Goal: Task Accomplishment & Management: Complete application form

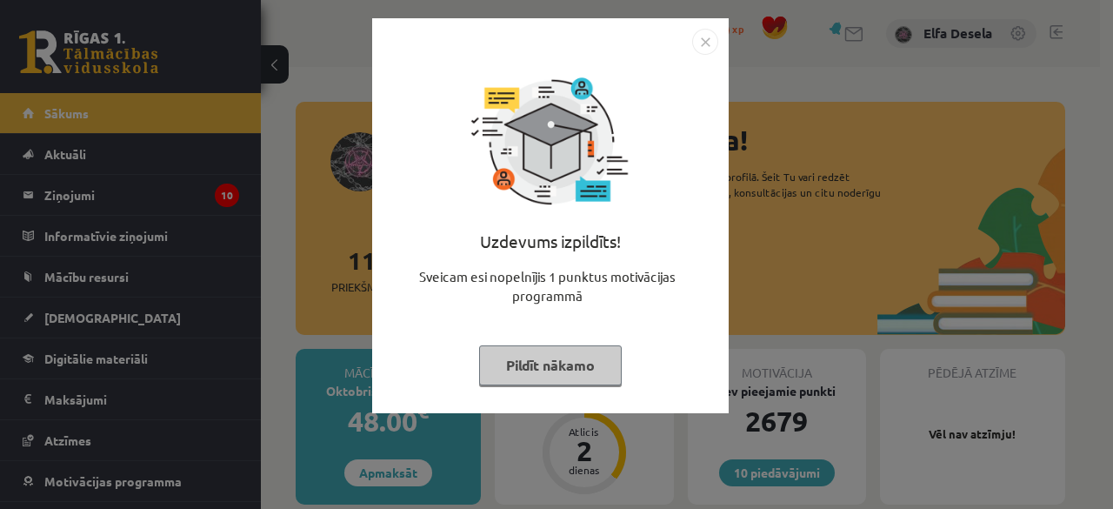
click at [706, 41] on img "Close" at bounding box center [705, 42] width 26 height 26
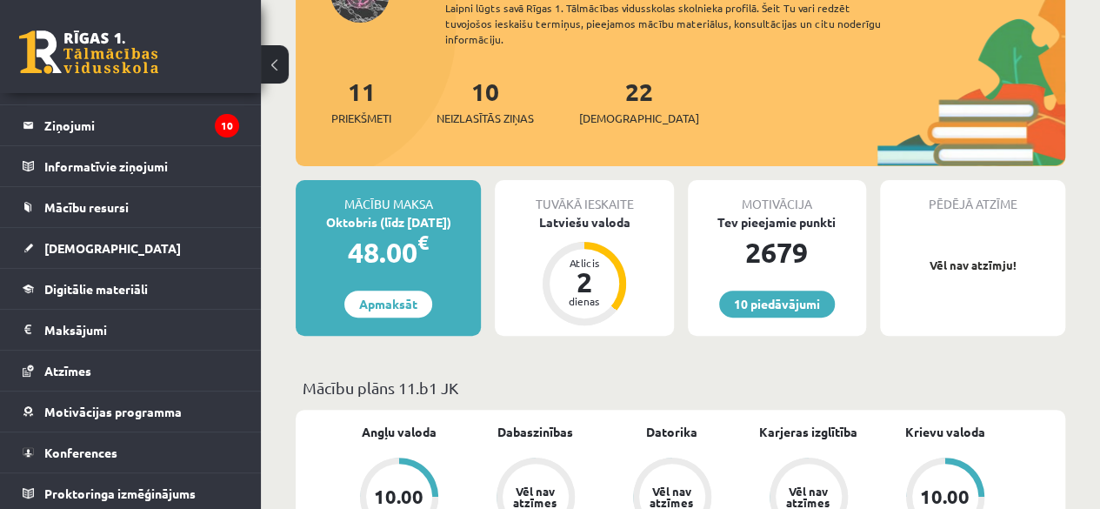
scroll to position [141, 0]
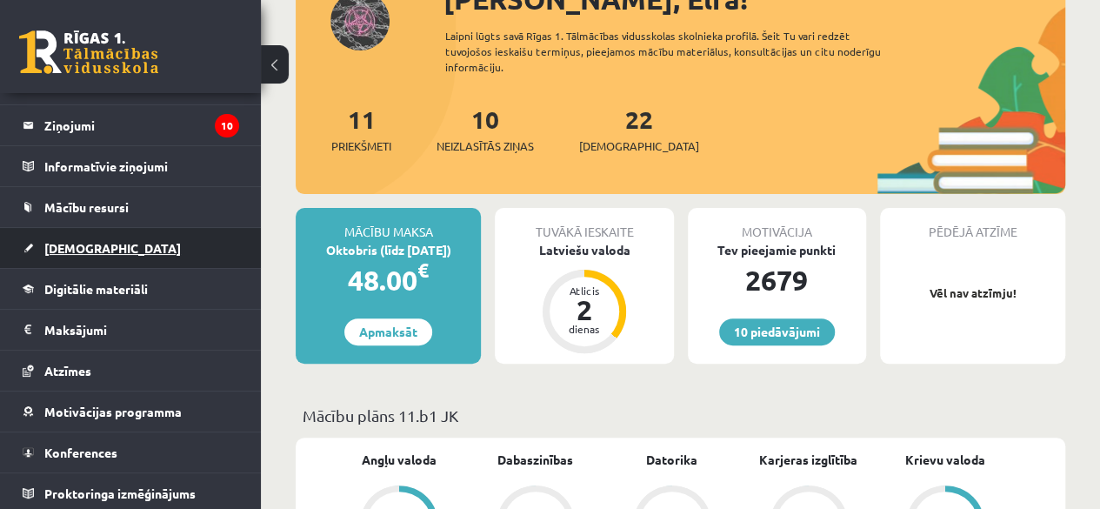
click at [122, 251] on link "[DEMOGRAPHIC_DATA]" at bounding box center [131, 248] width 216 height 40
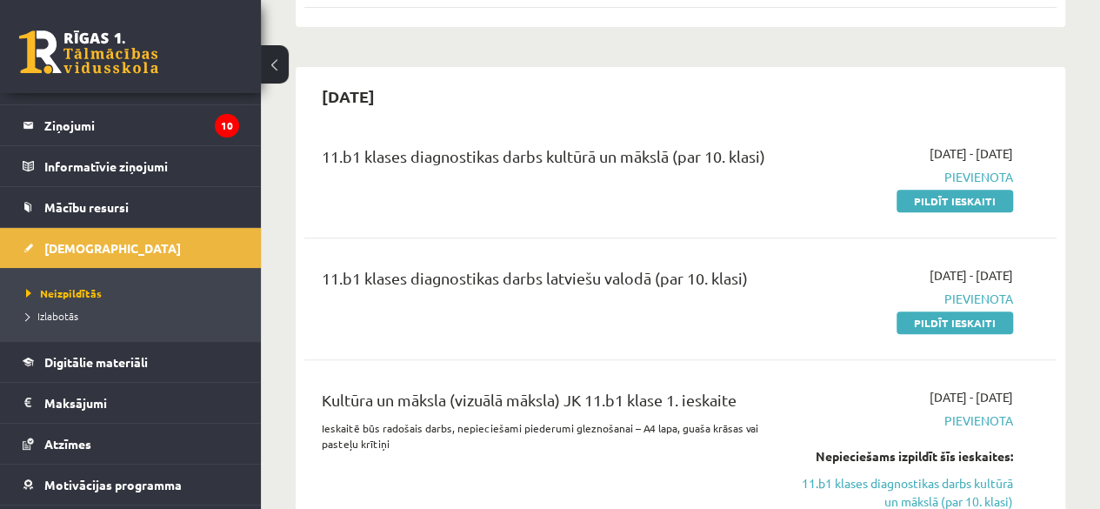
scroll to position [336, 0]
click at [942, 204] on link "Pildīt ieskaiti" at bounding box center [954, 200] width 117 height 23
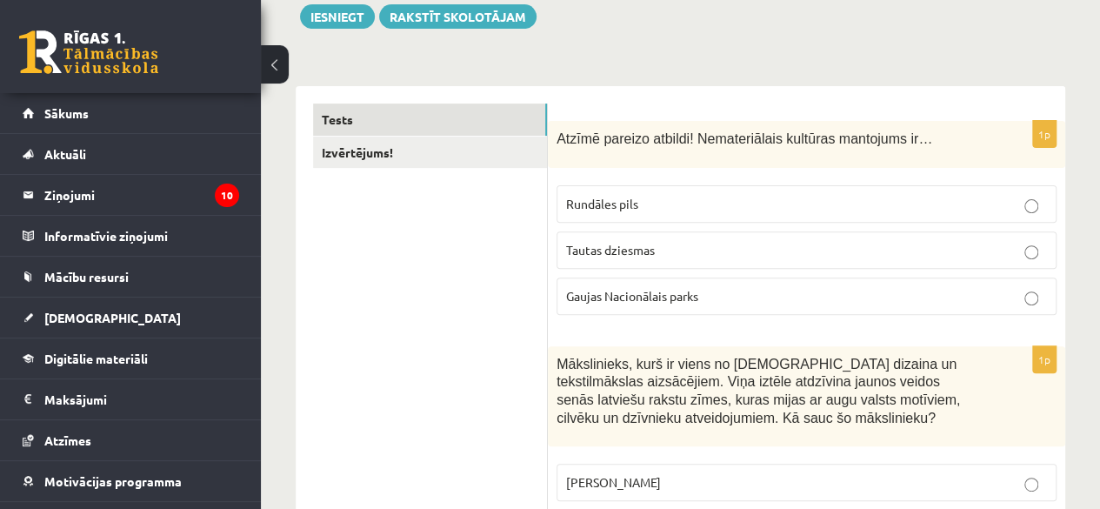
scroll to position [208, 0]
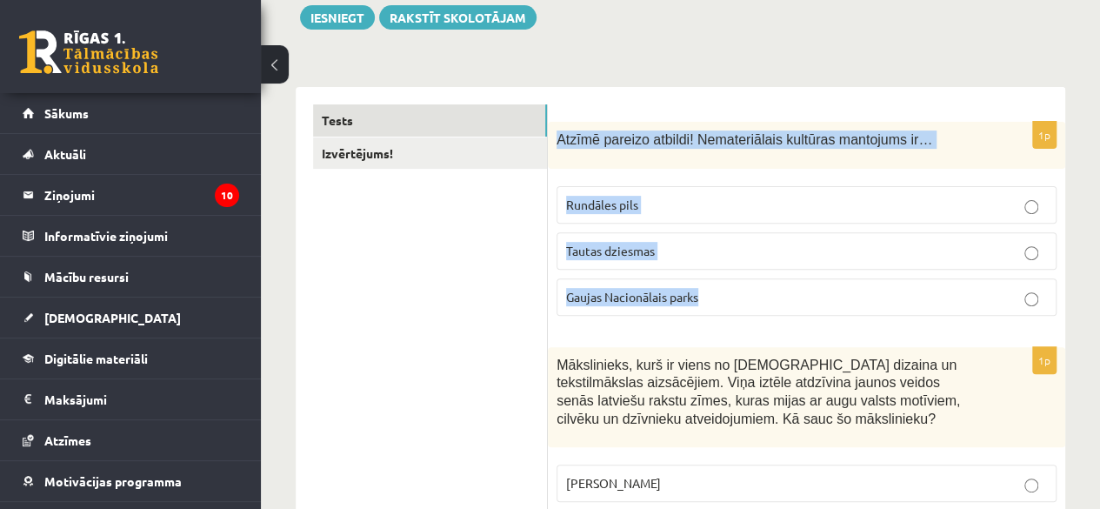
drag, startPoint x: 559, startPoint y: 139, endPoint x: 705, endPoint y: 298, distance: 216.0
click at [705, 298] on div "1p Atzīmē pareizo atbildi! Nemateriālais kultūras mantojums ir… Rundāles pils T…" at bounding box center [806, 226] width 517 height 208
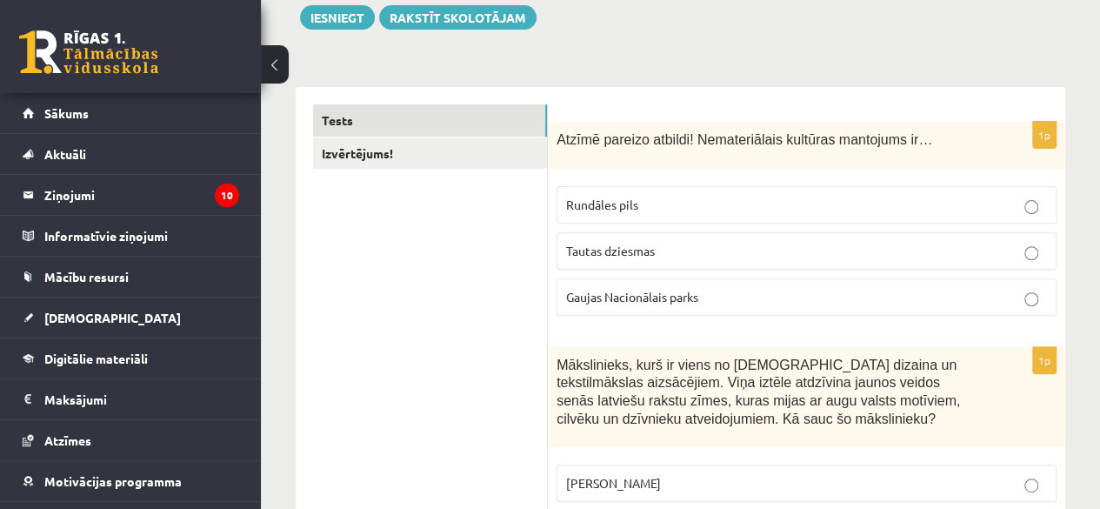
click at [558, 138] on span "Atzīmē pareizo atbildi! Nemateriālais kultūras mantojums ir…" at bounding box center [744, 139] width 376 height 15
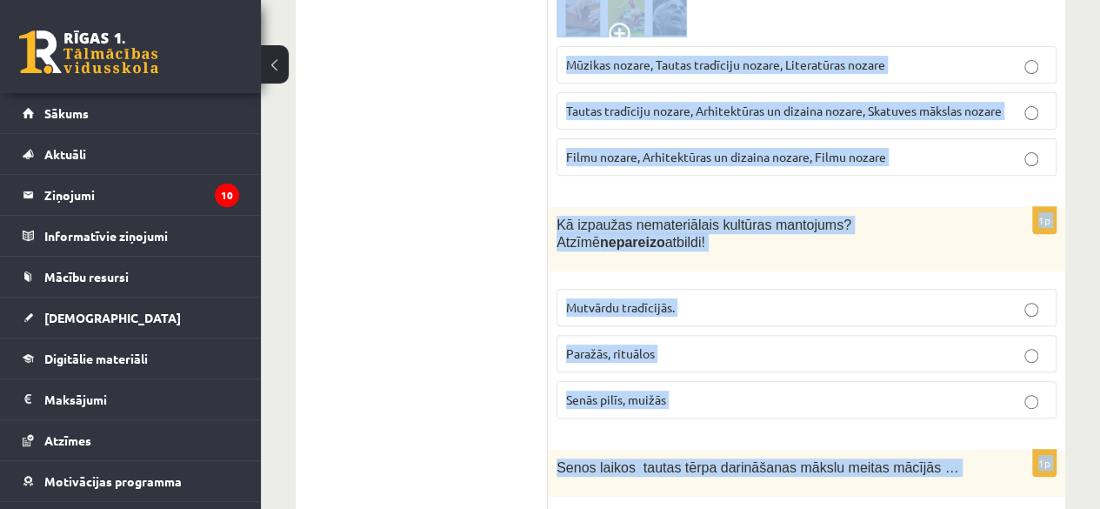
scroll to position [7404, 0]
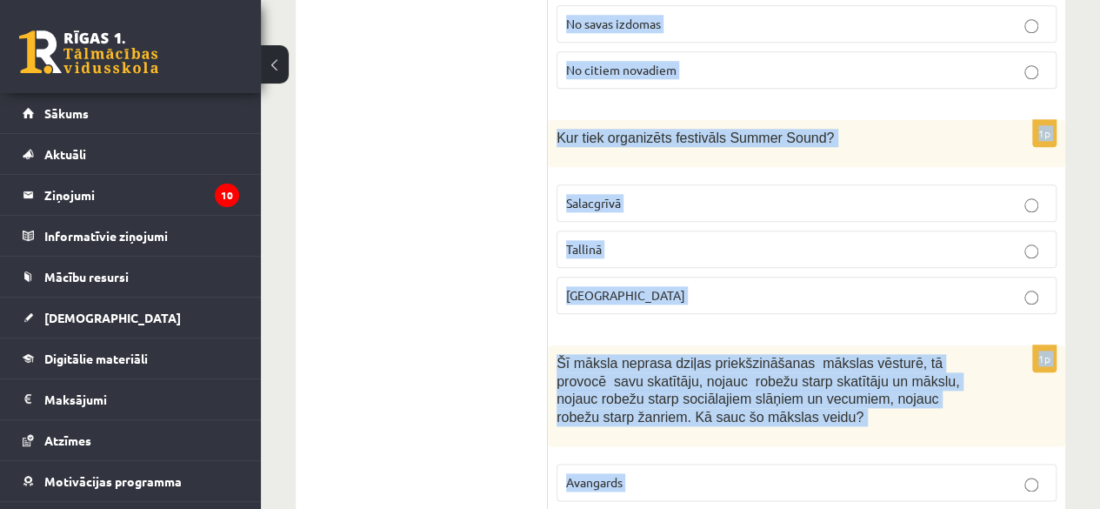
drag, startPoint x: 558, startPoint y: 138, endPoint x: 689, endPoint y: 423, distance: 313.6
copy form "Atzīmē pareizo atbildi! Nemateriālais kultūras mantojums ir… Rundāles pils Taut…"
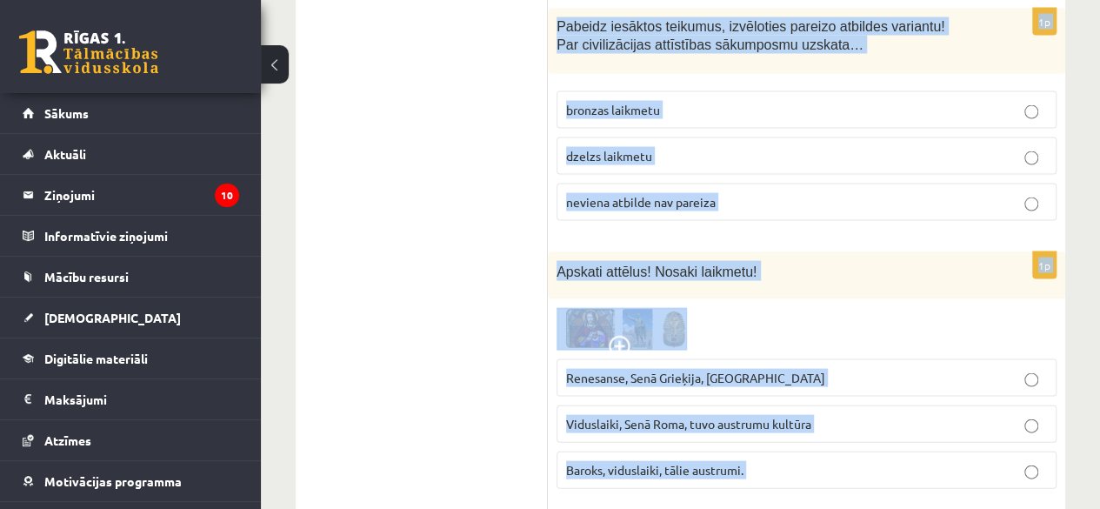
scroll to position [4916, 0]
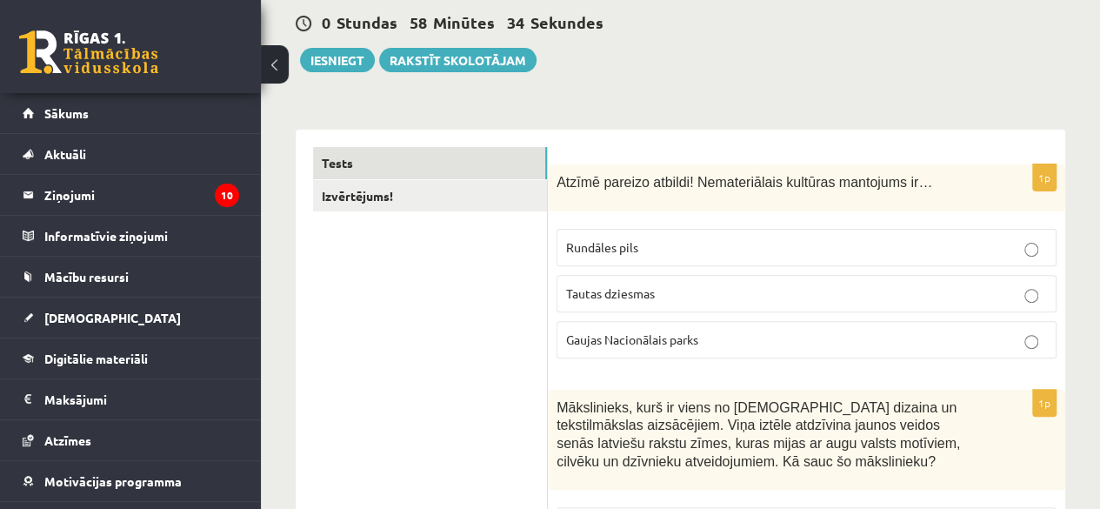
scroll to position [169, 0]
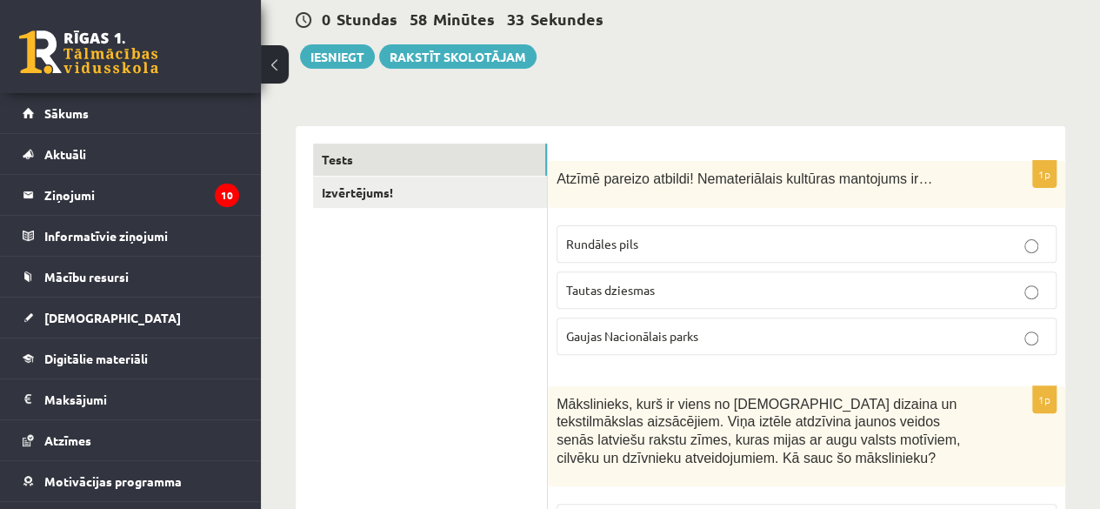
click at [597, 282] on span "Tautas dziesmas" at bounding box center [610, 290] width 89 height 16
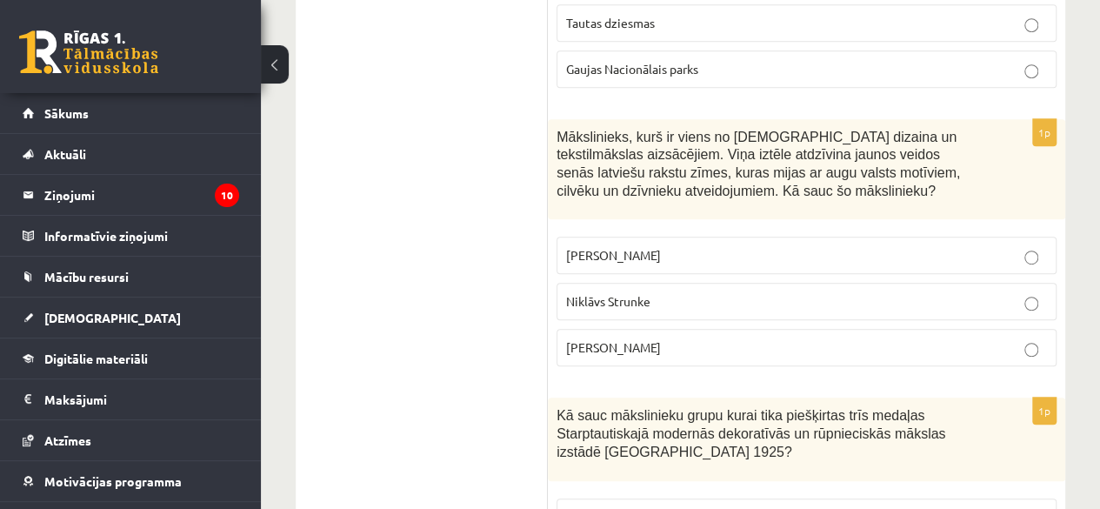
scroll to position [435, 0]
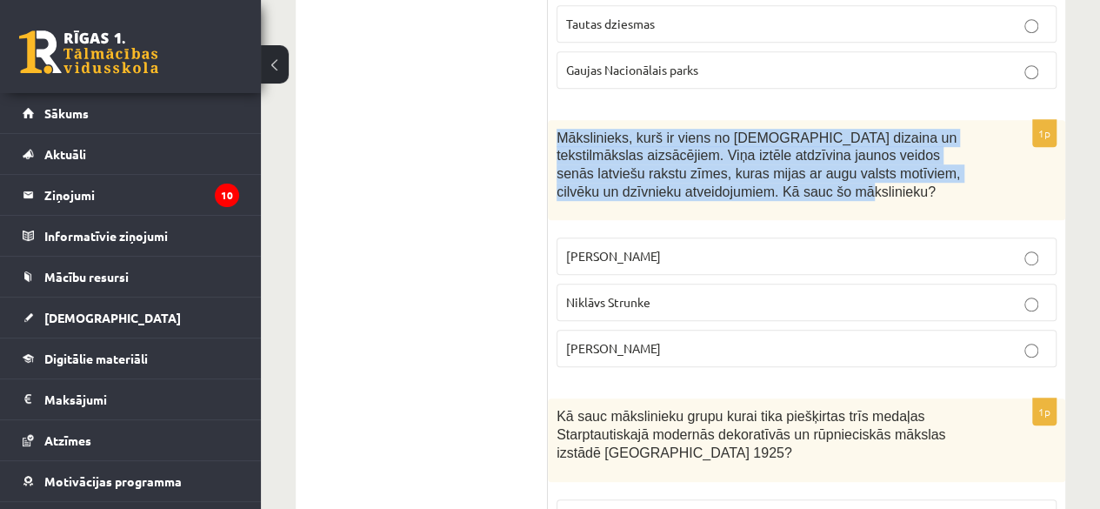
drag, startPoint x: 561, startPoint y: 137, endPoint x: 809, endPoint y: 192, distance: 254.0
click at [809, 192] on p "Mākslinieks, kurš ir viens no latviešu dizaina un tekstilmākslas aizsācējiem. V…" at bounding box center [762, 164] width 413 height 71
copy span "Mākslinieks, kurš ir viens no latviešu dizaina un tekstilmākslas aizsācējiem. V…"
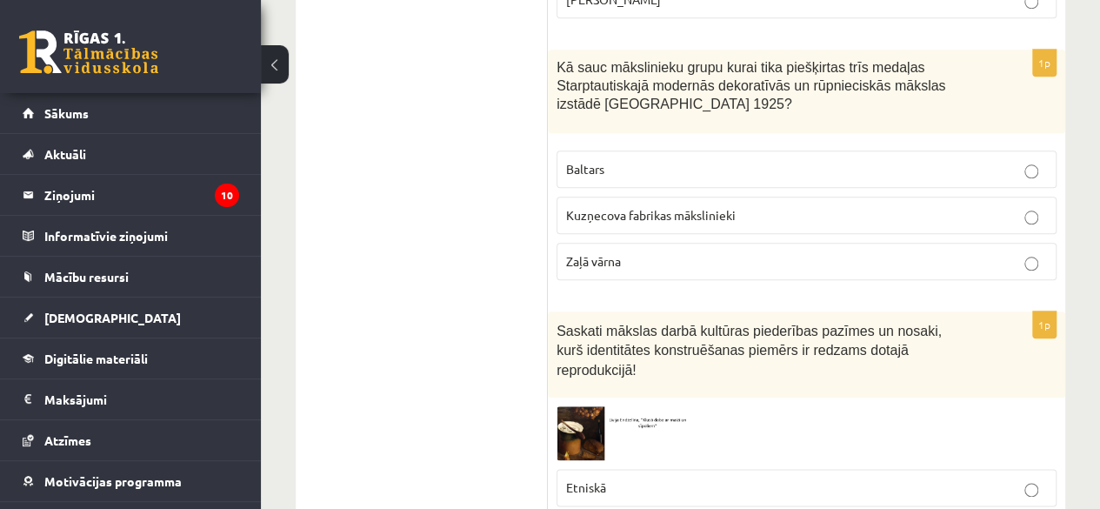
scroll to position [782, 0]
click at [676, 151] on label "Baltars" at bounding box center [806, 169] width 500 height 37
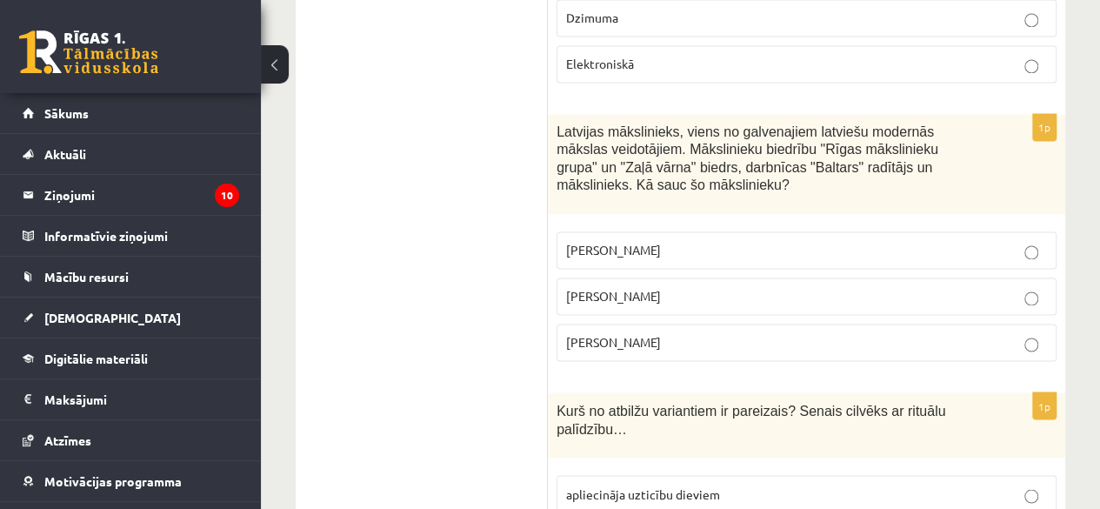
scroll to position [1306, 0]
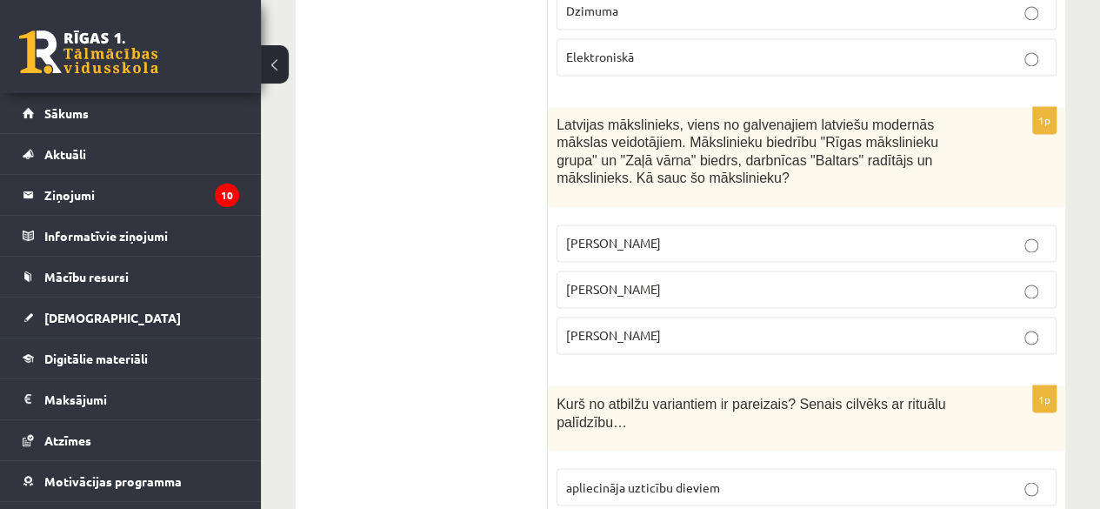
click at [629, 281] on span "Romāns Suta" at bounding box center [613, 289] width 95 height 16
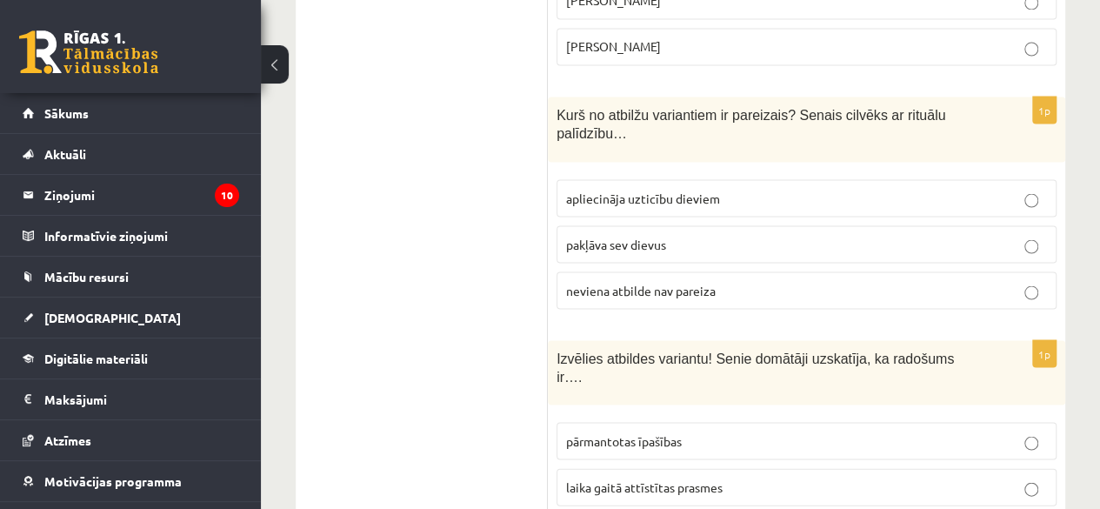
scroll to position [1594, 0]
click at [669, 190] on span "apliecināja uzticību dieviem" at bounding box center [643, 198] width 154 height 16
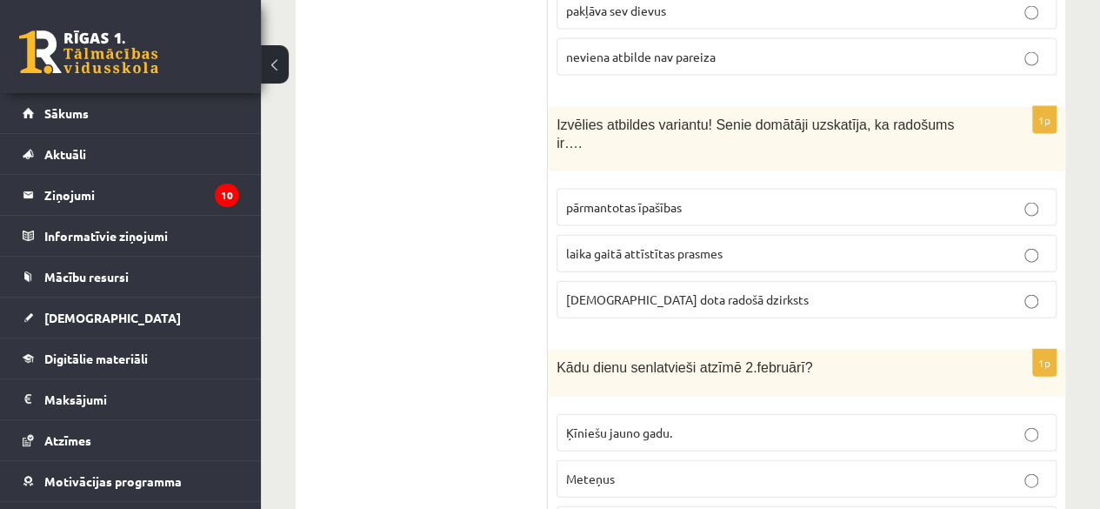
scroll to position [1828, 0]
click at [623, 290] on span "dieva dota radošā dzirksts" at bounding box center [687, 298] width 243 height 16
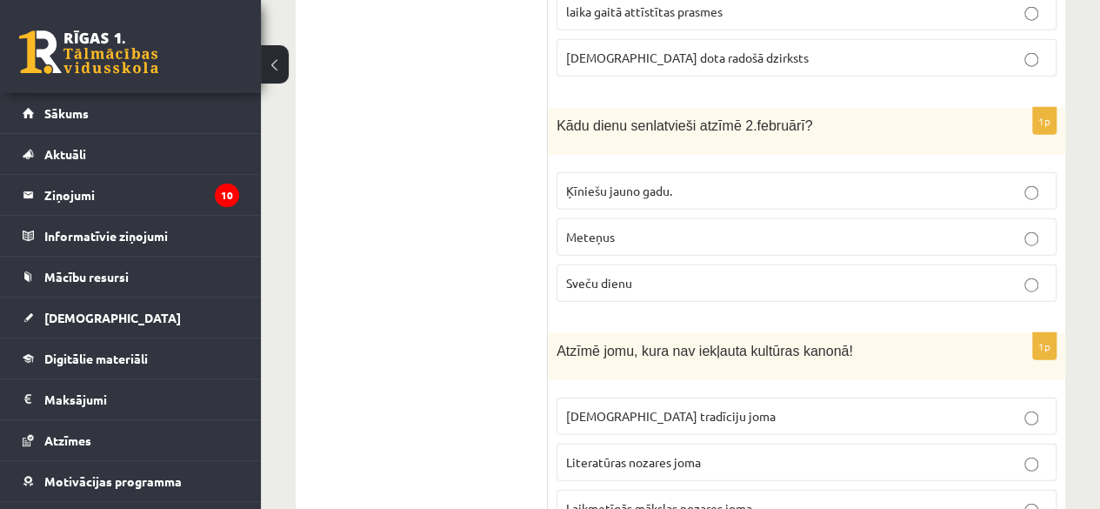
scroll to position [2068, 0]
click at [625, 265] on label "Sveču dienu" at bounding box center [806, 283] width 500 height 37
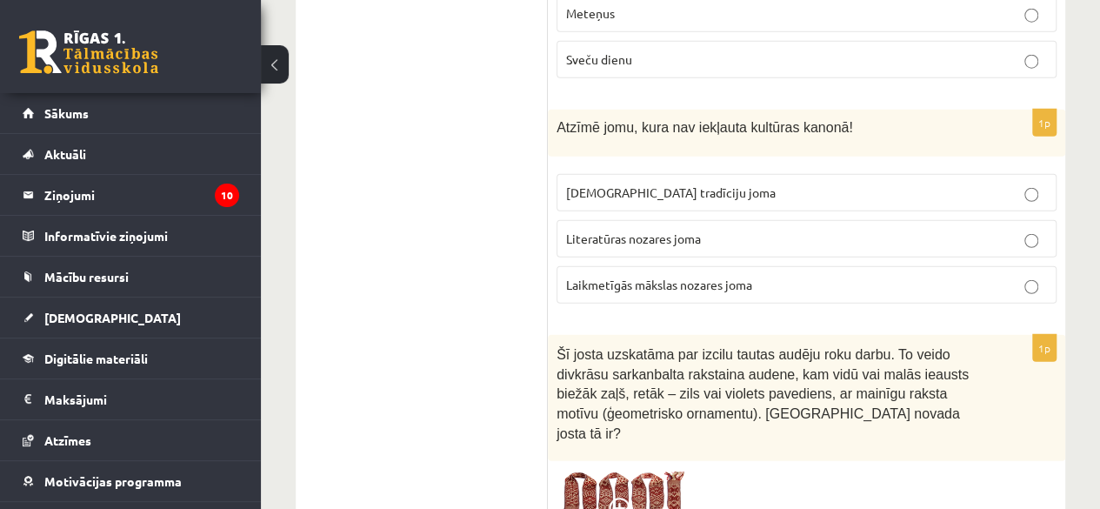
scroll to position [2297, 0]
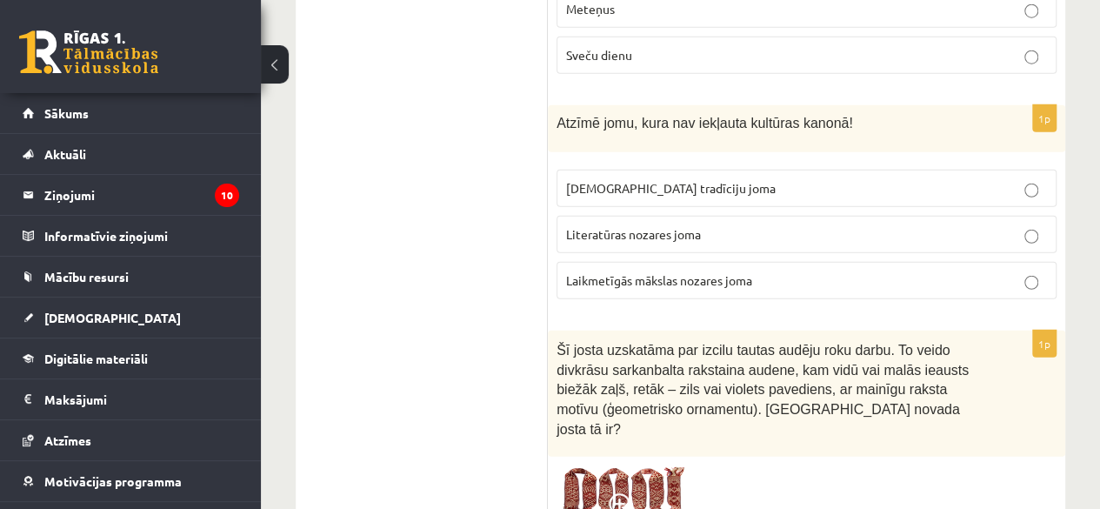
click at [653, 272] on span "Laikmetīgās mākslas nozares joma" at bounding box center [659, 280] width 186 height 16
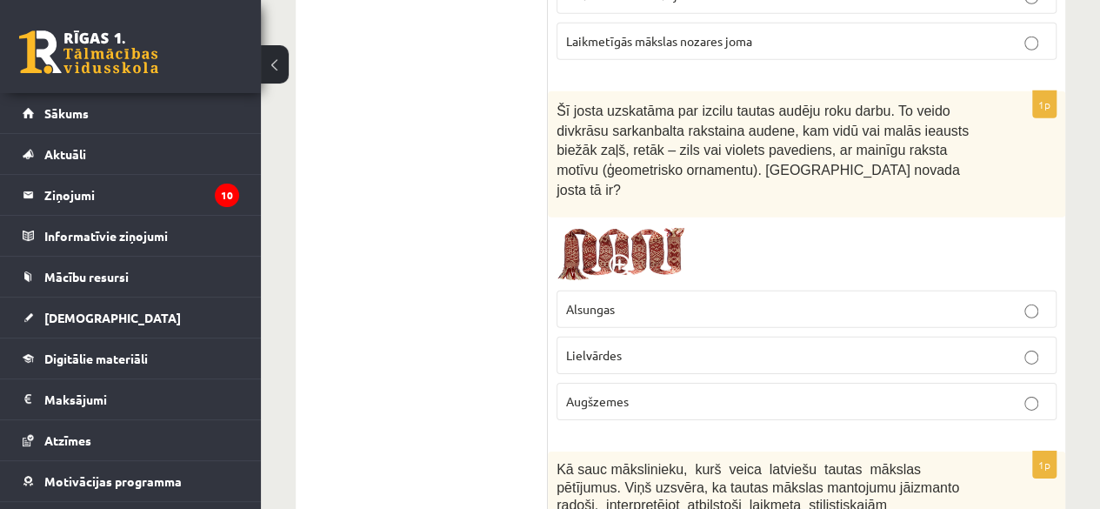
scroll to position [2539, 0]
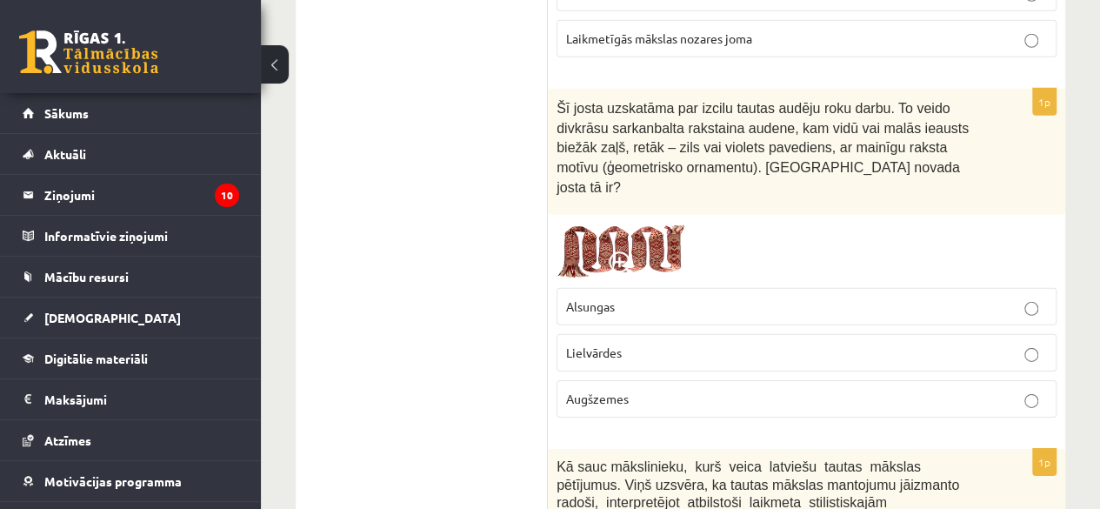
click at [663, 343] on p "Lielvārdes" at bounding box center [806, 352] width 481 height 18
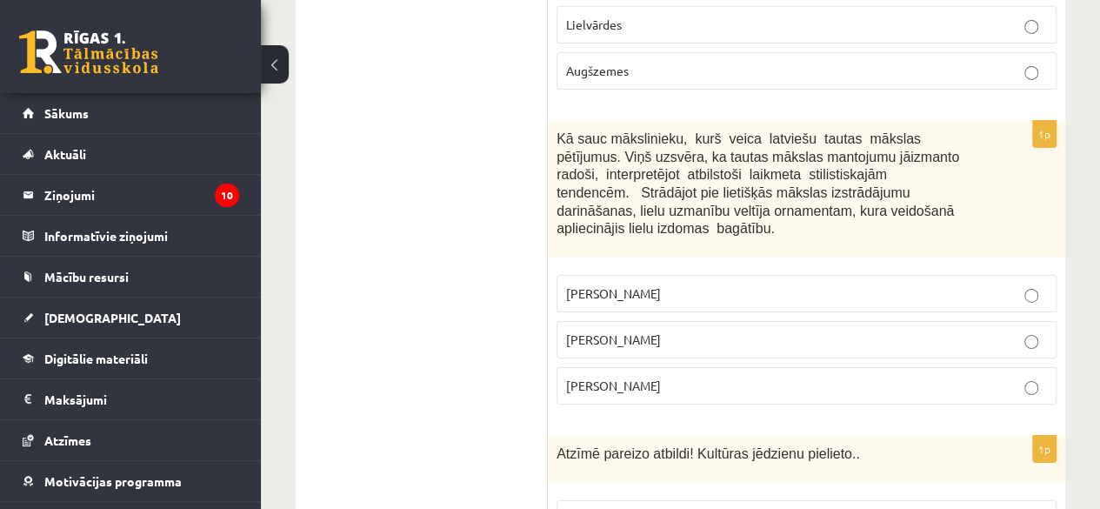
scroll to position [2869, 0]
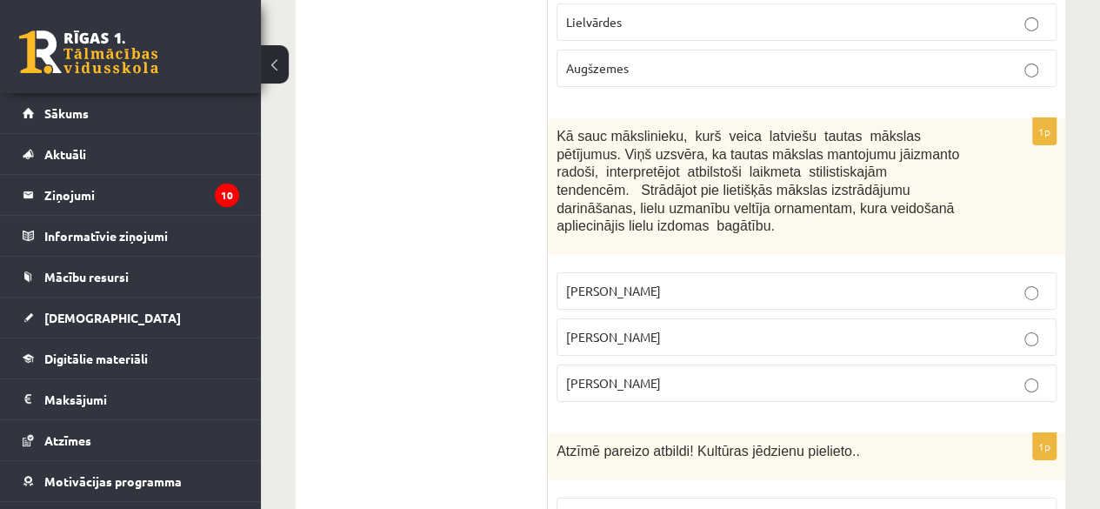
click at [716, 328] on p "Jūlijs Madernieks" at bounding box center [806, 337] width 481 height 18
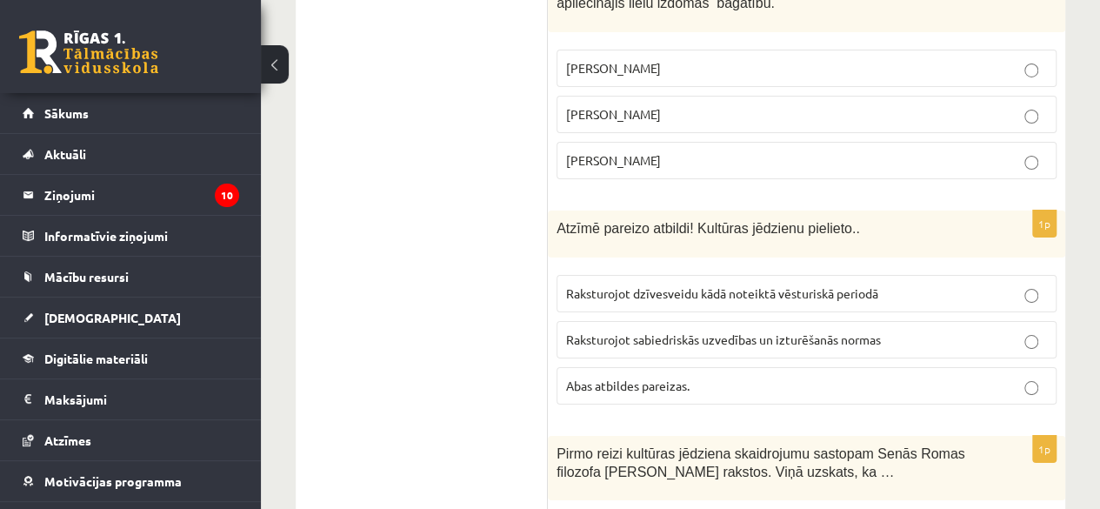
scroll to position [3163, 0]
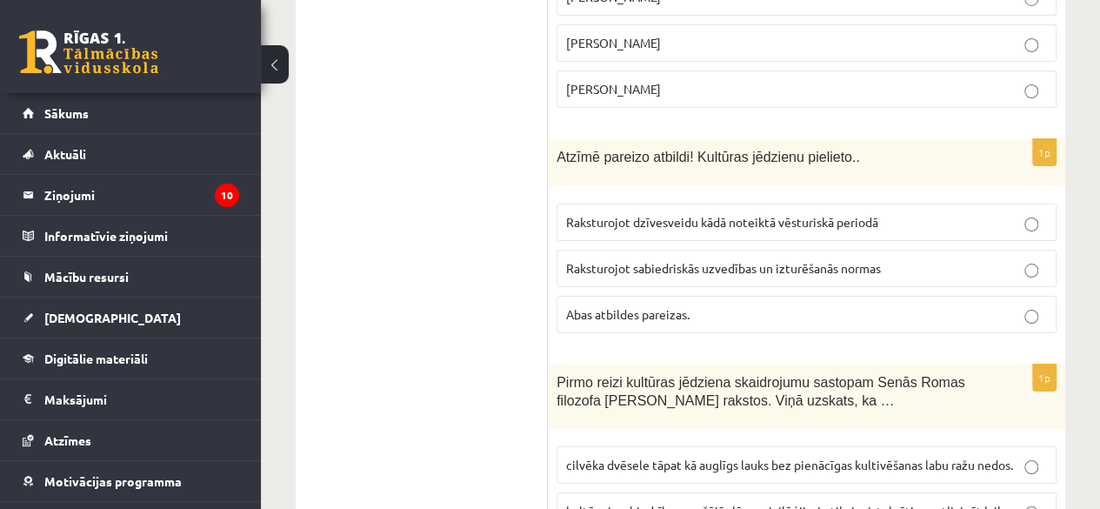
click at [667, 306] on span "Abas atbildes pareizas." at bounding box center [627, 314] width 123 height 16
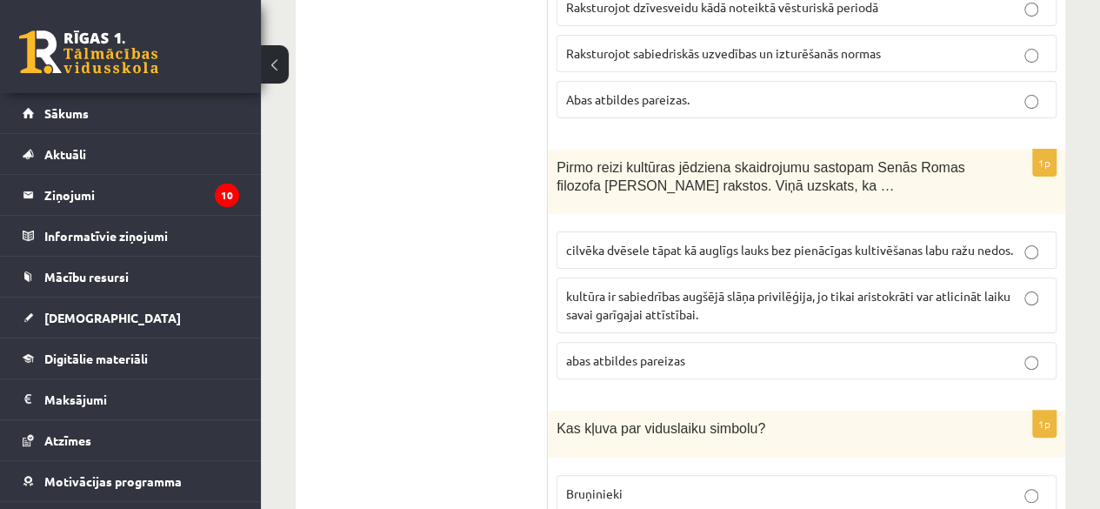
scroll to position [3379, 0]
click at [635, 241] on span "cilvēka dvēsele tāpat kā auglīgs lauks bez pienācīgas kultivēšanas labu ražu ne…" at bounding box center [789, 249] width 447 height 16
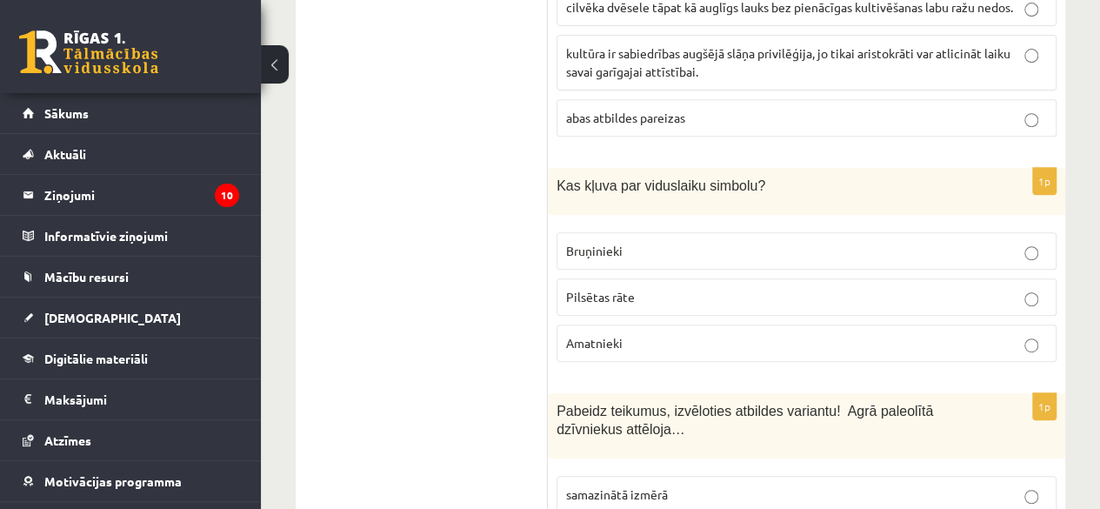
scroll to position [3619, 0]
click at [614, 233] on label "Bruņinieki" at bounding box center [806, 251] width 500 height 37
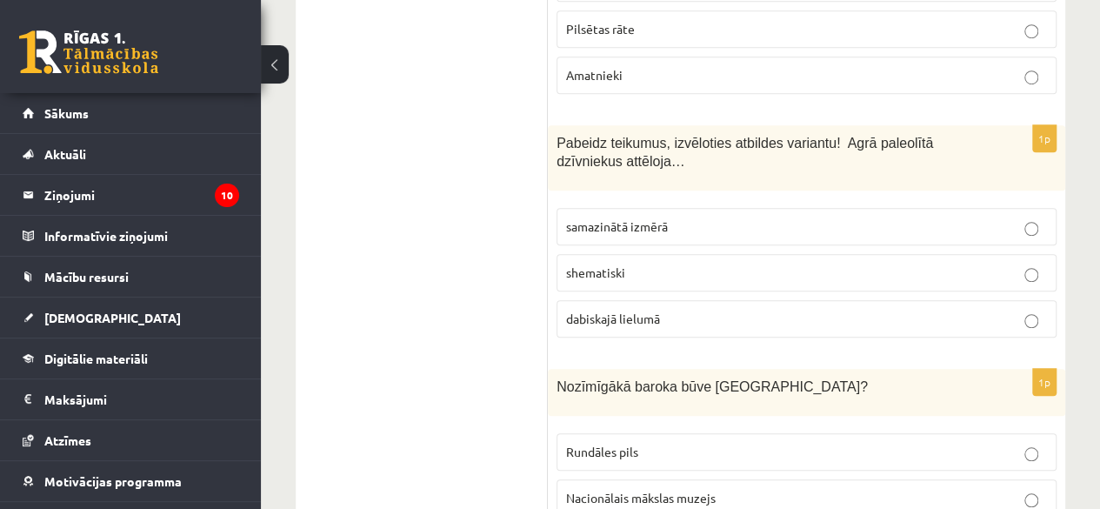
scroll to position [3889, 0]
click at [637, 310] on span "dabiskajā lielumā" at bounding box center [613, 318] width 94 height 16
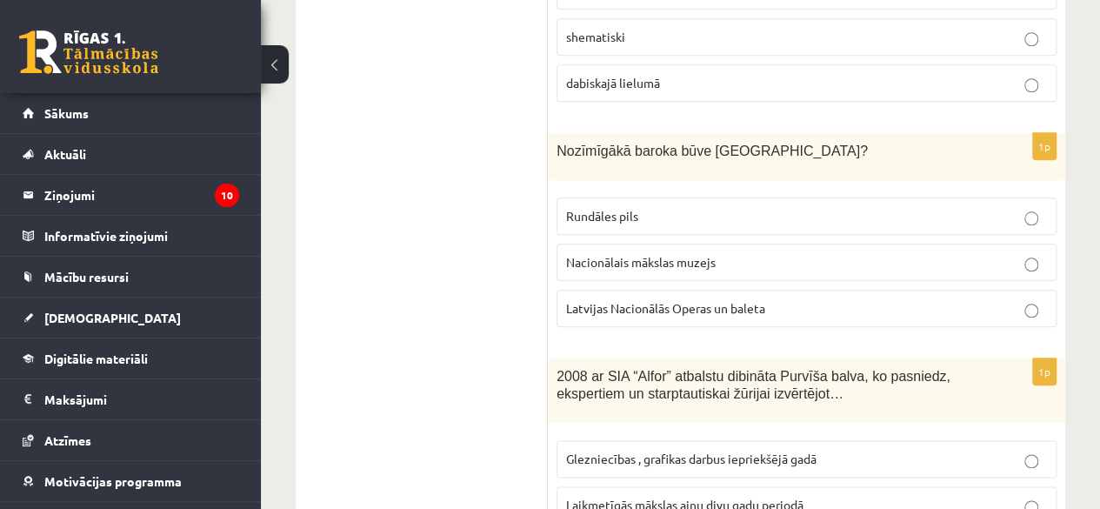
scroll to position [4125, 0]
click at [630, 206] on p "Rundāles pils" at bounding box center [806, 215] width 481 height 18
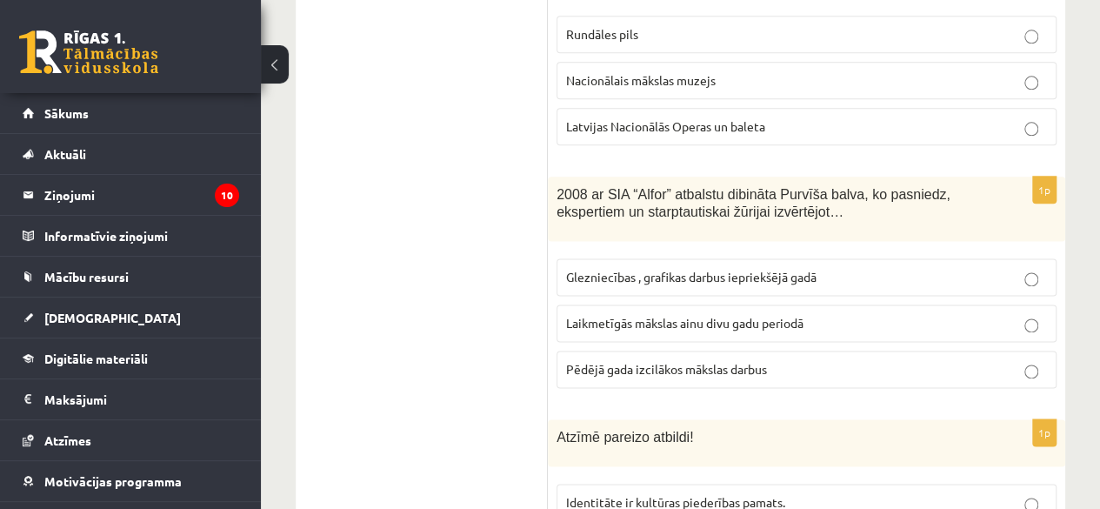
scroll to position [4309, 0]
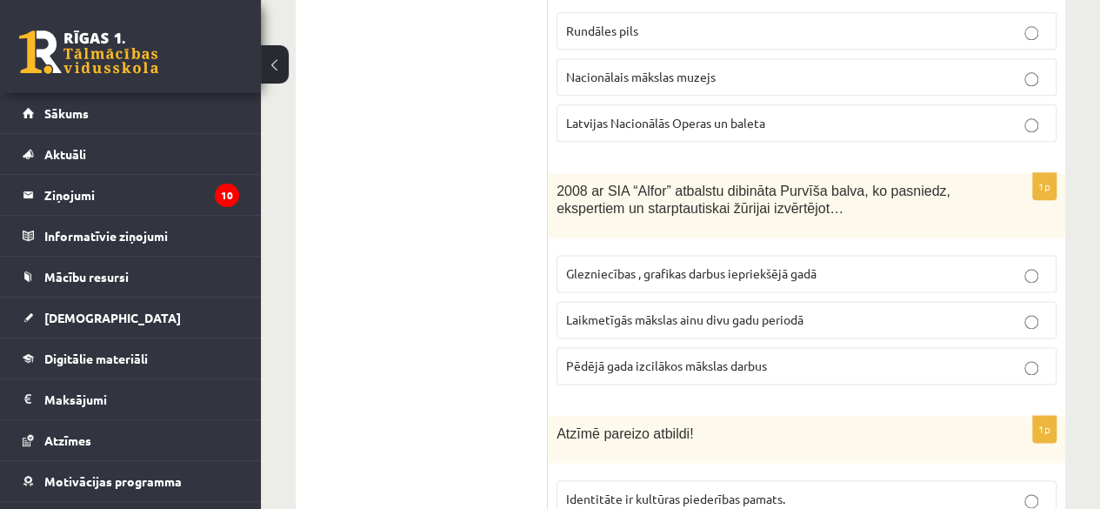
click at [655, 311] on span "Laikmetīgās mākslas ainu divu gadu periodā" at bounding box center [684, 319] width 237 height 16
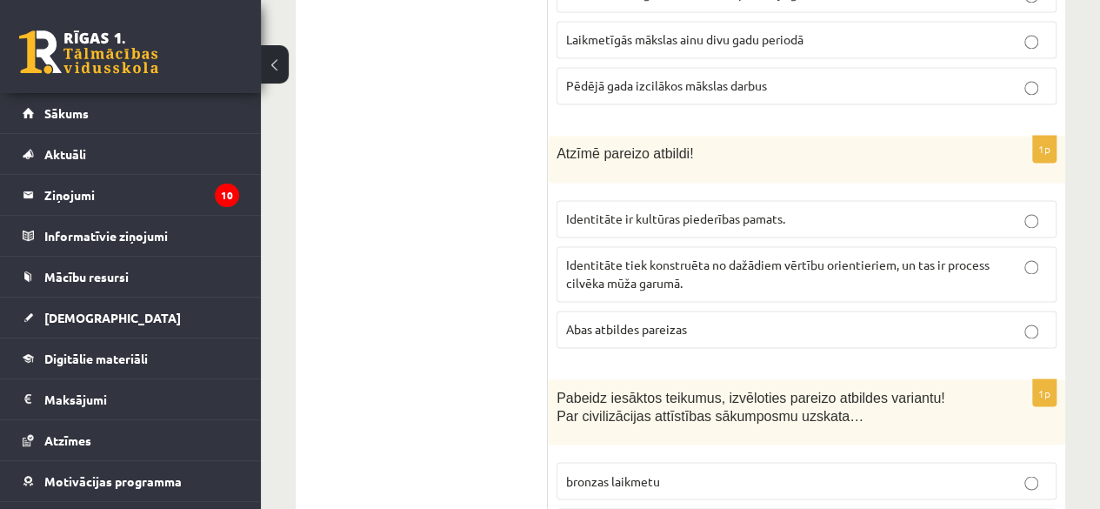
scroll to position [4592, 0]
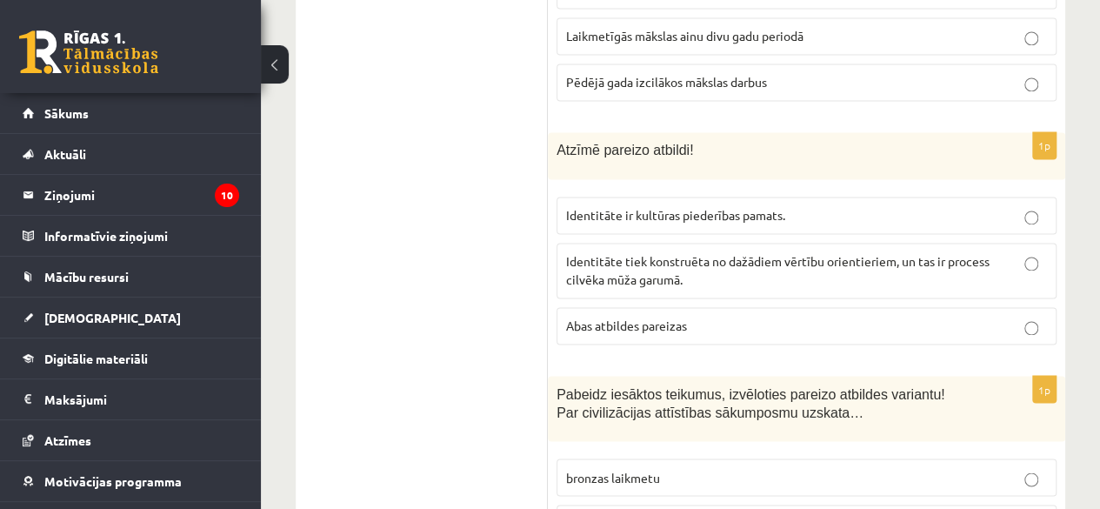
click at [615, 317] on span "Abas atbildes pareizas" at bounding box center [626, 325] width 121 height 16
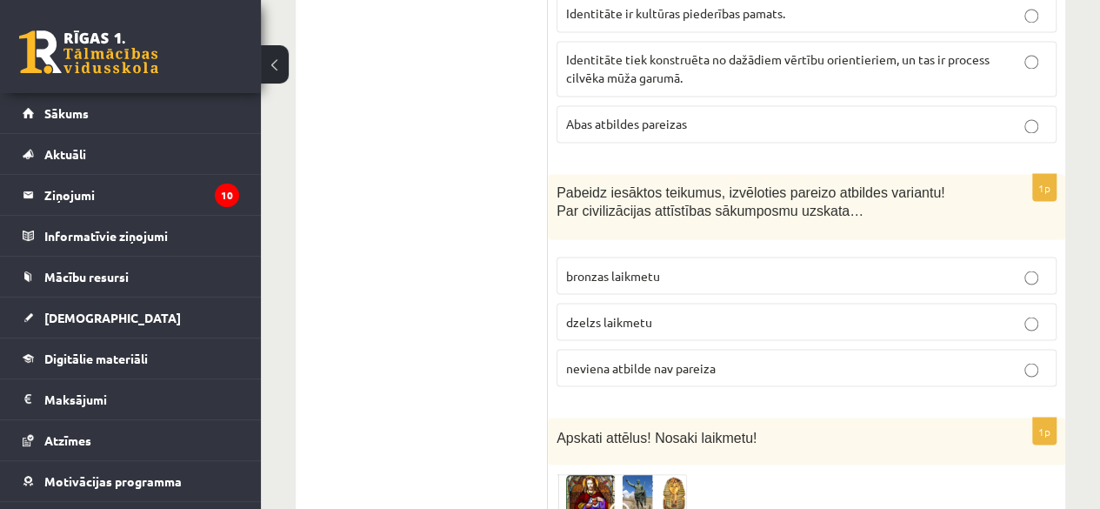
scroll to position [4792, 0]
click at [732, 360] on p "neviena atbilde nav pareiza" at bounding box center [806, 369] width 481 height 18
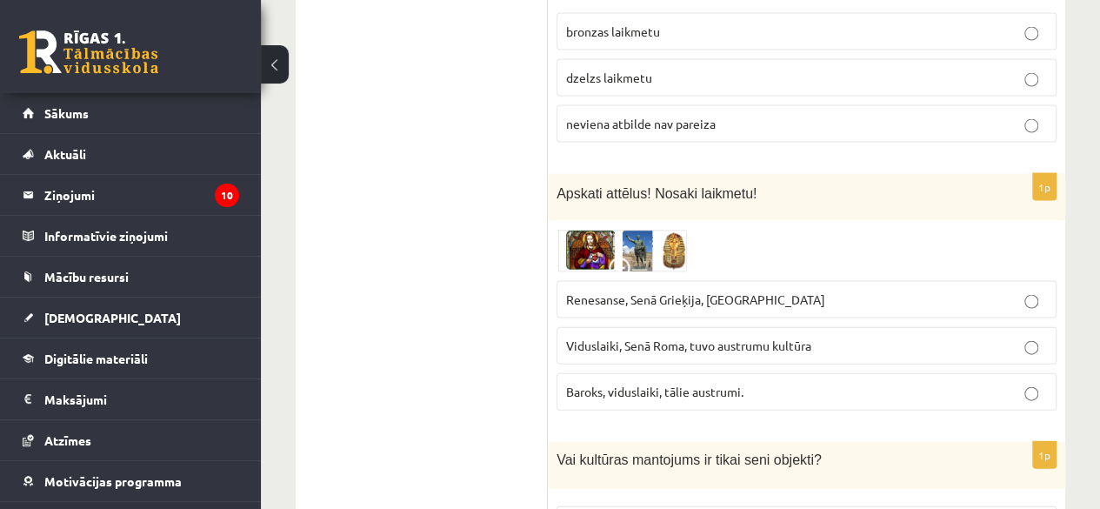
scroll to position [5038, 0]
click at [626, 229] on img at bounding box center [621, 250] width 130 height 42
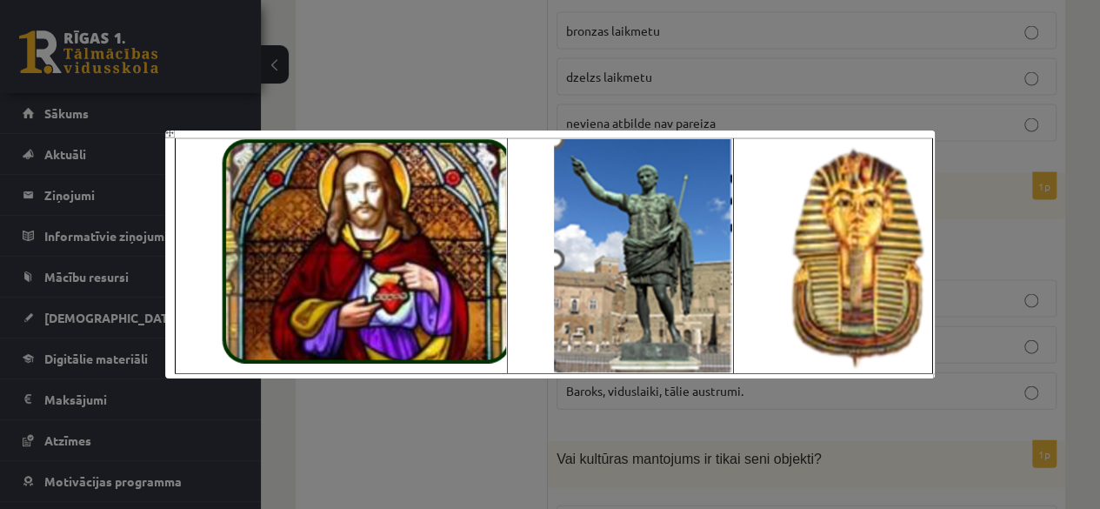
click at [488, 55] on div at bounding box center [550, 254] width 1100 height 509
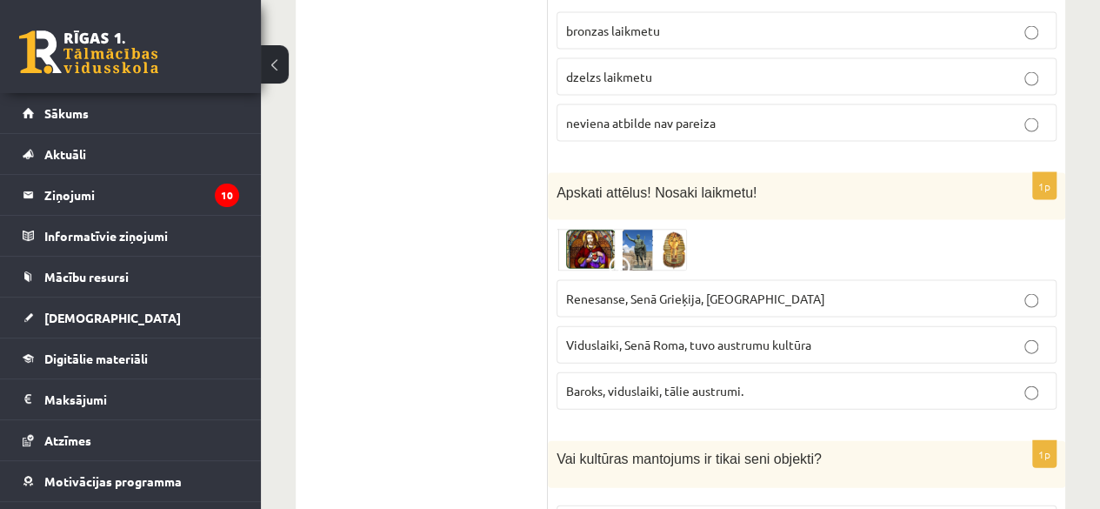
click at [664, 290] on p "Renesanse, Senā Grieķija, Ēģipte" at bounding box center [806, 299] width 481 height 18
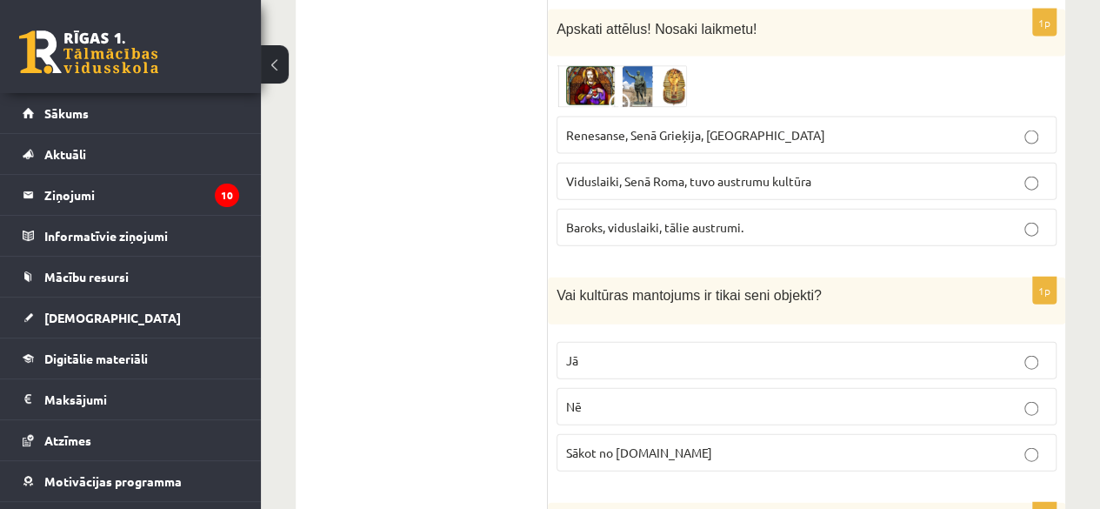
scroll to position [5200, 0]
click at [700, 399] on p "Nē" at bounding box center [806, 408] width 481 height 18
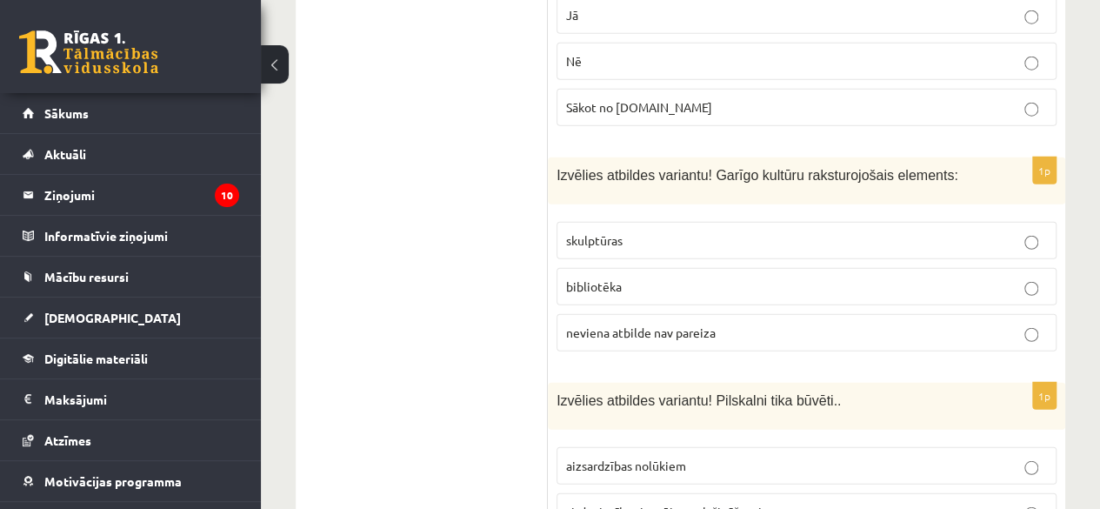
scroll to position [5550, 0]
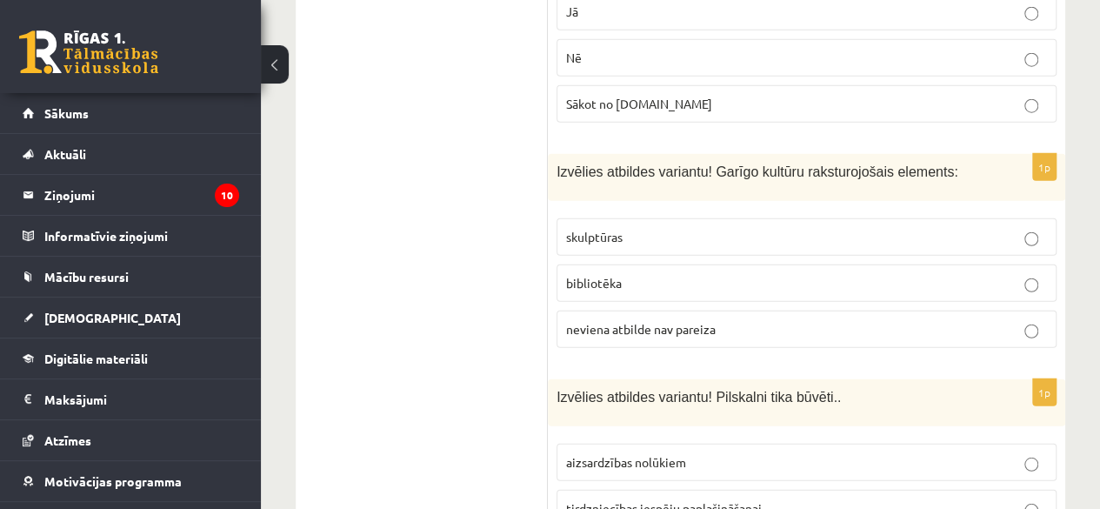
click at [655, 320] on p "neviena atbilde nav pareiza" at bounding box center [806, 329] width 481 height 18
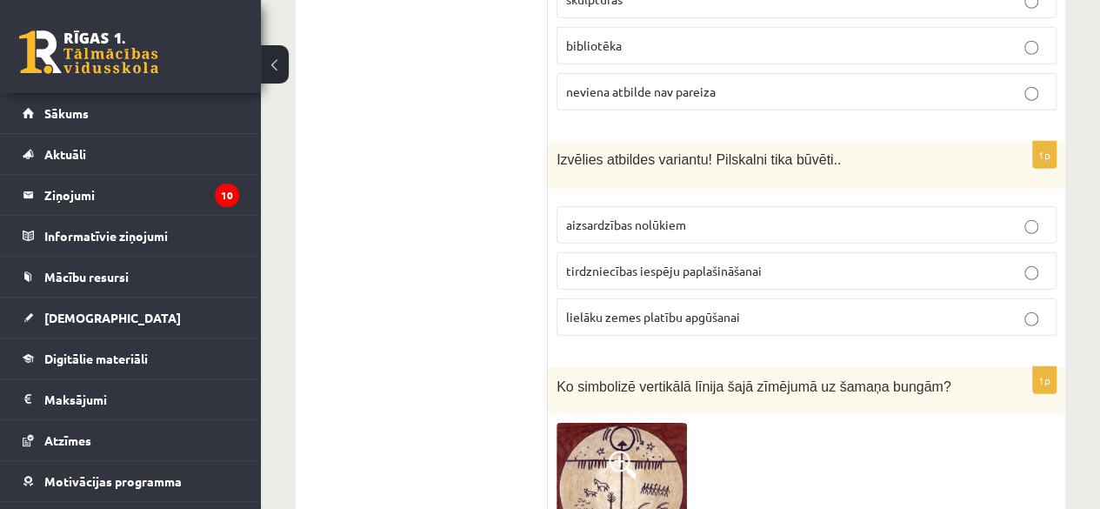
scroll to position [5790, 0]
click at [676, 215] on span "aizsardzības nolūkiem" at bounding box center [626, 223] width 120 height 16
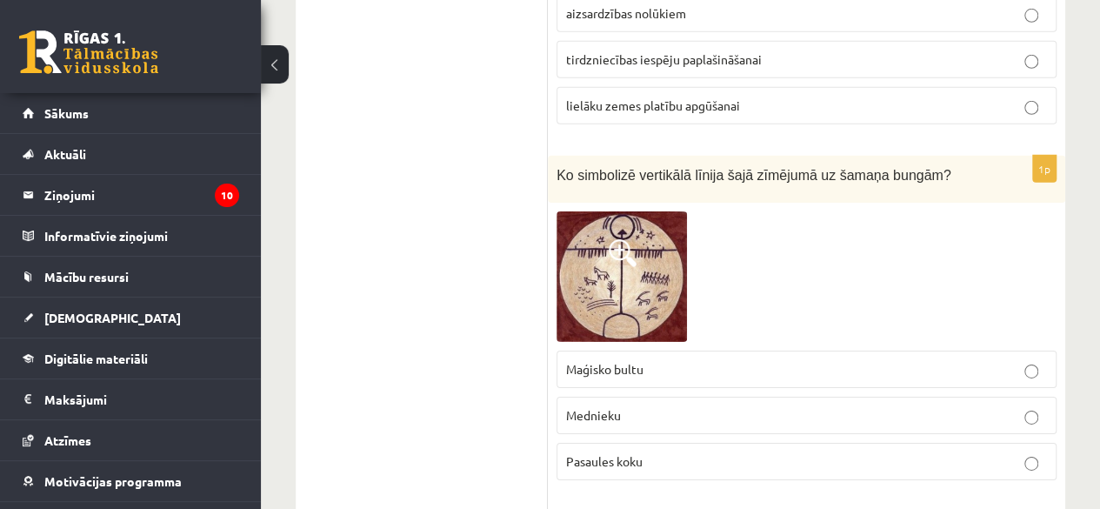
scroll to position [6000, 0]
click at [650, 451] on p "Pasaules koku" at bounding box center [806, 460] width 481 height 18
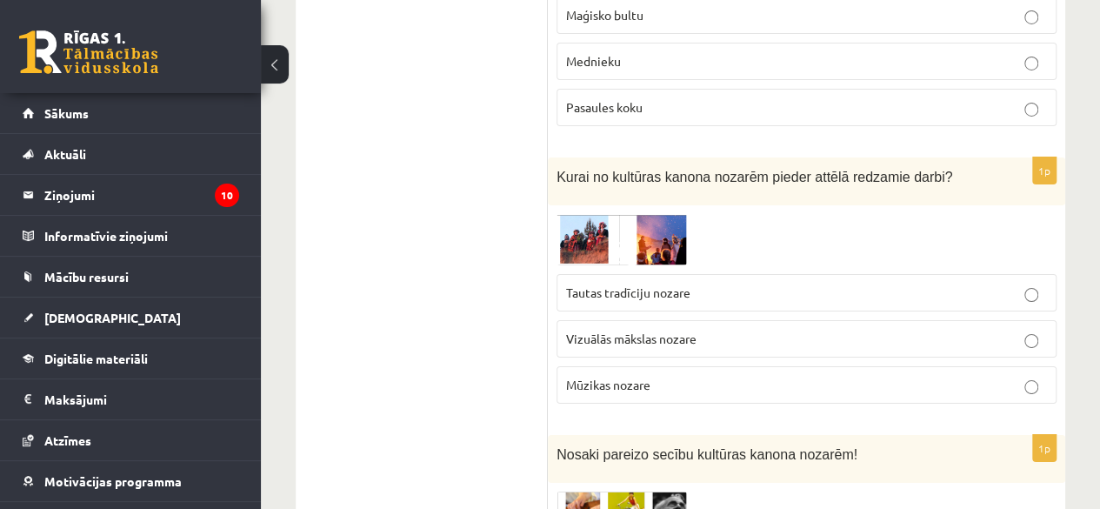
scroll to position [6352, 0]
click at [626, 285] on span "Tautas tradīciju nozare" at bounding box center [628, 293] width 124 height 16
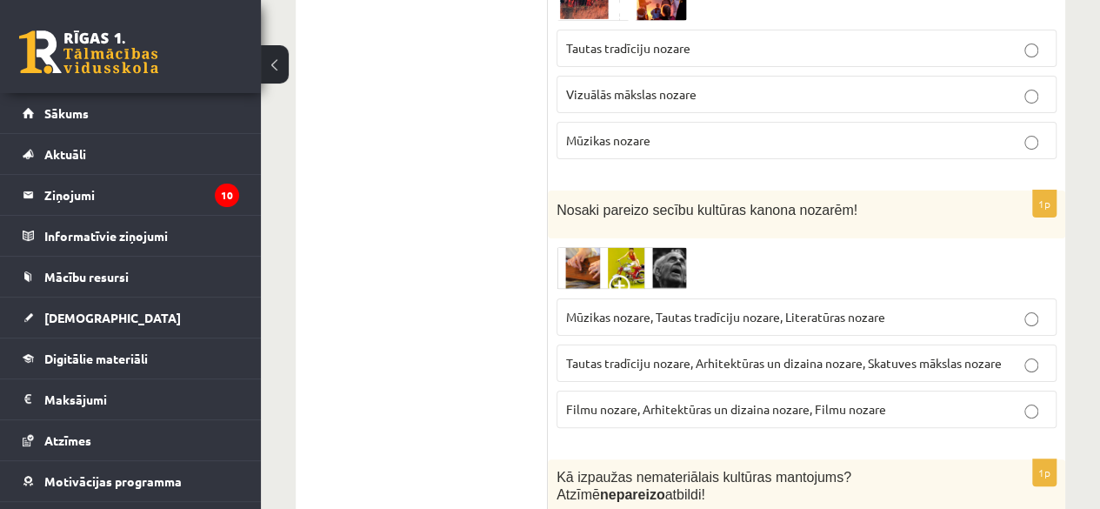
scroll to position [6596, 0]
click at [636, 248] on img at bounding box center [621, 269] width 130 height 43
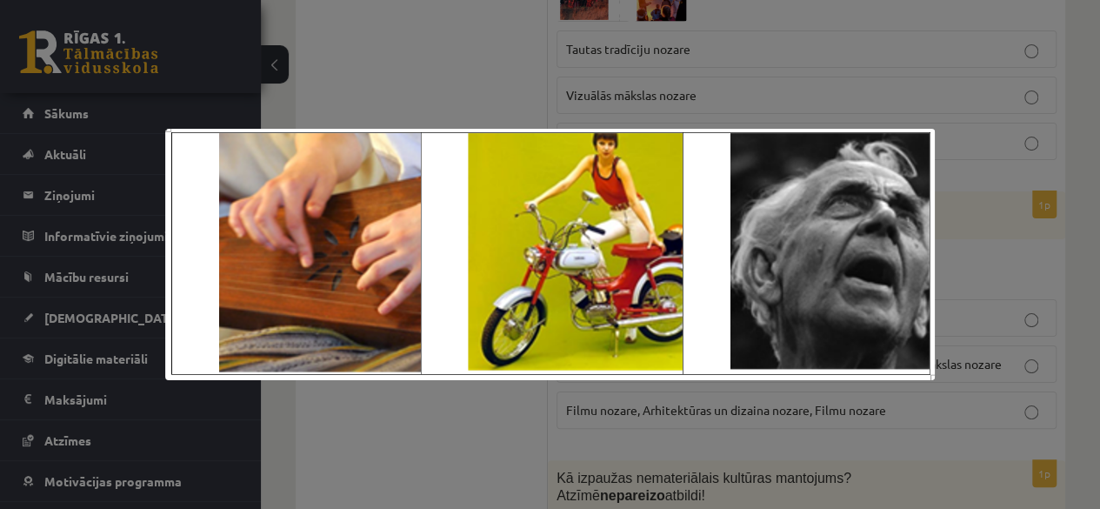
click at [455, 75] on div at bounding box center [550, 254] width 1100 height 509
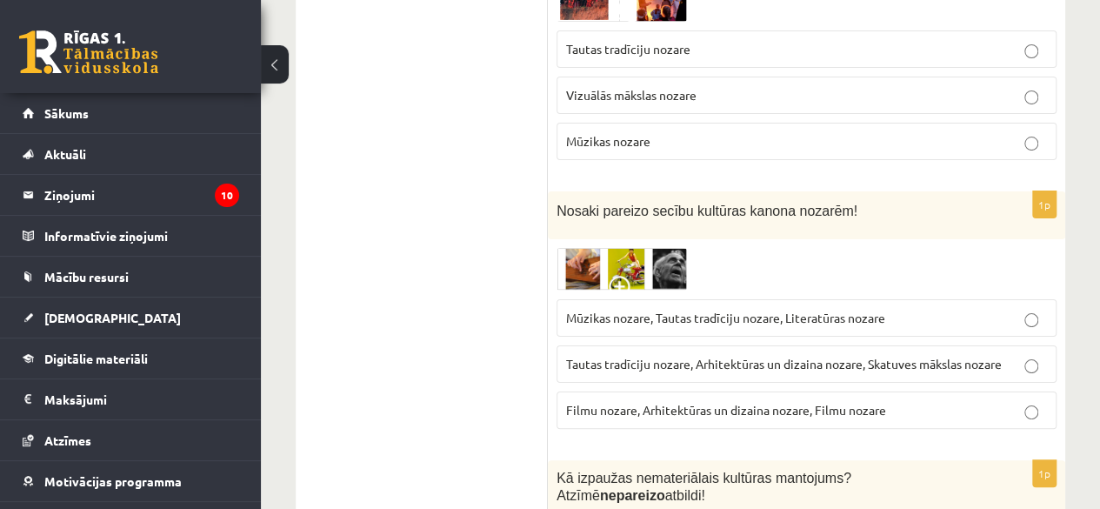
click at [647, 356] on span "Tautas tradīciju nozare, Arhitektūras un dizaina nozare, Skatuves mākslas nozare" at bounding box center [784, 364] width 436 height 16
click at [676, 402] on span "Filmu nozare, Arhitektūras un dizaina nozare, Filmu nozare" at bounding box center [726, 410] width 320 height 16
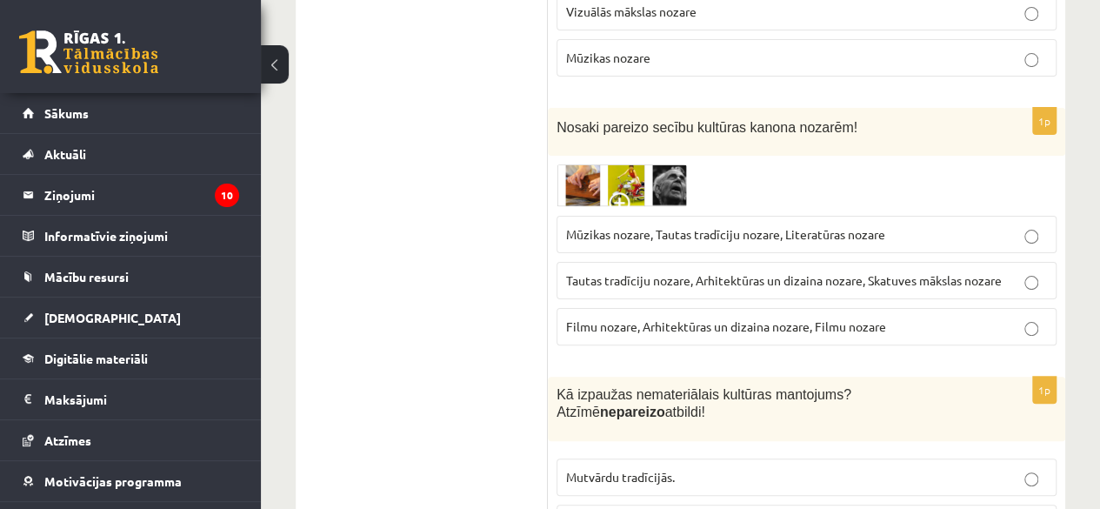
scroll to position [6682, 0]
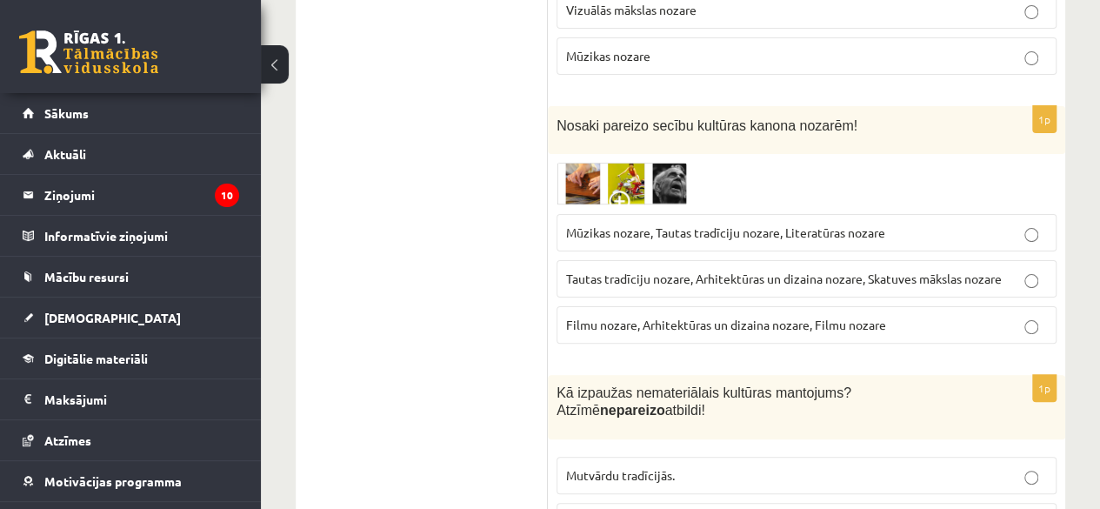
click at [649, 270] on span "Tautas tradīciju nozare, Arhitektūras un dizaina nozare, Skatuves mākslas nozare" at bounding box center [784, 278] width 436 height 16
click at [649, 163] on img at bounding box center [621, 184] width 130 height 43
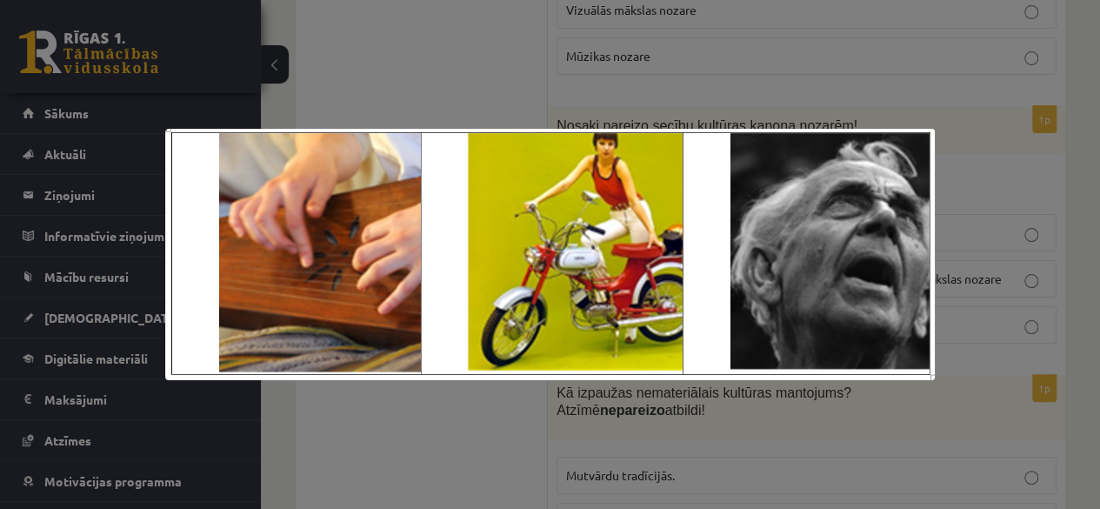
click at [501, 80] on div at bounding box center [550, 254] width 1100 height 509
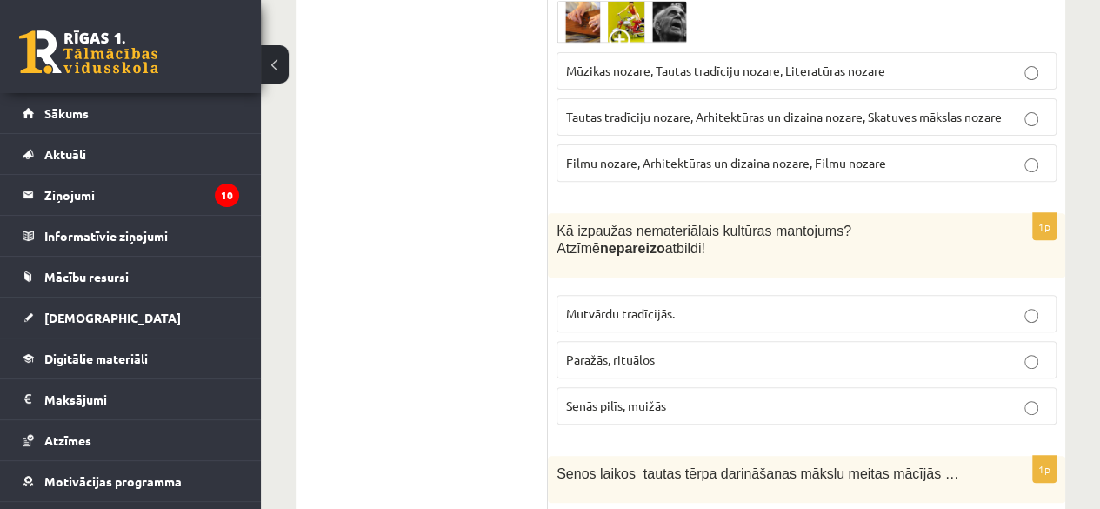
scroll to position [6848, 0]
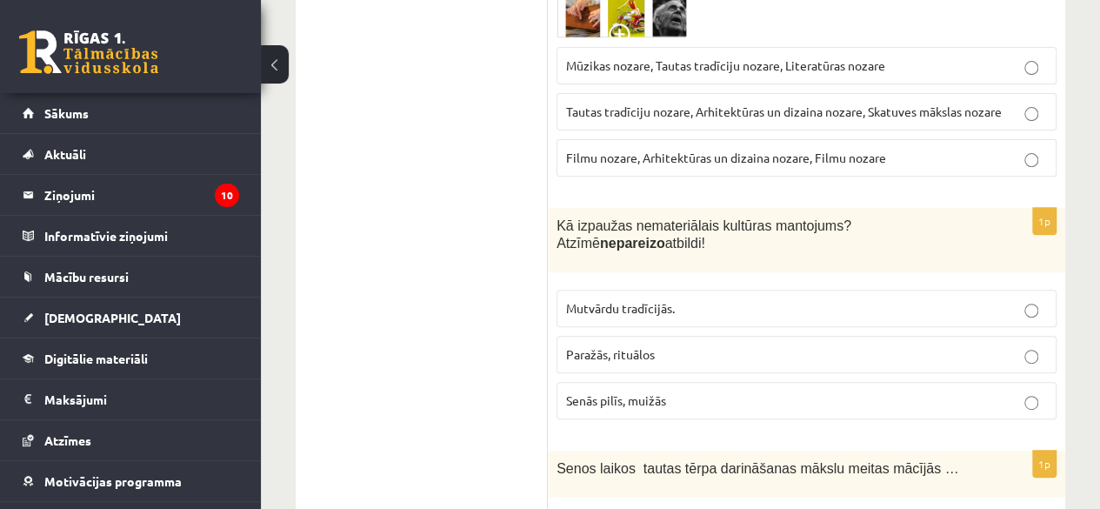
click at [655, 392] on span "Senās pilīs, muižās" at bounding box center [616, 400] width 100 height 16
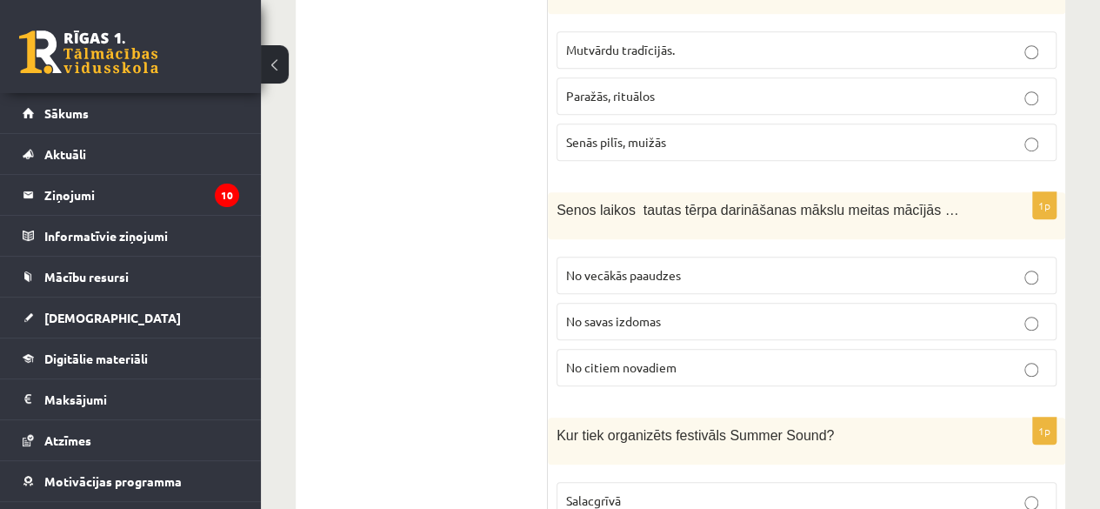
scroll to position [7108, 0]
click at [610, 266] on span "No vecākās paaudzes" at bounding box center [623, 274] width 115 height 16
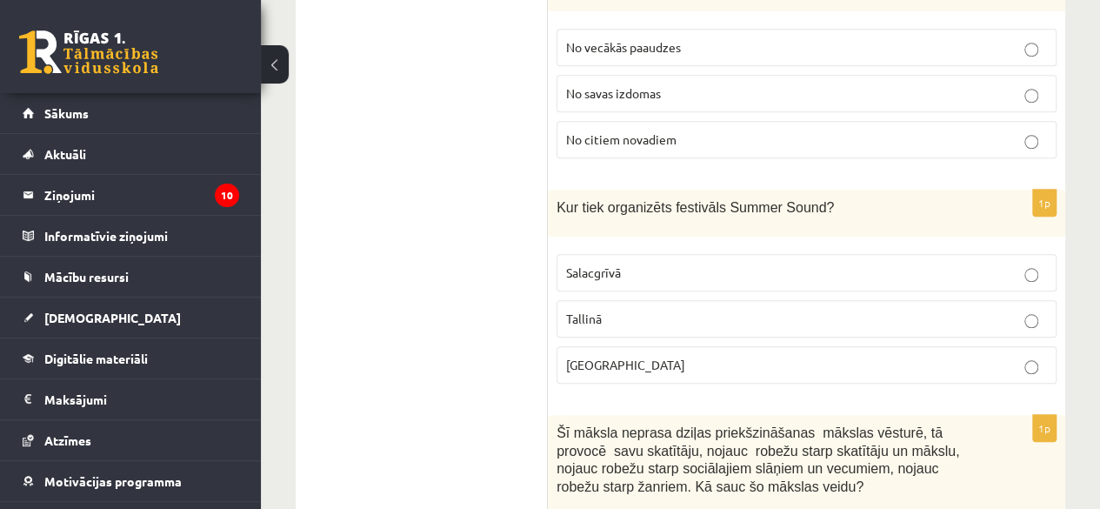
scroll to position [7334, 0]
click at [637, 356] on p "Liepājā" at bounding box center [806, 365] width 481 height 18
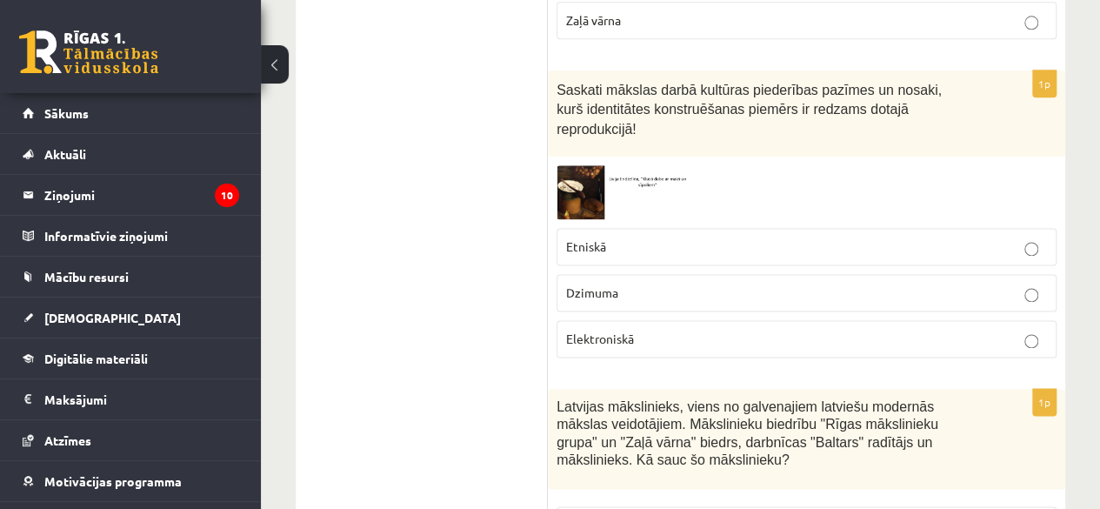
scroll to position [1022, 0]
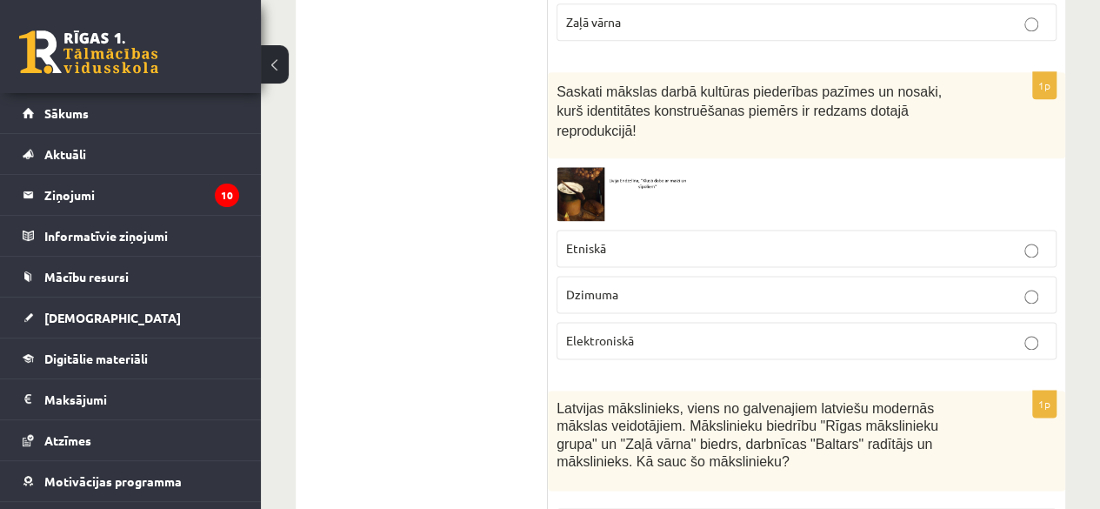
click at [588, 171] on img at bounding box center [621, 193] width 130 height 53
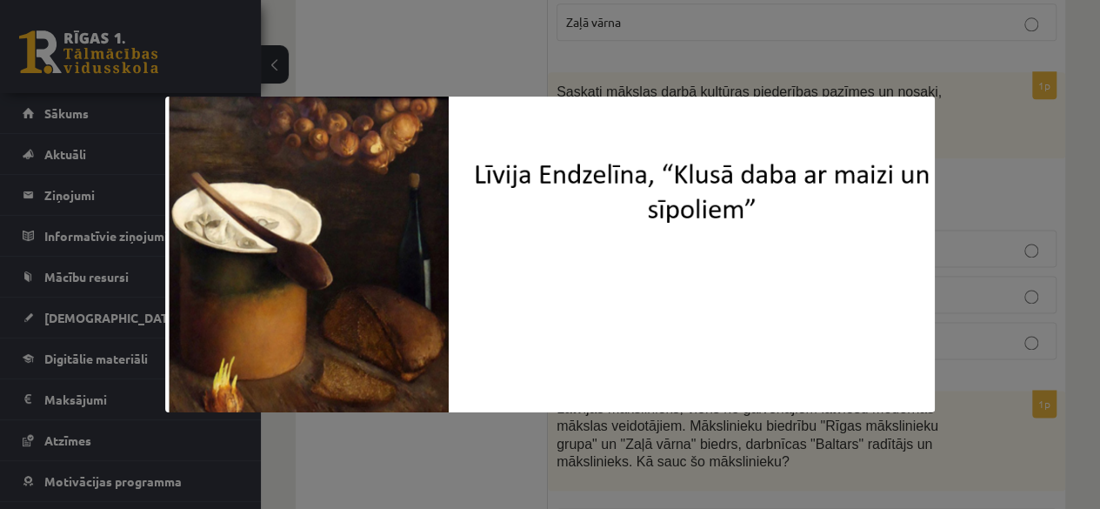
click at [967, 188] on div at bounding box center [550, 254] width 1100 height 509
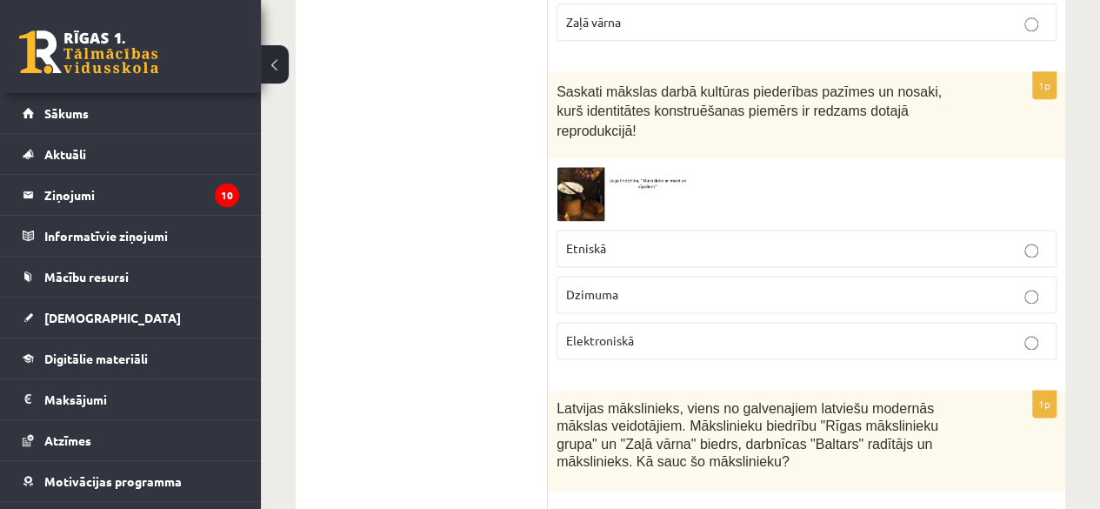
click at [706, 239] on p "Etniskā" at bounding box center [806, 248] width 481 height 18
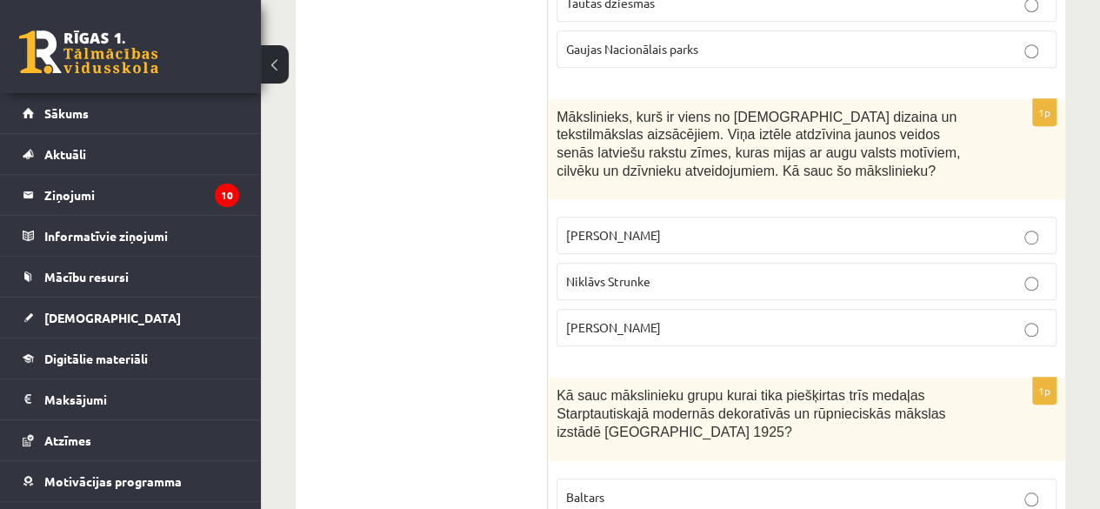
scroll to position [456, 0]
drag, startPoint x: 557, startPoint y: 110, endPoint x: 563, endPoint y: 120, distance: 10.9
click at [563, 120] on span "Mākslinieks, kurš ir viens no latviešu dizaina un tekstilmākslas aizsācējiem. V…" at bounding box center [757, 144] width 403 height 69
drag, startPoint x: 560, startPoint y: 107, endPoint x: 656, endPoint y: 328, distance: 240.7
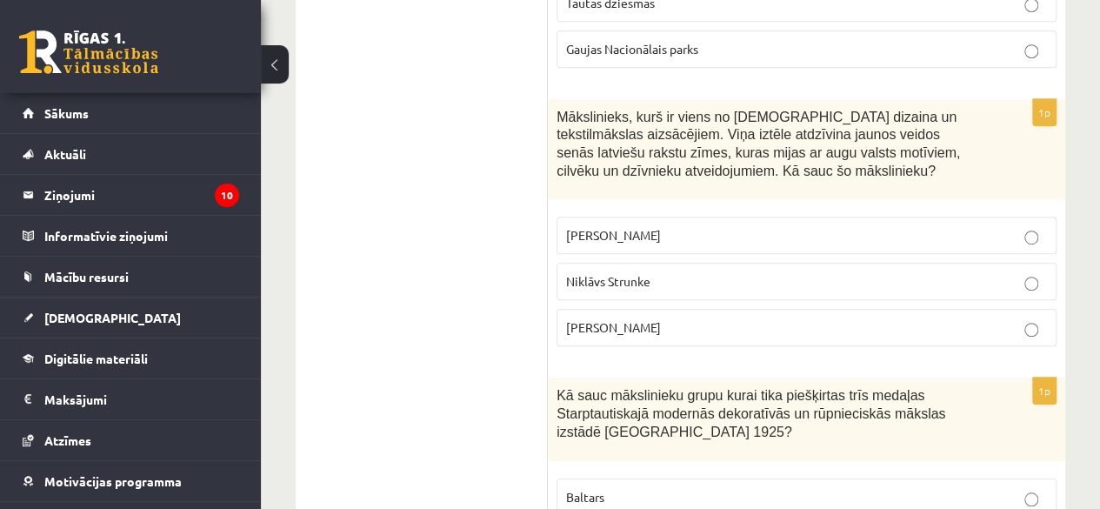
click at [656, 328] on div "1p Mākslinieks, kurš ir viens no latviešu dizaina un tekstilmākslas aizsācējiem…" at bounding box center [806, 230] width 517 height 262
copy div "Mākslinieks, kurš ir viens no latviešu dizaina un tekstilmākslas aizsācējiem. V…"
click at [666, 243] on label "Ansis Cīrulis" at bounding box center [806, 234] width 500 height 37
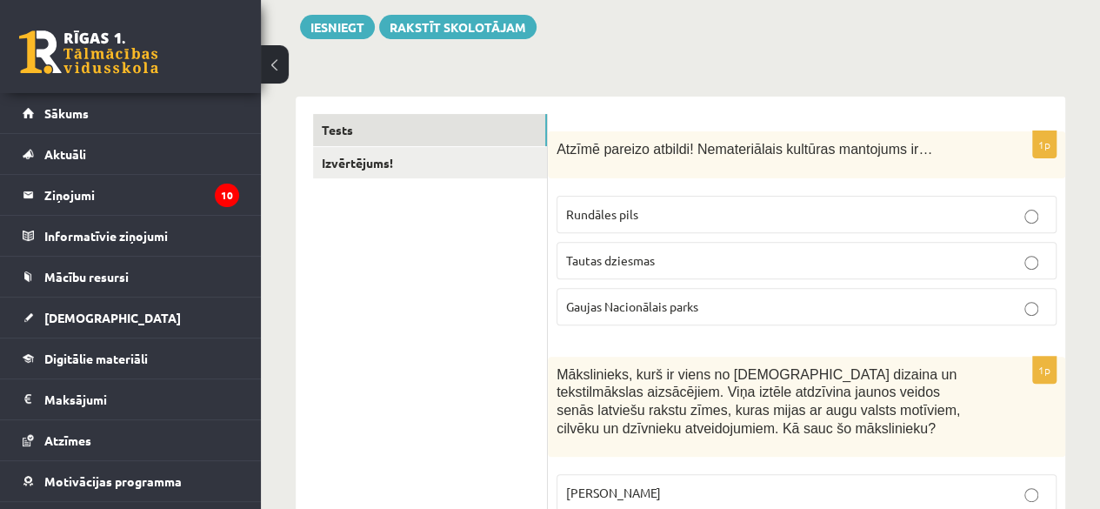
scroll to position [198, 0]
click at [439, 164] on link "Izvērtējums!" at bounding box center [430, 163] width 234 height 32
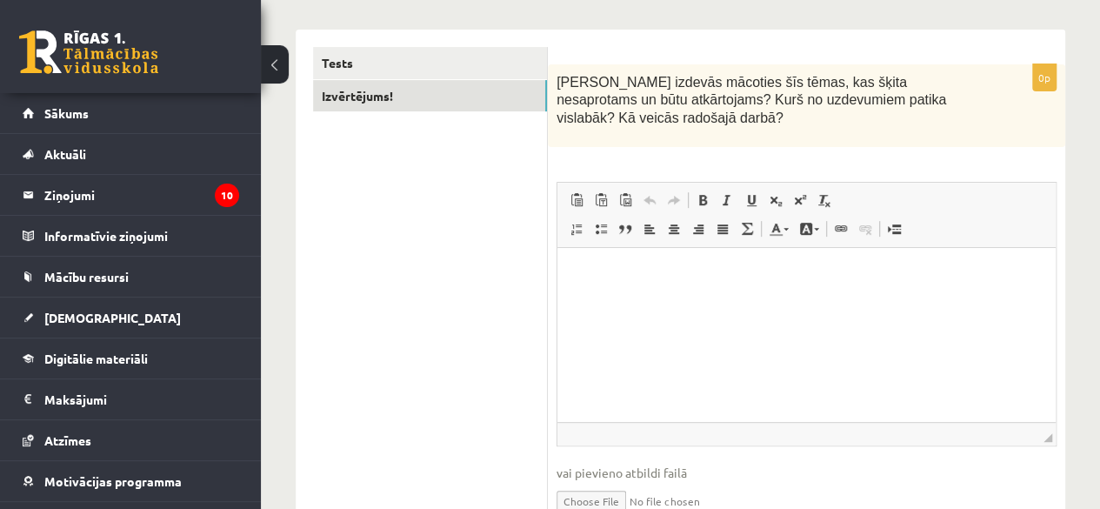
scroll to position [266, 0]
click at [643, 258] on html at bounding box center [806, 272] width 498 height 53
drag, startPoint x: 85, startPoint y: 12, endPoint x: 508, endPoint y: 263, distance: 491.6
click at [508, 263] on ul "Tests Izvērtējums!" at bounding box center [430, 294] width 235 height 496
click at [630, 283] on html "****" at bounding box center [806, 272] width 498 height 53
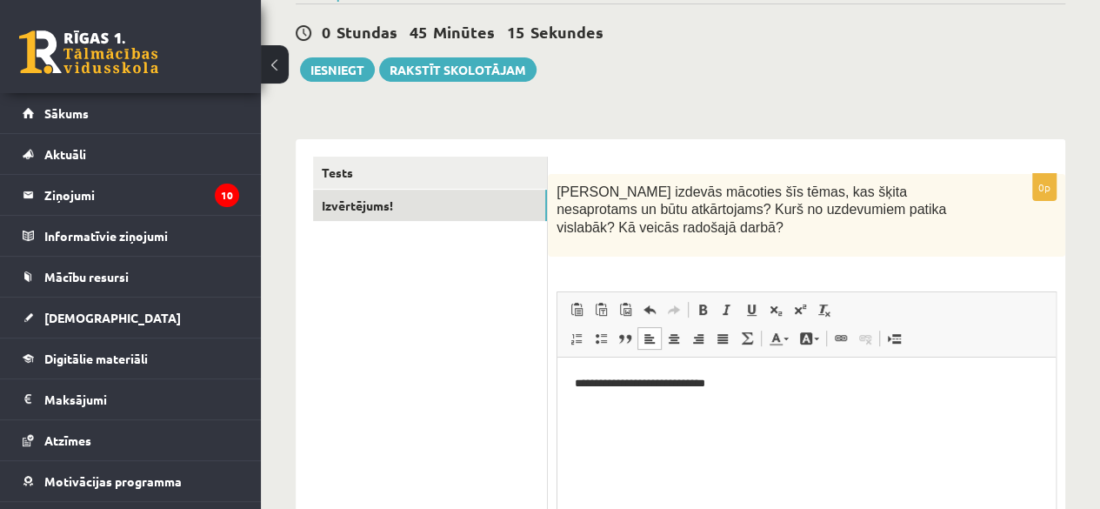
scroll to position [163, 0]
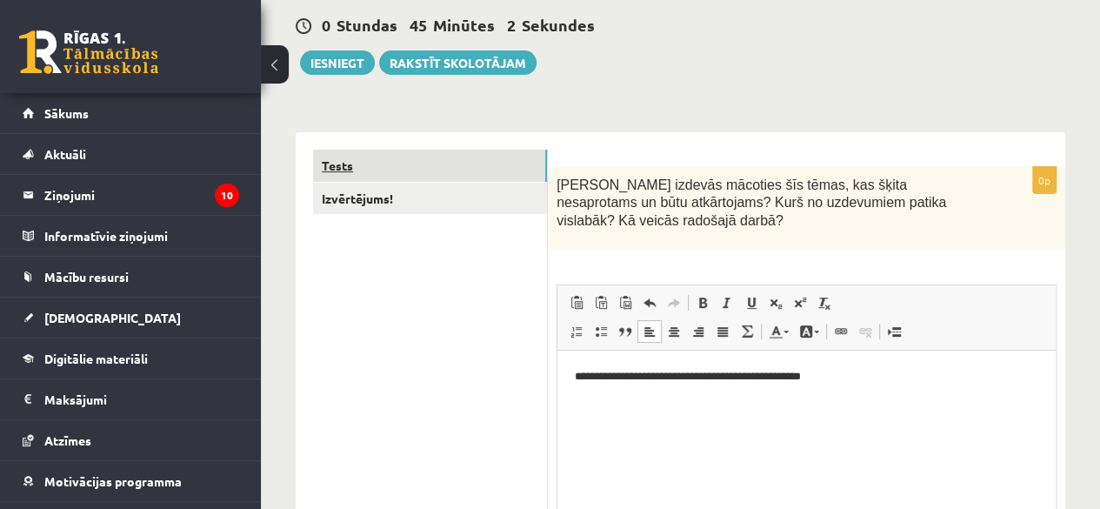
click at [433, 178] on link "Tests" at bounding box center [430, 166] width 234 height 32
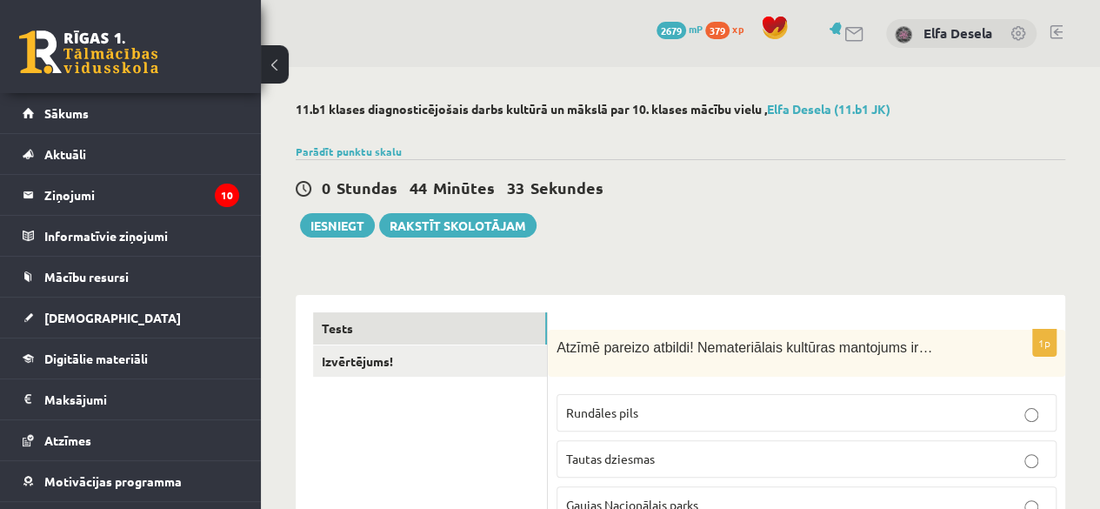
scroll to position [1, 0]
click at [330, 222] on button "Iesniegt" at bounding box center [337, 224] width 75 height 24
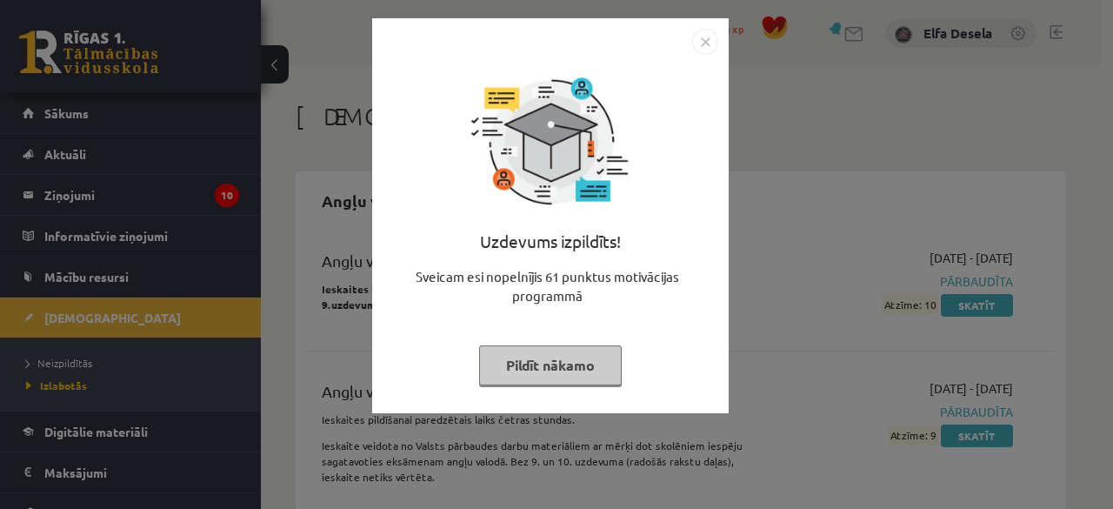
click at [707, 51] on img "Close" at bounding box center [705, 42] width 26 height 26
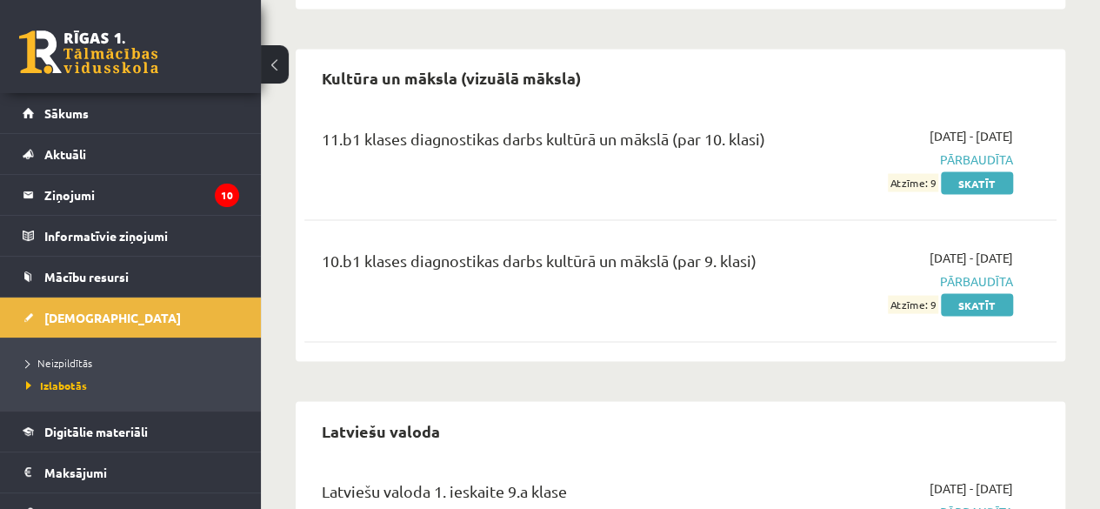
scroll to position [1548, 0]
click at [971, 174] on link "Skatīt" at bounding box center [977, 181] width 72 height 23
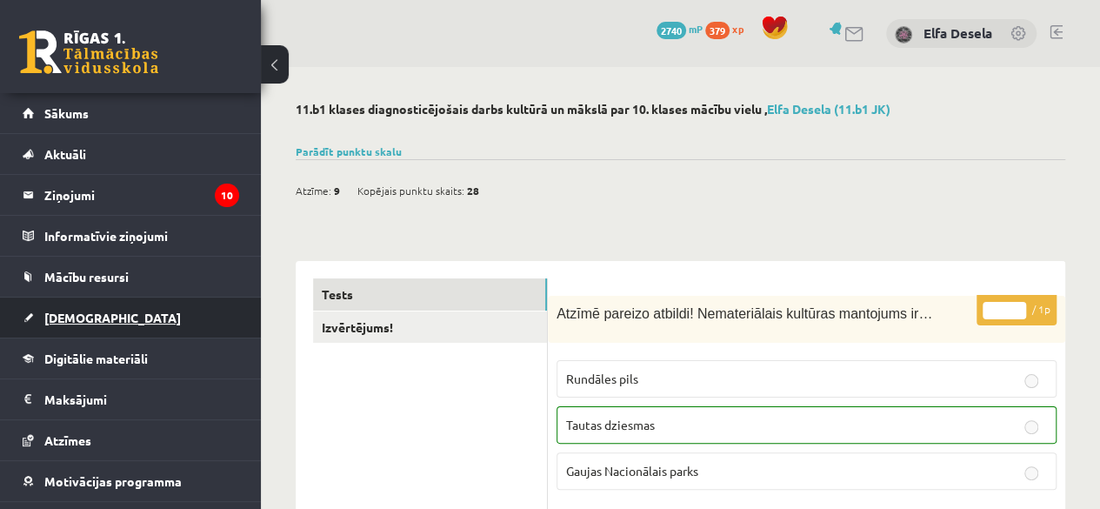
click at [170, 303] on link "[DEMOGRAPHIC_DATA]" at bounding box center [131, 317] width 216 height 40
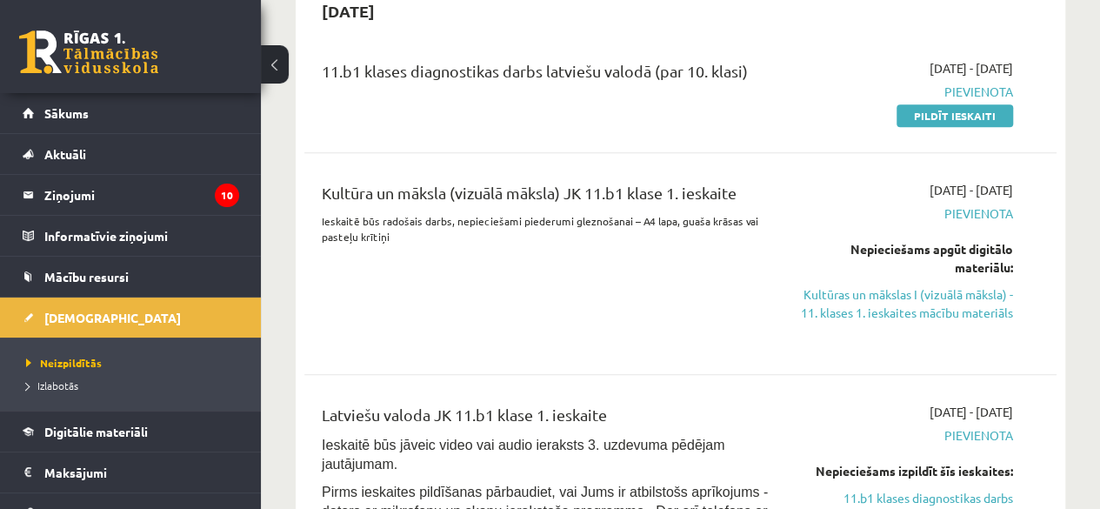
scroll to position [389, 0]
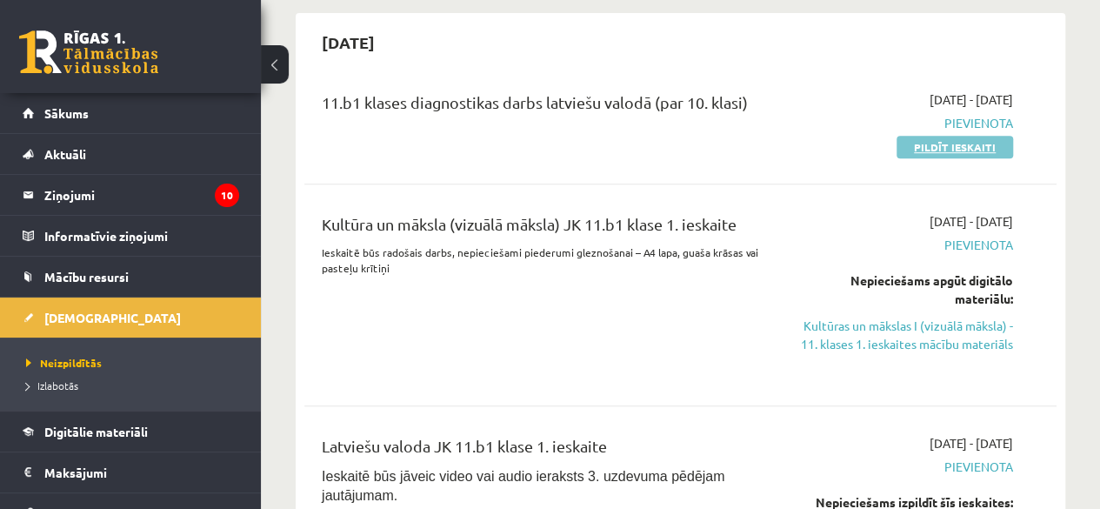
click at [931, 147] on link "Pildīt ieskaiti" at bounding box center [954, 147] width 117 height 23
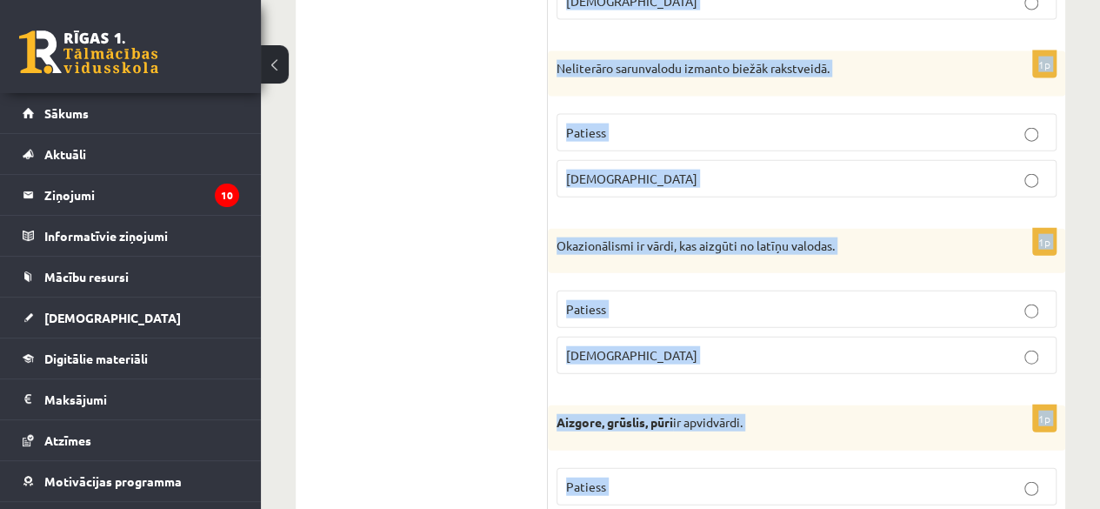
scroll to position [5331, 0]
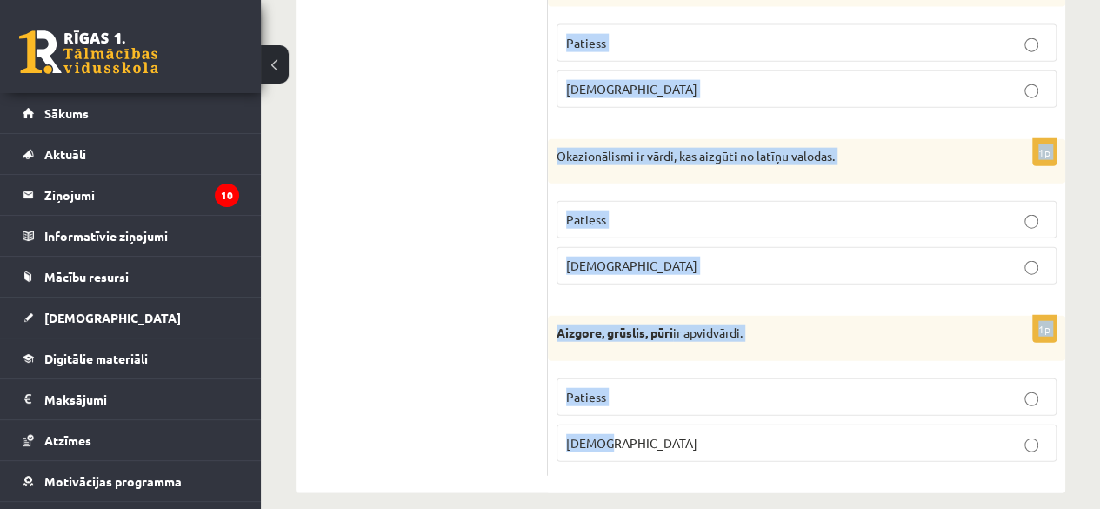
drag, startPoint x: 565, startPoint y: 86, endPoint x: 689, endPoint y: 462, distance: 395.6
copy form "Apgalvojums ir patiess vai nepatiess? 1p Literārajā sarunvalodā izmanto garus, …"
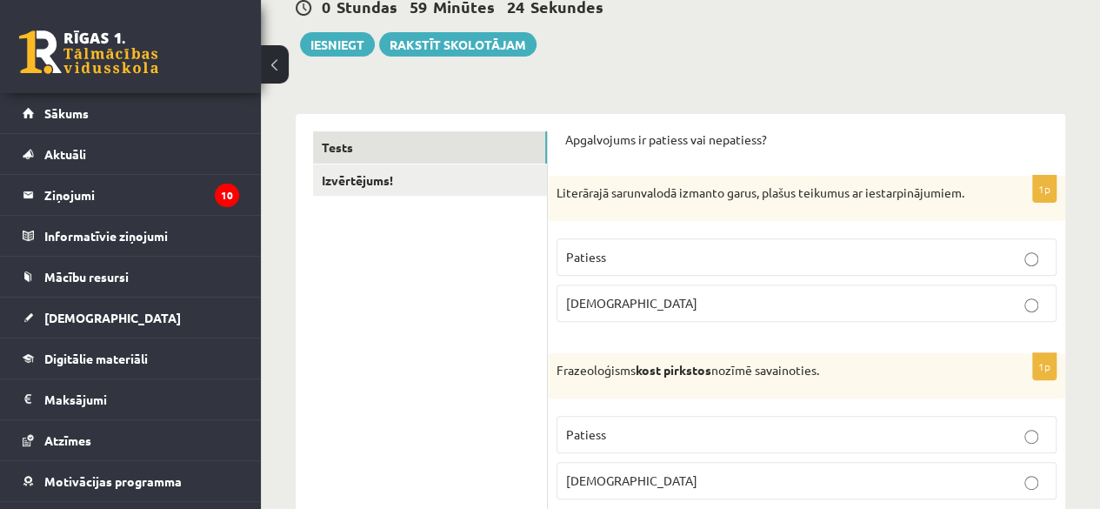
scroll to position [306, 0]
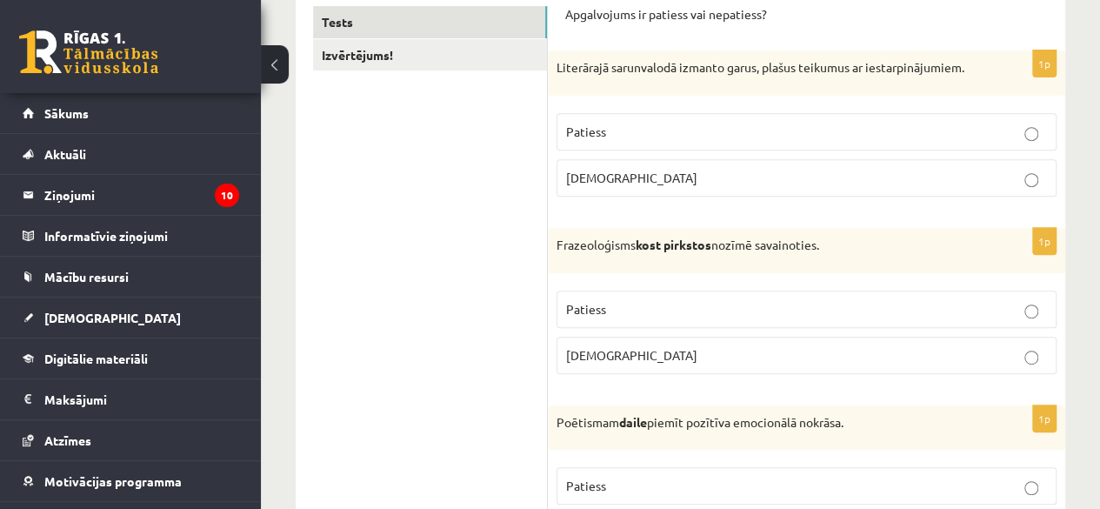
click at [657, 169] on p "[DEMOGRAPHIC_DATA]" at bounding box center [806, 178] width 481 height 18
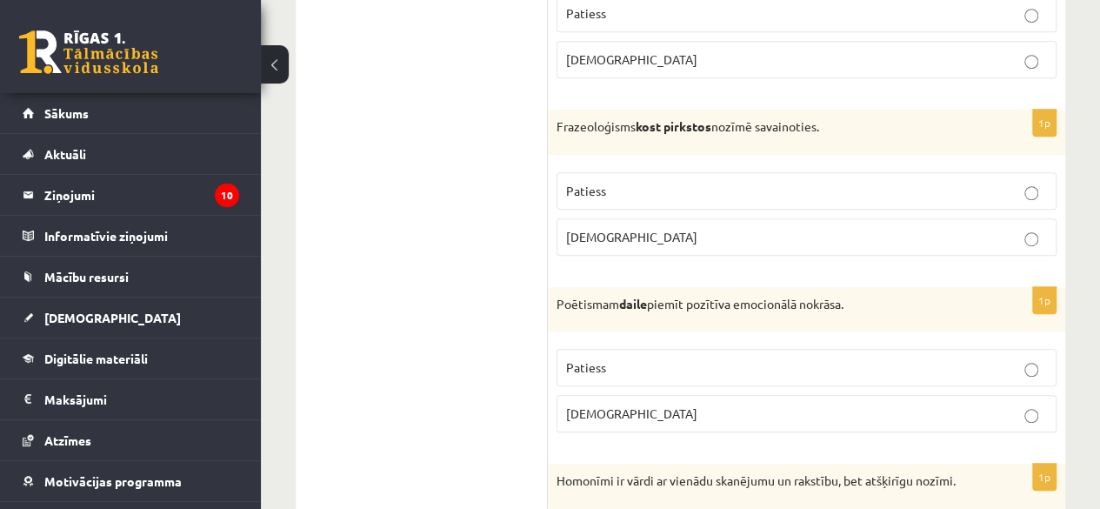
scroll to position [425, 0]
click at [616, 236] on p "Aplams" at bounding box center [806, 236] width 481 height 18
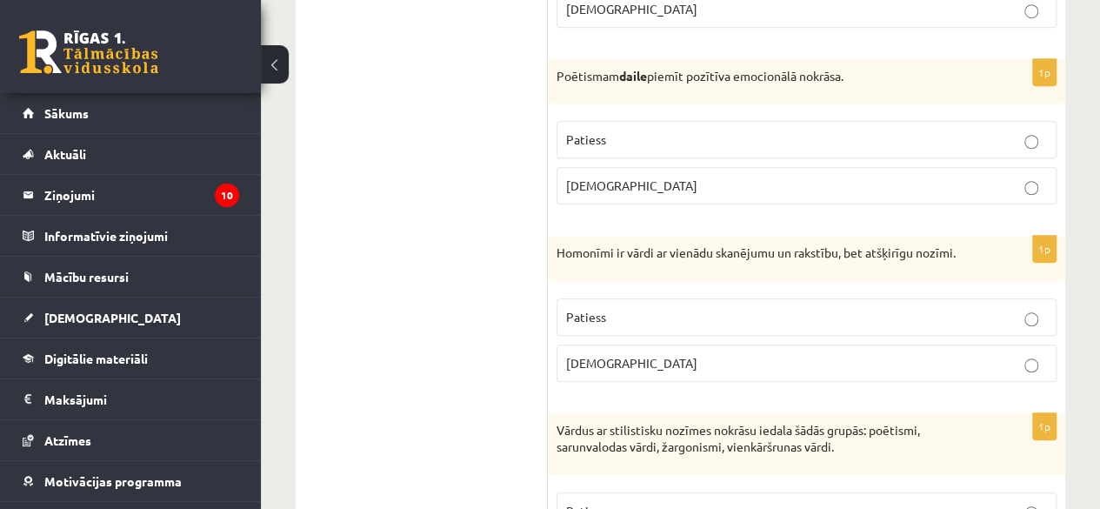
scroll to position [653, 0]
click at [595, 130] on span "Patiess" at bounding box center [586, 138] width 40 height 16
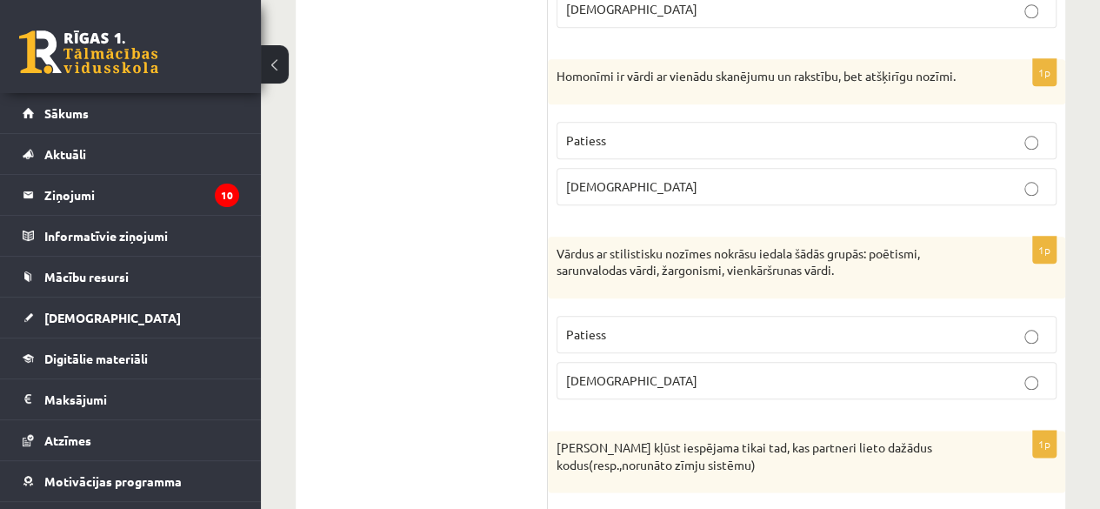
scroll to position [830, 0]
click at [603, 137] on span "Patiess" at bounding box center [586, 138] width 40 height 16
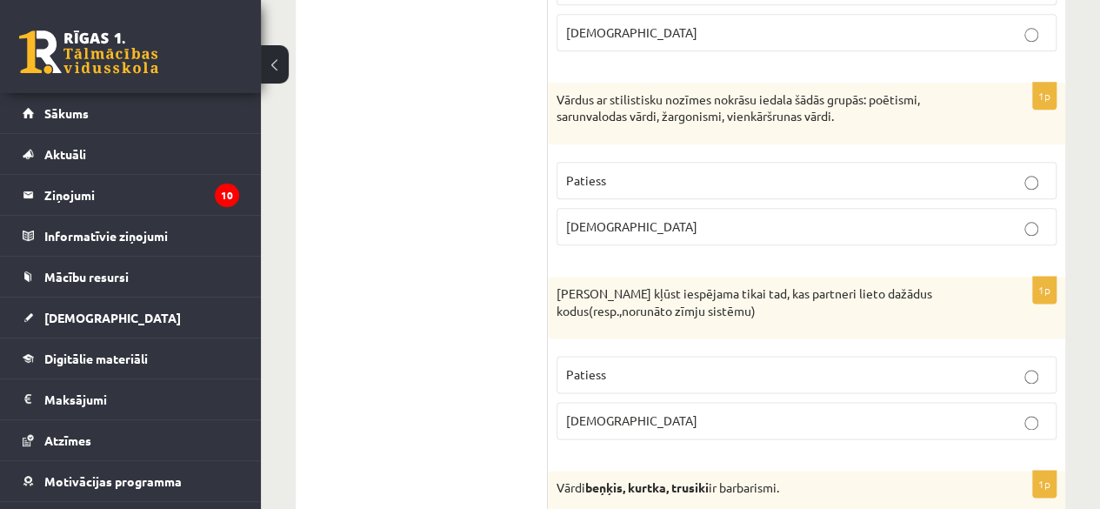
scroll to position [983, 0]
click at [652, 170] on p "Patiess" at bounding box center [806, 179] width 481 height 18
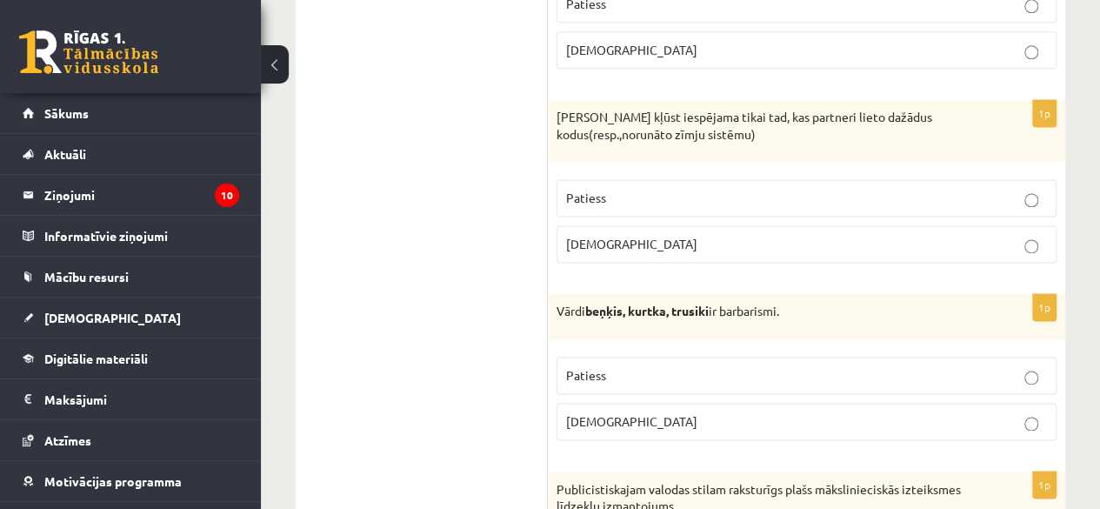
scroll to position [1160, 0]
click at [636, 234] on p "Aplams" at bounding box center [806, 243] width 481 height 18
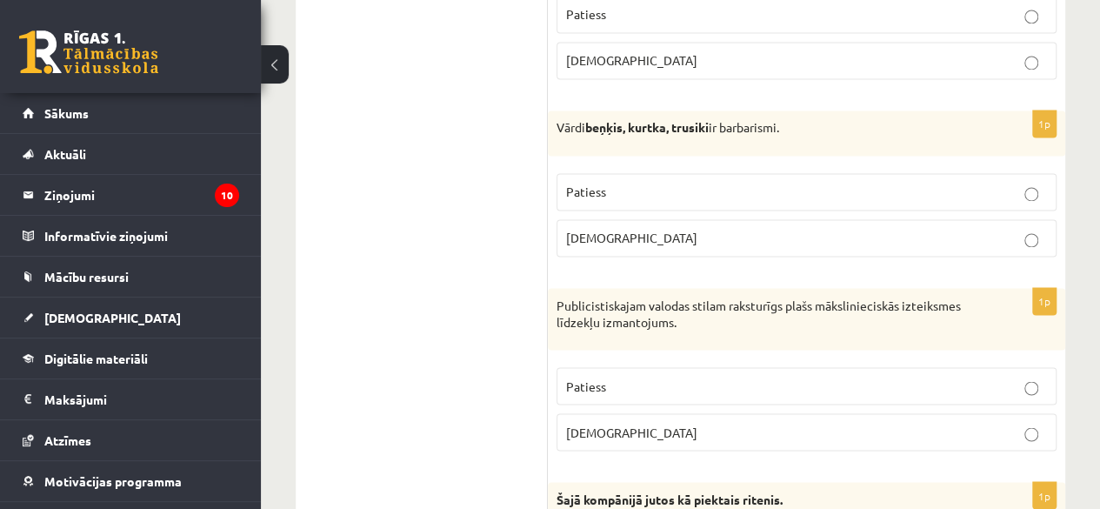
scroll to position [1352, 0]
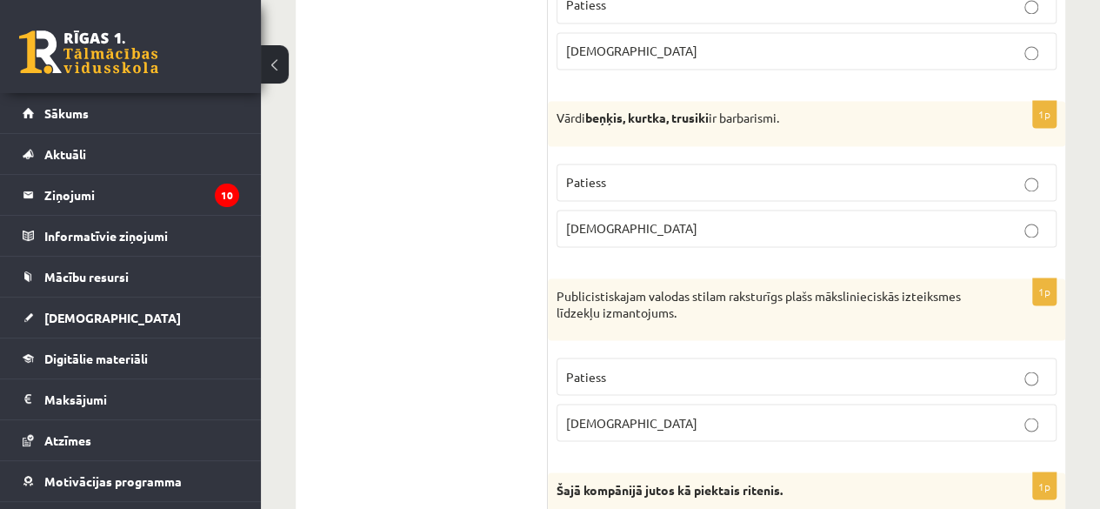
click at [618, 180] on p "Patiess" at bounding box center [806, 182] width 481 height 18
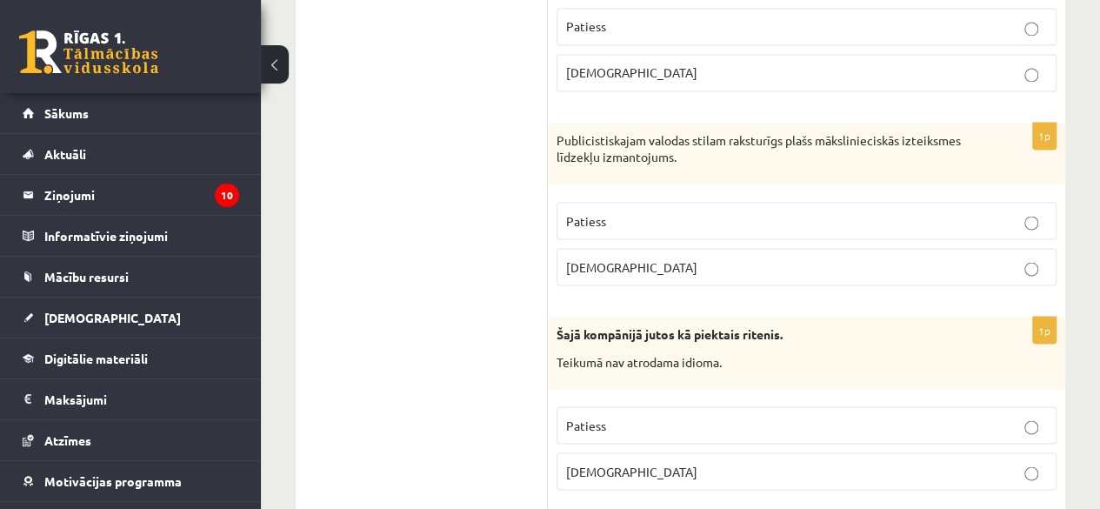
scroll to position [1508, 0]
click at [643, 210] on p "Patiess" at bounding box center [806, 219] width 481 height 18
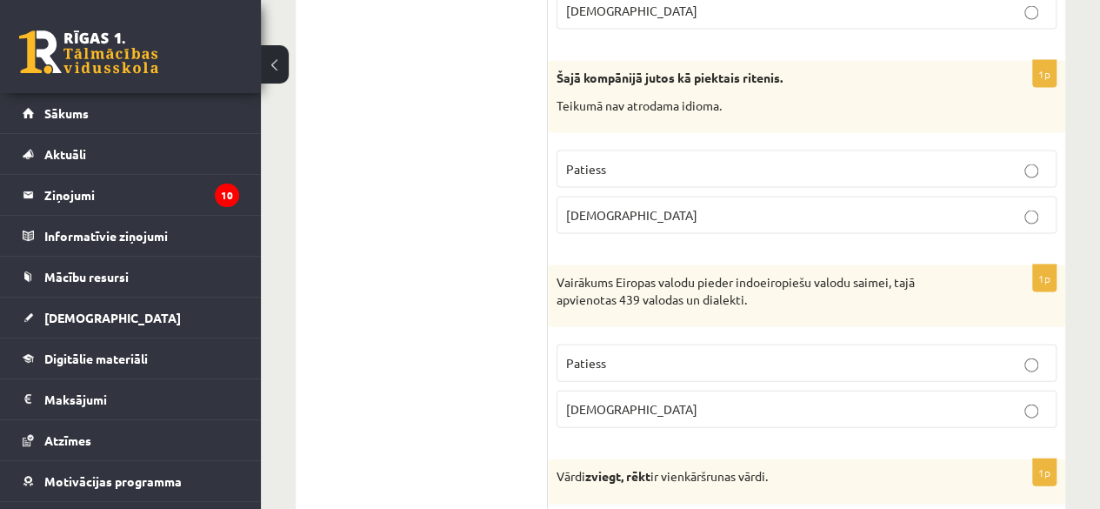
scroll to position [1772, 0]
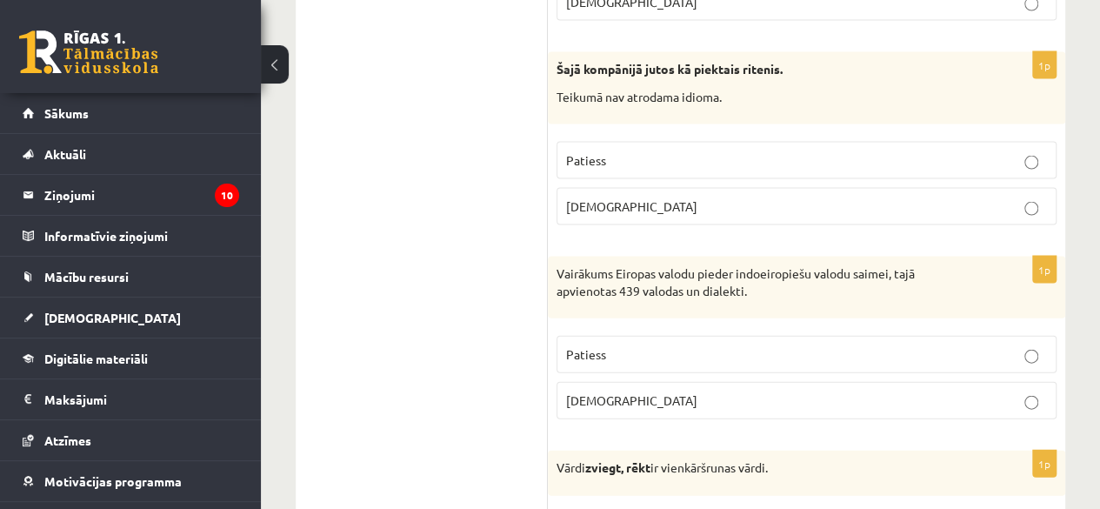
click at [639, 197] on p "Aplams" at bounding box center [806, 206] width 481 height 18
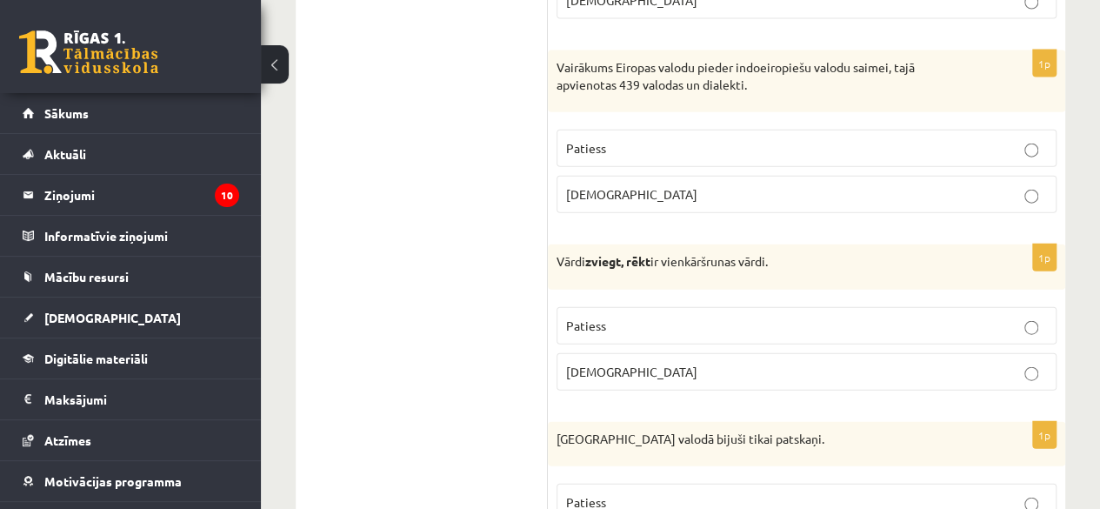
scroll to position [1979, 0]
click at [587, 139] on span "Patiess" at bounding box center [586, 147] width 40 height 16
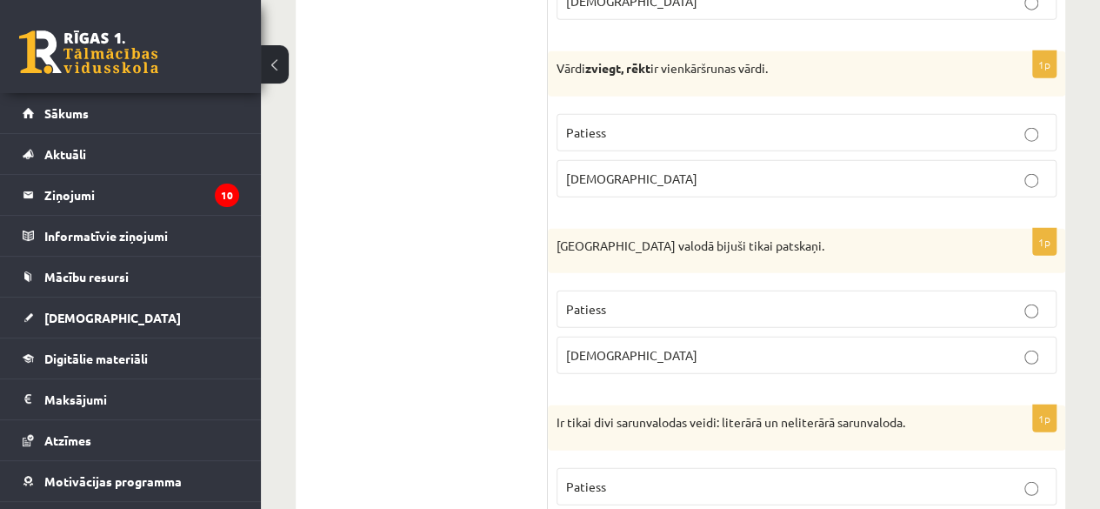
scroll to position [2172, 0]
click at [614, 123] on p "Patiess" at bounding box center [806, 132] width 481 height 18
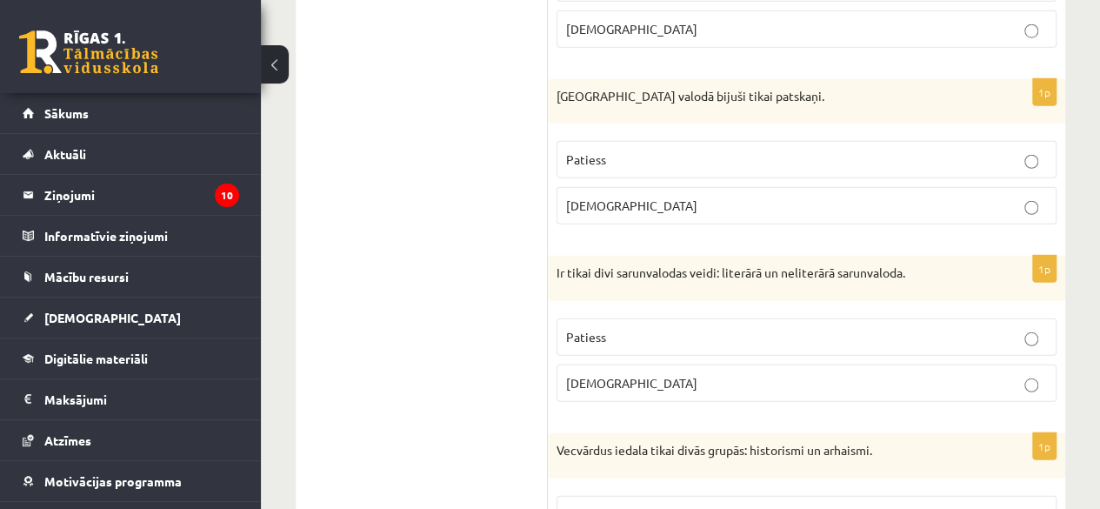
scroll to position [2320, 0]
click at [636, 206] on label "Aplams" at bounding box center [806, 206] width 500 height 37
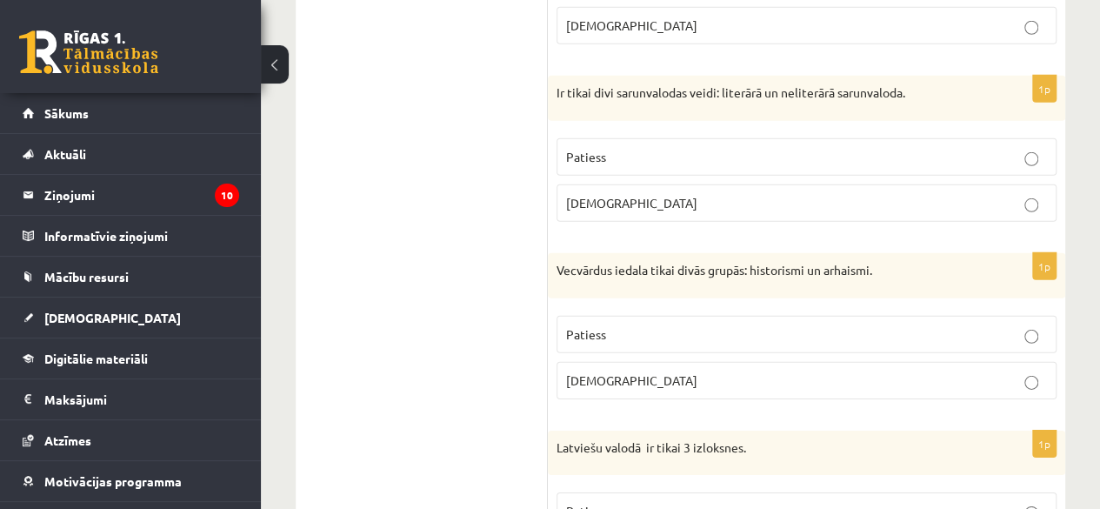
click at [651, 152] on label "Patiess" at bounding box center [806, 156] width 500 height 37
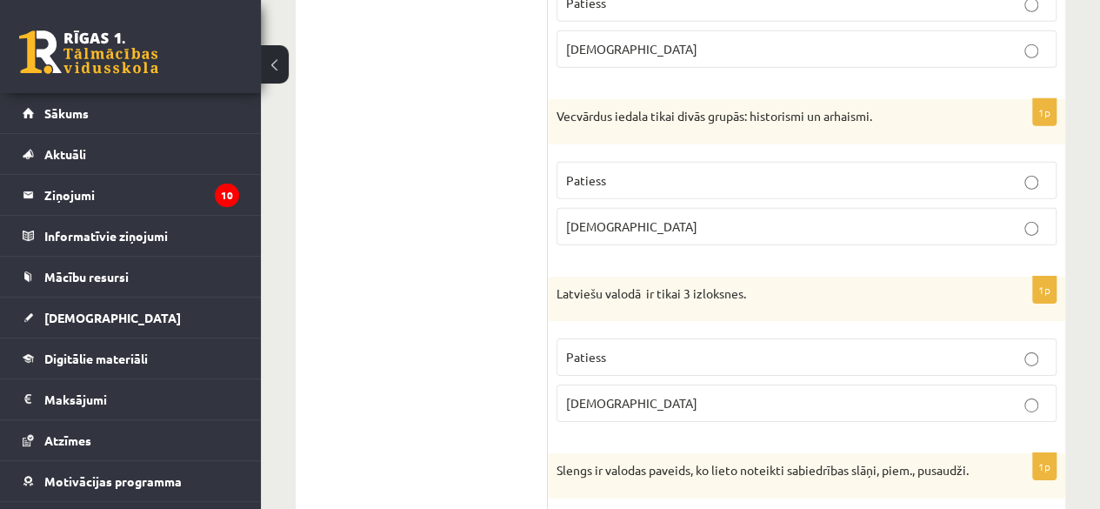
scroll to position [2666, 0]
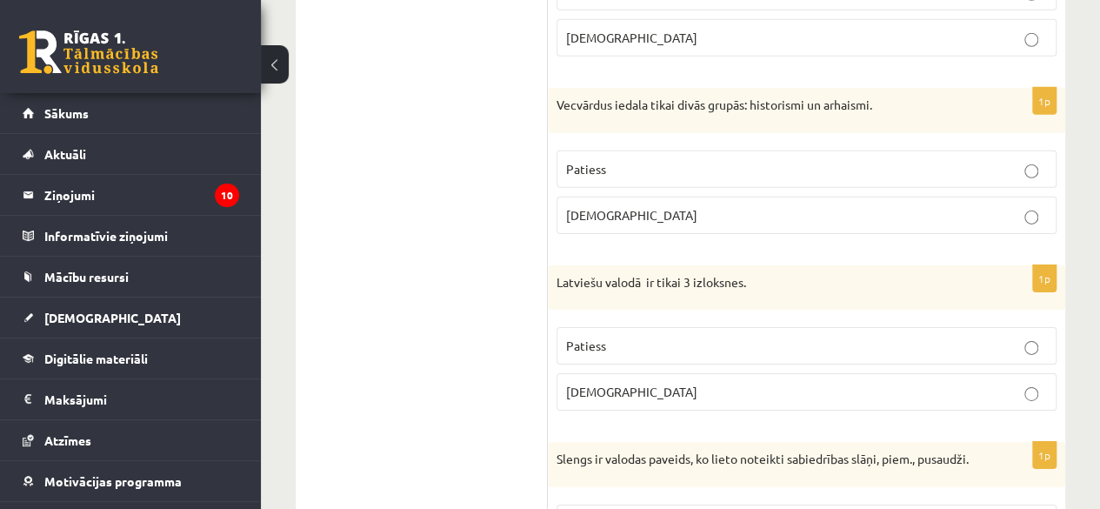
click at [609, 160] on p "Patiess" at bounding box center [806, 169] width 481 height 18
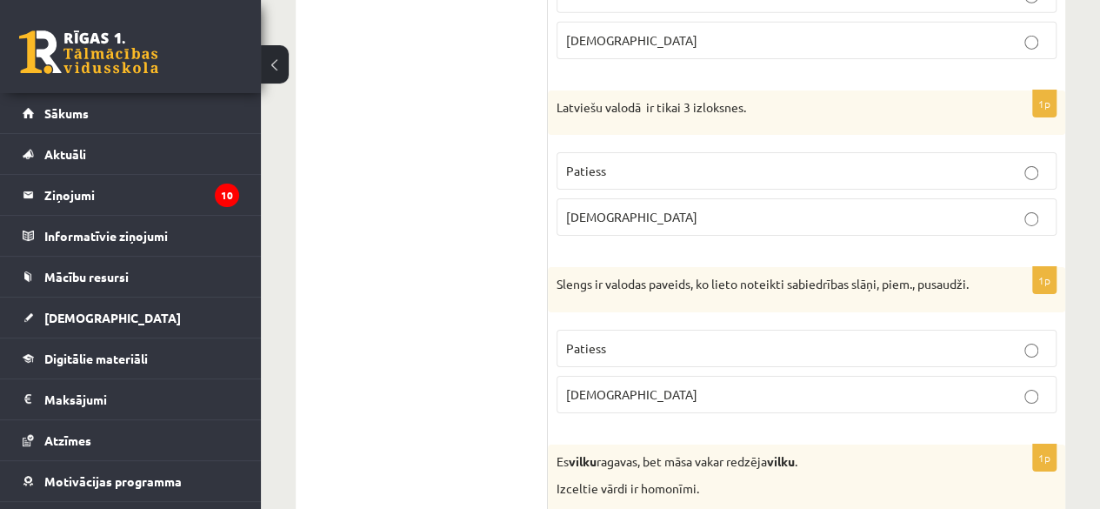
scroll to position [2857, 0]
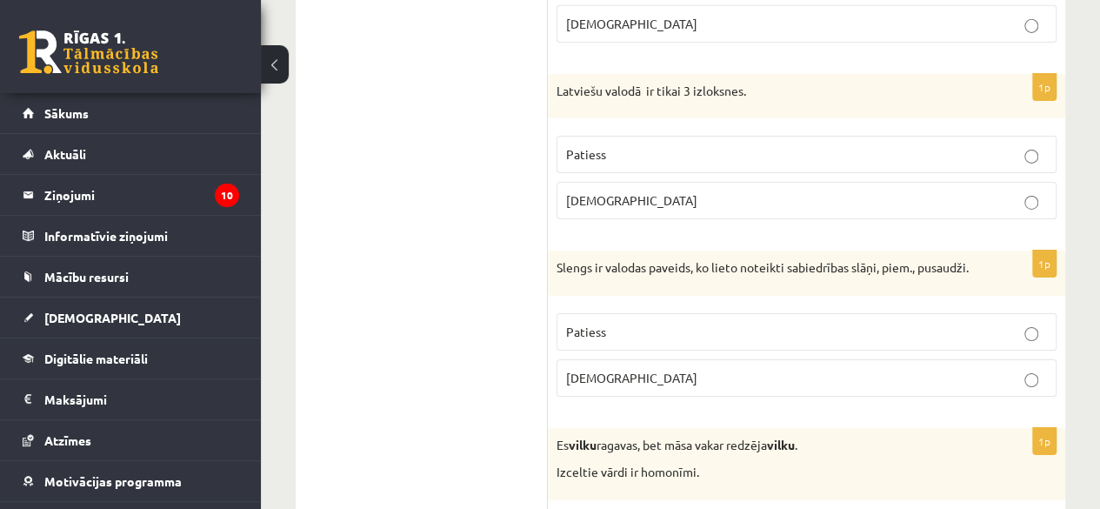
click at [606, 146] on p "Patiess" at bounding box center [806, 154] width 481 height 18
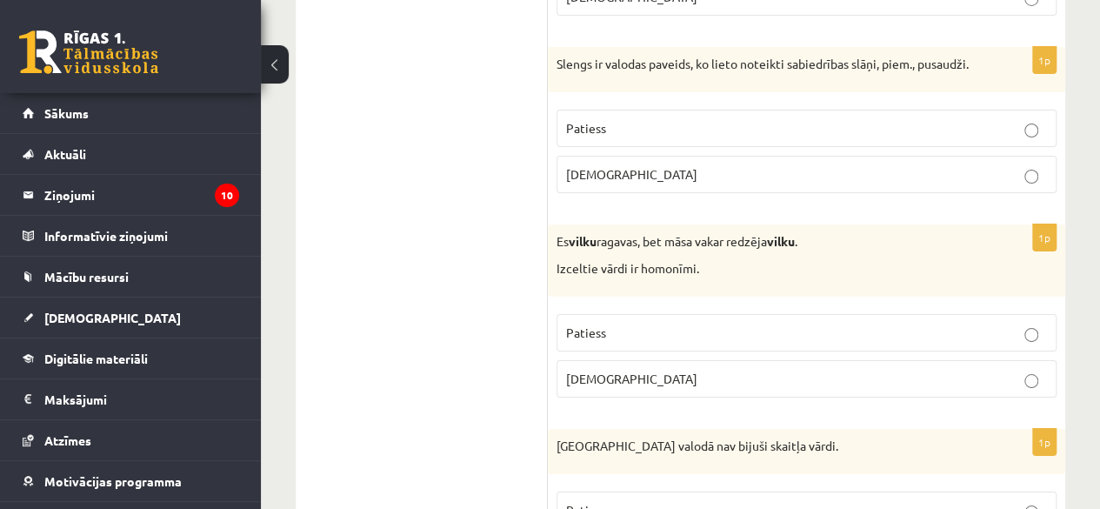
scroll to position [3060, 0]
click at [590, 121] on span "Patiess" at bounding box center [586, 129] width 40 height 16
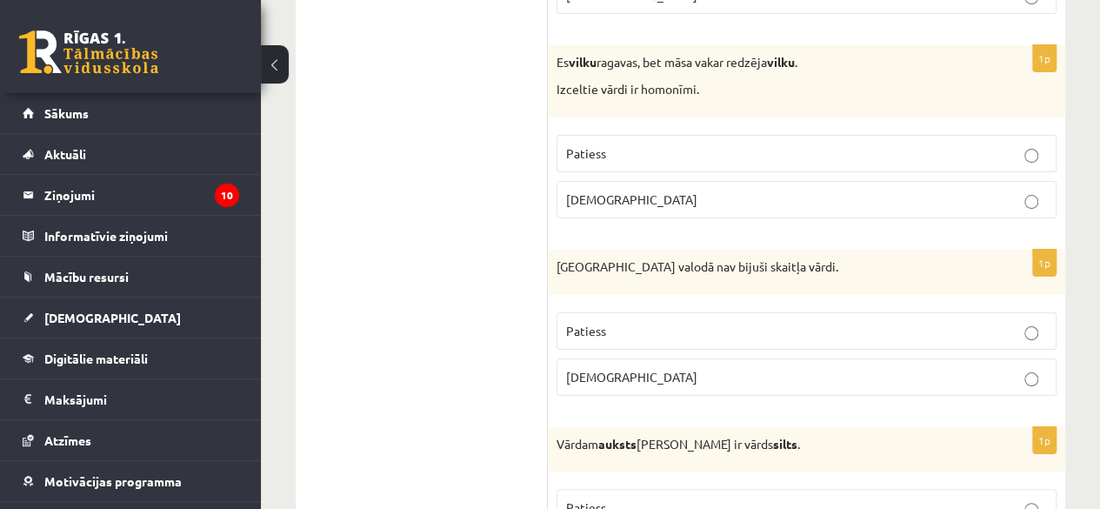
scroll to position [3240, 0]
click at [650, 143] on p "Patiess" at bounding box center [806, 152] width 481 height 18
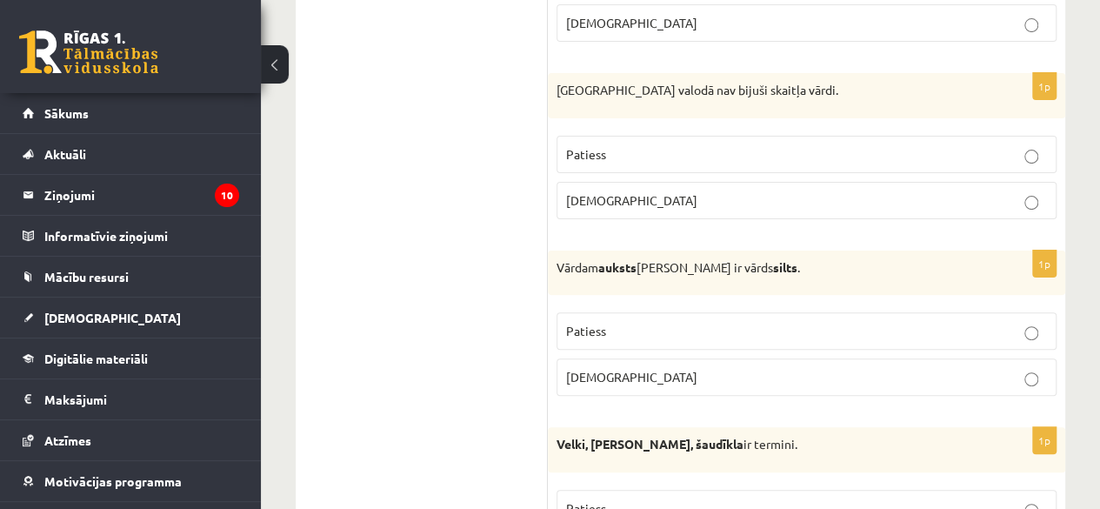
scroll to position [3418, 0]
click at [652, 155] on p "Patiess" at bounding box center [806, 152] width 481 height 18
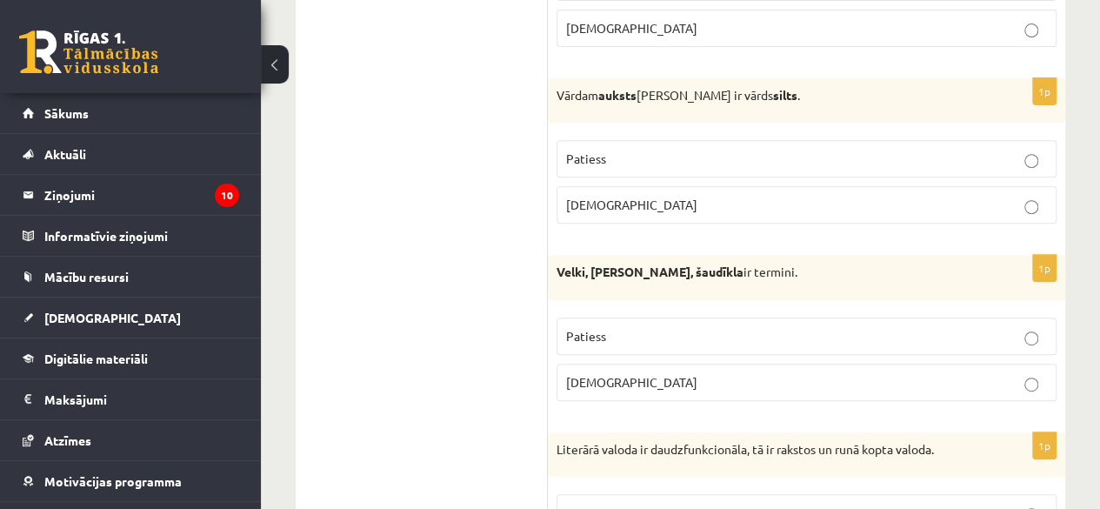
scroll to position [3589, 0]
click at [591, 150] on span "Patiess" at bounding box center [586, 158] width 40 height 16
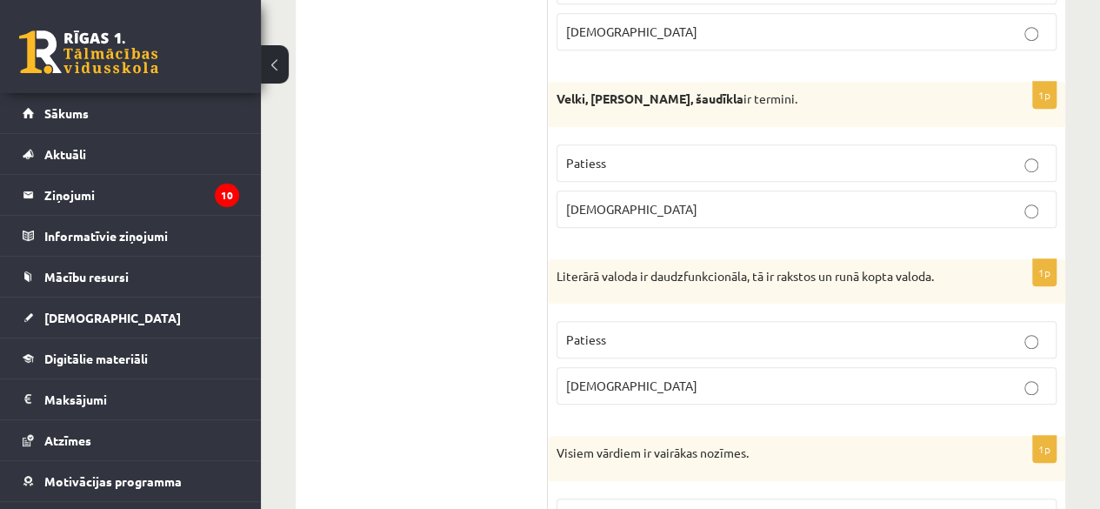
scroll to position [3764, 0]
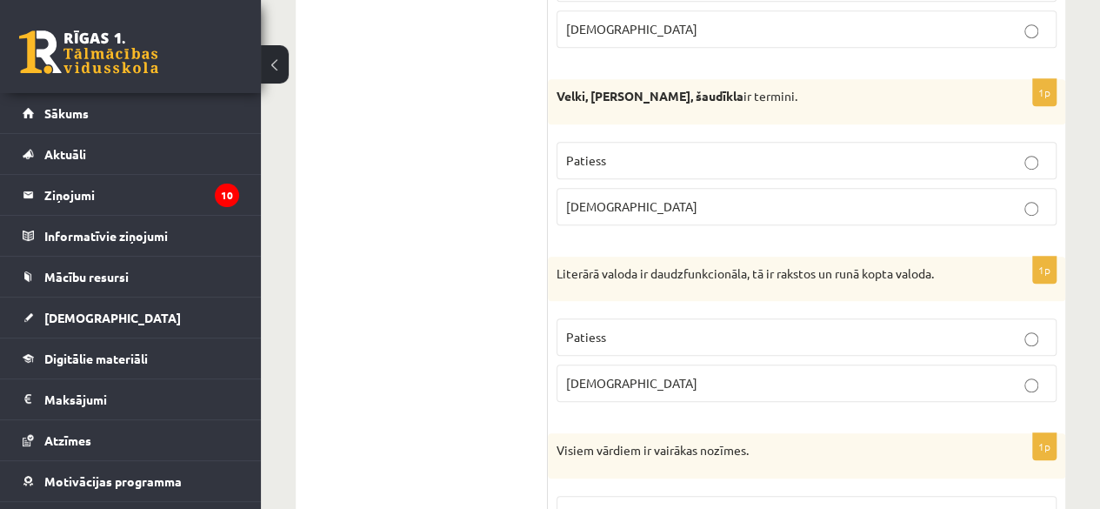
click at [648, 197] on p "Aplams" at bounding box center [806, 206] width 481 height 18
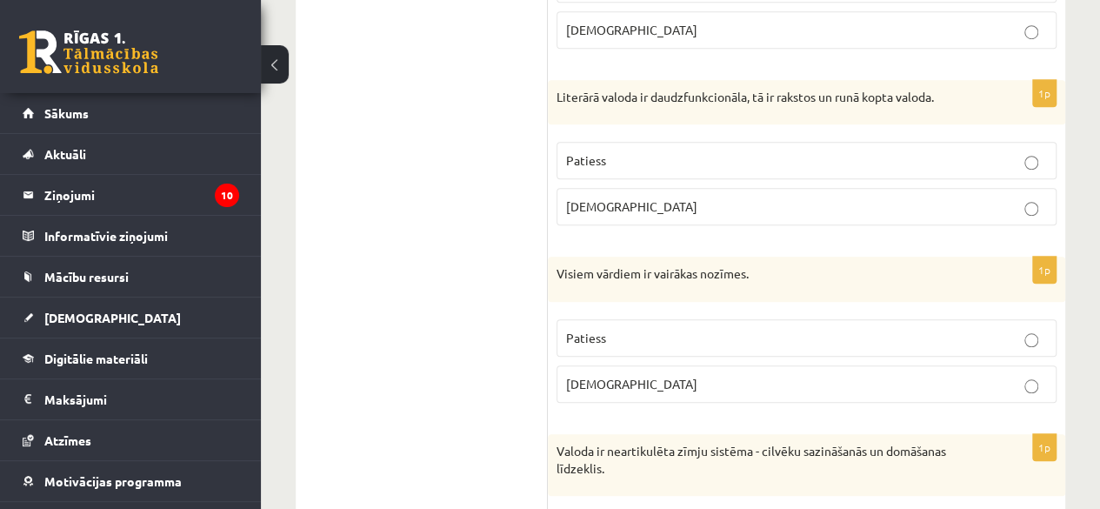
scroll to position [3941, 0]
click at [600, 141] on label "Patiess" at bounding box center [806, 159] width 500 height 37
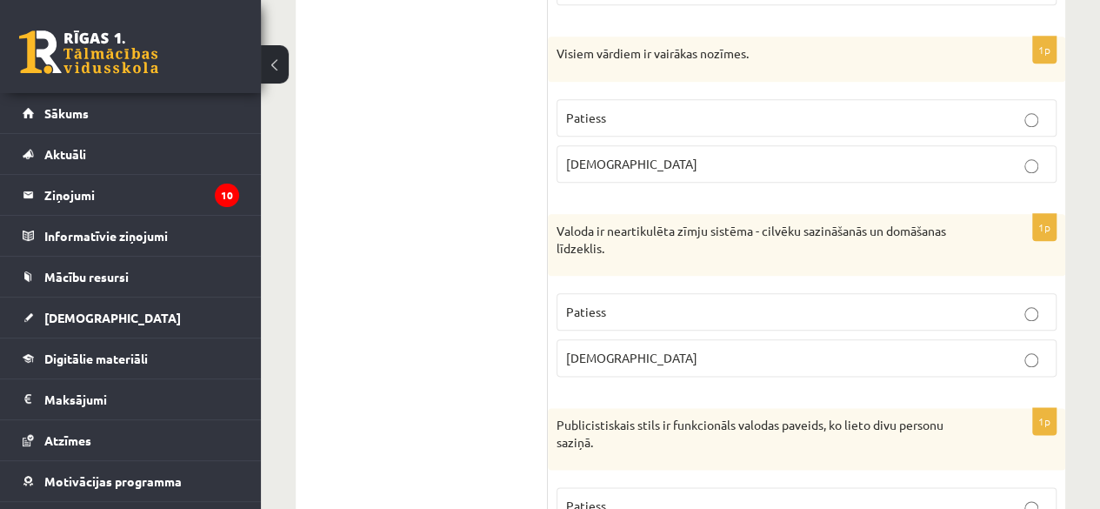
scroll to position [4161, 0]
click at [651, 171] on label "Aplams" at bounding box center [806, 162] width 500 height 37
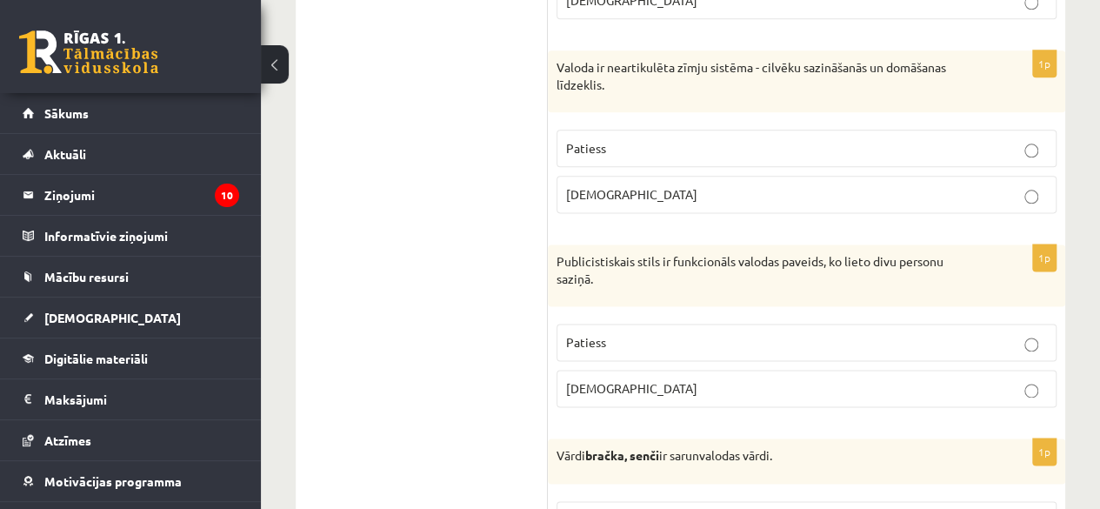
scroll to position [4325, 0]
click at [684, 196] on label "Aplams" at bounding box center [806, 193] width 500 height 37
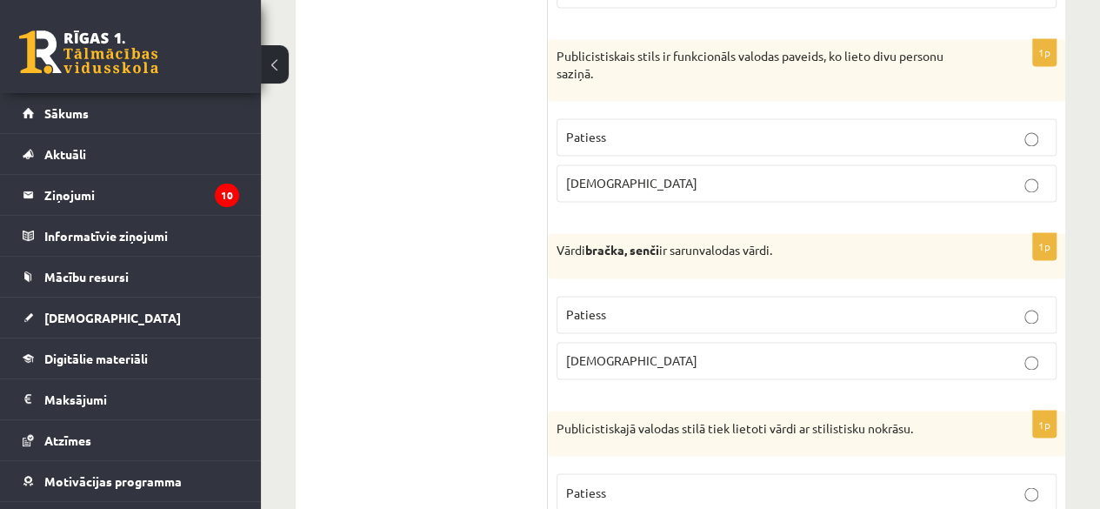
scroll to position [4531, 0]
click at [642, 172] on p "Aplams" at bounding box center [806, 181] width 481 height 18
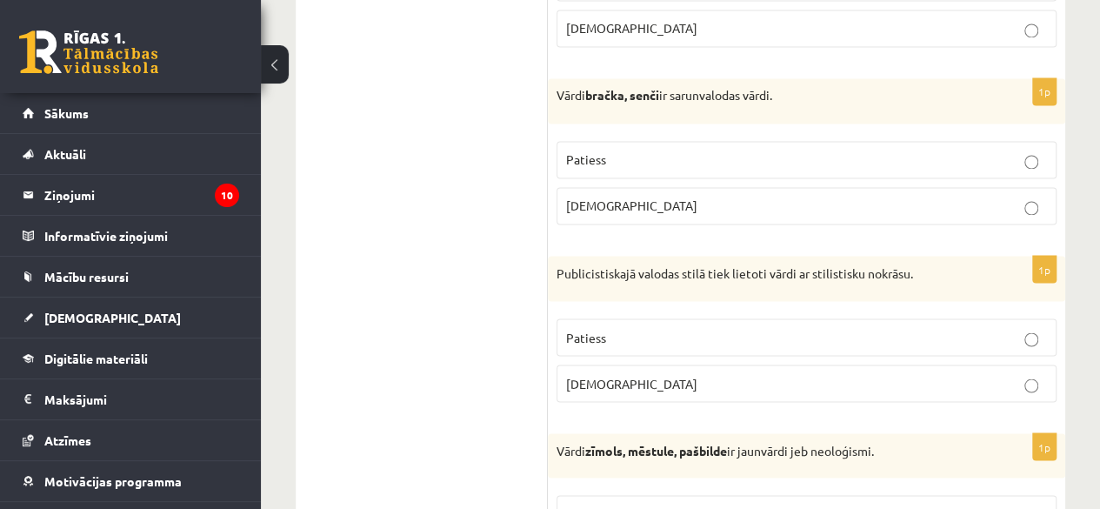
scroll to position [4683, 0]
click at [611, 151] on p "Patiess" at bounding box center [806, 160] width 481 height 18
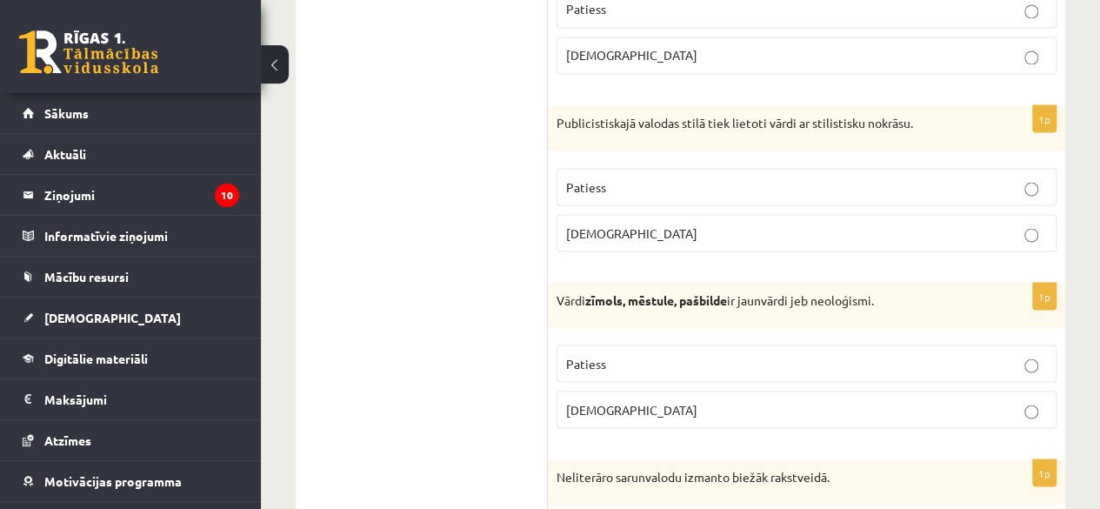
scroll to position [4839, 0]
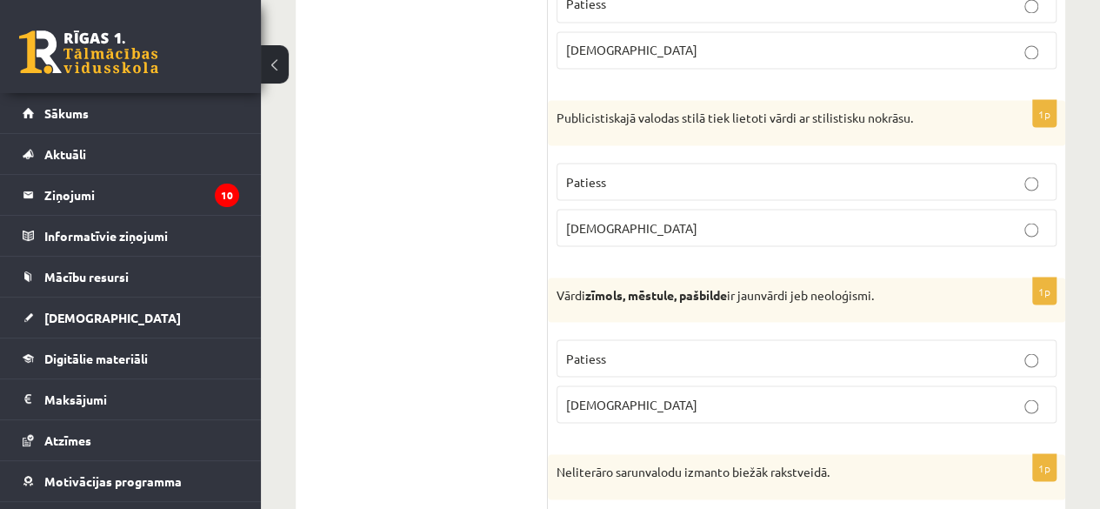
click at [619, 179] on label "Patiess" at bounding box center [806, 181] width 500 height 37
click at [630, 171] on p "Patiess" at bounding box center [806, 180] width 481 height 18
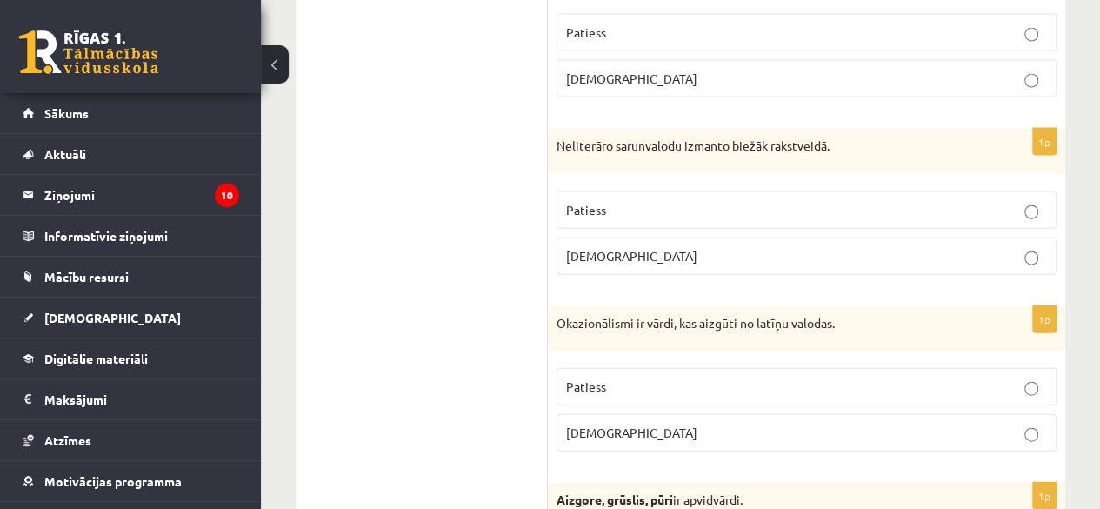
scroll to position [5165, 0]
click at [635, 246] on p "Aplams" at bounding box center [806, 255] width 481 height 18
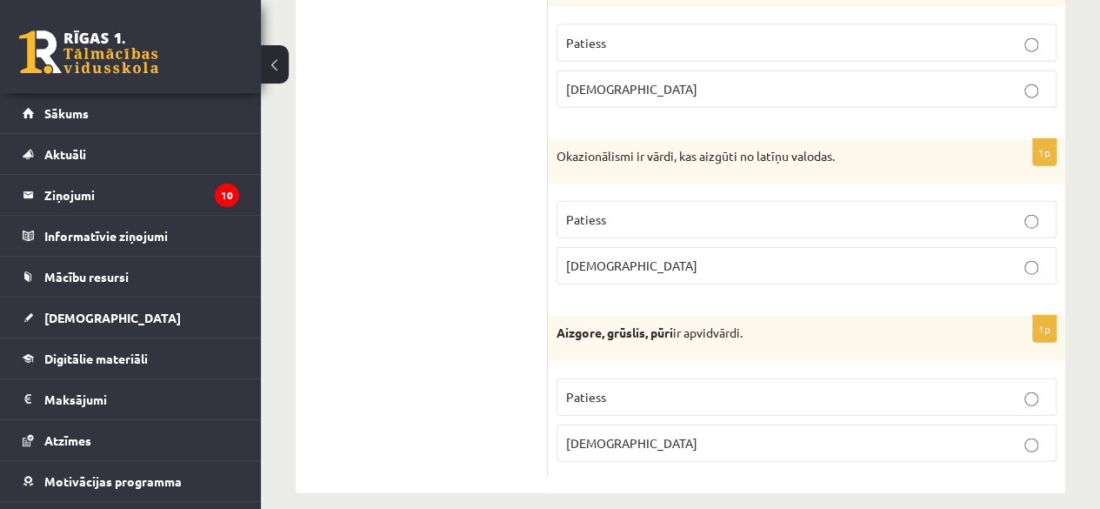
click at [628, 256] on p "Aplams" at bounding box center [806, 265] width 481 height 18
click at [742, 378] on label "Patiess" at bounding box center [806, 396] width 500 height 37
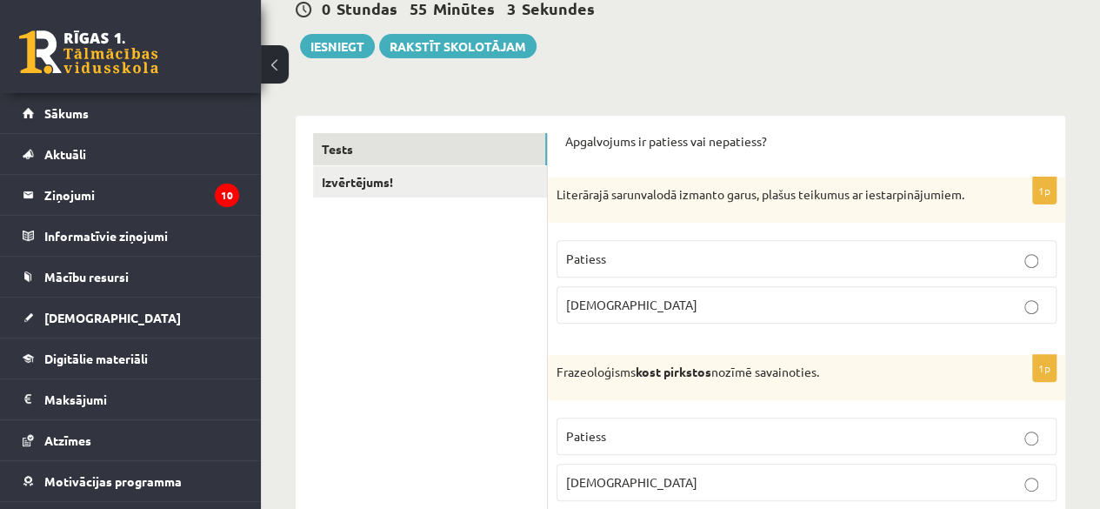
scroll to position [0, 0]
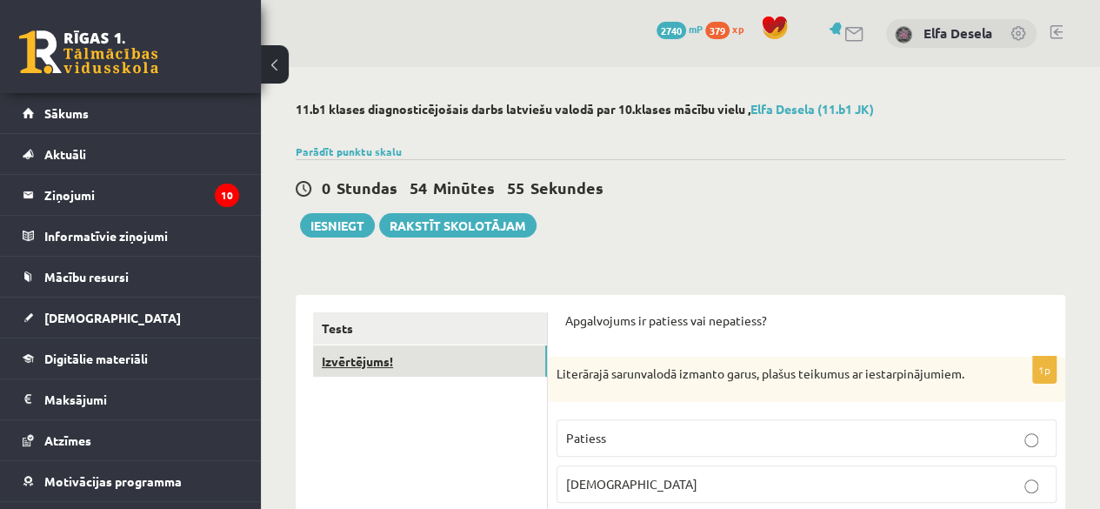
click at [430, 363] on link "Izvērtējums!" at bounding box center [430, 361] width 234 height 32
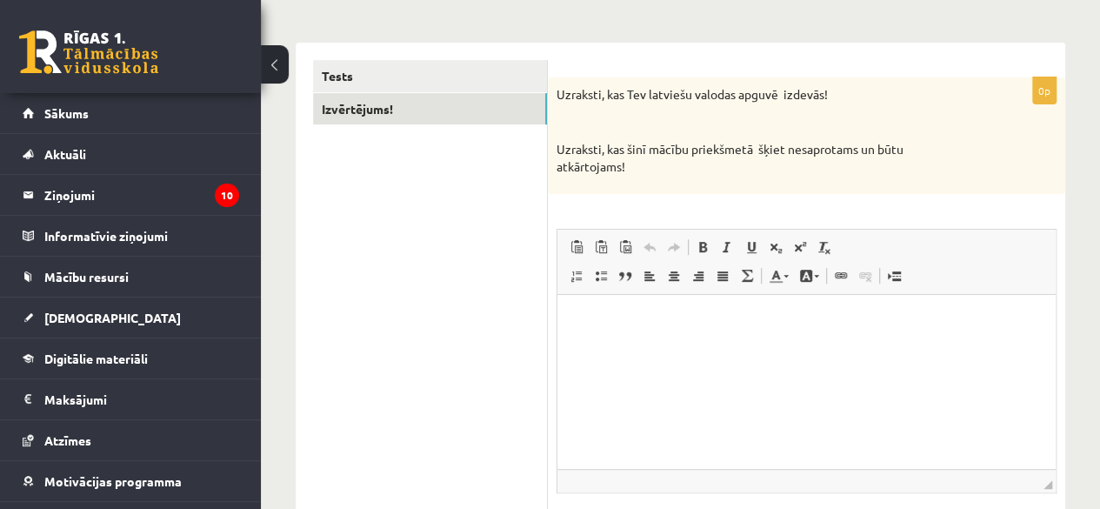
scroll to position [255, 0]
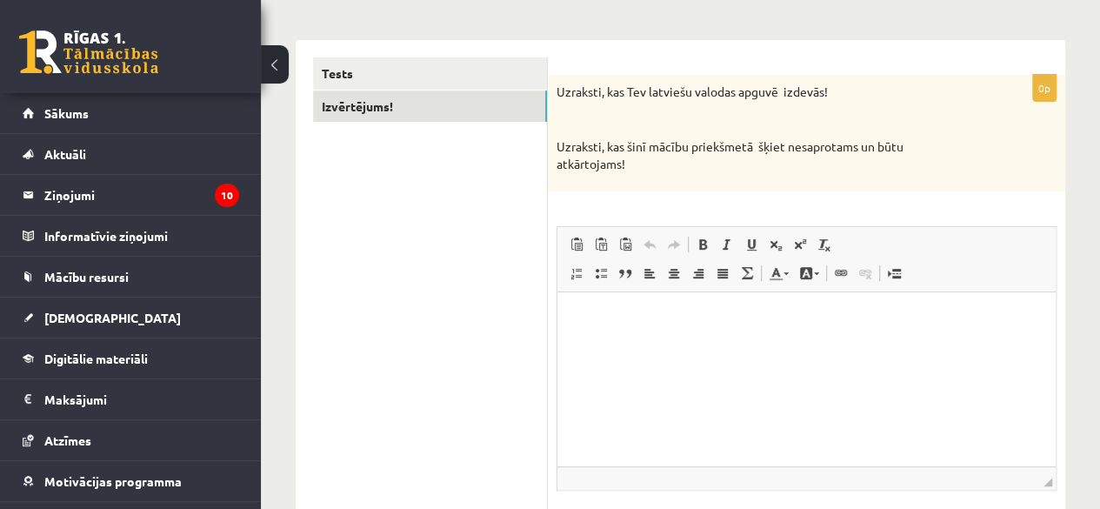
click at [589, 324] on p "Rich Text Editor, wiswyg-editor-user-answer-47434045432260" at bounding box center [806, 319] width 463 height 18
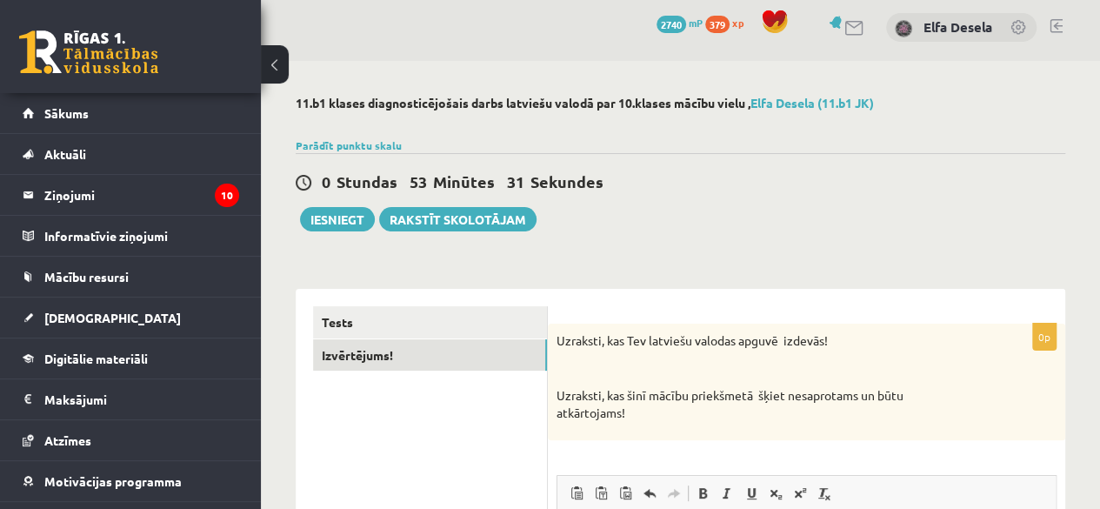
scroll to position [0, 0]
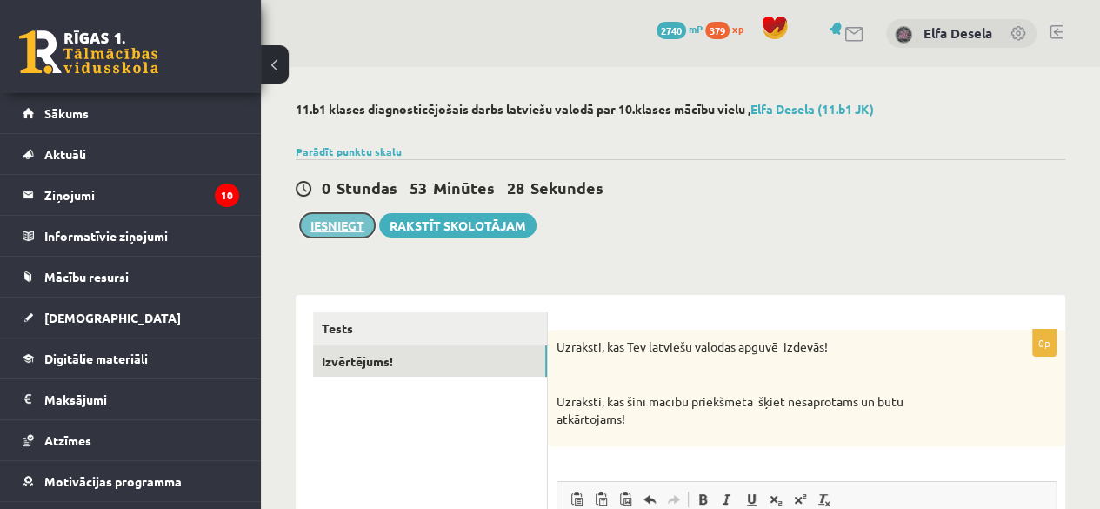
click at [316, 222] on button "Iesniegt" at bounding box center [337, 225] width 75 height 24
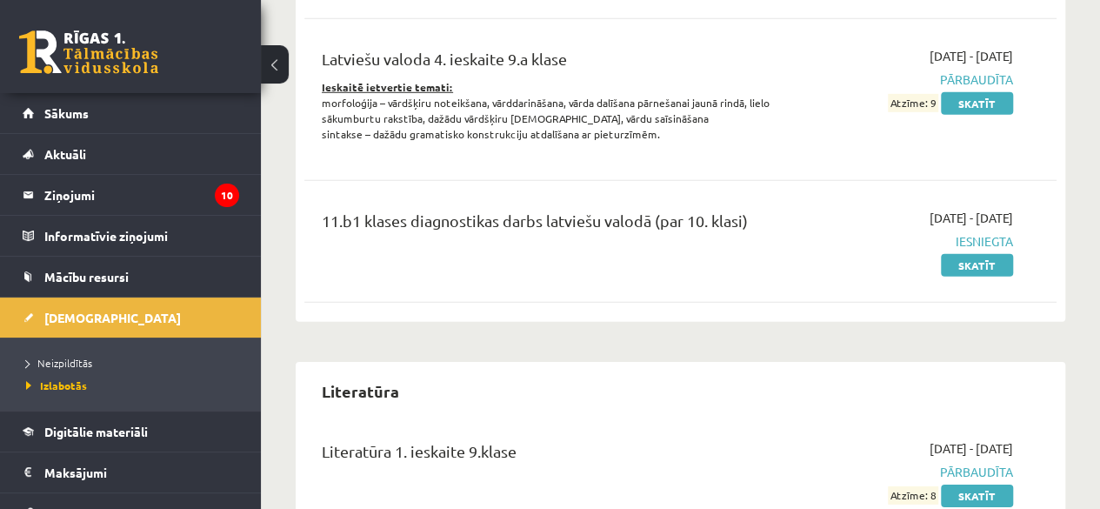
scroll to position [2548, 0]
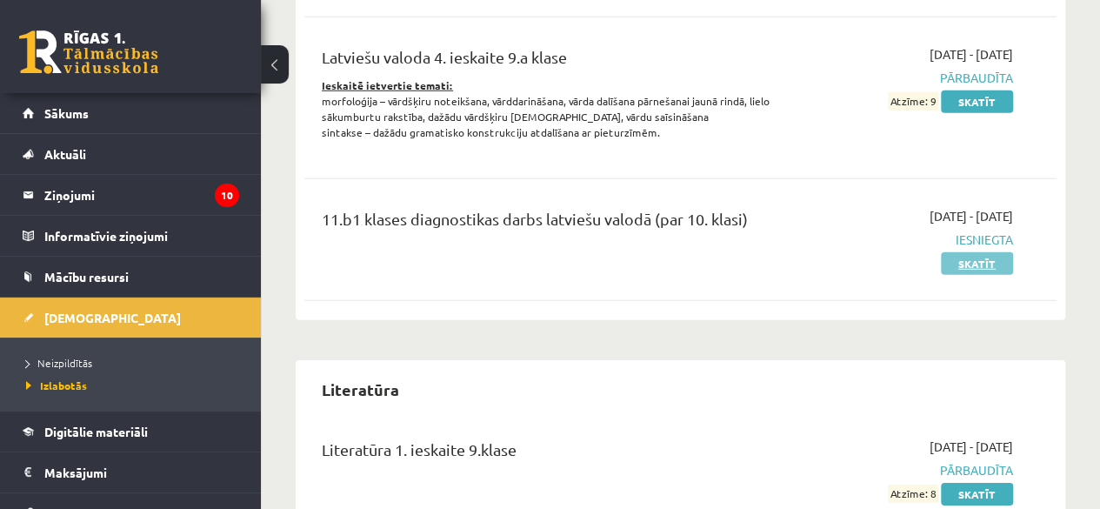
click at [957, 259] on link "Skatīt" at bounding box center [977, 263] width 72 height 23
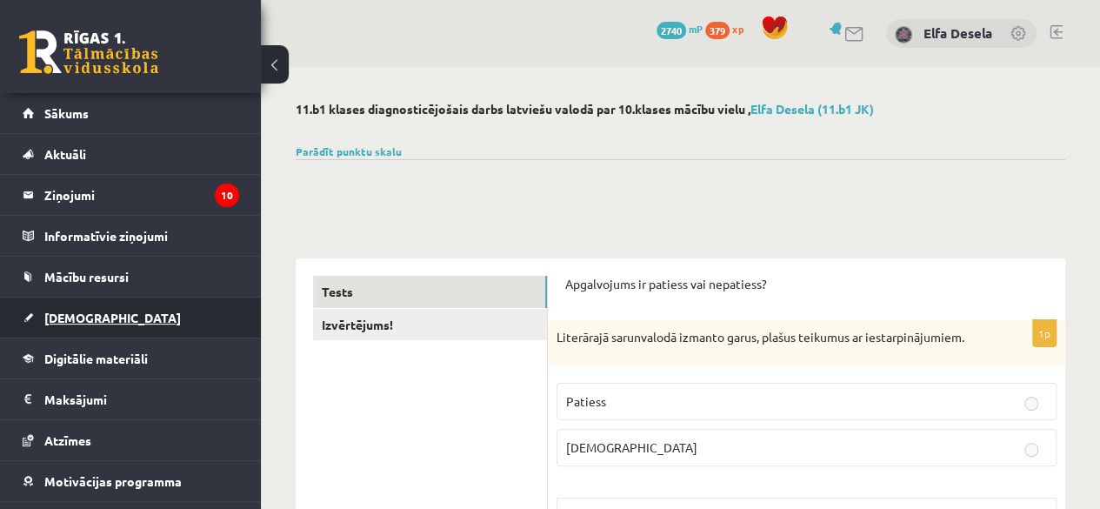
click at [129, 325] on link "[DEMOGRAPHIC_DATA]" at bounding box center [131, 317] width 216 height 40
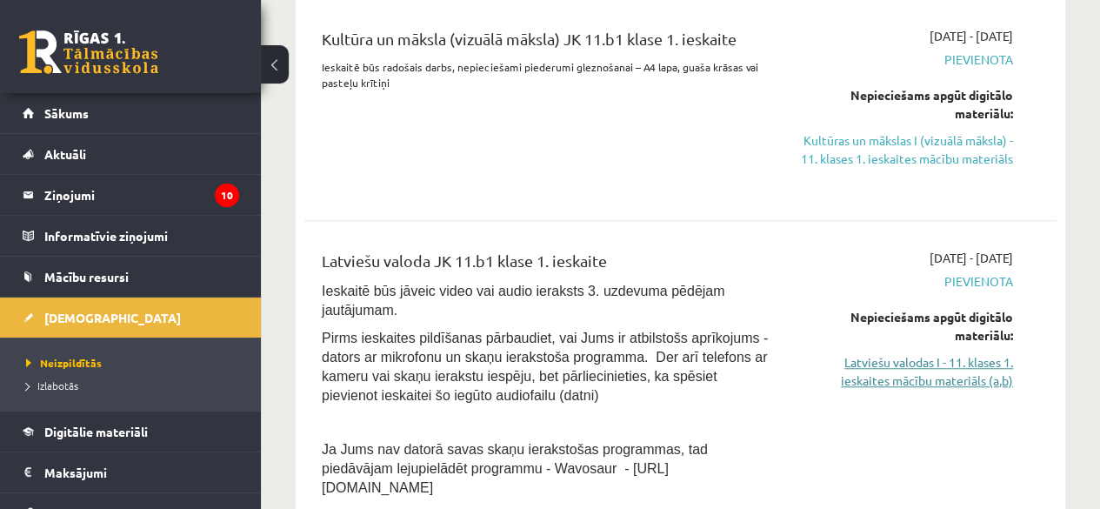
scroll to position [575, 0]
click at [969, 389] on link "Latviešu valodas I - 11. klases 1. ieskaites mācību materiāls (a,b)" at bounding box center [906, 370] width 213 height 37
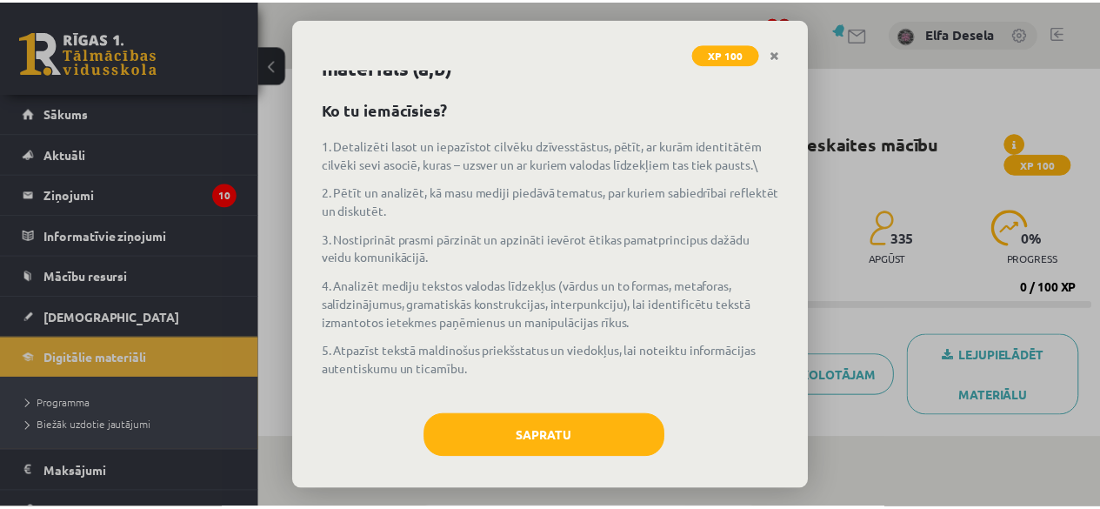
scroll to position [48, 0]
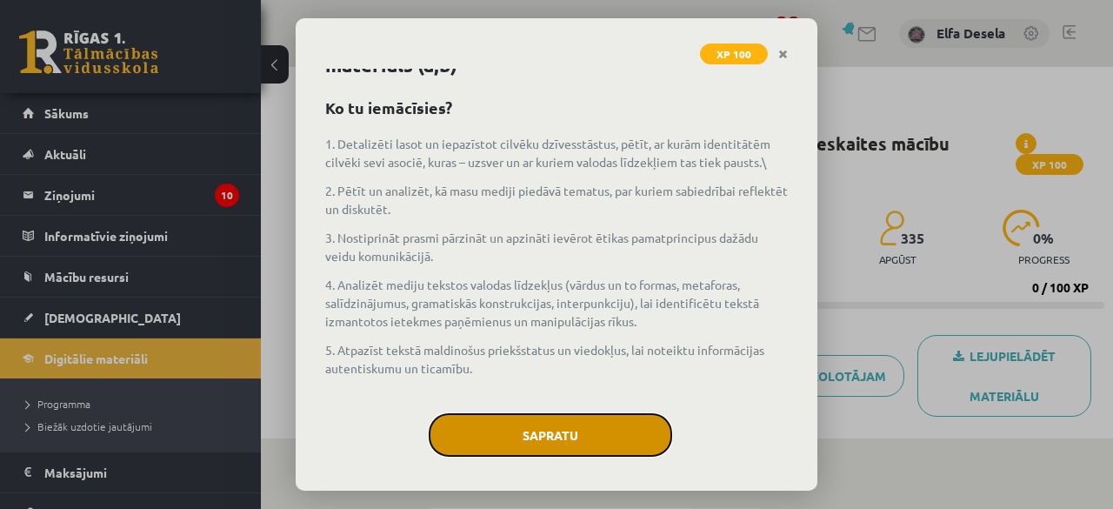
click at [546, 441] on button "Sapratu" at bounding box center [550, 434] width 243 height 43
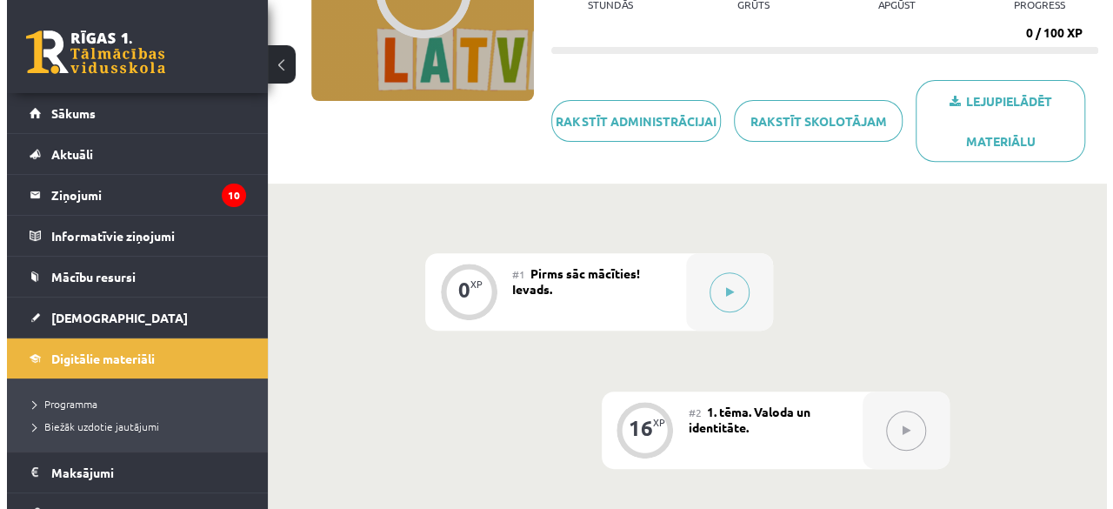
scroll to position [377, 0]
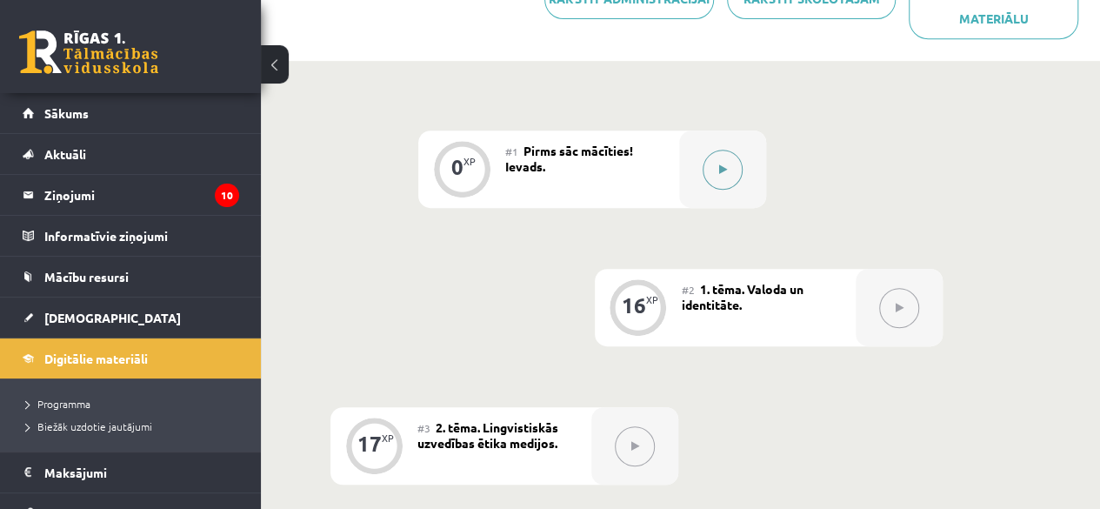
click at [734, 152] on button at bounding box center [722, 170] width 40 height 40
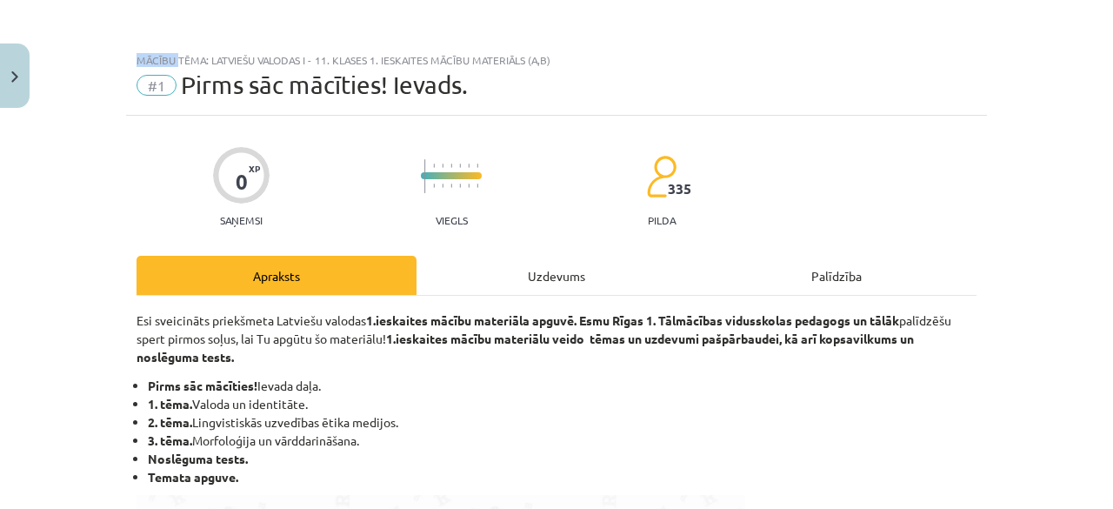
click at [734, 152] on div "Mācību tēma: Latviešu valodas i - 11. klases 1. ieskaites mācību materiāls (a,b…" at bounding box center [556, 254] width 1113 height 509
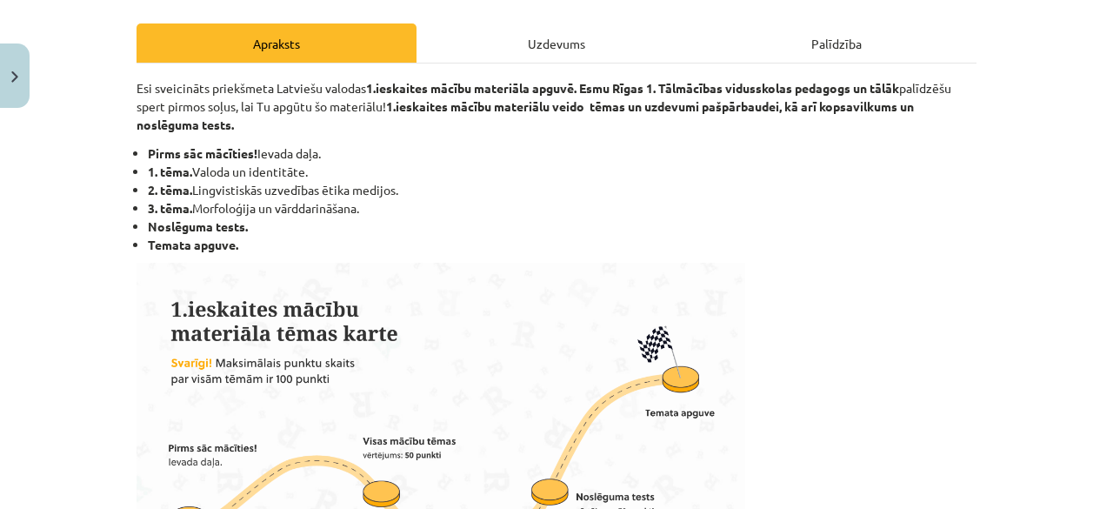
scroll to position [235, 0]
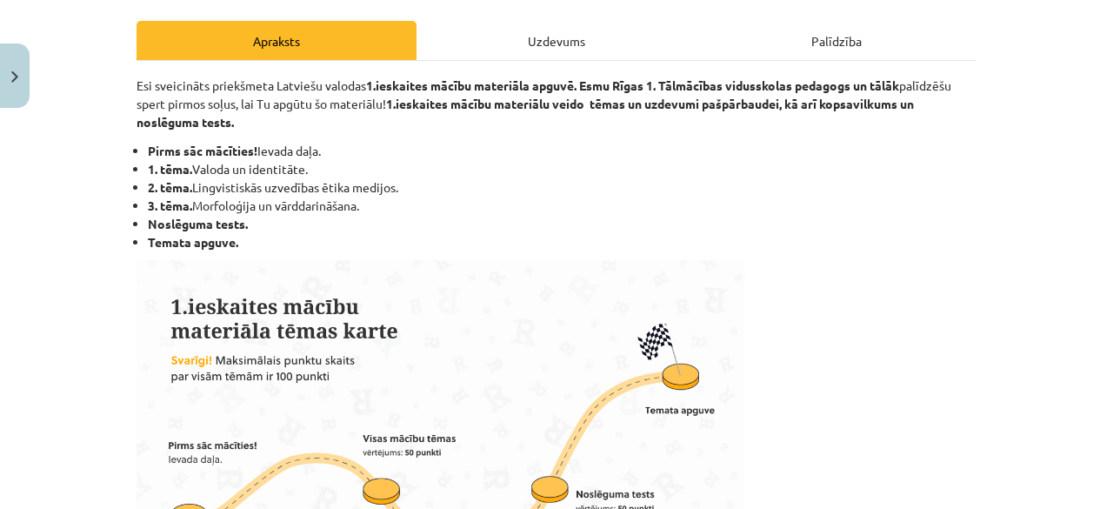
click at [740, 267] on p at bounding box center [557, 431] width 840 height 343
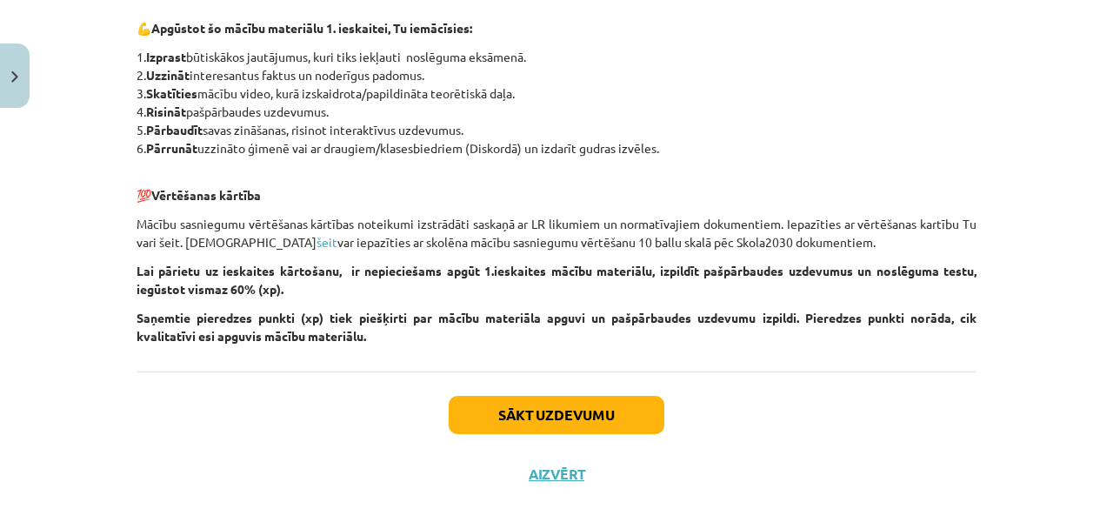
scroll to position [894, 0]
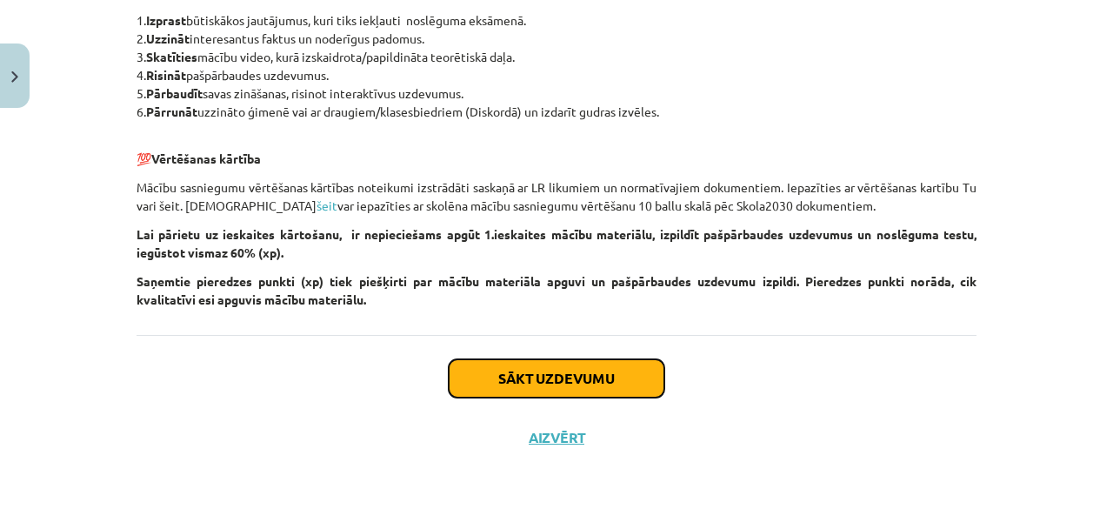
click at [529, 371] on button "Sākt uzdevumu" at bounding box center [557, 378] width 216 height 38
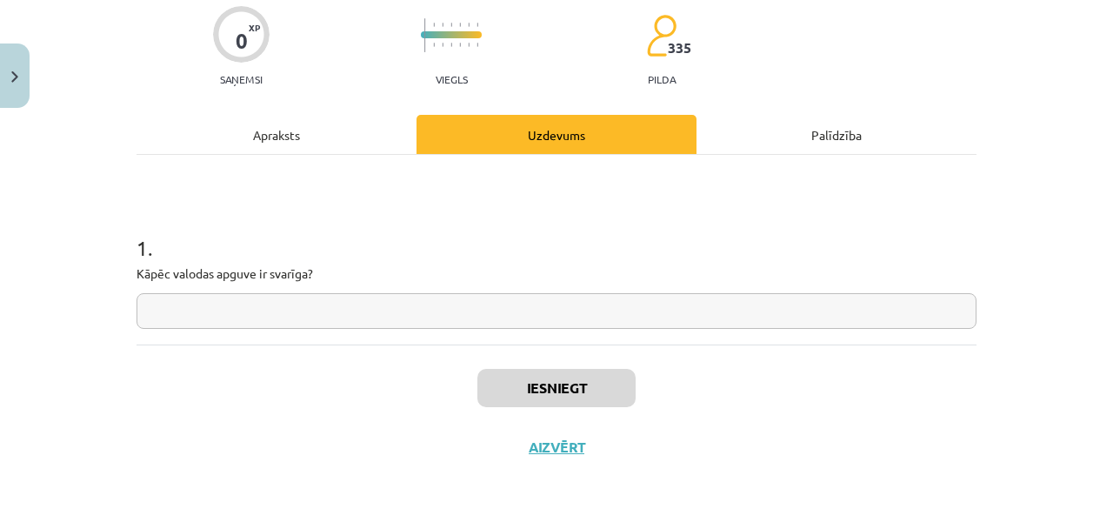
scroll to position [151, 0]
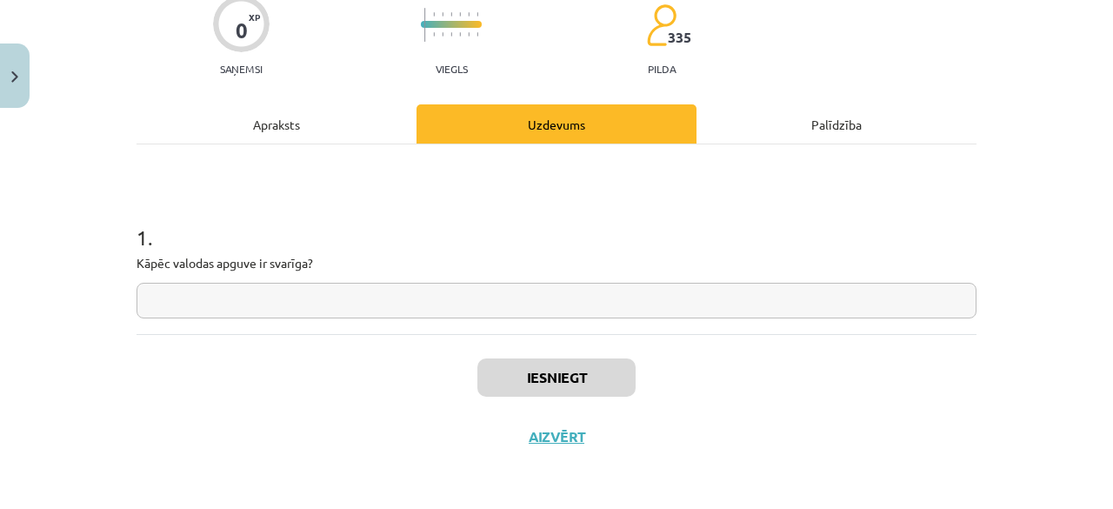
click at [266, 312] on input "text" at bounding box center [557, 301] width 840 height 36
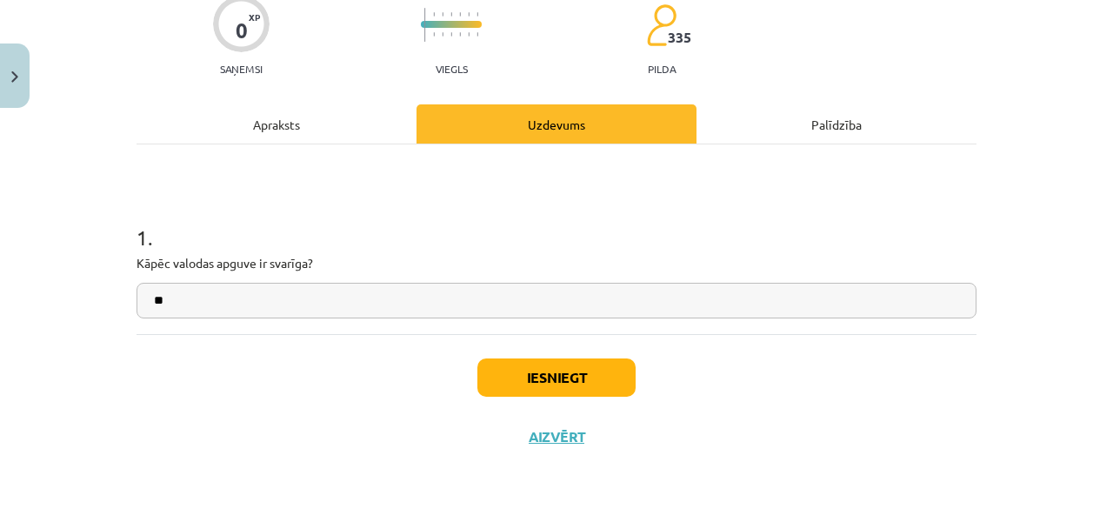
type input "*"
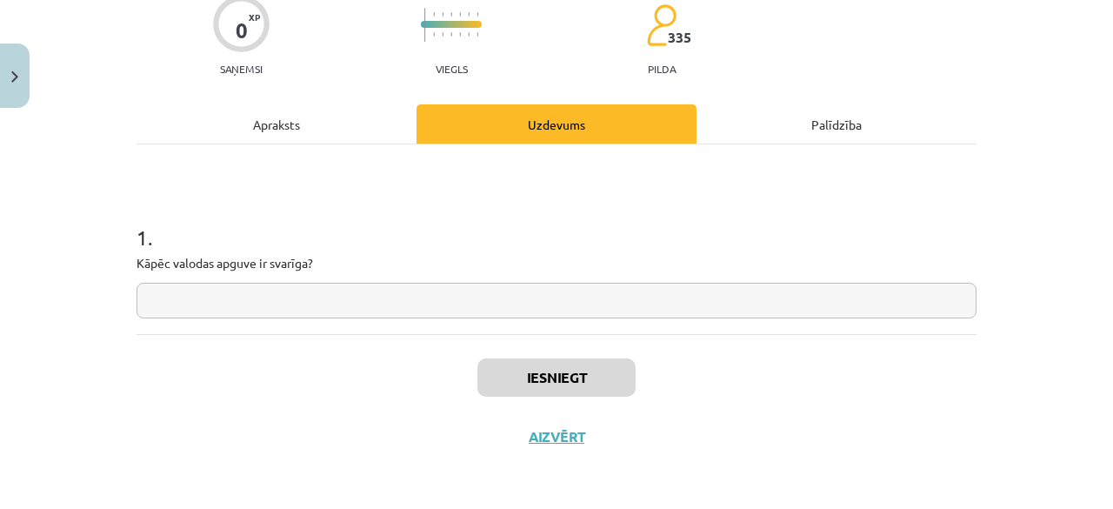
type input "*"
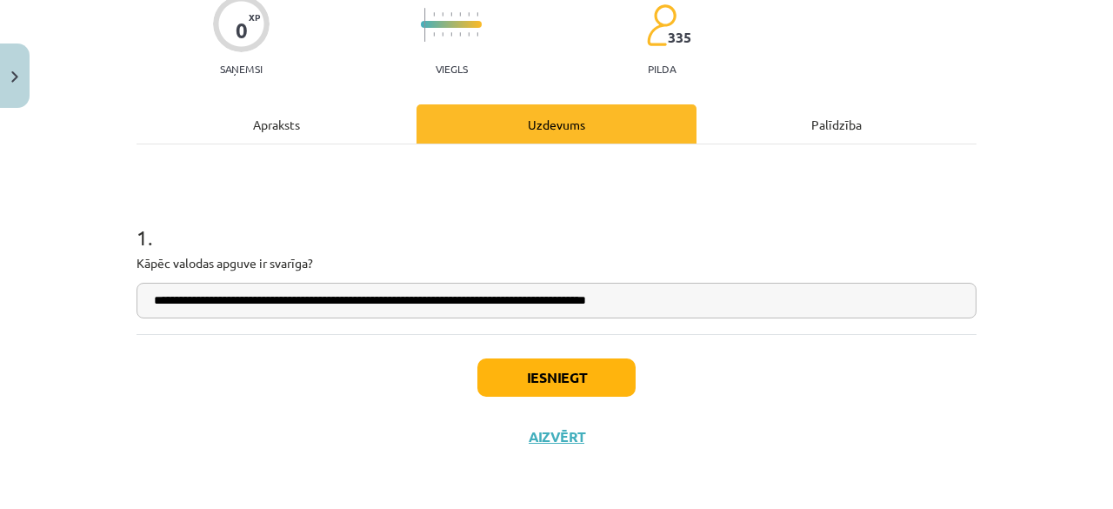
type input "**********"
click at [560, 369] on button "Iesniegt" at bounding box center [556, 377] width 158 height 38
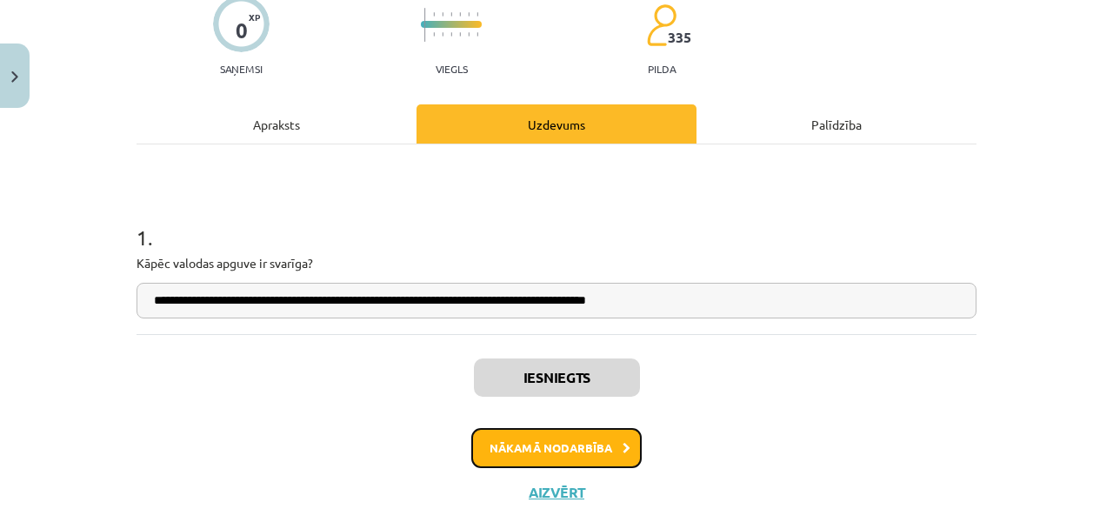
click at [574, 447] on button "Nākamā nodarbība" at bounding box center [556, 448] width 170 height 40
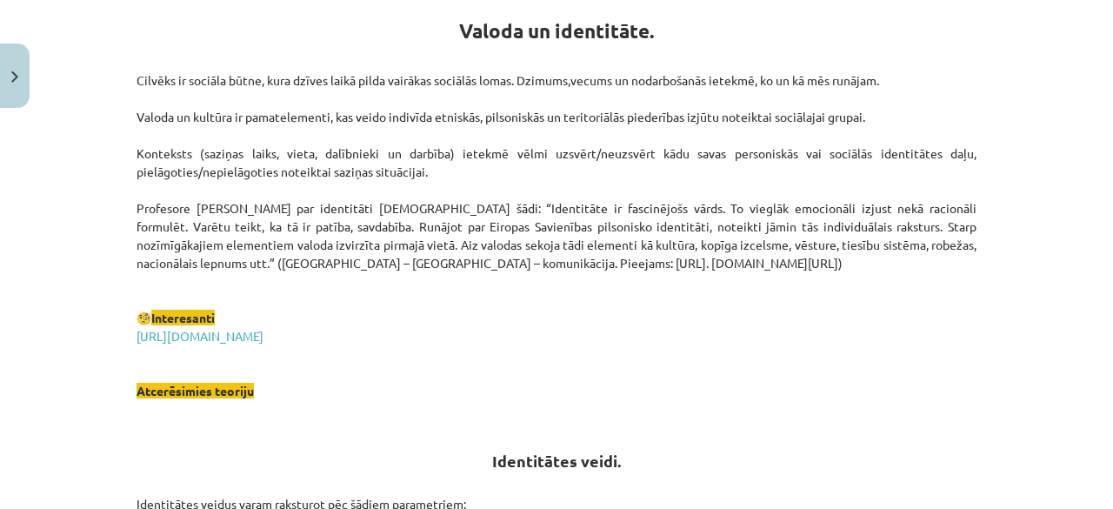
scroll to position [324, 0]
click at [574, 447] on h2 "Identitātes veidi." at bounding box center [557, 440] width 840 height 61
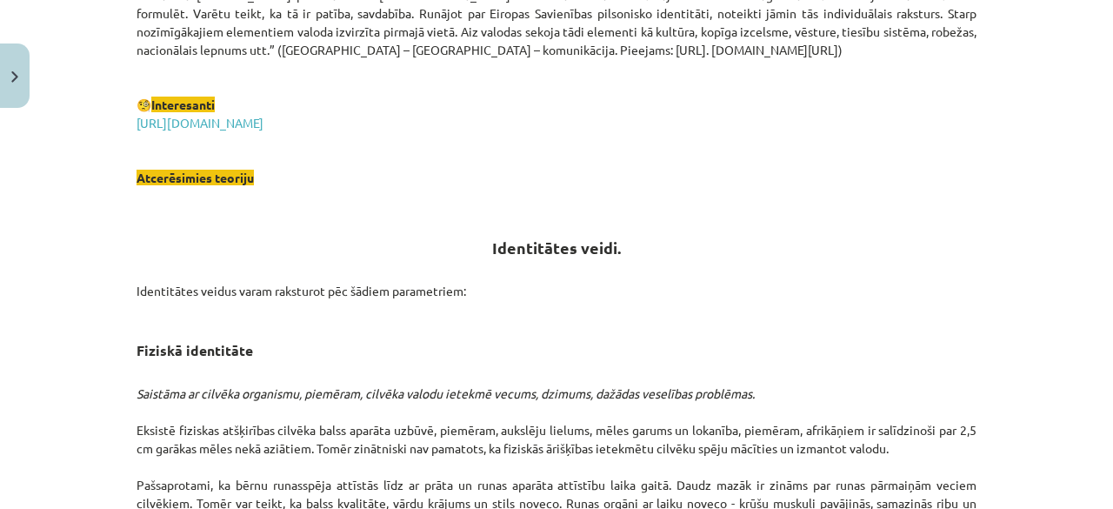
scroll to position [623, 0]
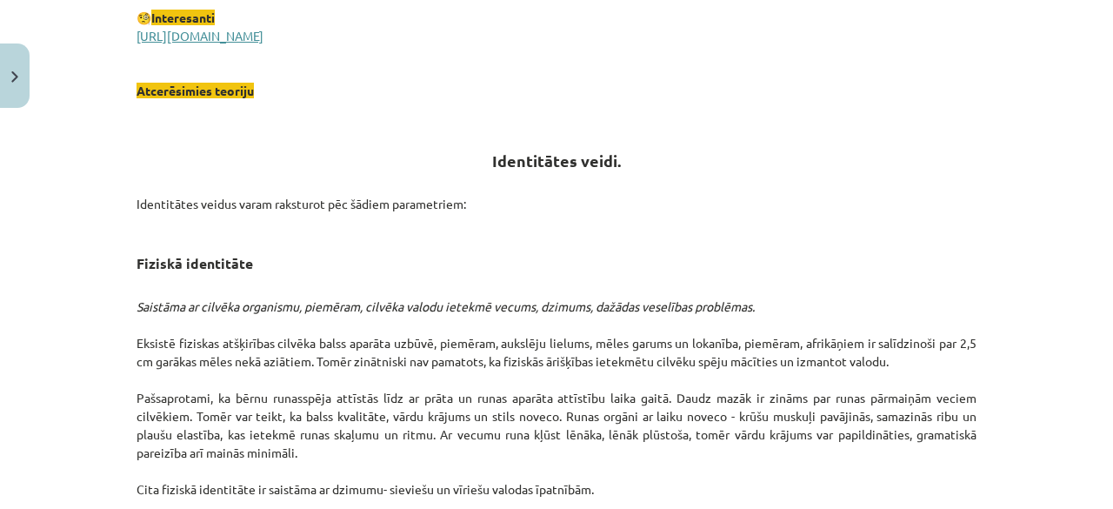
click at [263, 28] on link "https://lingvo.info/babylon?hl=lv" at bounding box center [200, 36] width 127 height 16
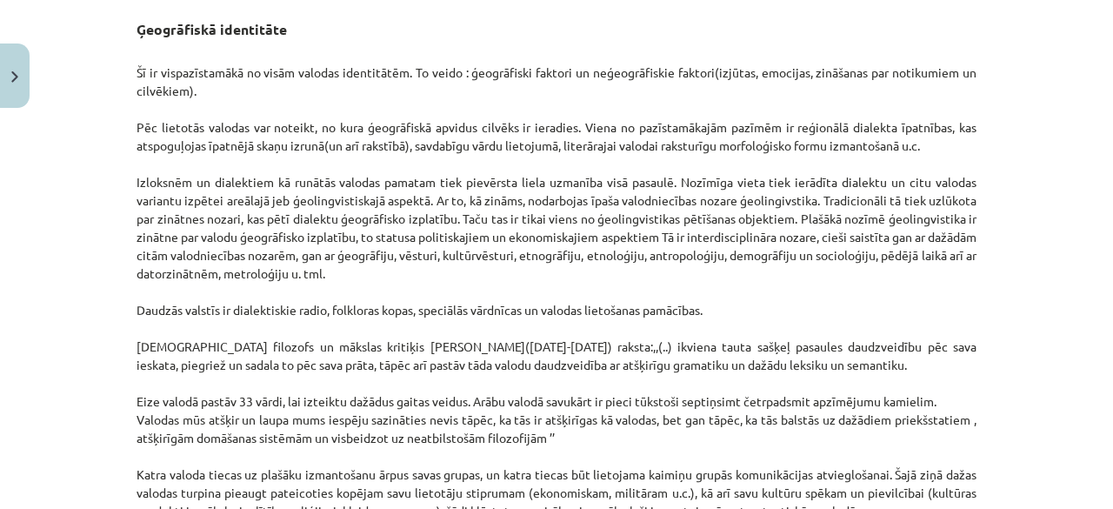
scroll to position [1484, 0]
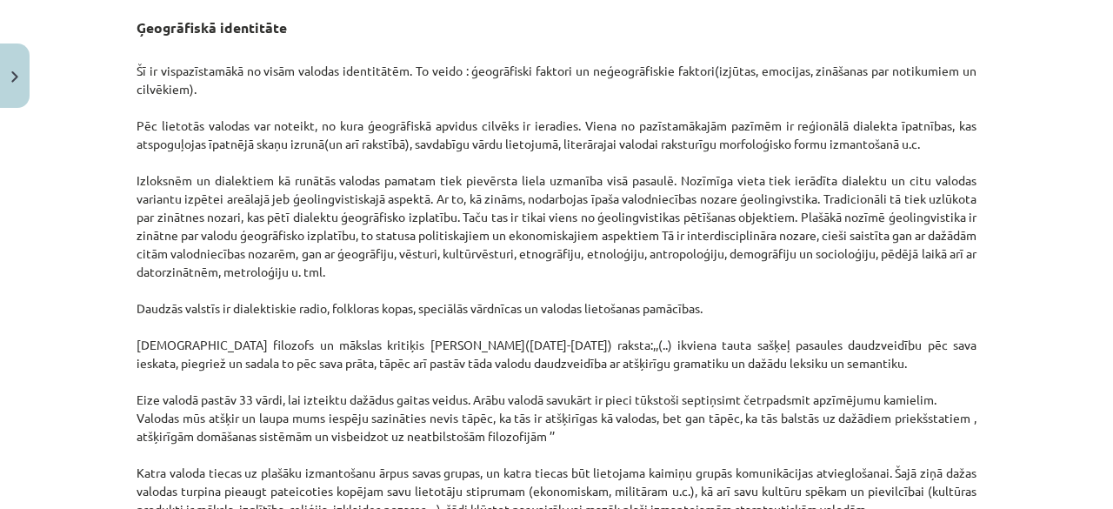
click at [68, 183] on div "Mācību tēma: Latviešu valodas i - 11. klases 1. ieskaites mācību materiāls (a,b…" at bounding box center [556, 254] width 1113 height 509
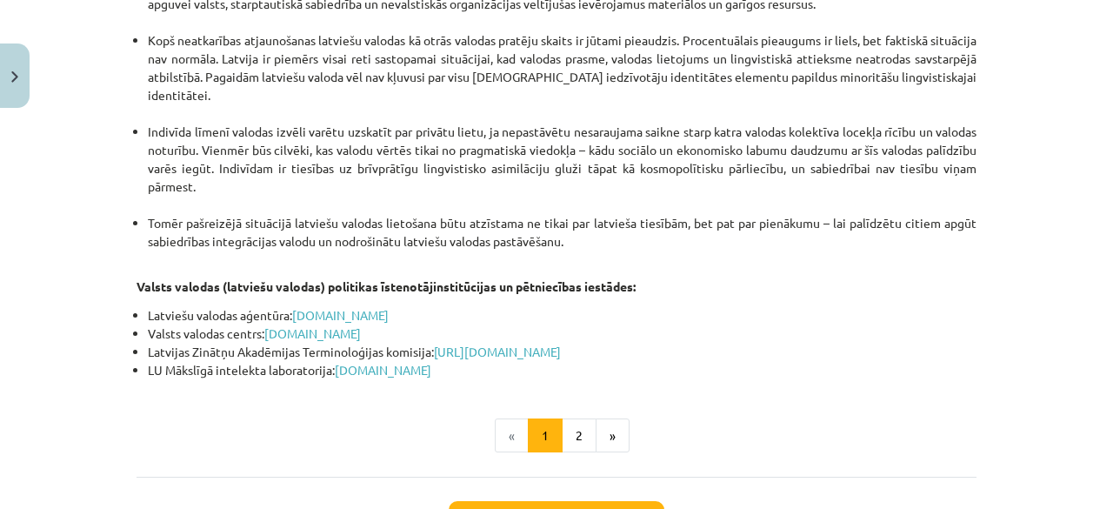
scroll to position [3742, 0]
click at [579, 417] on button "2" at bounding box center [579, 434] width 35 height 35
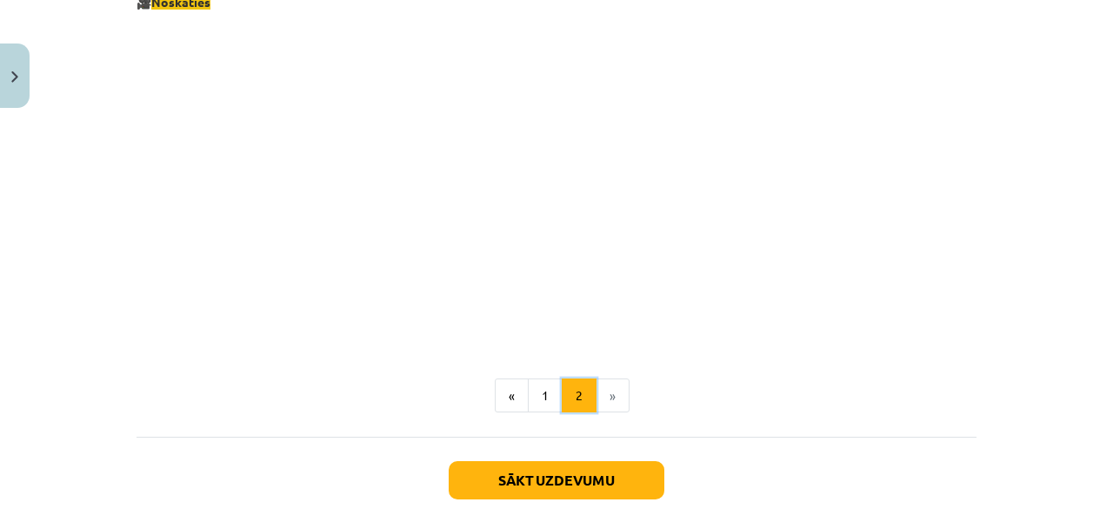
scroll to position [1918, 0]
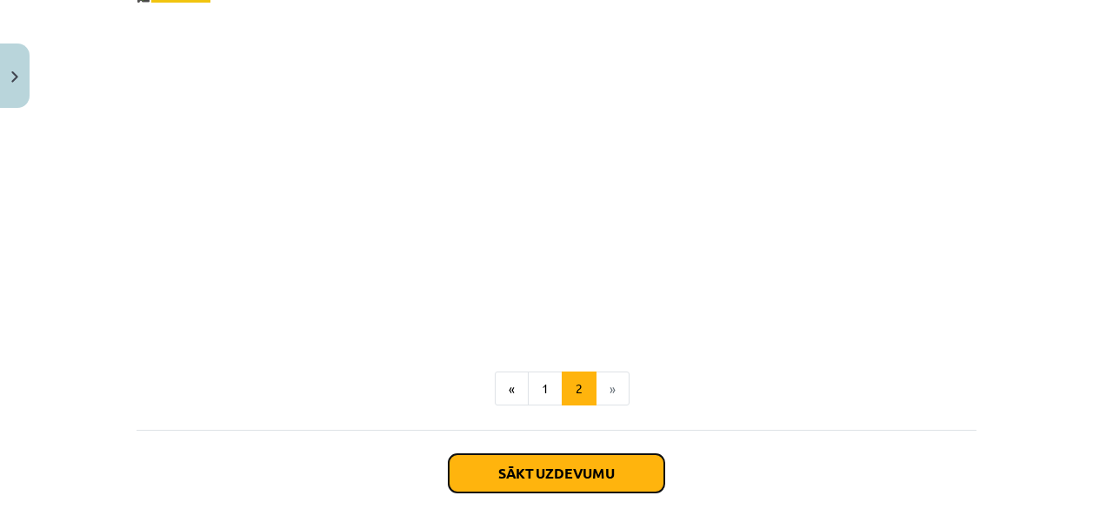
click at [592, 456] on button "Sākt uzdevumu" at bounding box center [557, 473] width 216 height 38
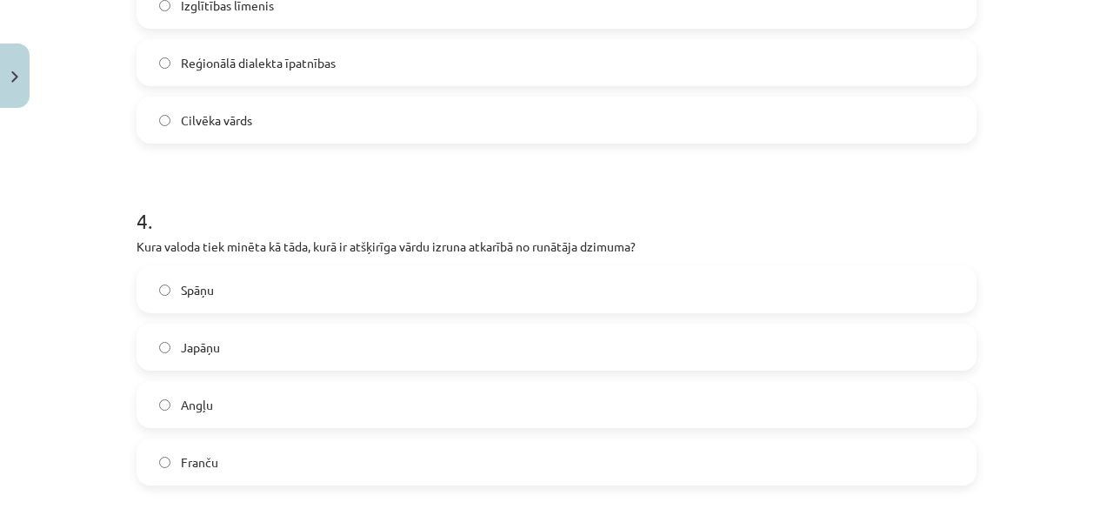
scroll to position [1711, 0]
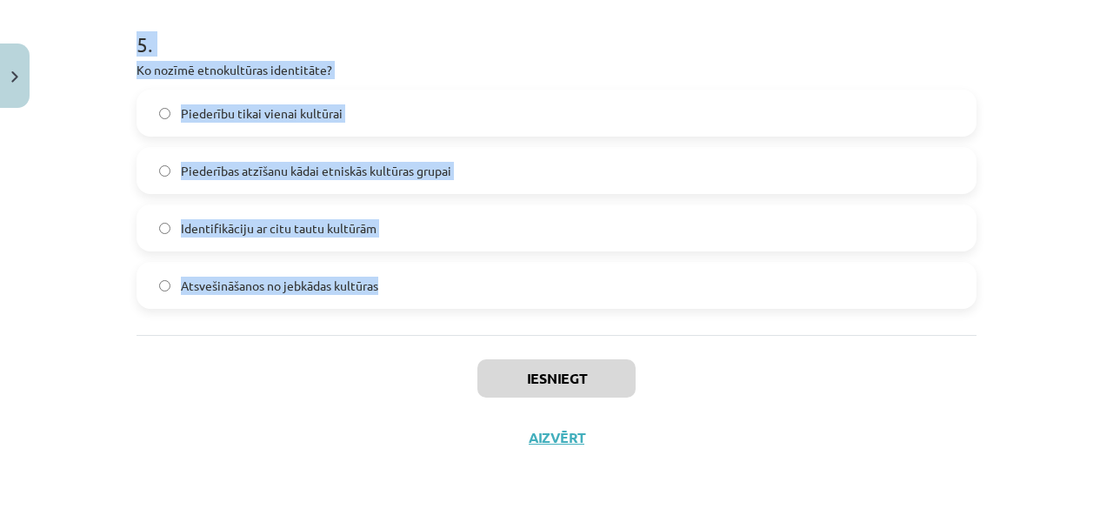
drag, startPoint x: 131, startPoint y: 93, endPoint x: 393, endPoint y: 279, distance: 321.1
copy form "Kas tiek uzskatīts par būtisku latviešu valodas identitātes elementu? Tās statu…"
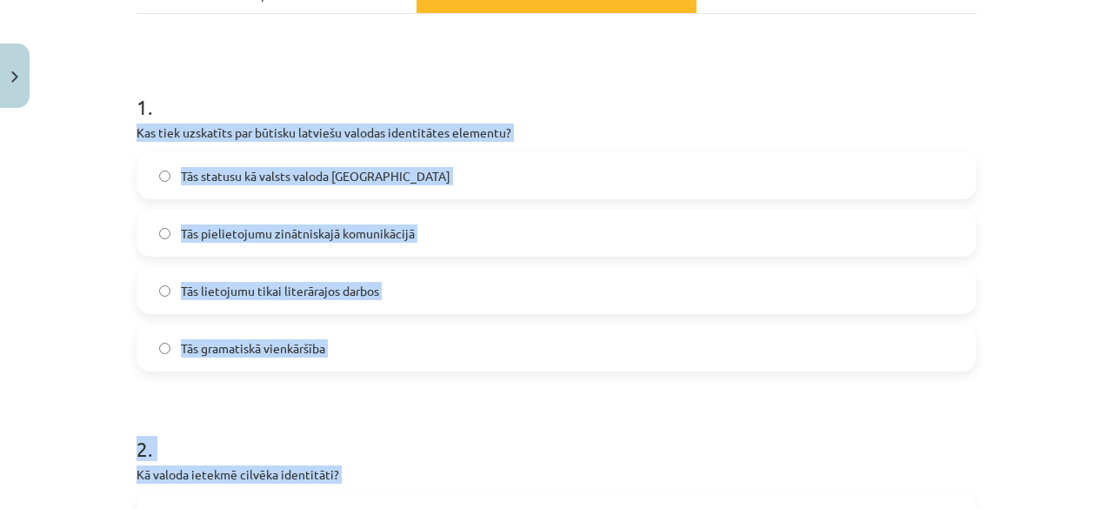
scroll to position [289, 0]
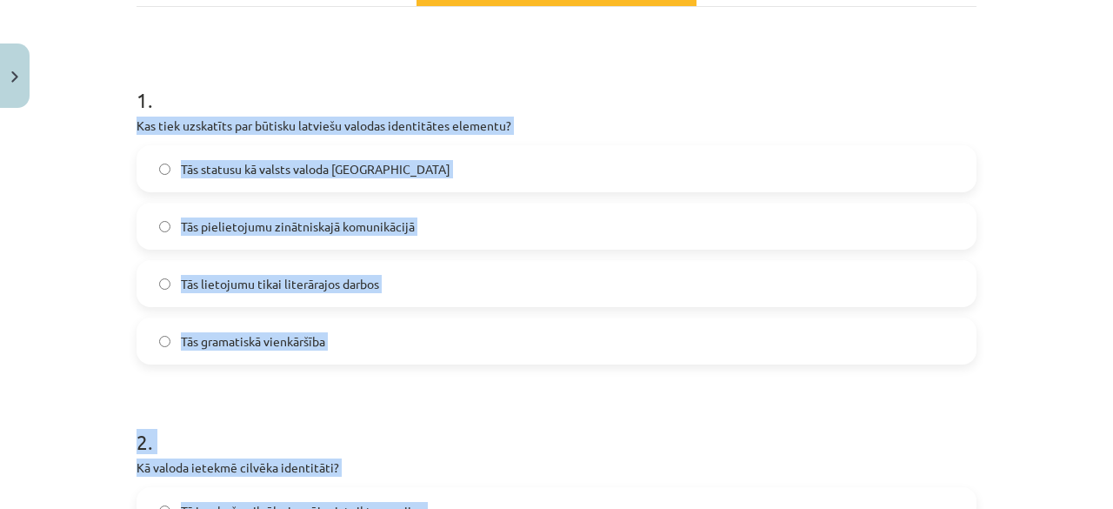
click at [400, 173] on label "Tās statusu kā valsts valoda Latvijā" at bounding box center [556, 168] width 836 height 43
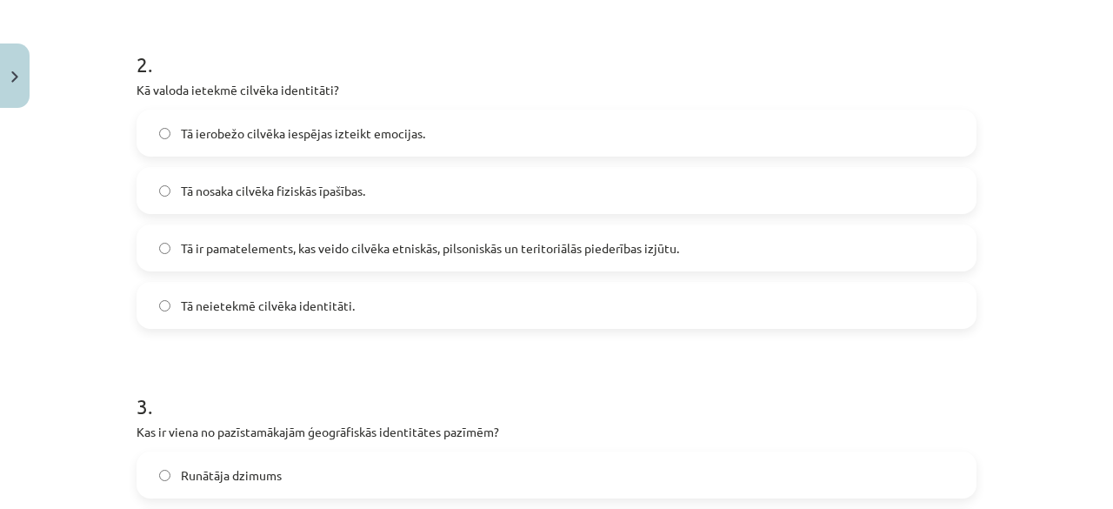
scroll to position [668, 0]
click at [394, 257] on label "Tā ir pamatelements, kas veido cilvēka etniskās, pilsoniskās un teritoriālās pi…" at bounding box center [556, 245] width 836 height 43
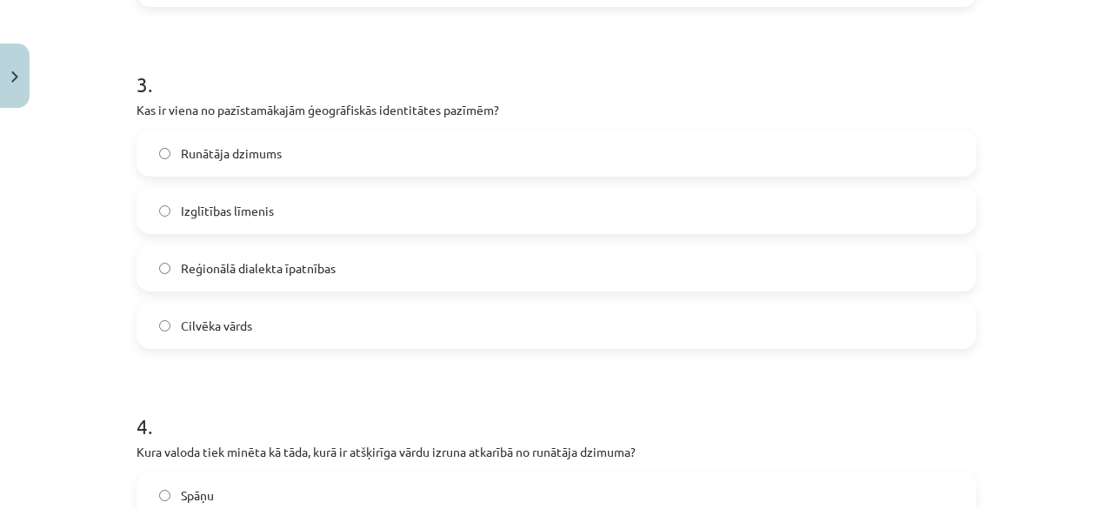
scroll to position [989, 0]
click at [403, 248] on label "Reģionālā dialekta īpatnības" at bounding box center [556, 265] width 836 height 43
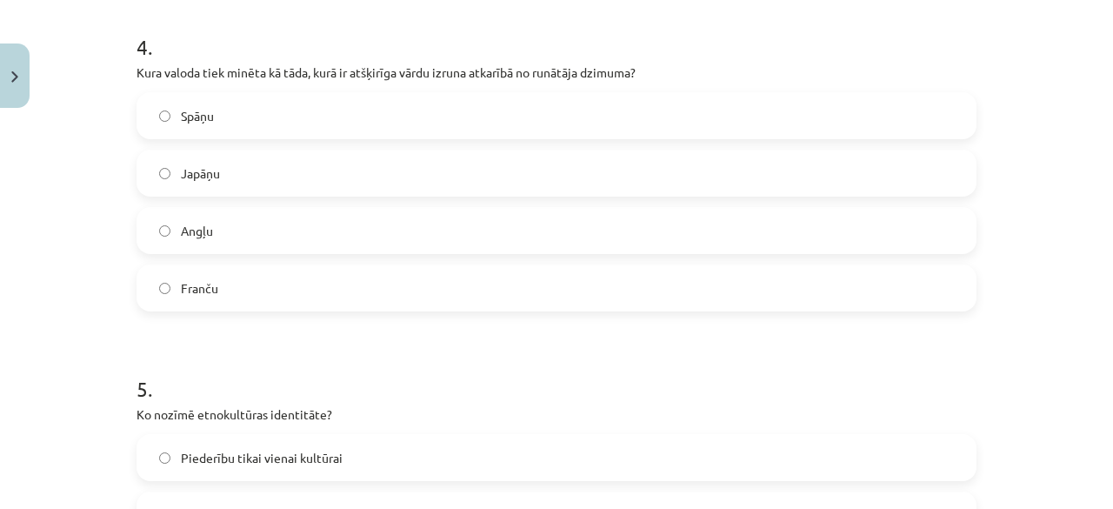
scroll to position [1368, 0]
click at [412, 170] on label "Japāņu" at bounding box center [556, 171] width 836 height 43
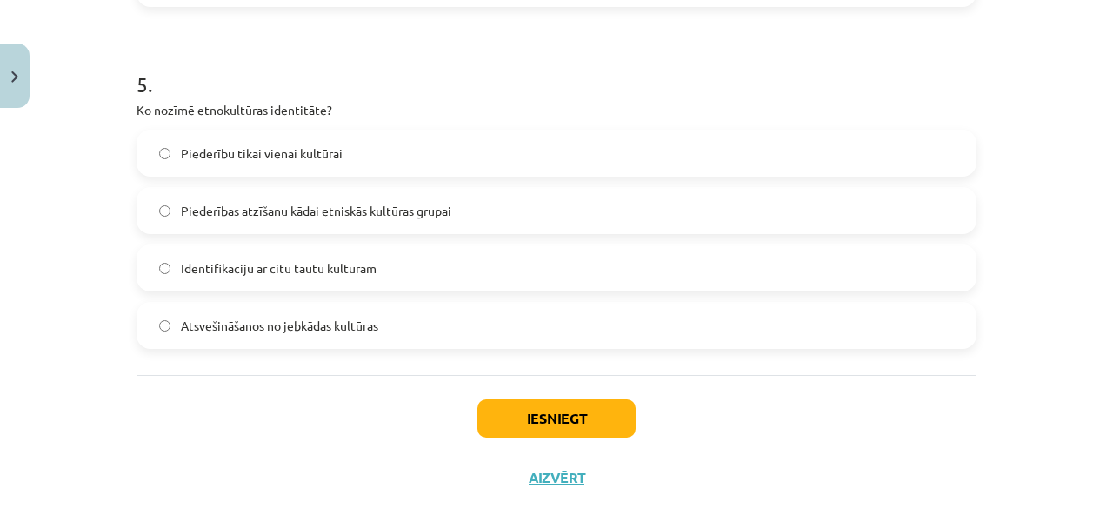
scroll to position [1680, 0]
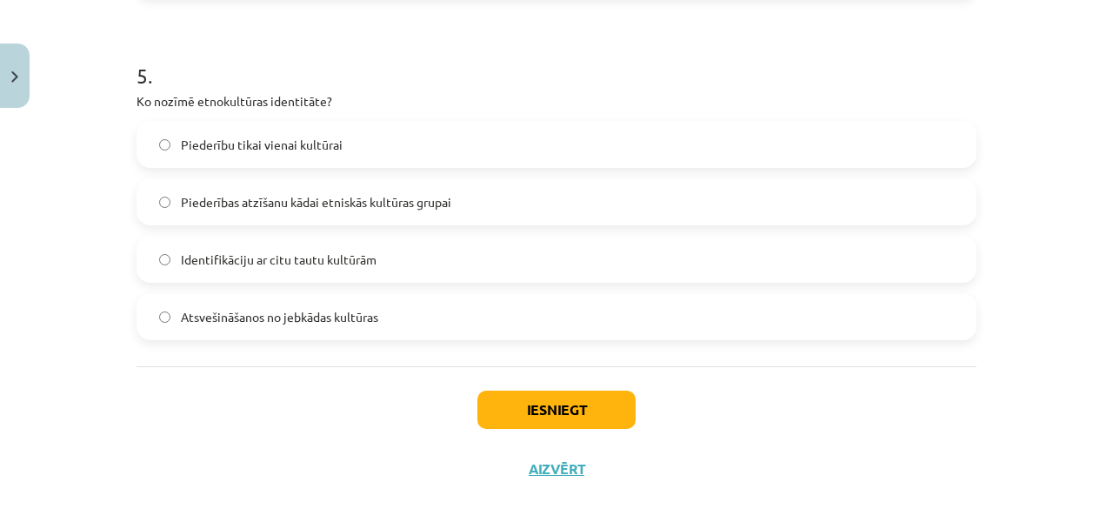
click at [390, 194] on span "Piederības atzīšanu kādai etniskās kultūras grupai" at bounding box center [316, 202] width 270 height 18
click at [532, 403] on button "Iesniegt" at bounding box center [556, 409] width 158 height 38
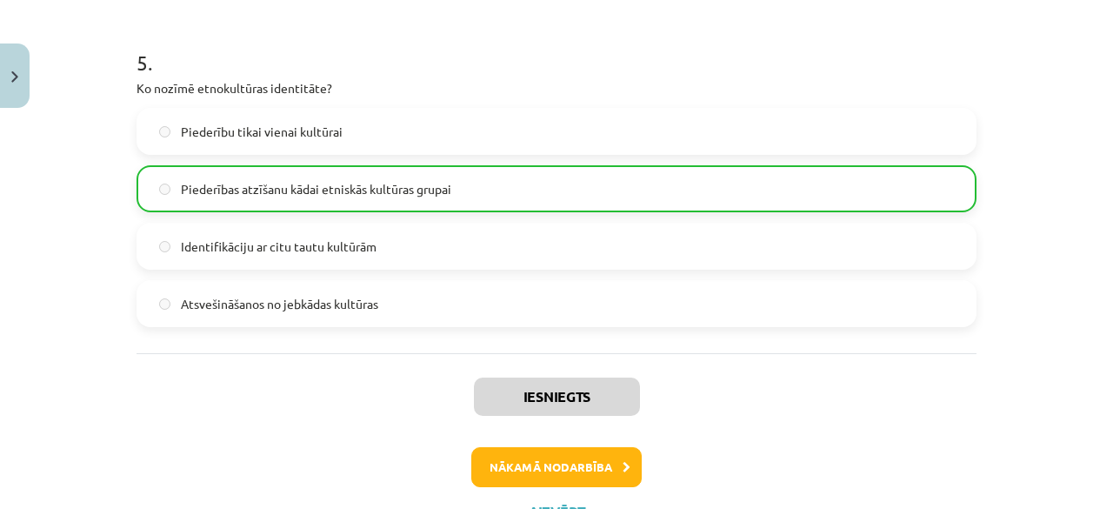
scroll to position [1766, 0]
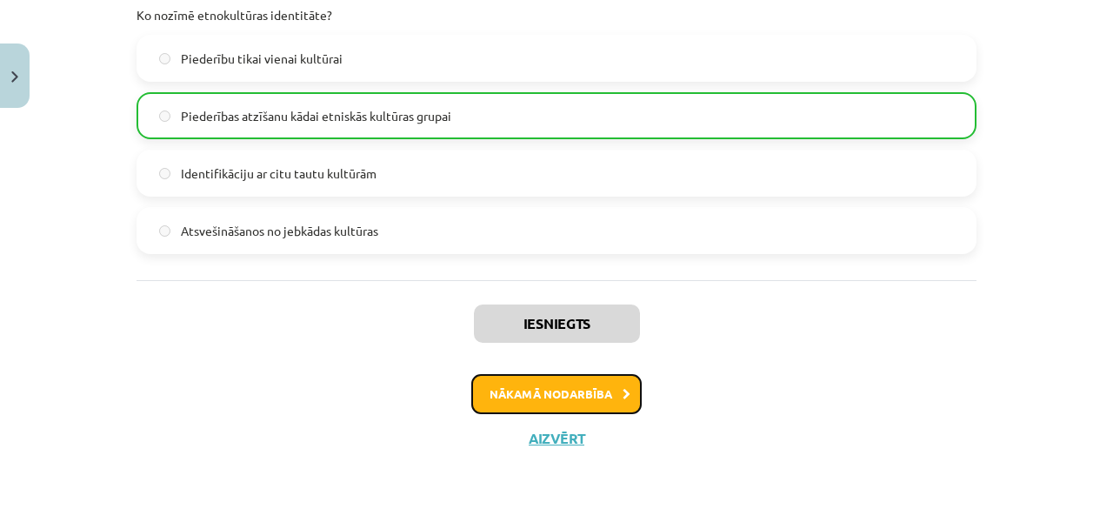
click at [558, 394] on button "Nākamā nodarbība" at bounding box center [556, 394] width 170 height 40
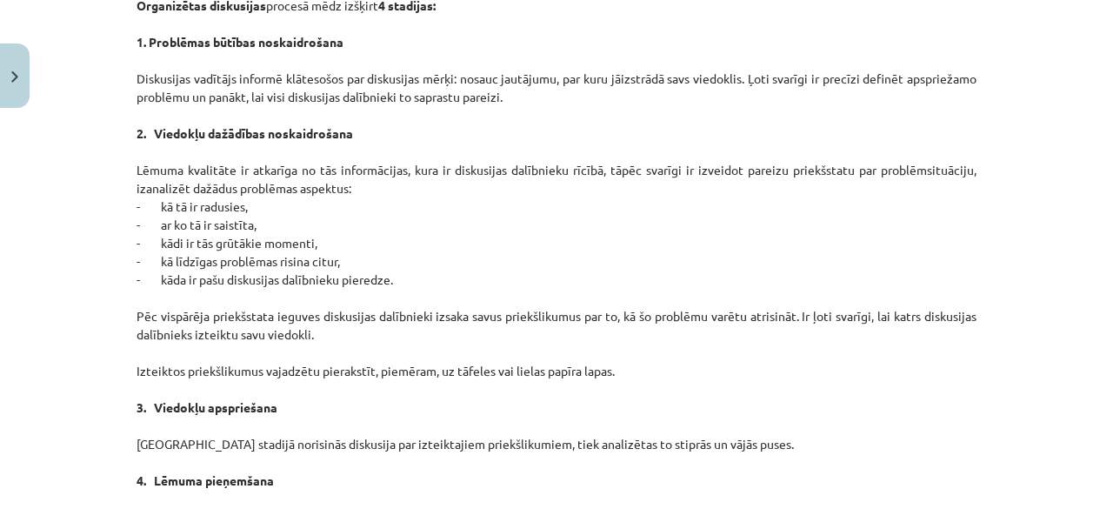
scroll to position [1173, 0]
click at [684, 425] on p "Organizētas diskusijas procesā mēdz izšķirt 4 stadijas: 1. Problēmas būtības no…" at bounding box center [557, 252] width 840 height 548
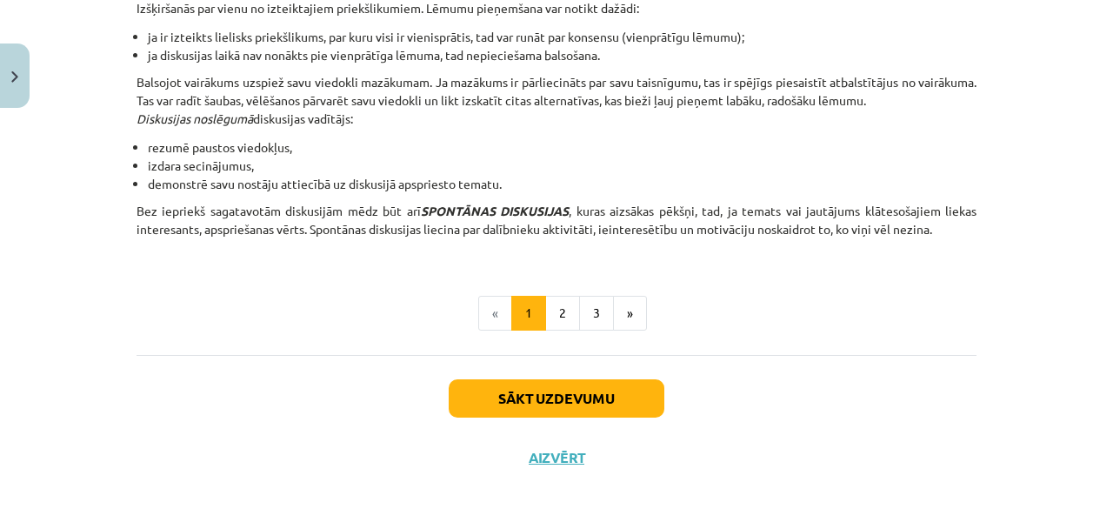
scroll to position [1700, 0]
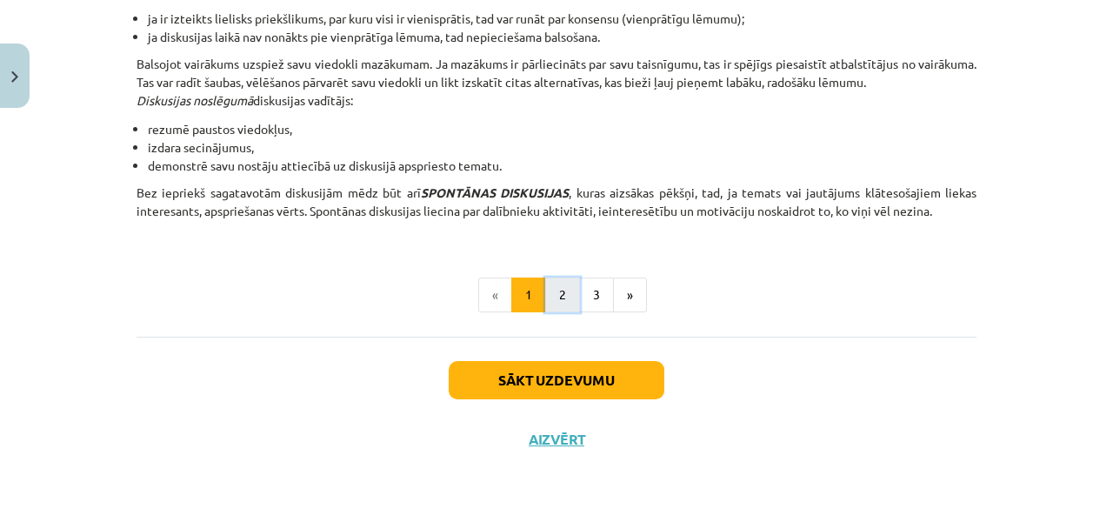
click at [550, 295] on button "2" at bounding box center [562, 294] width 35 height 35
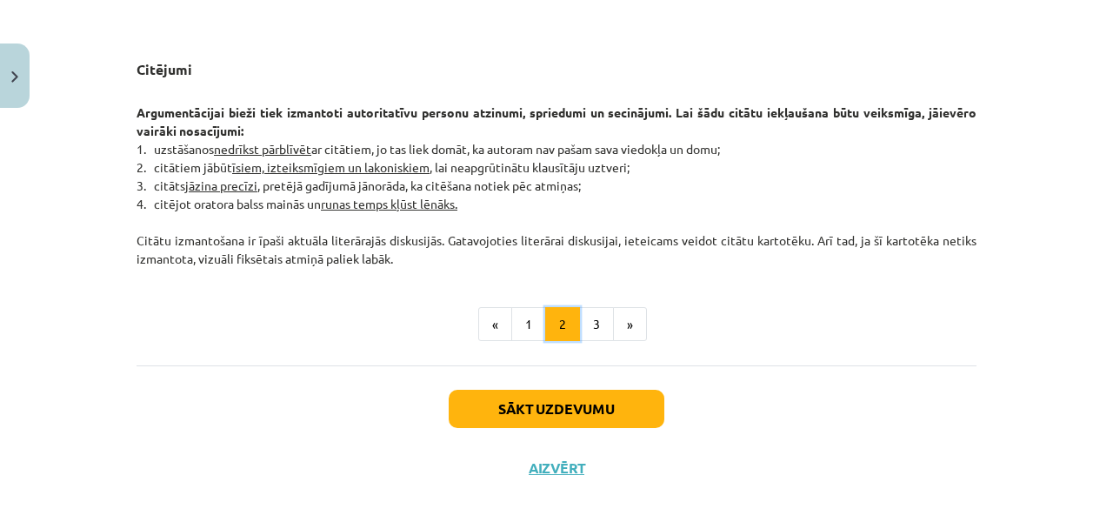
scroll to position [1490, 0]
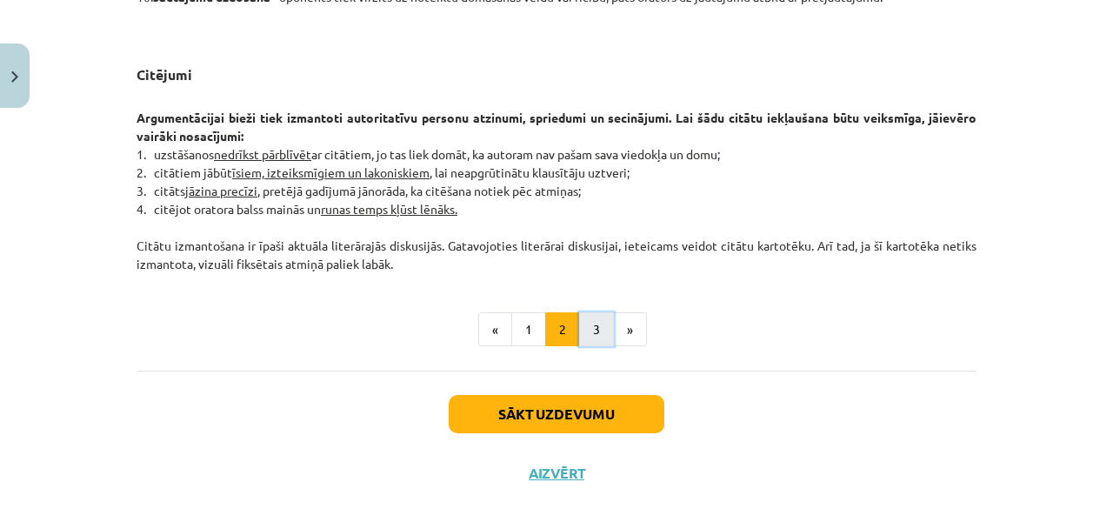
click at [596, 328] on button "3" at bounding box center [596, 329] width 35 height 35
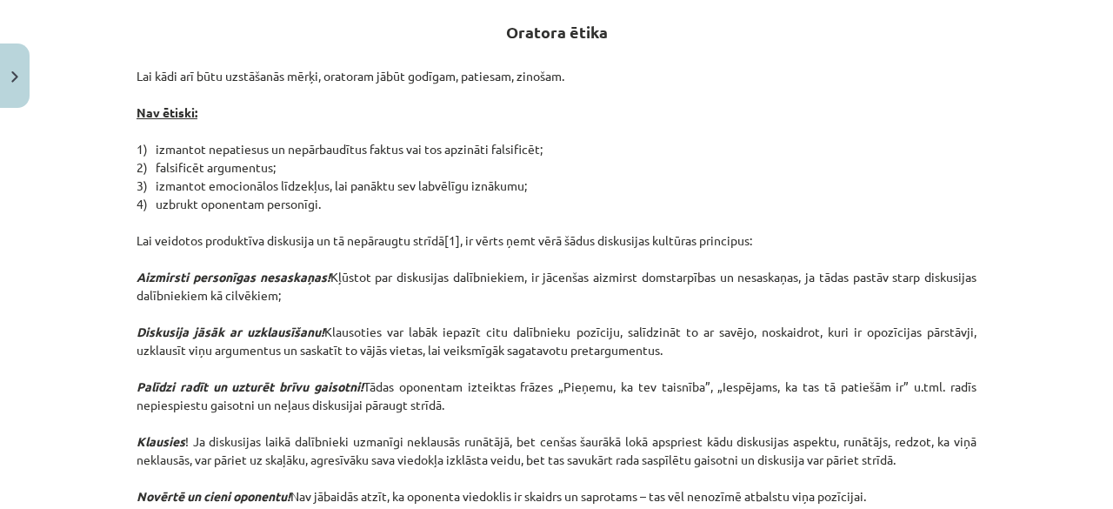
scroll to position [327, 0]
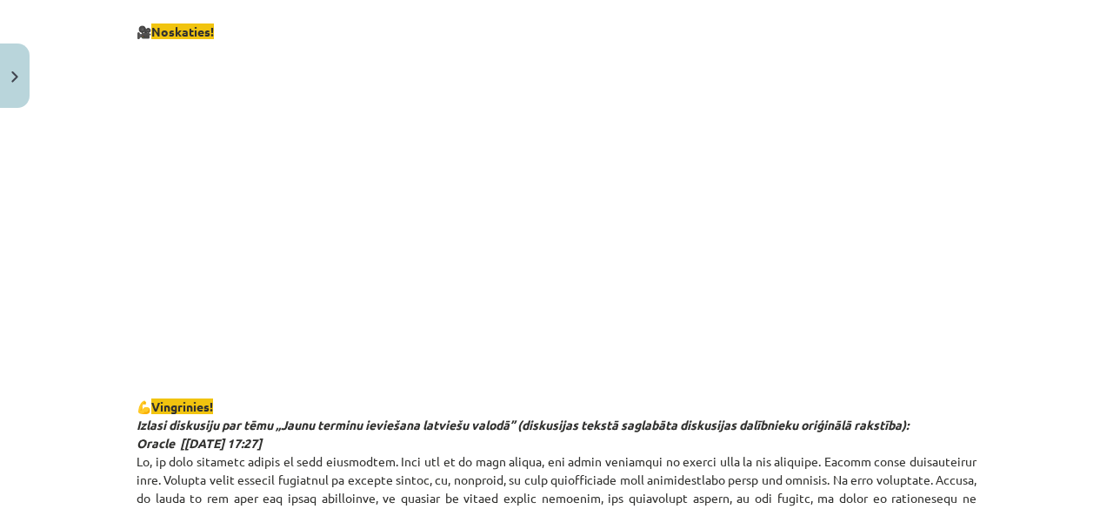
scroll to position [1145, 0]
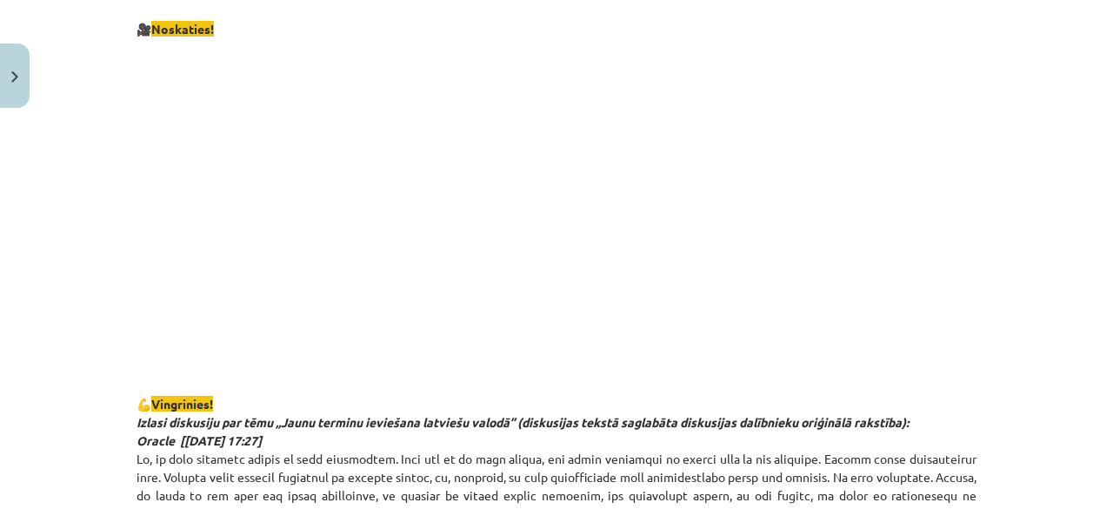
drag, startPoint x: 977, startPoint y: 119, endPoint x: 825, endPoint y: 118, distance: 152.2
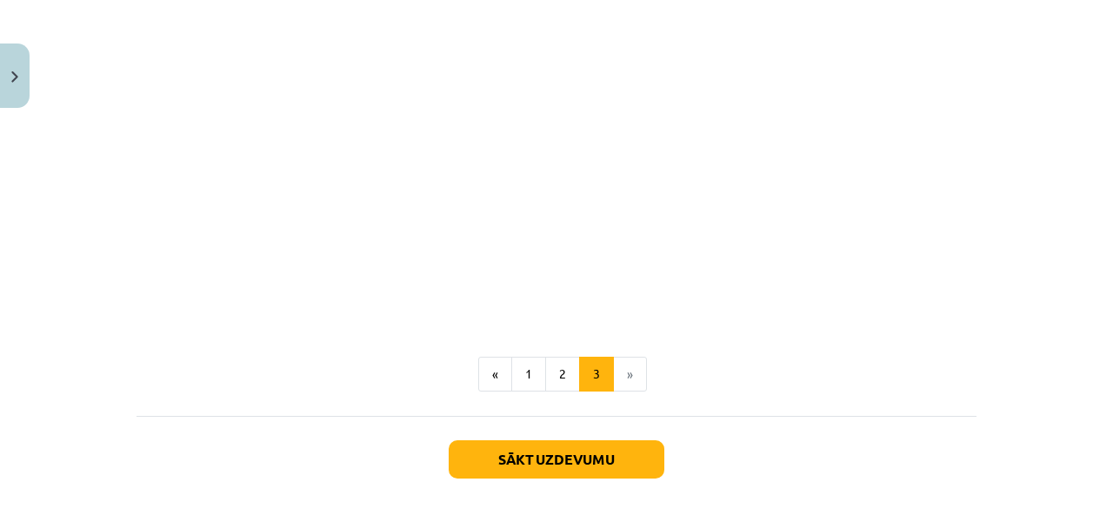
scroll to position [3297, 0]
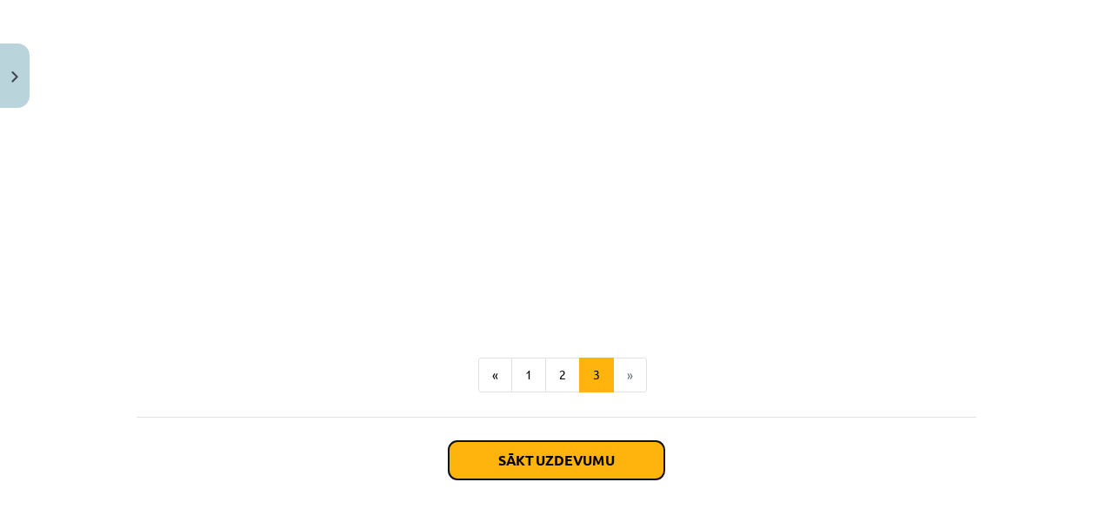
click at [626, 441] on button "Sākt uzdevumu" at bounding box center [557, 460] width 216 height 38
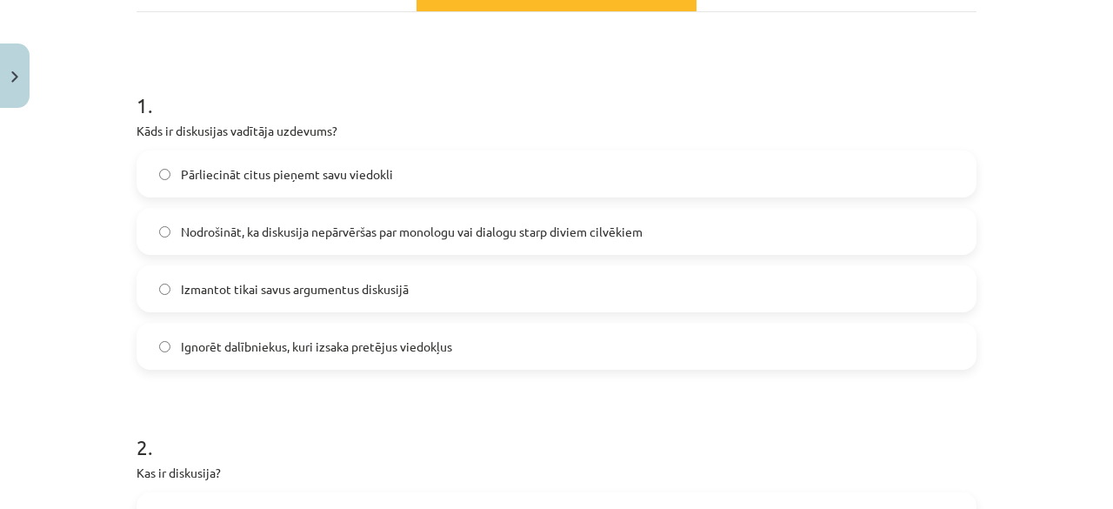
scroll to position [299, 0]
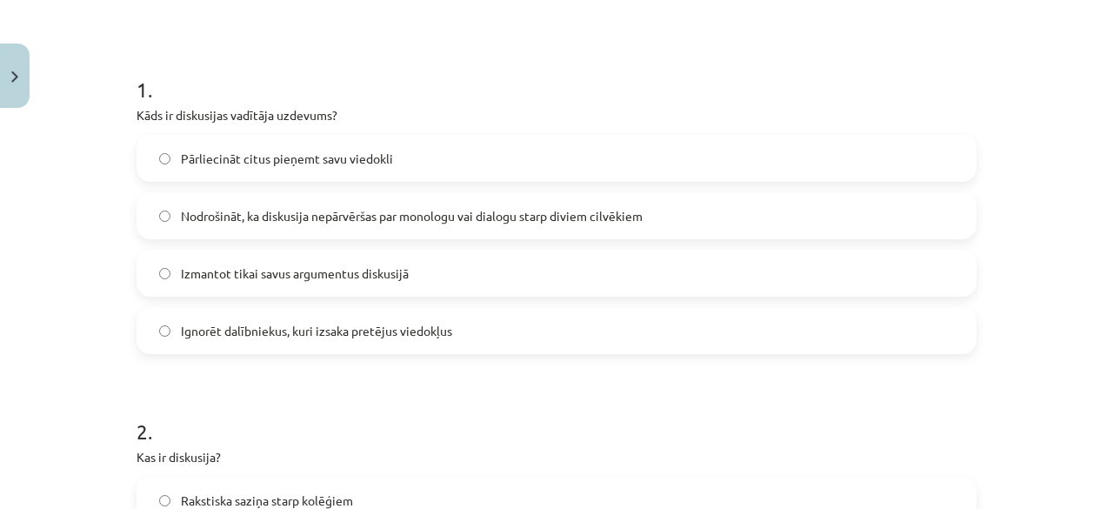
click at [311, 221] on span "Nodrošināt, ka diskusija nepārvēršas par monologu vai dialogu starp diviem cilv…" at bounding box center [412, 216] width 462 height 18
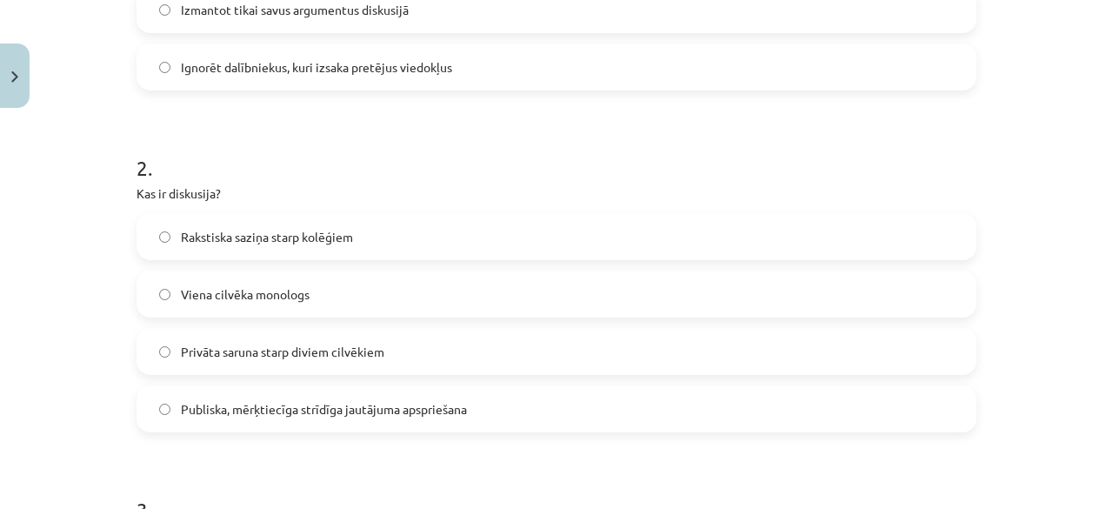
scroll to position [642, 0]
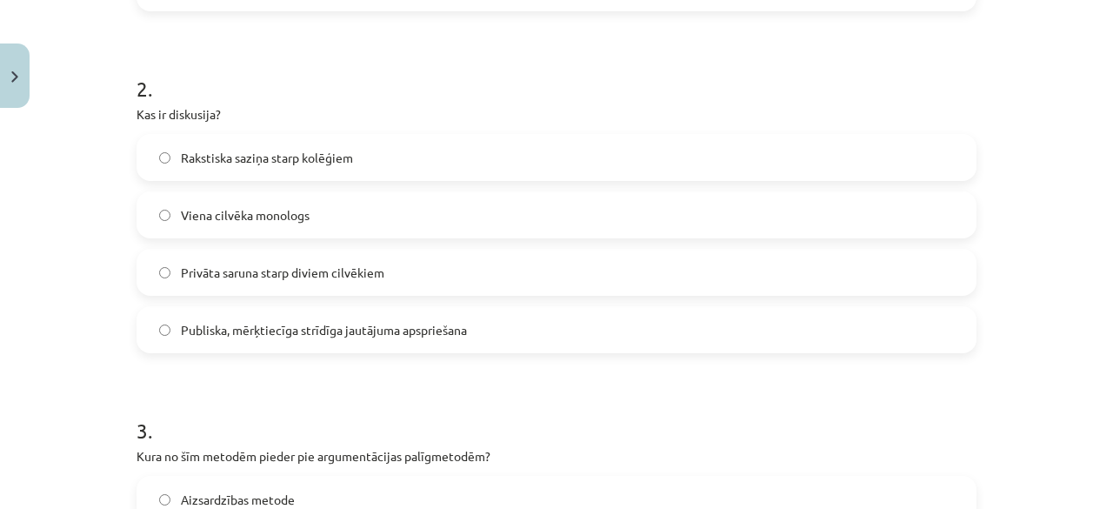
click at [384, 336] on span "Publiska, mērķtiecīga strīdīga jautājuma apspriešana" at bounding box center [324, 330] width 286 height 18
click at [360, 414] on h1 "3 ." at bounding box center [557, 415] width 840 height 54
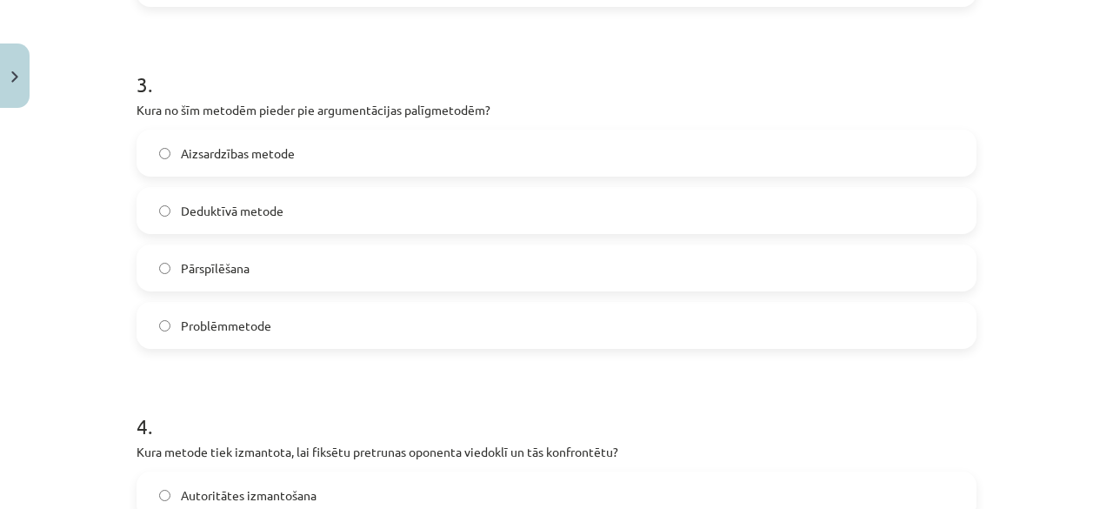
scroll to position [995, 0]
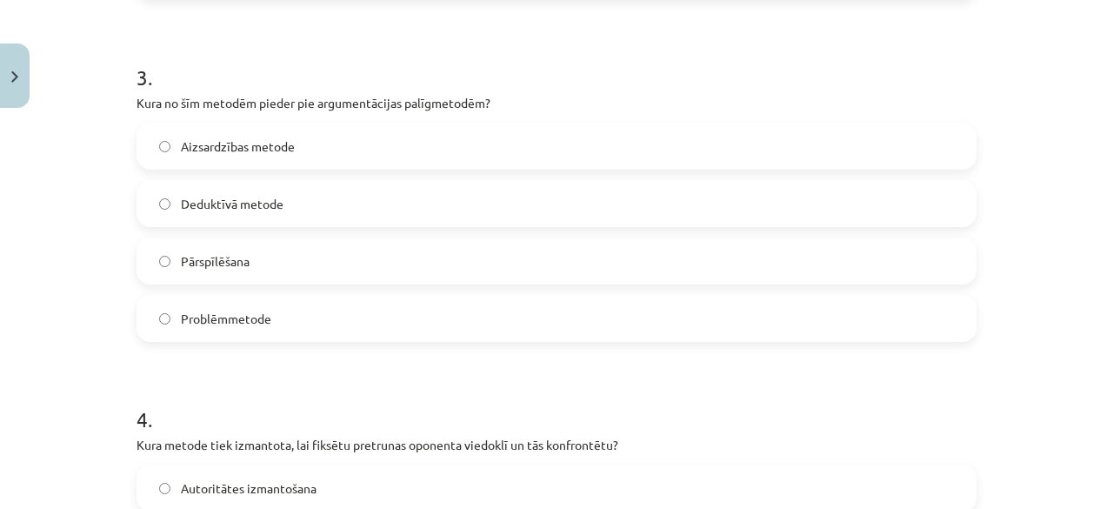
click at [319, 263] on label "Pārspīlēšana" at bounding box center [556, 260] width 836 height 43
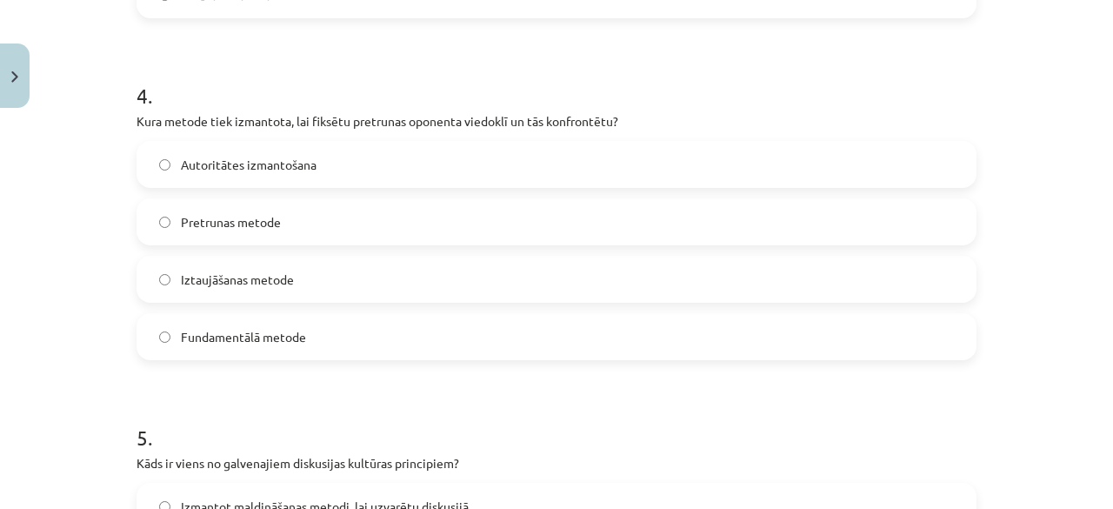
scroll to position [1331, 0]
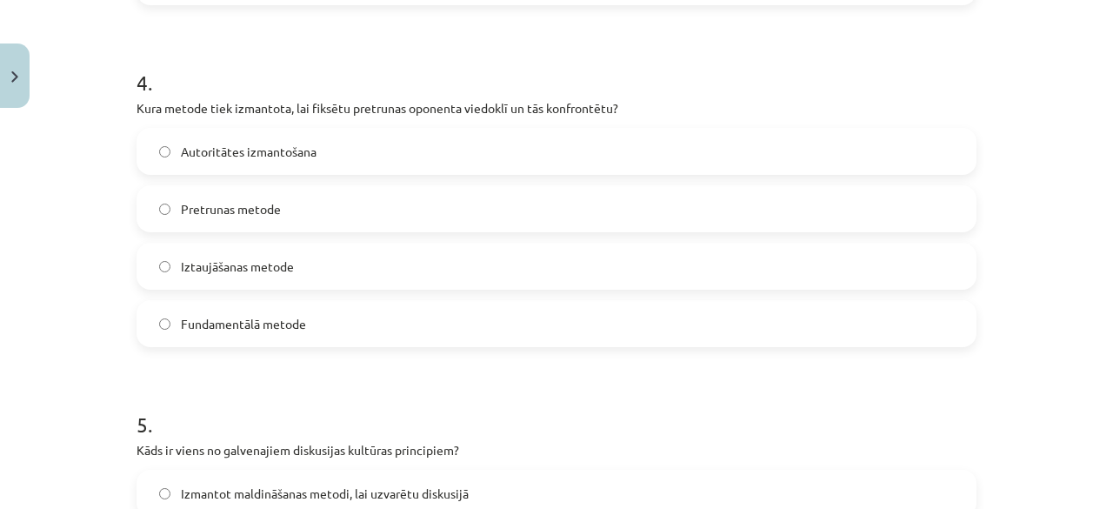
click at [289, 218] on label "Pretrunas metode" at bounding box center [556, 208] width 836 height 43
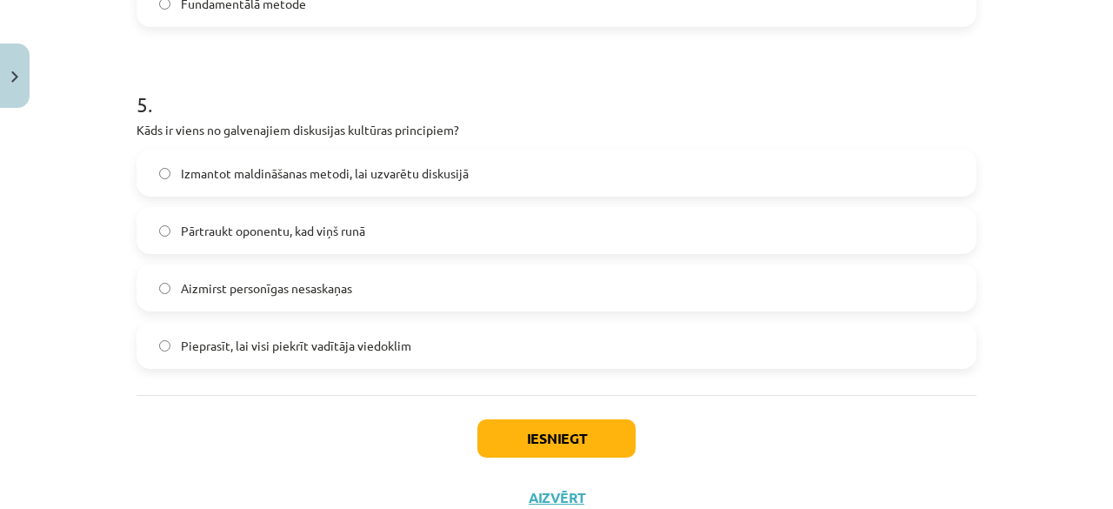
scroll to position [1648, 0]
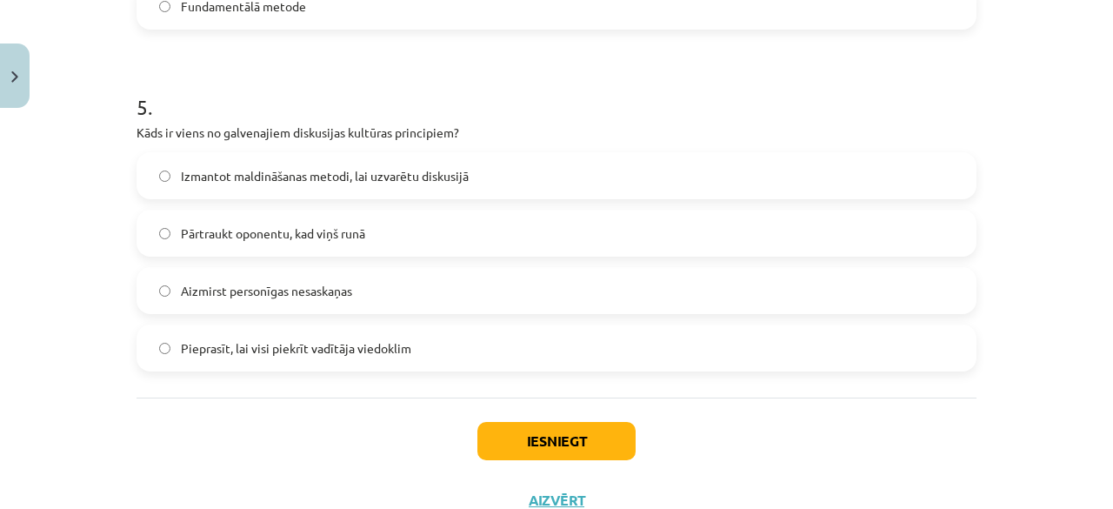
click at [405, 302] on label "Aizmirst personīgas nesaskaņas" at bounding box center [556, 290] width 836 height 43
click at [538, 435] on button "Iesniegt" at bounding box center [556, 441] width 158 height 38
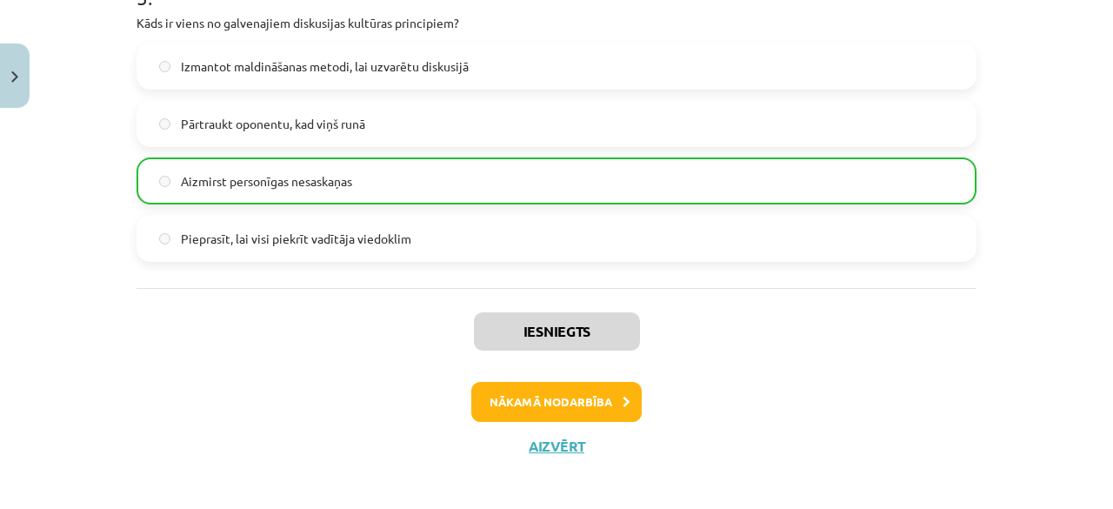
scroll to position [1766, 0]
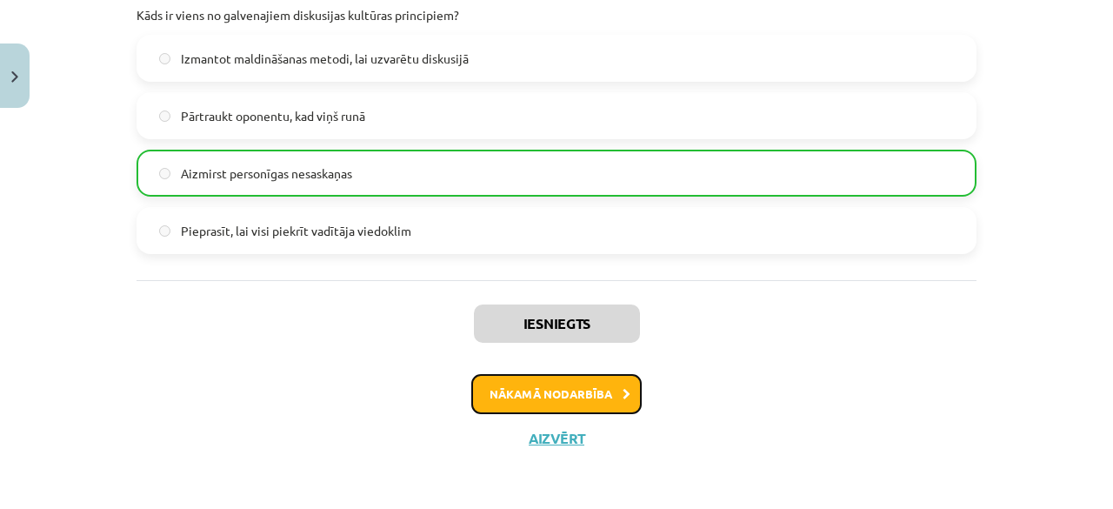
click at [534, 383] on button "Nākamā nodarbība" at bounding box center [556, 394] width 170 height 40
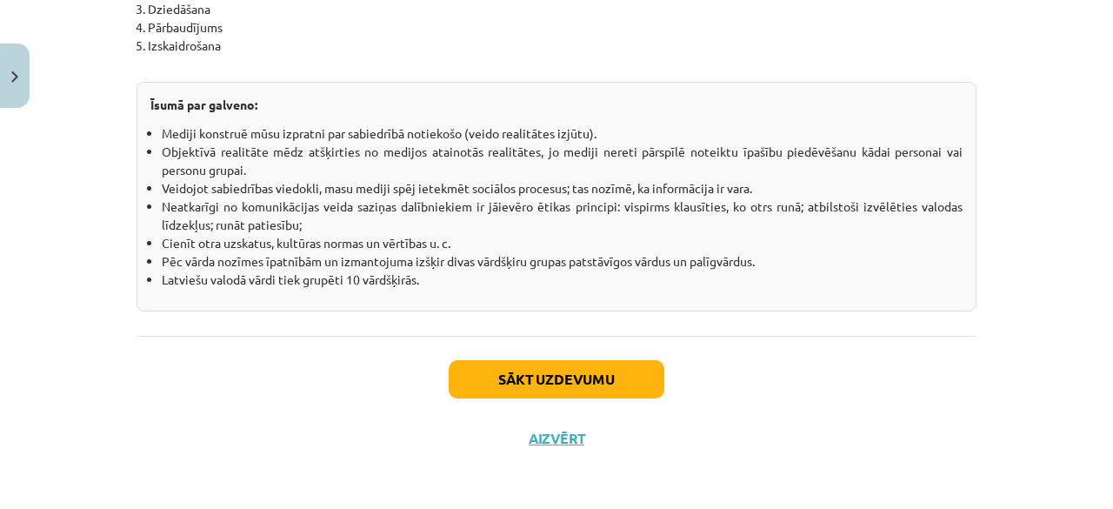
scroll to position [3205, 0]
click at [600, 392] on button "Sākt uzdevumu" at bounding box center [557, 378] width 216 height 38
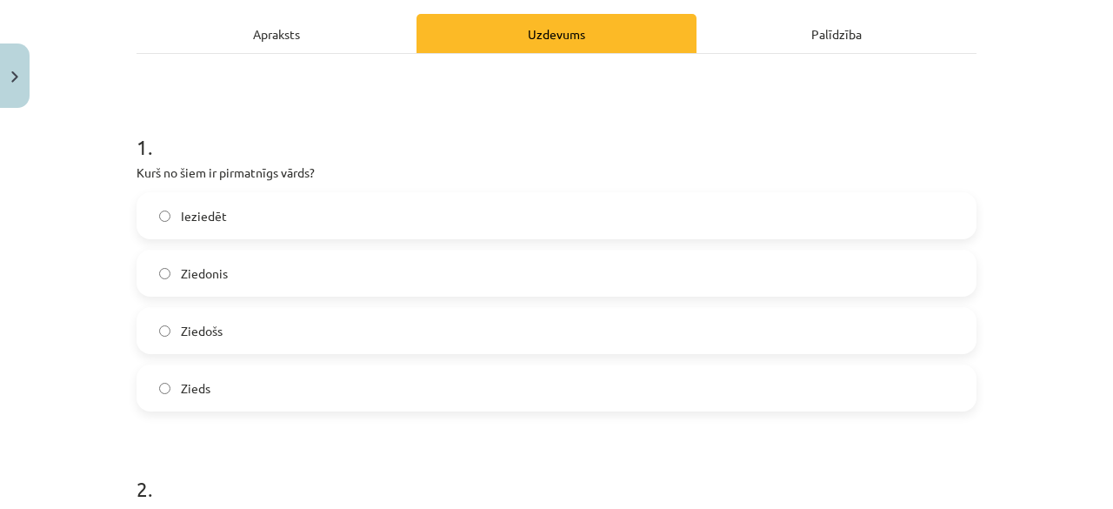
scroll to position [244, 0]
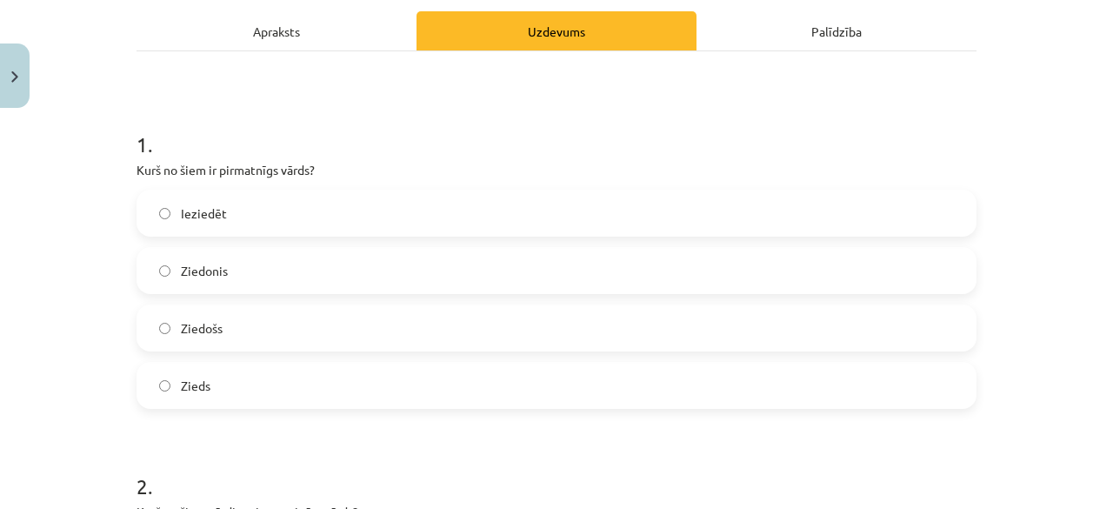
click at [304, 373] on label "Zieds" at bounding box center [556, 384] width 836 height 43
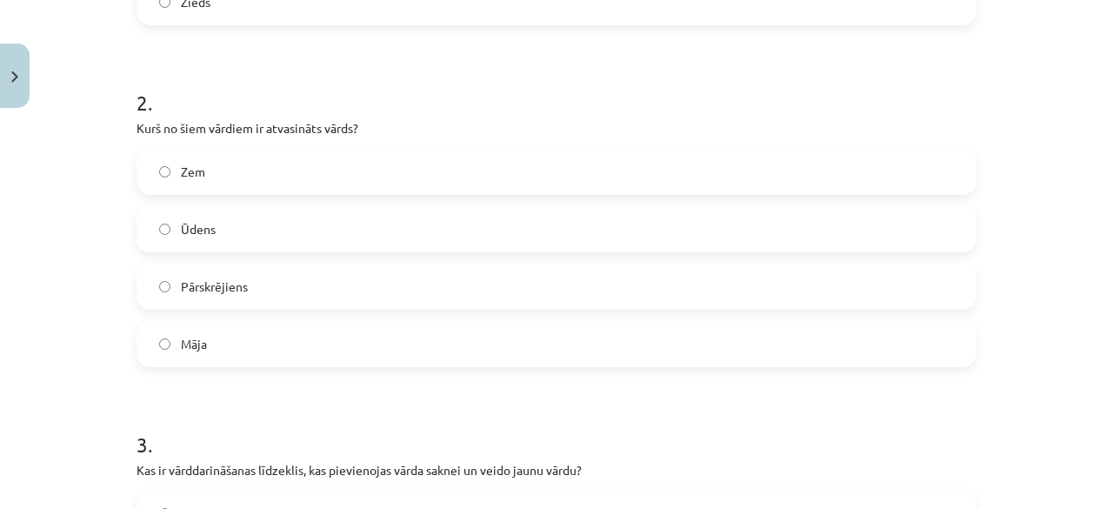
scroll to position [662, 0]
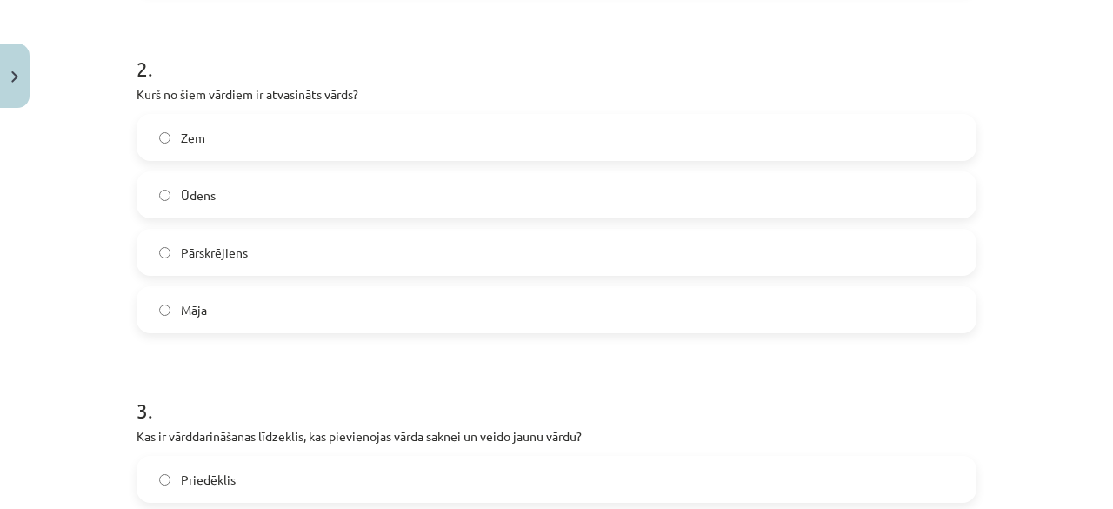
click at [245, 254] on label "Pārskrējiens" at bounding box center [556, 251] width 836 height 43
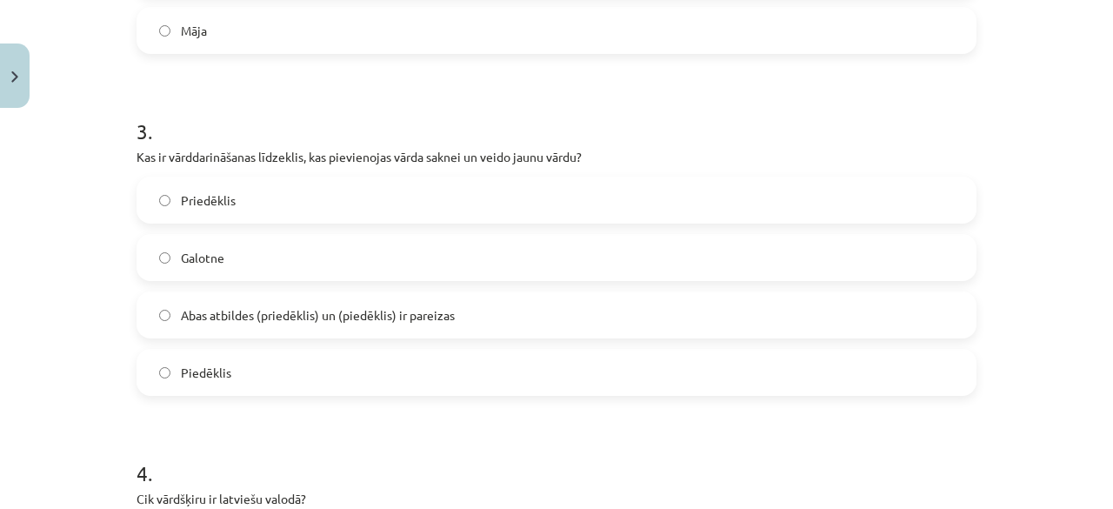
scroll to position [943, 0]
click at [172, 252] on label "Galotne" at bounding box center [556, 254] width 836 height 43
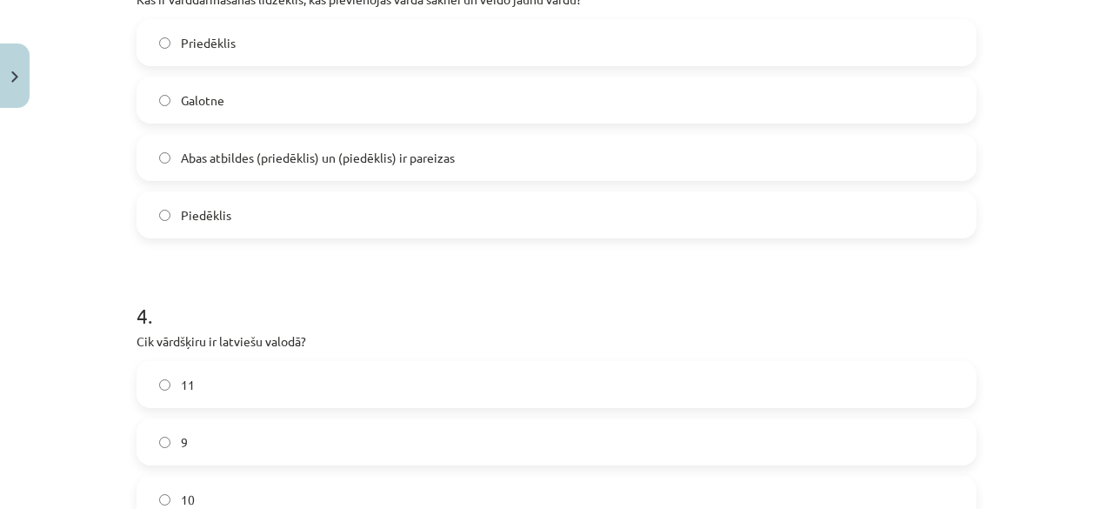
scroll to position [1095, 0]
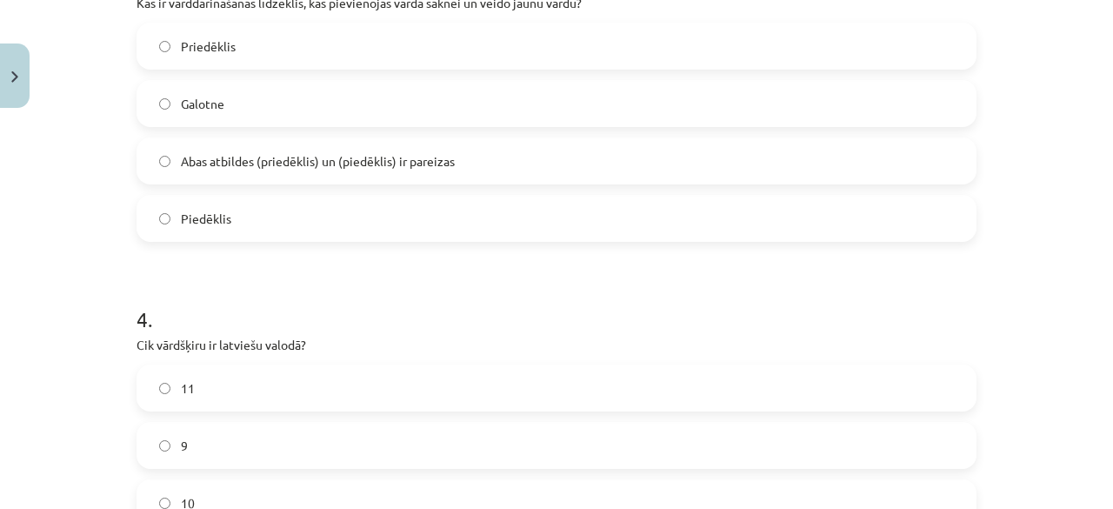
click at [219, 154] on span "Abas atbildes (priedēklis) un (piedēklis) ir pareizas" at bounding box center [318, 161] width 274 height 18
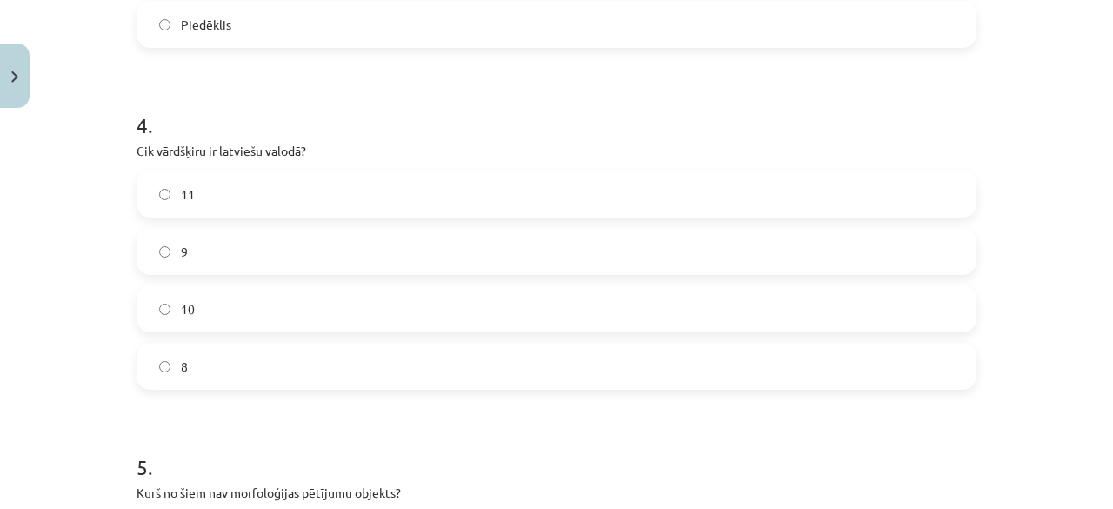
scroll to position [1307, 0]
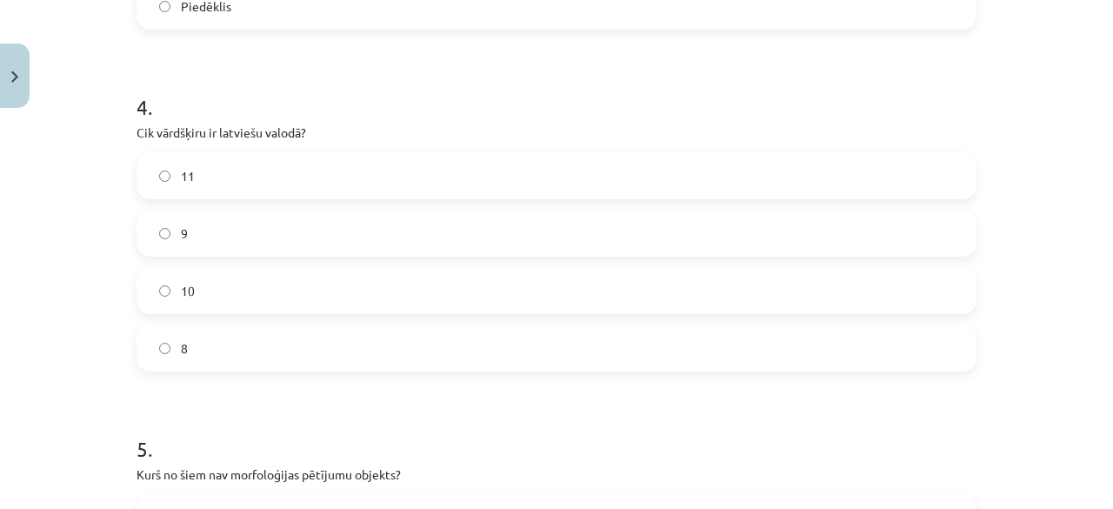
click at [188, 298] on label "10" at bounding box center [556, 290] width 836 height 43
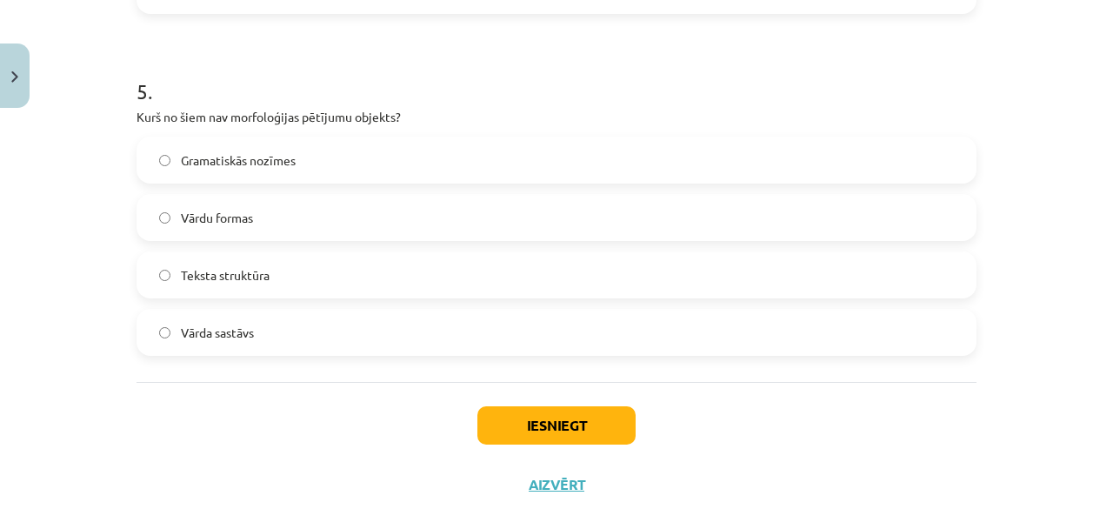
scroll to position [1670, 0]
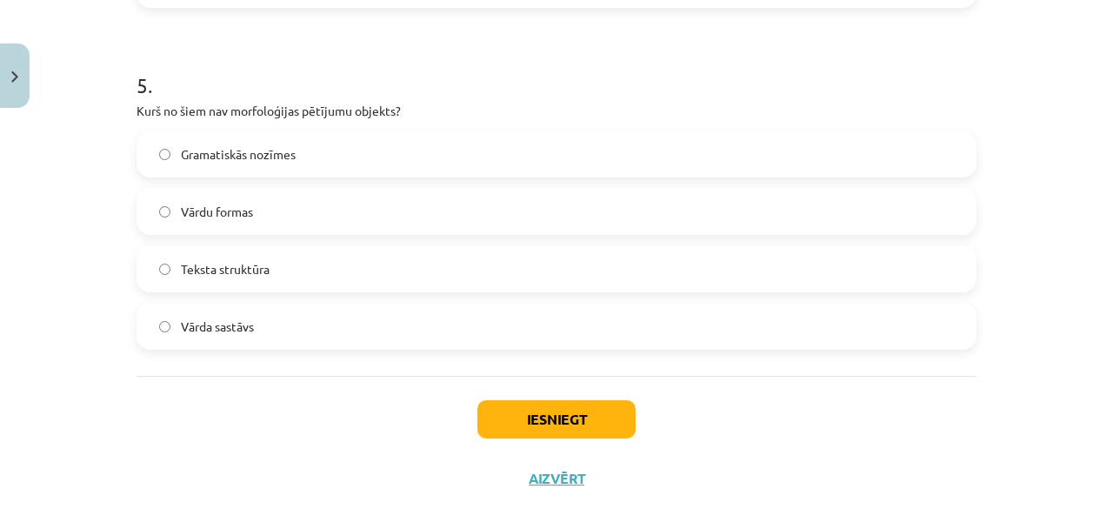
click at [236, 269] on span "Teksta struktūra" at bounding box center [225, 269] width 89 height 18
click at [543, 412] on button "Iesniegt" at bounding box center [556, 419] width 158 height 38
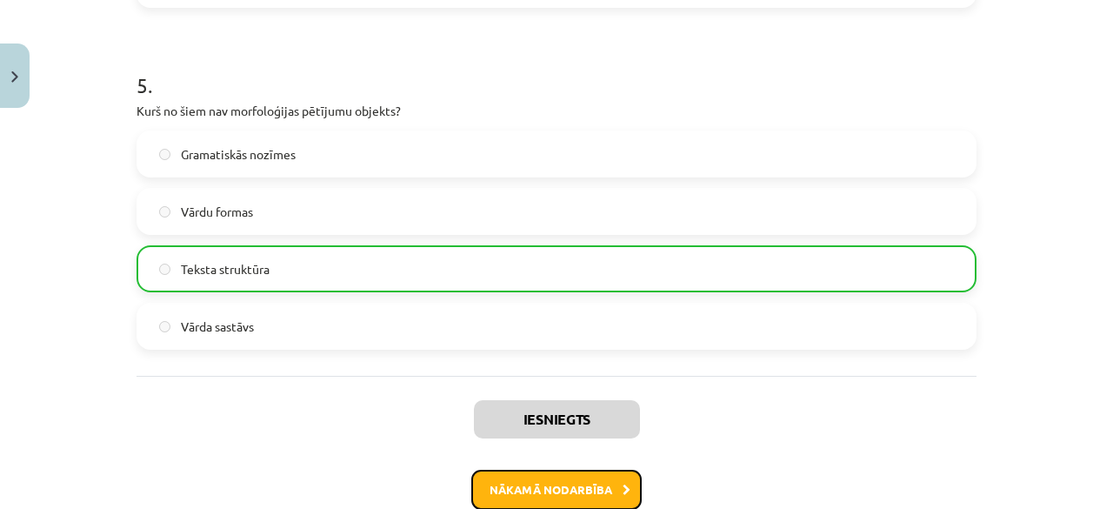
click at [589, 497] on button "Nākamā nodarbība" at bounding box center [556, 489] width 170 height 40
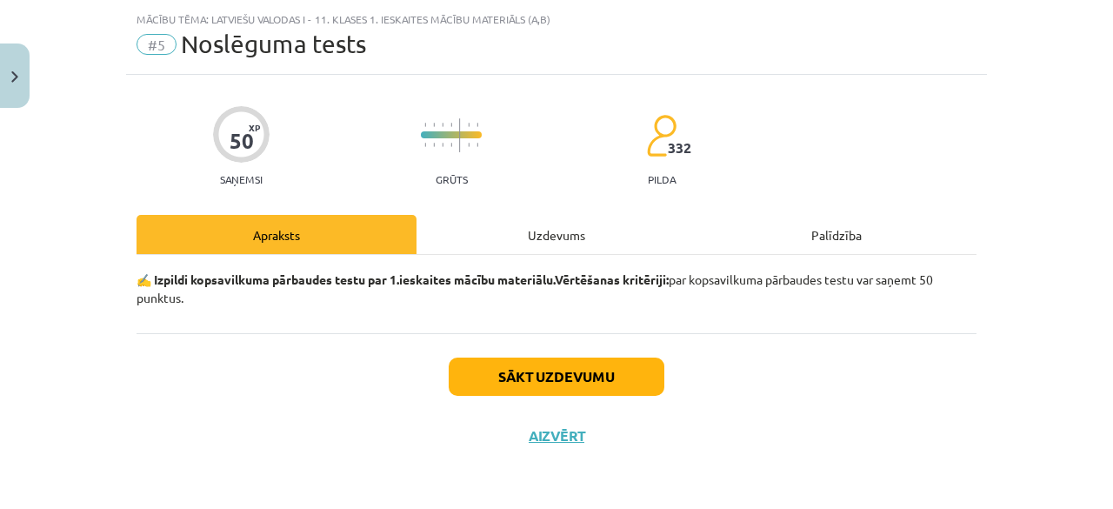
scroll to position [40, 0]
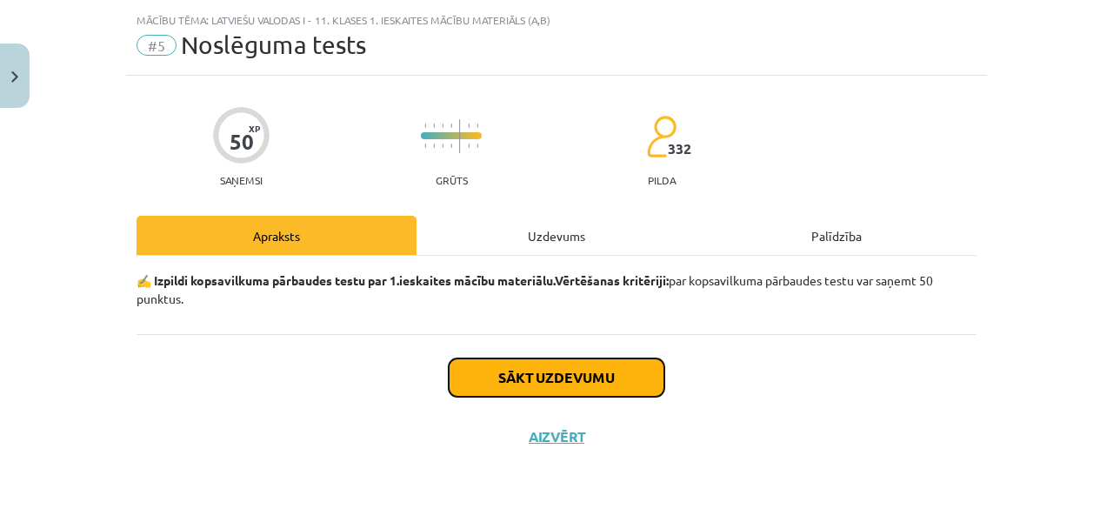
click at [572, 383] on button "Sākt uzdevumu" at bounding box center [557, 377] width 216 height 38
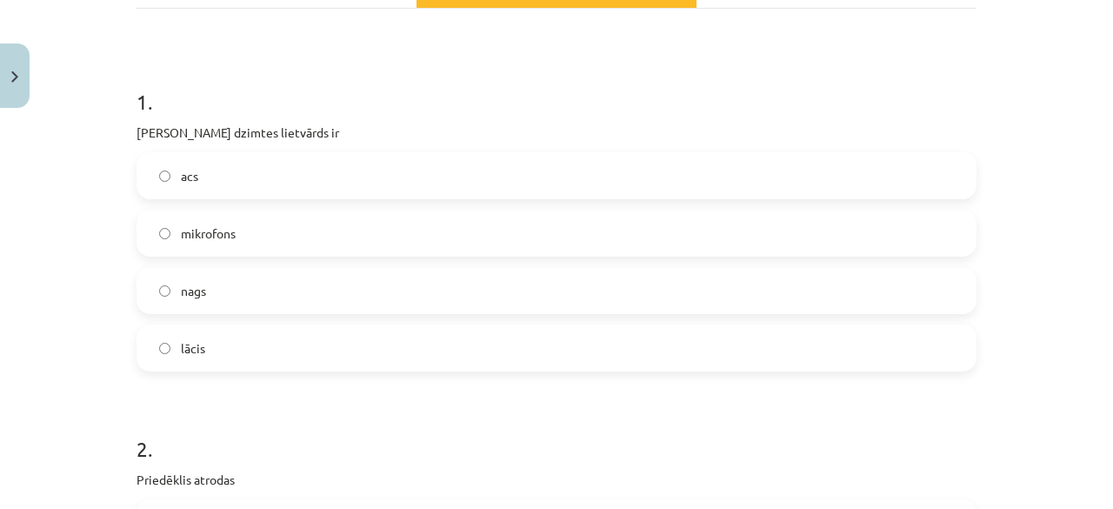
scroll to position [291, 0]
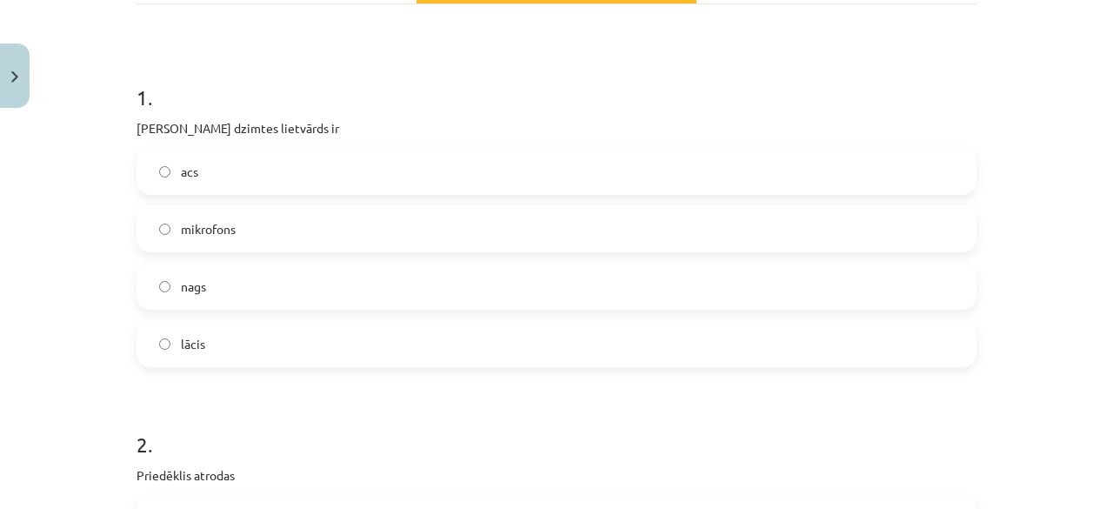
click at [281, 172] on label "acs" at bounding box center [556, 171] width 836 height 43
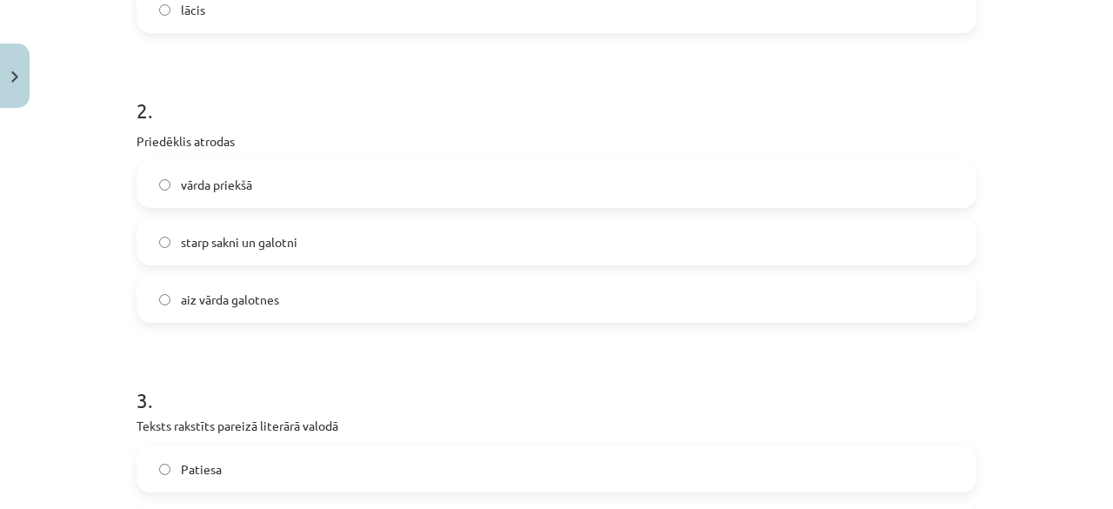
scroll to position [630, 0]
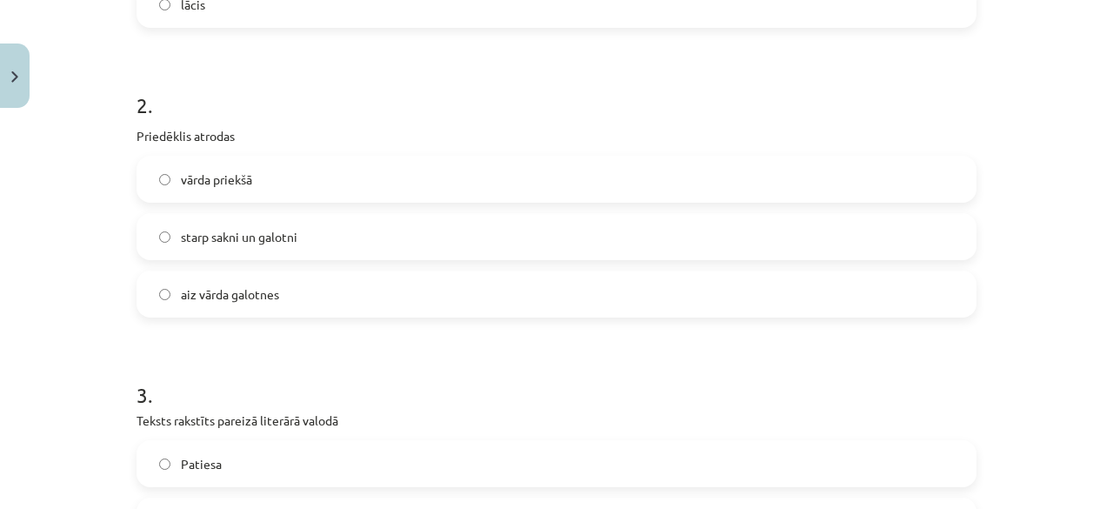
click at [355, 170] on label "vārda priekšā" at bounding box center [556, 178] width 836 height 43
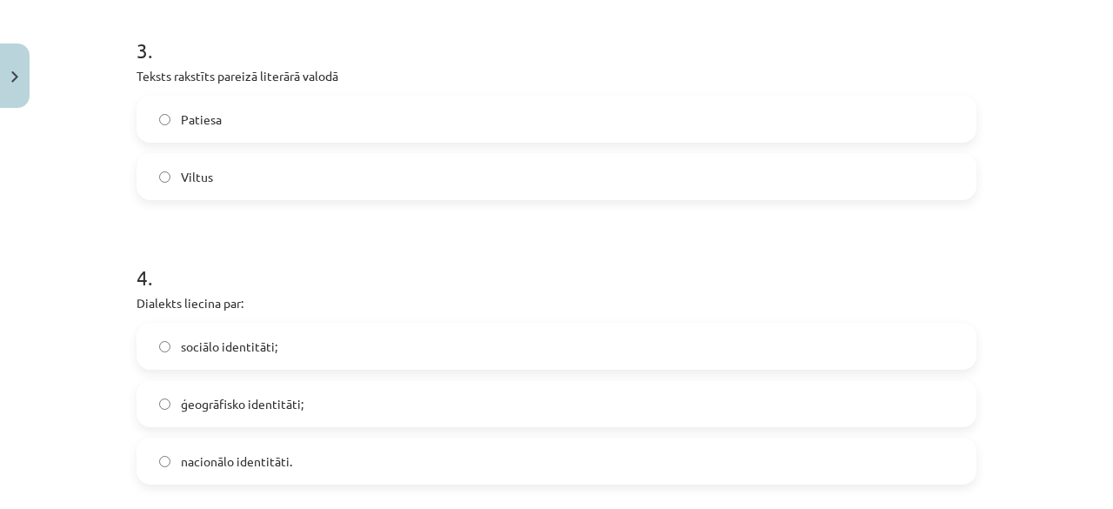
scroll to position [975, 0]
click at [209, 183] on label "Viltus" at bounding box center [556, 175] width 836 height 43
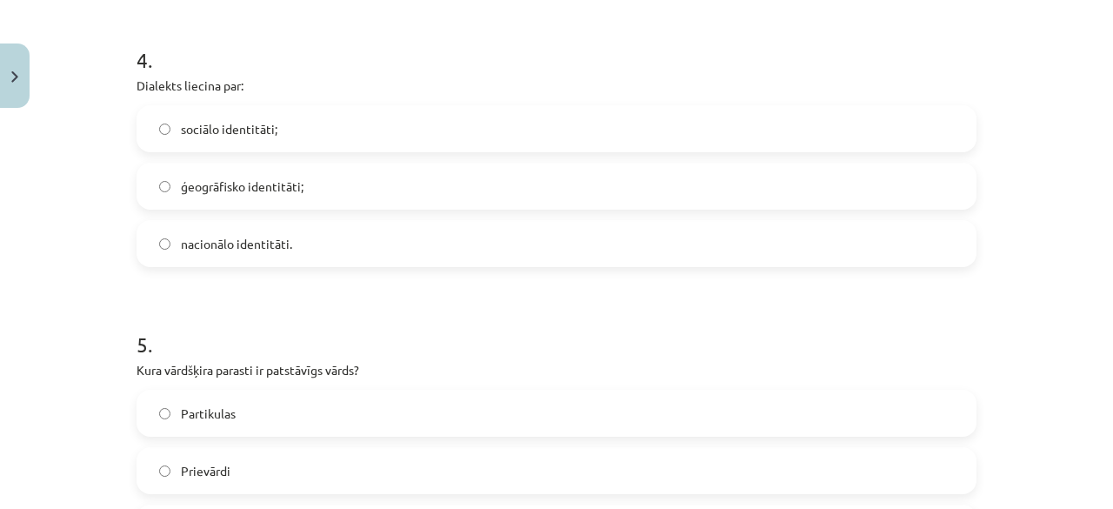
scroll to position [1193, 0]
click at [330, 189] on label "ģeogrāfisko identitāti;" at bounding box center [556, 184] width 836 height 43
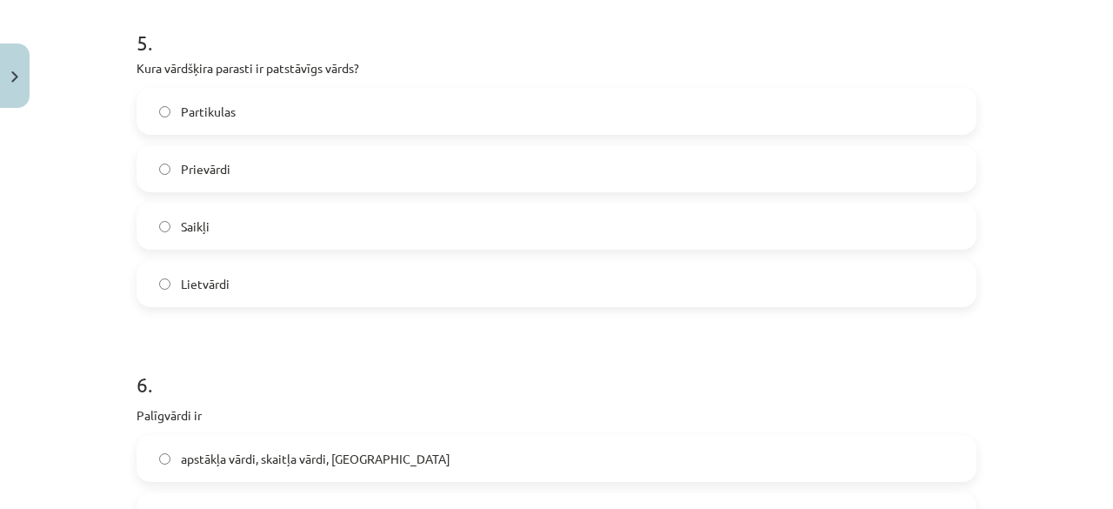
scroll to position [1511, 0]
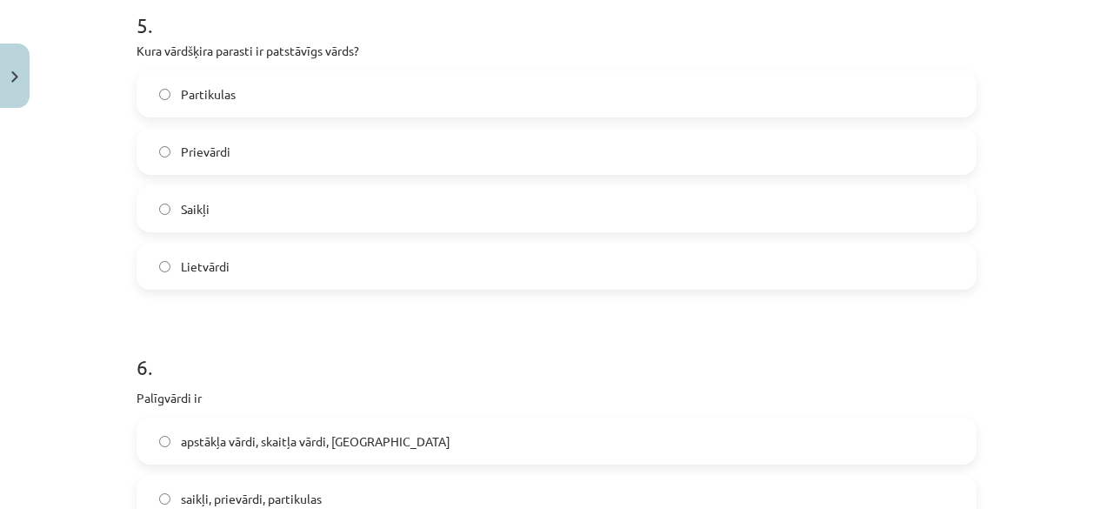
click at [399, 270] on label "Lietvārdi" at bounding box center [556, 265] width 836 height 43
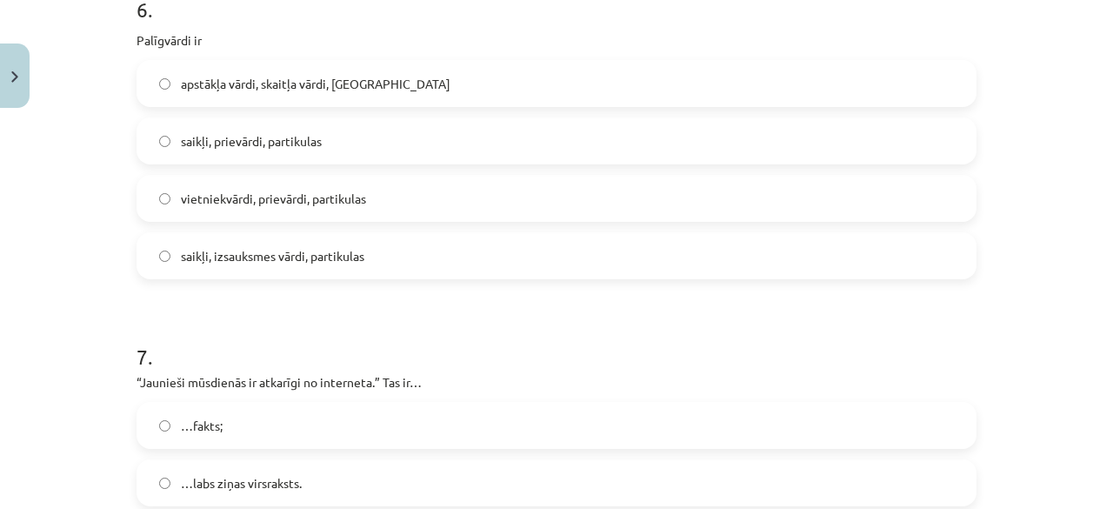
scroll to position [1870, 0]
click at [233, 148] on label "saikļi, prievārdi, partikulas" at bounding box center [556, 138] width 836 height 43
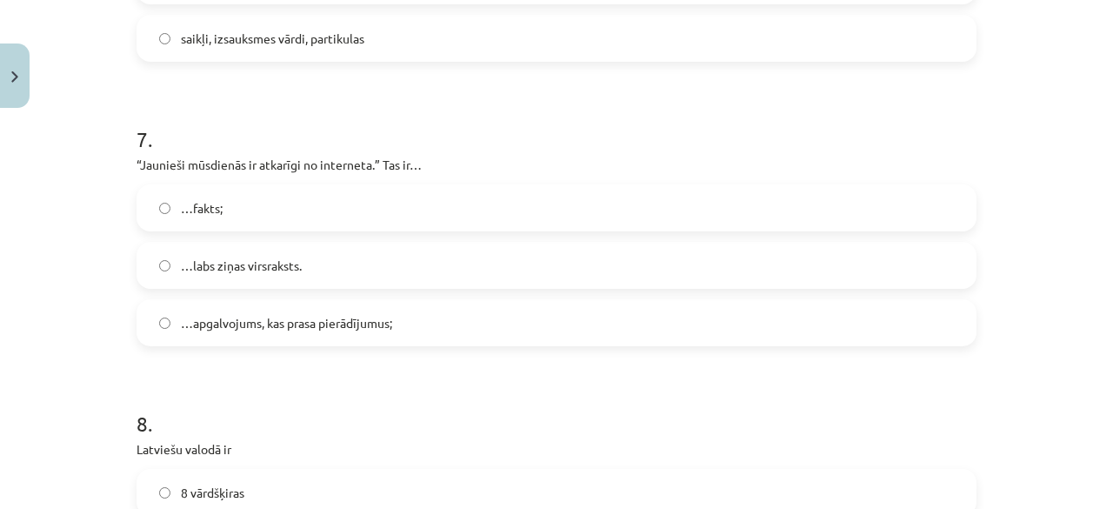
scroll to position [2094, 0]
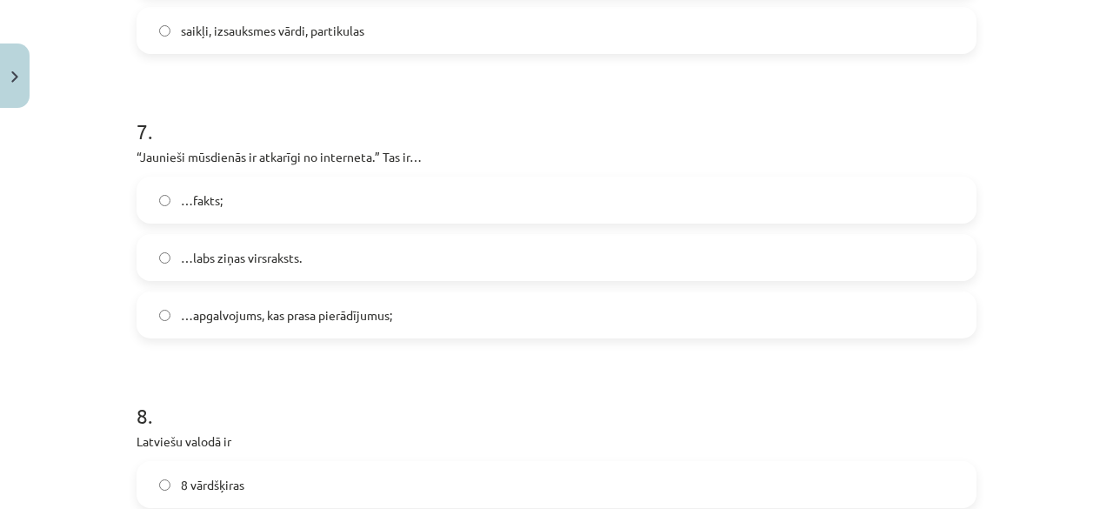
click at [298, 314] on span "…apgalvojums, kas prasa pierādījumus;" at bounding box center [286, 315] width 211 height 18
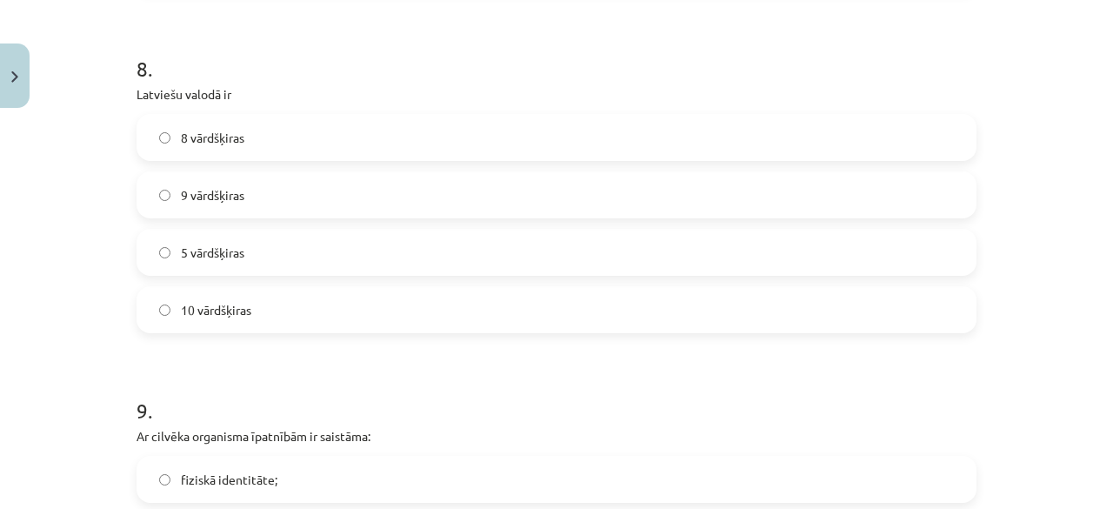
scroll to position [2452, 0]
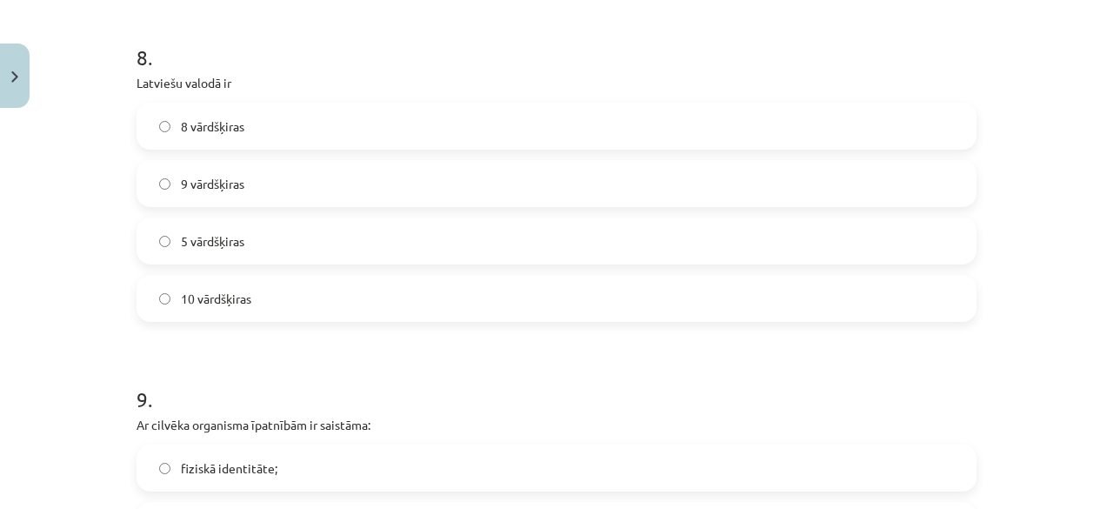
click at [277, 291] on label "10 vārdšķiras" at bounding box center [556, 297] width 836 height 43
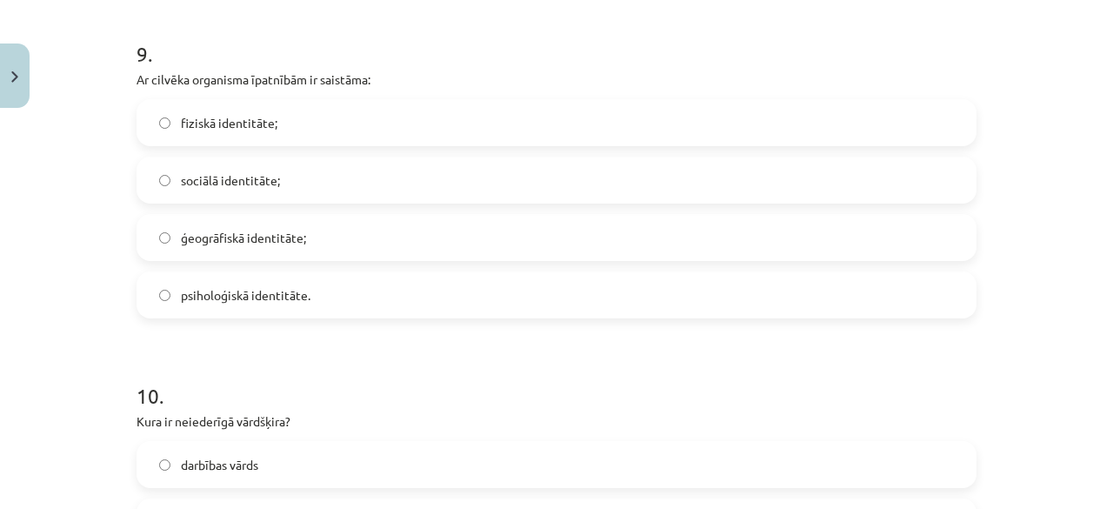
scroll to position [2798, 0]
click at [216, 121] on span "fiziskā identitāte;" at bounding box center [229, 122] width 97 height 18
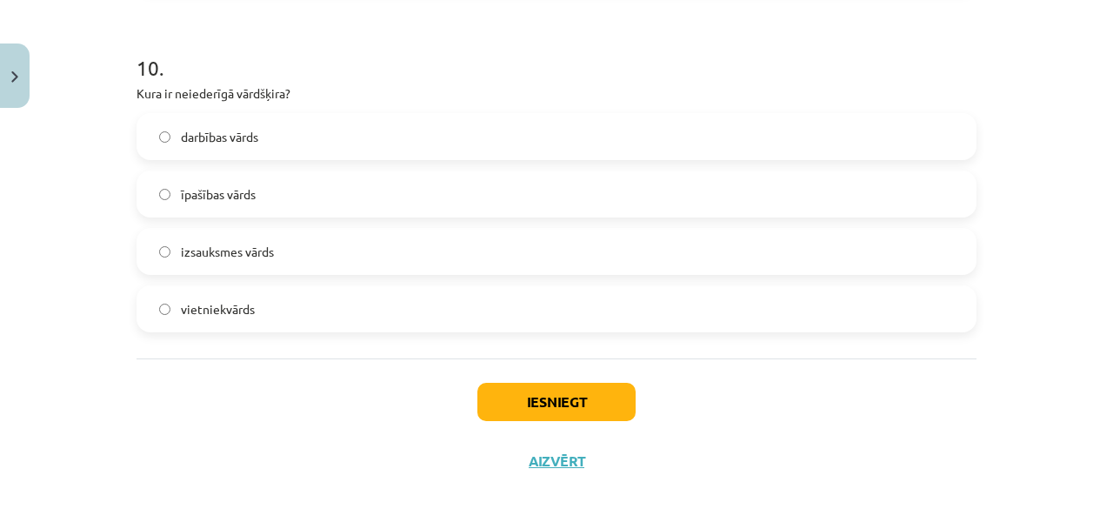
scroll to position [3126, 0]
click at [246, 249] on span "izsauksmes vārds" at bounding box center [227, 251] width 93 height 18
click at [503, 402] on button "Iesniegt" at bounding box center [556, 401] width 158 height 38
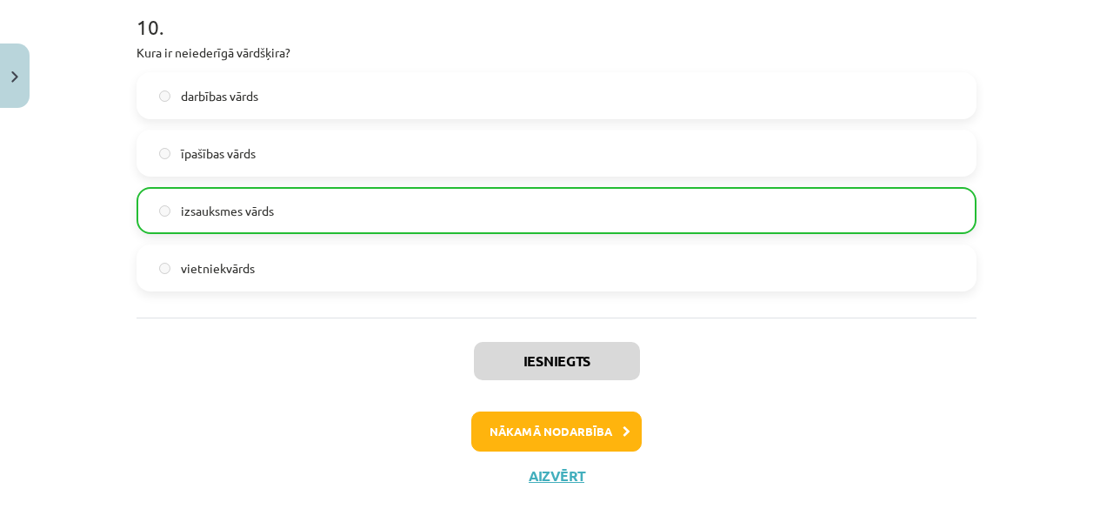
scroll to position [3203, 0]
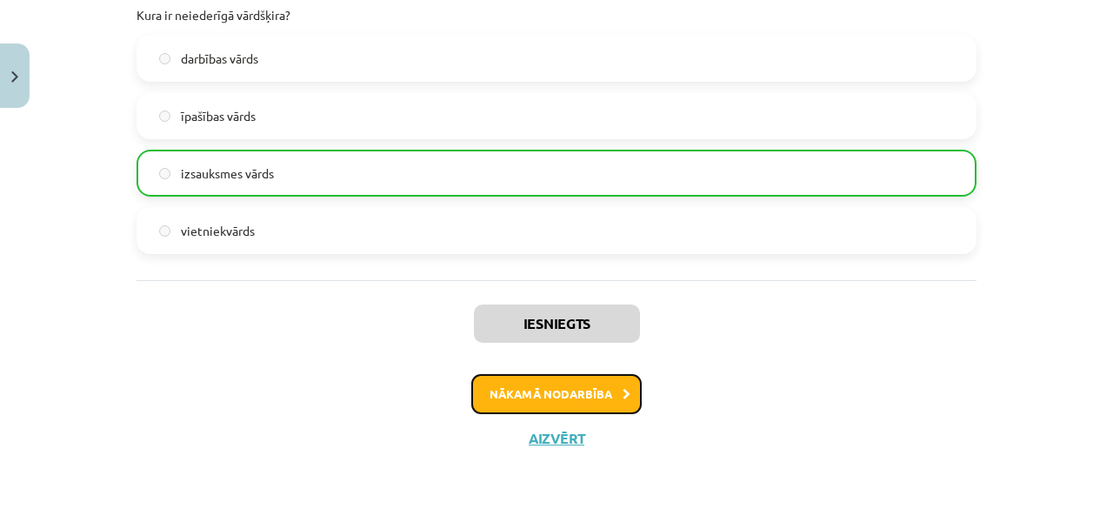
click at [550, 403] on button "Nākamā nodarbība" at bounding box center [556, 394] width 170 height 40
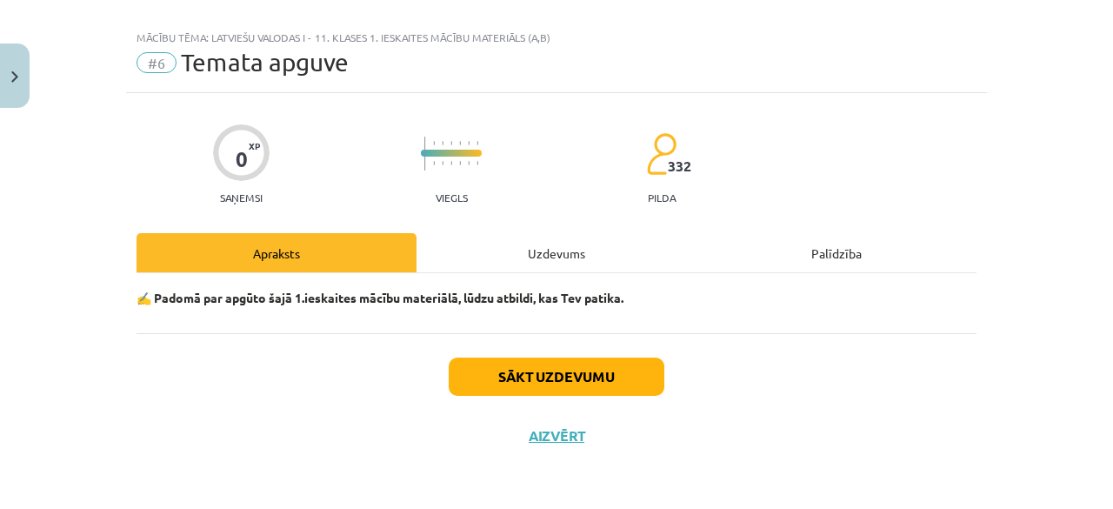
scroll to position [21, 0]
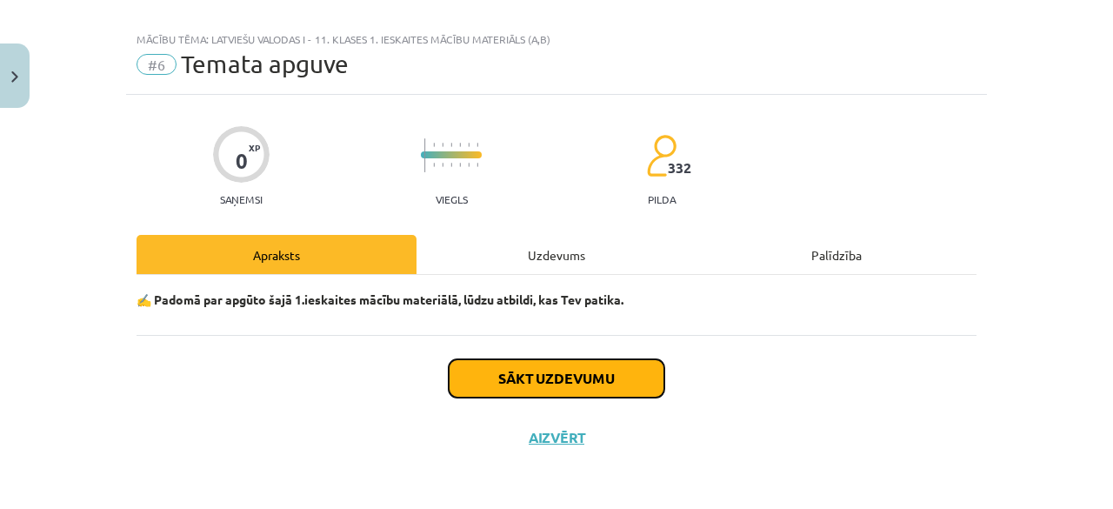
click at [549, 385] on button "Sākt uzdevumu" at bounding box center [557, 378] width 216 height 38
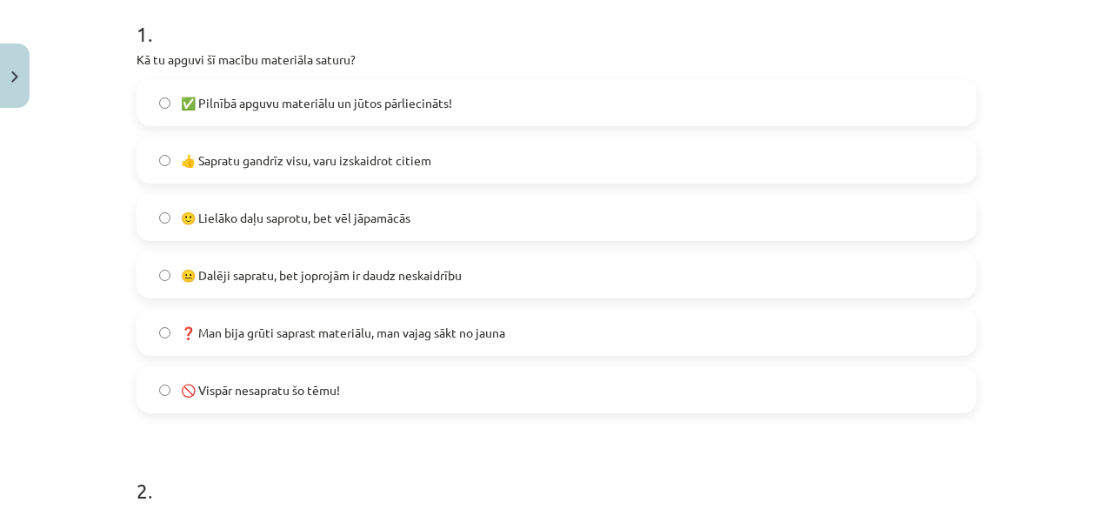
scroll to position [355, 0]
click at [287, 161] on span "👍 Sapratu gandrīz visu, varu izskaidrot citiem" at bounding box center [306, 160] width 250 height 18
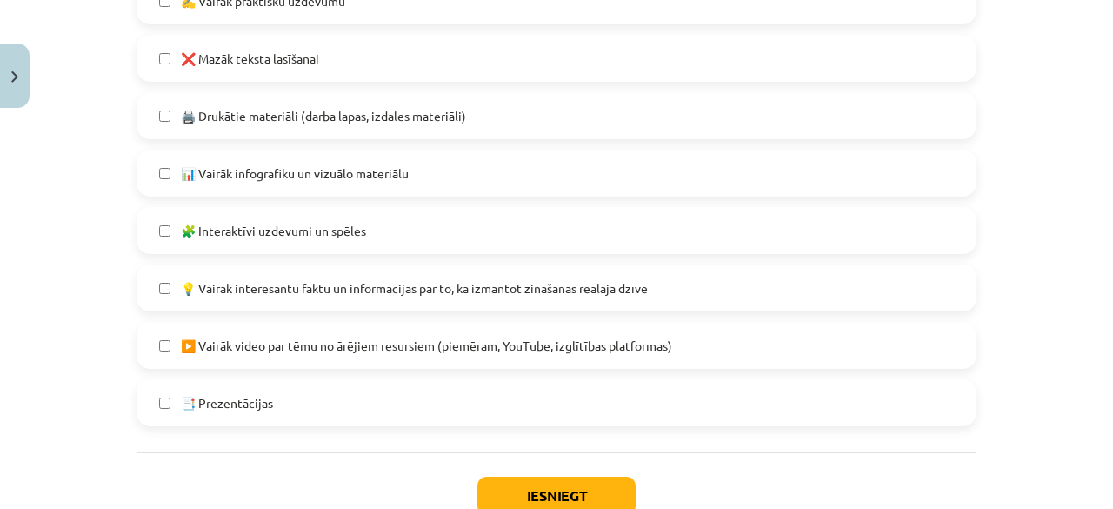
scroll to position [1089, 0]
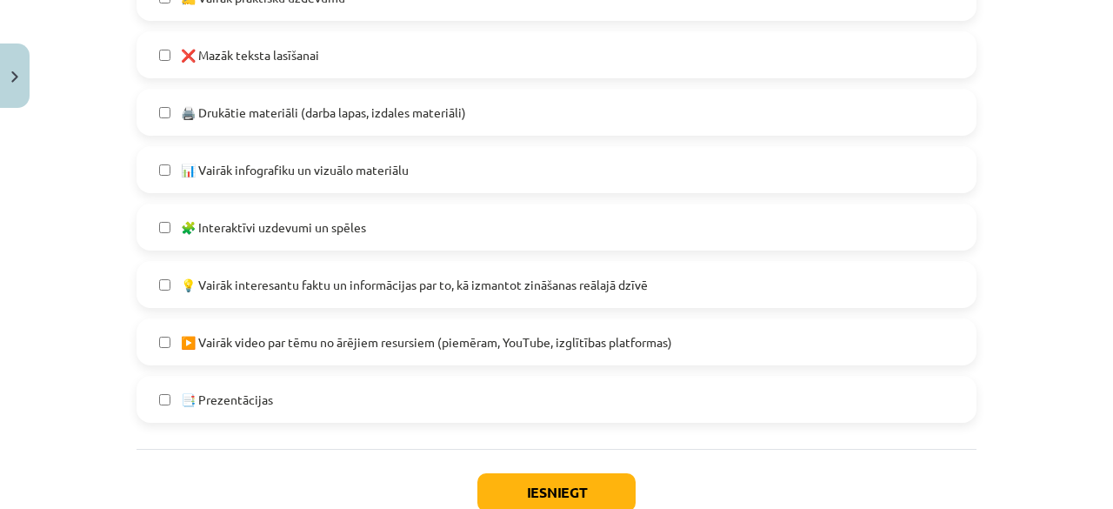
click at [315, 222] on span "🧩 Interaktīvi uzdevumi un spēles" at bounding box center [273, 227] width 185 height 18
click at [337, 280] on span "💡 Vairāk interesantu faktu un informācijas par to, kā izmantot zināšanas reālaj…" at bounding box center [414, 285] width 467 height 18
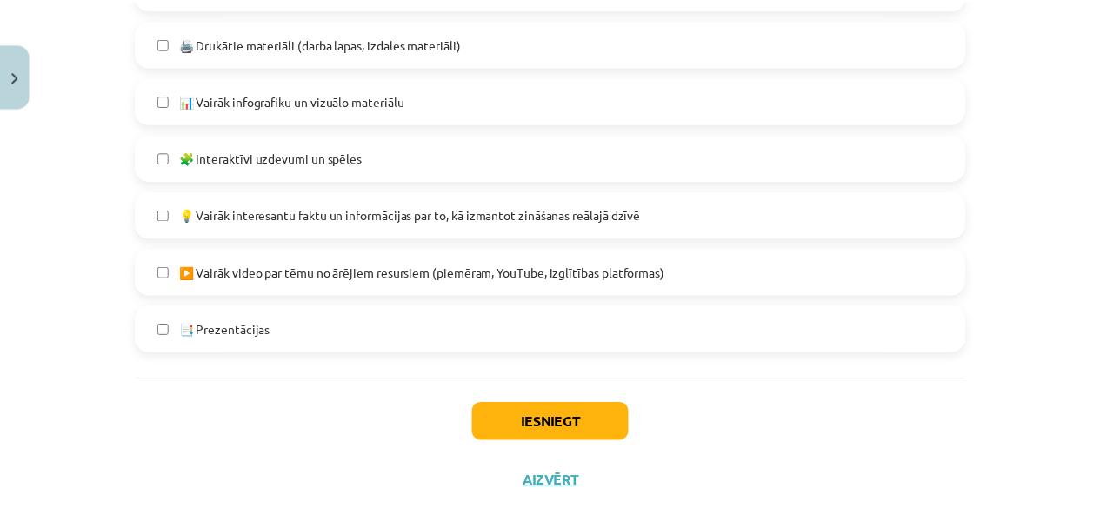
scroll to position [1163, 0]
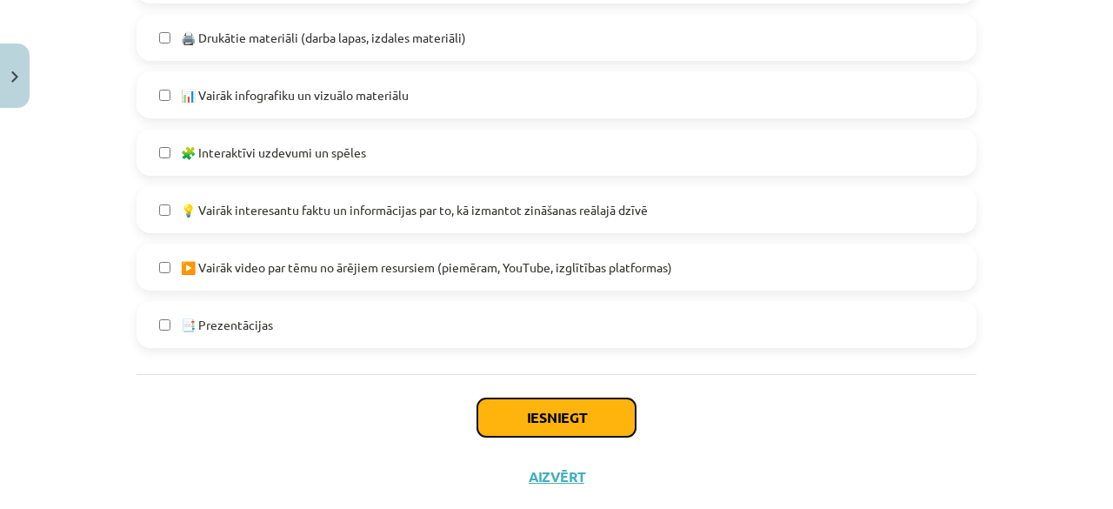
click at [514, 420] on button "Iesniegt" at bounding box center [556, 417] width 158 height 38
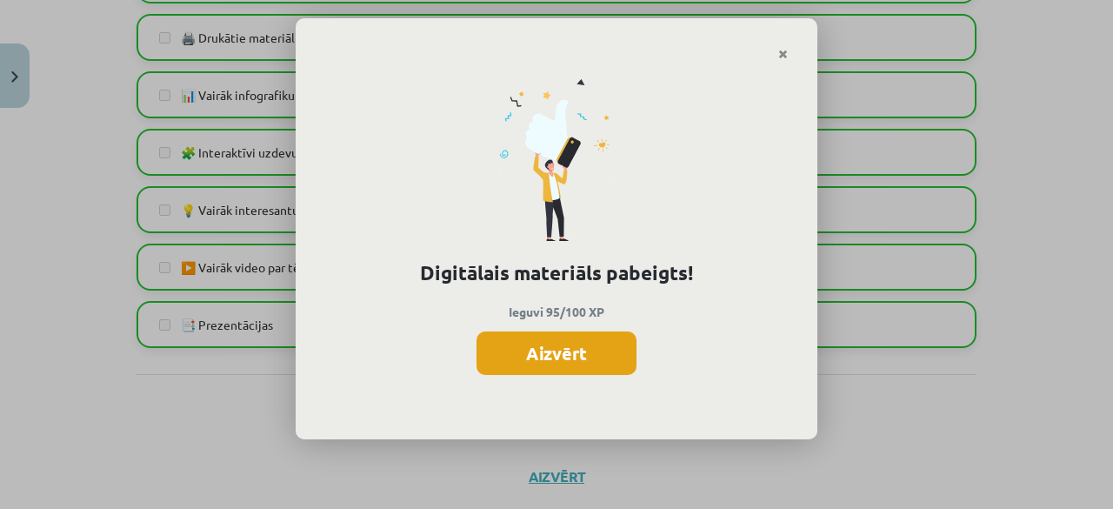
click at [526, 356] on button "Aizvērt" at bounding box center [556, 352] width 160 height 43
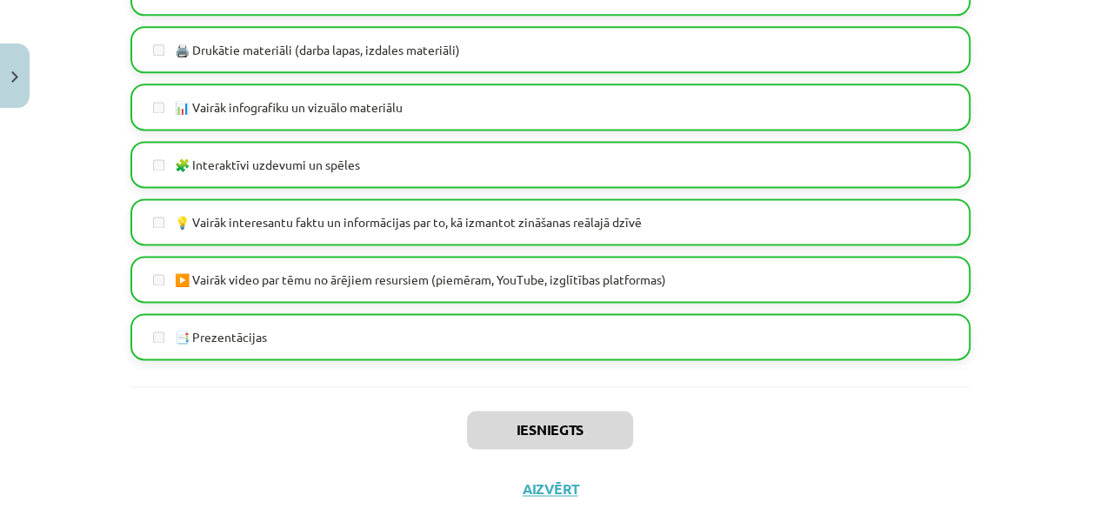
scroll to position [1203, 0]
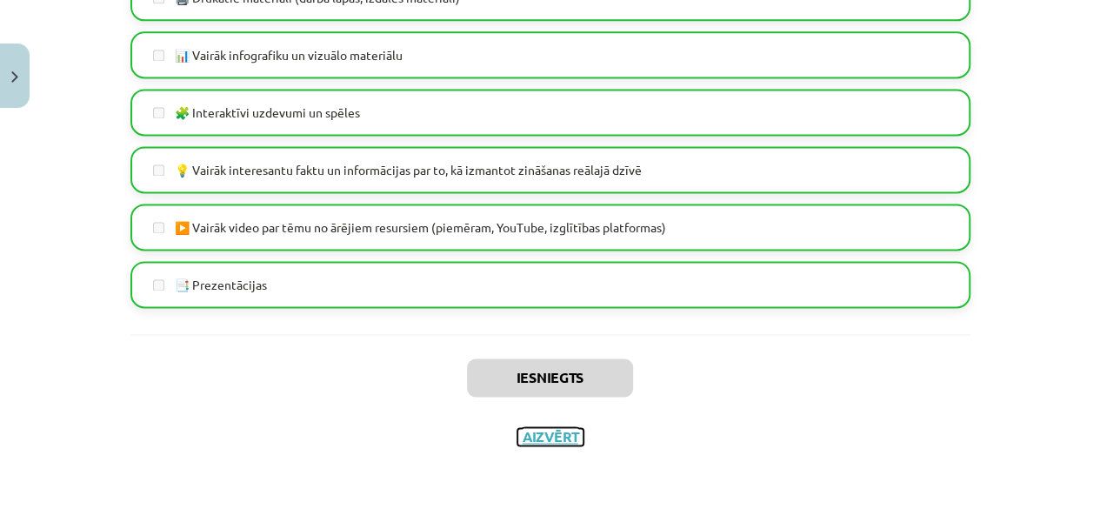
click at [547, 443] on button "Aizvērt" at bounding box center [550, 436] width 66 height 17
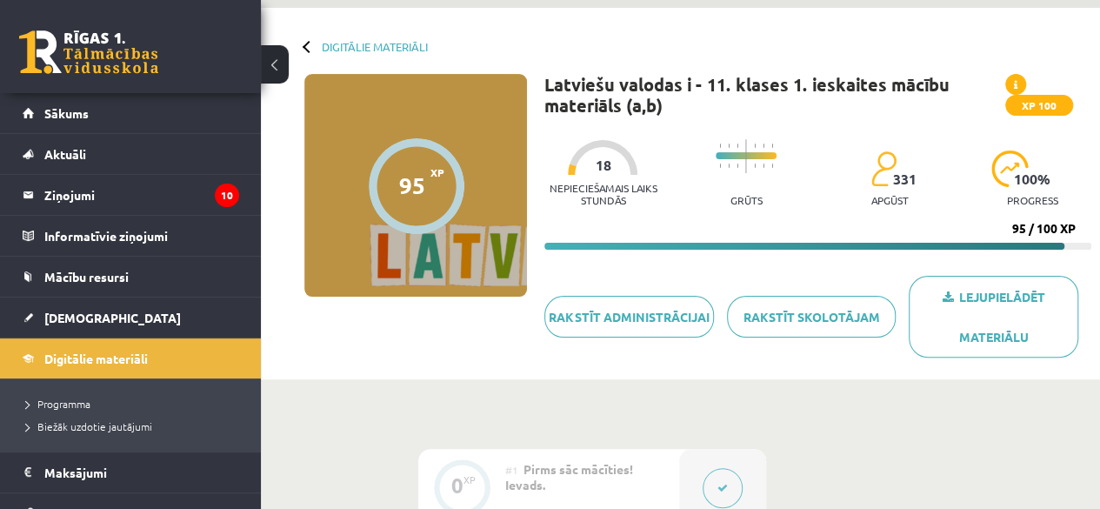
scroll to position [0, 0]
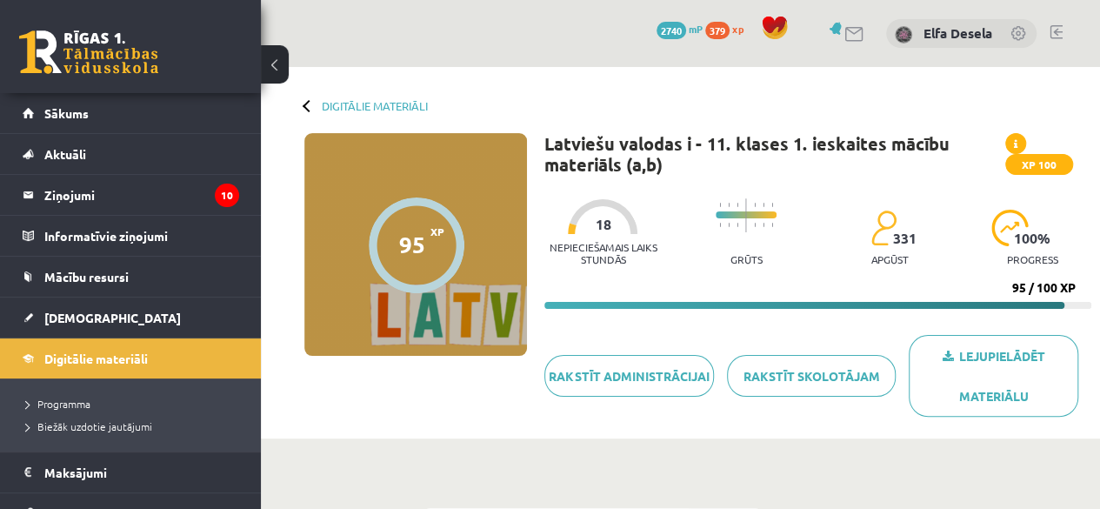
click at [682, 25] on span "2740" at bounding box center [671, 30] width 30 height 17
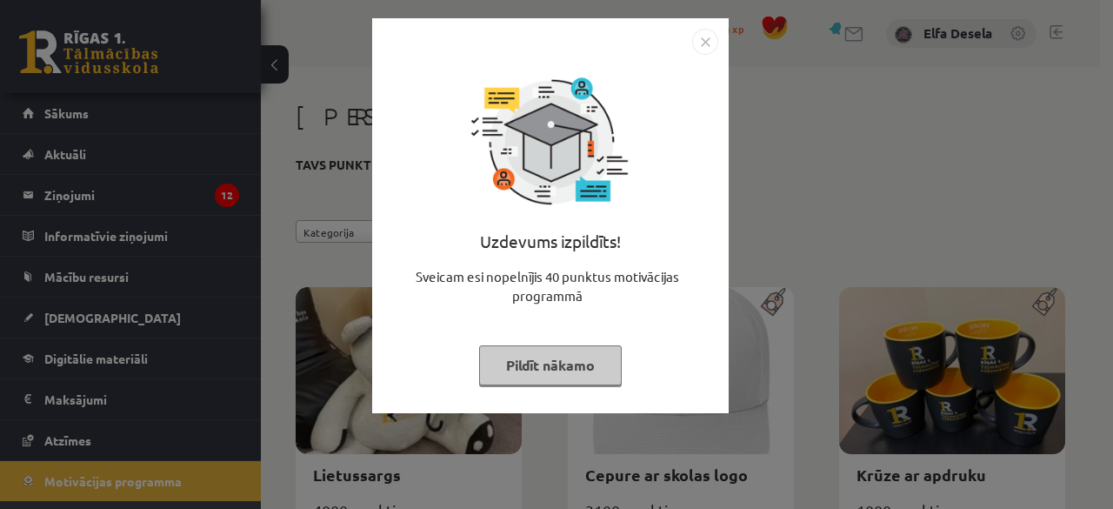
click at [701, 39] on img "Close" at bounding box center [705, 42] width 26 height 26
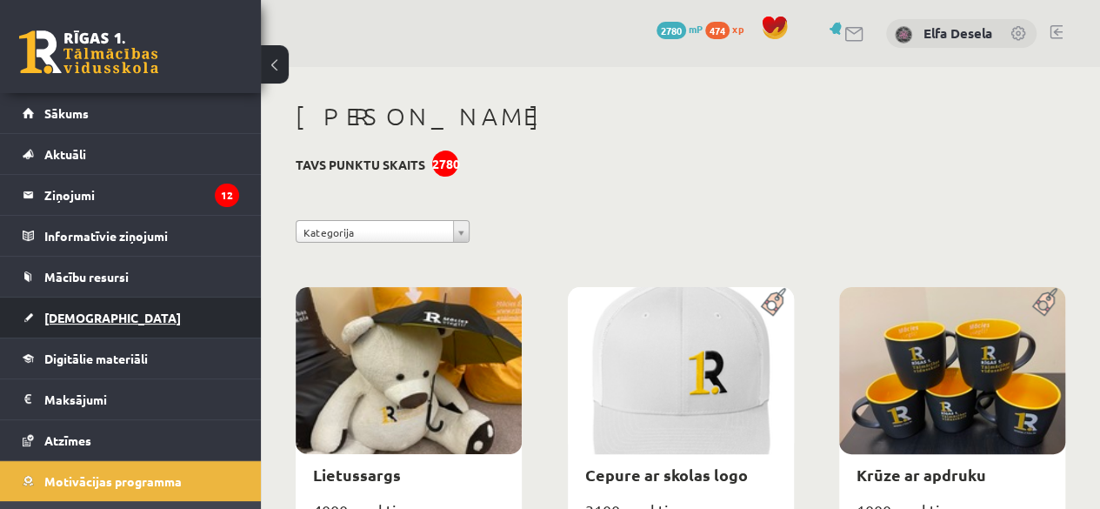
click at [92, 317] on span "[DEMOGRAPHIC_DATA]" at bounding box center [112, 318] width 137 height 16
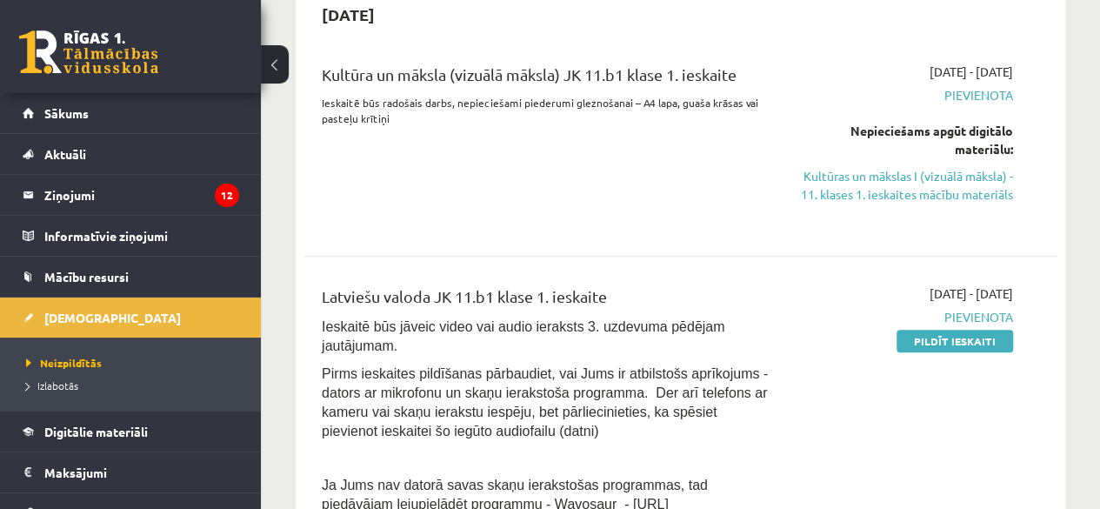
scroll to position [423, 0]
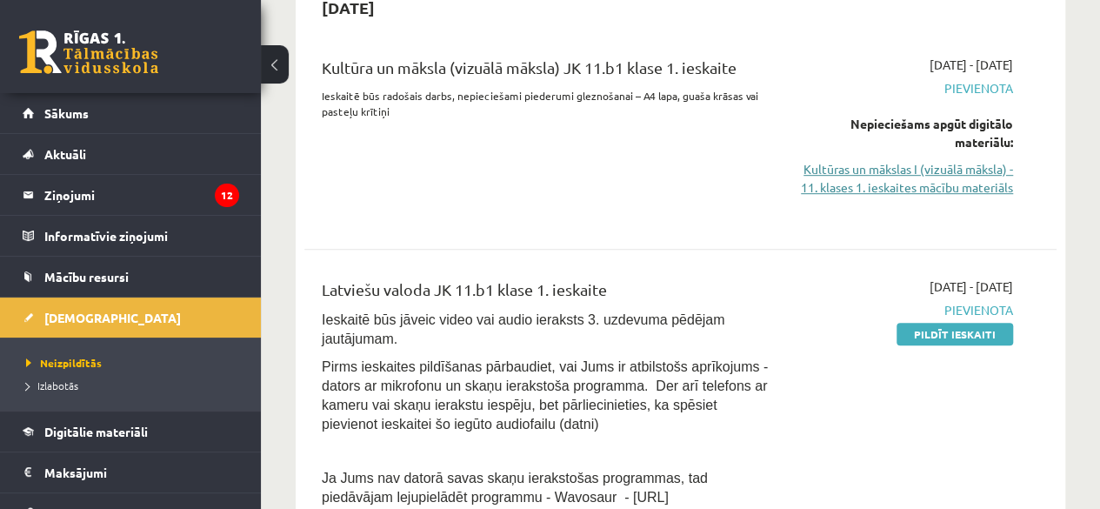
click at [916, 176] on link "Kultūras un mākslas I (vizuālā māksla) - 11. klases 1. ieskaites mācību materiā…" at bounding box center [906, 178] width 213 height 37
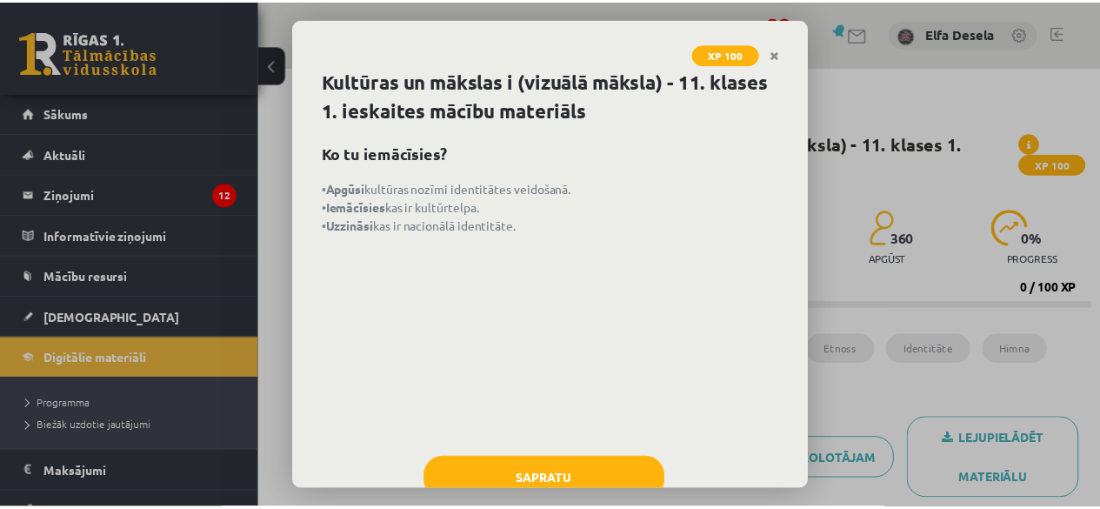
scroll to position [54, 0]
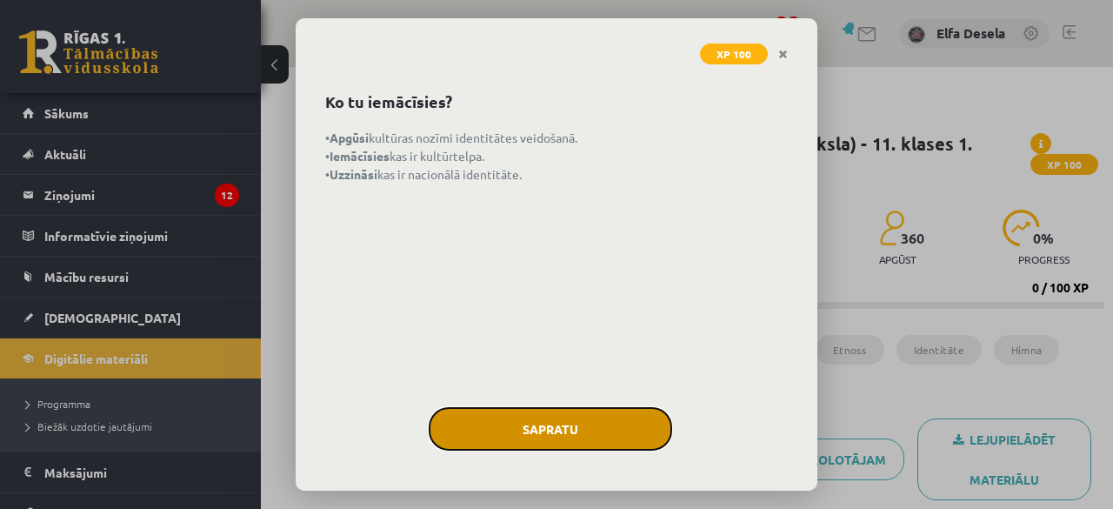
click at [569, 444] on button "Sapratu" at bounding box center [550, 428] width 243 height 43
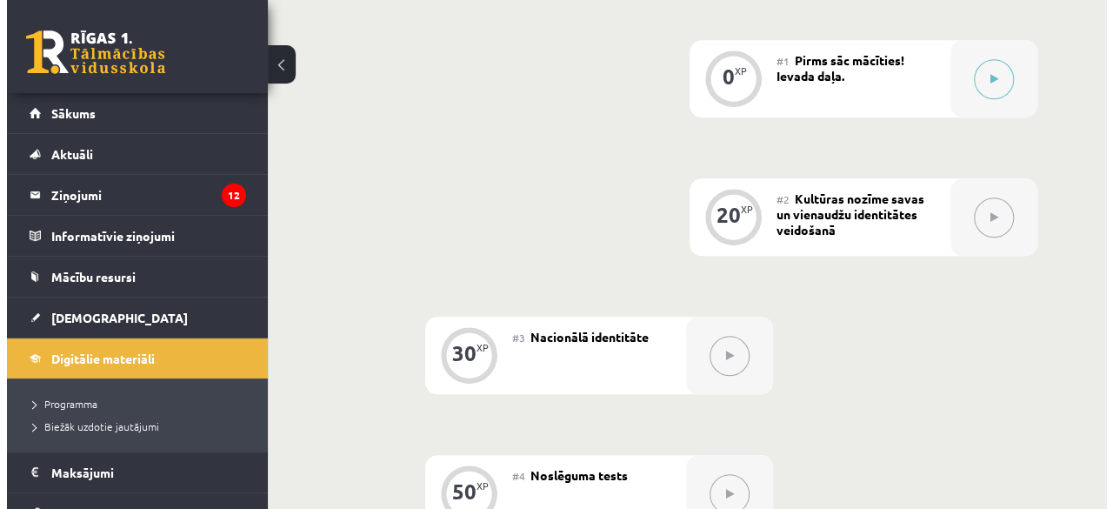
scroll to position [511, 0]
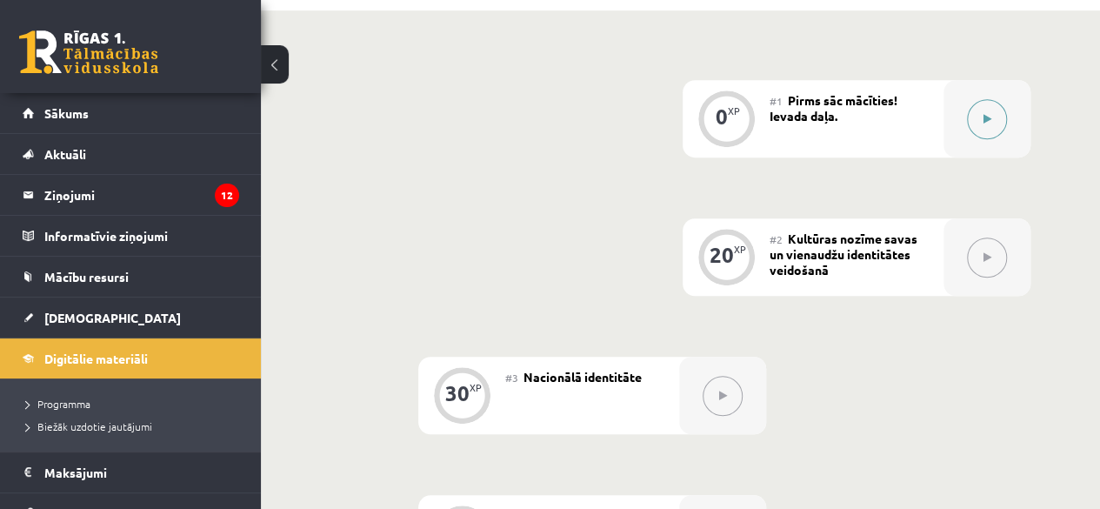
click at [984, 121] on icon at bounding box center [987, 119] width 8 height 10
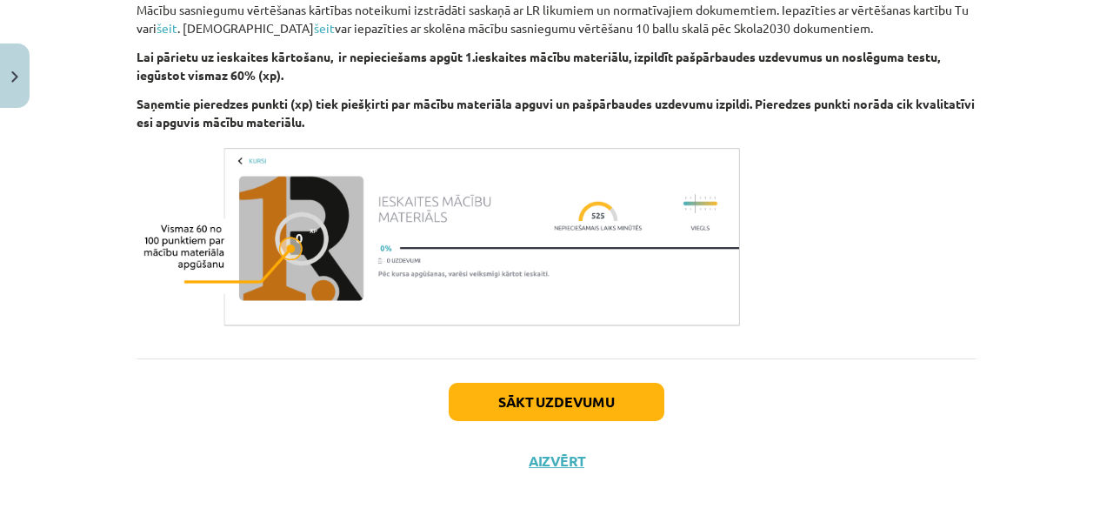
scroll to position [1076, 0]
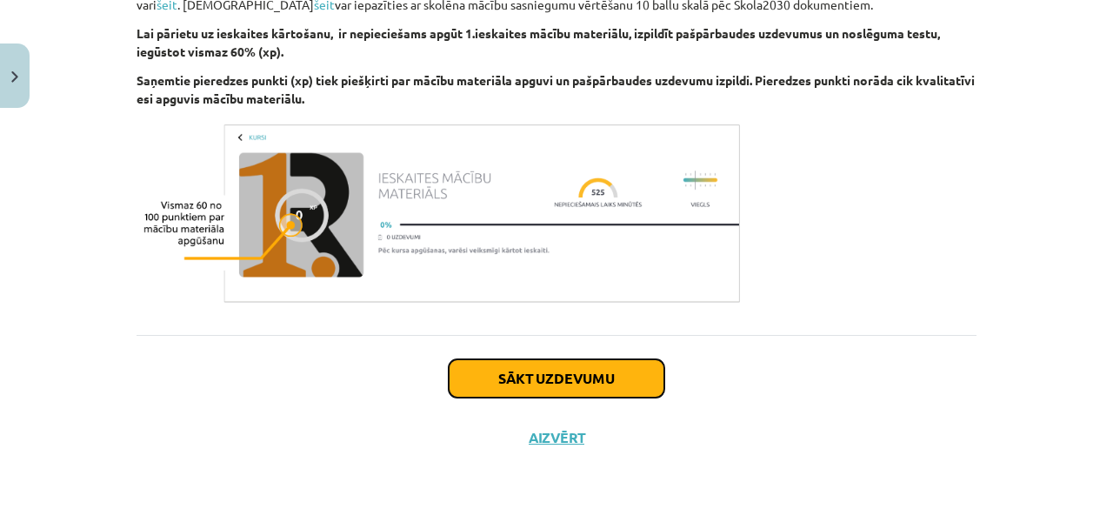
click at [576, 372] on button "Sākt uzdevumu" at bounding box center [557, 378] width 216 height 38
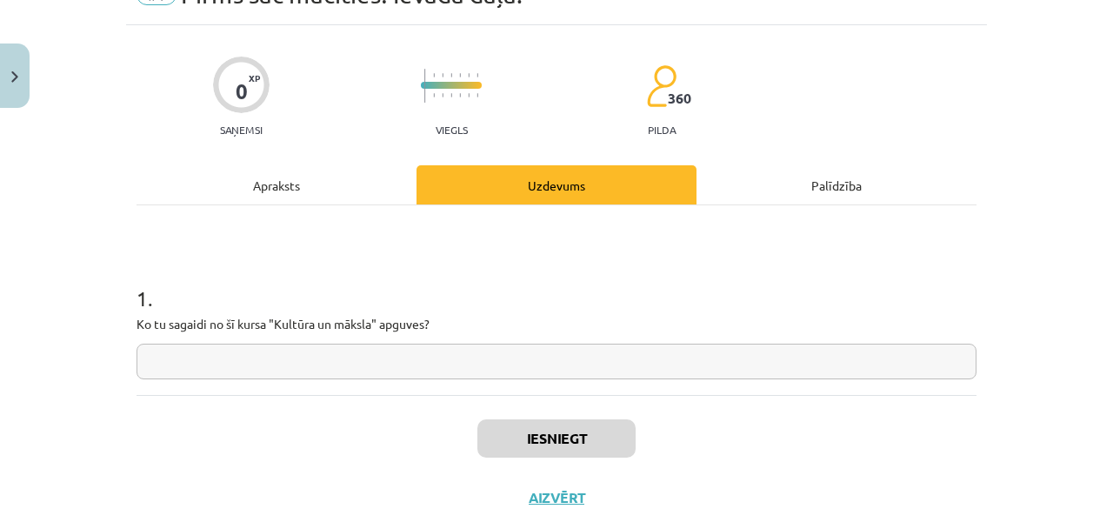
scroll to position [43, 0]
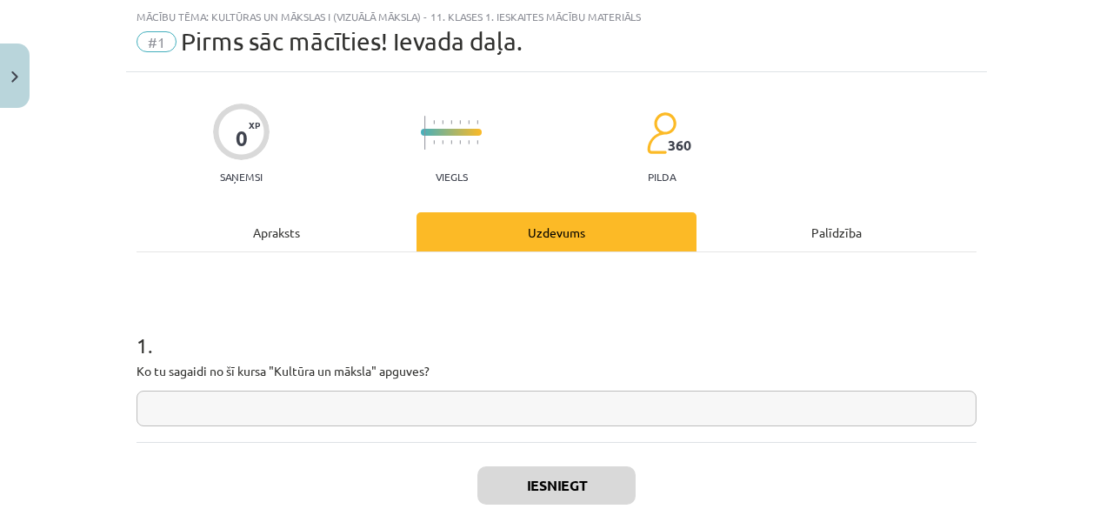
click at [485, 418] on input "text" at bounding box center [557, 408] width 840 height 36
type input "*"
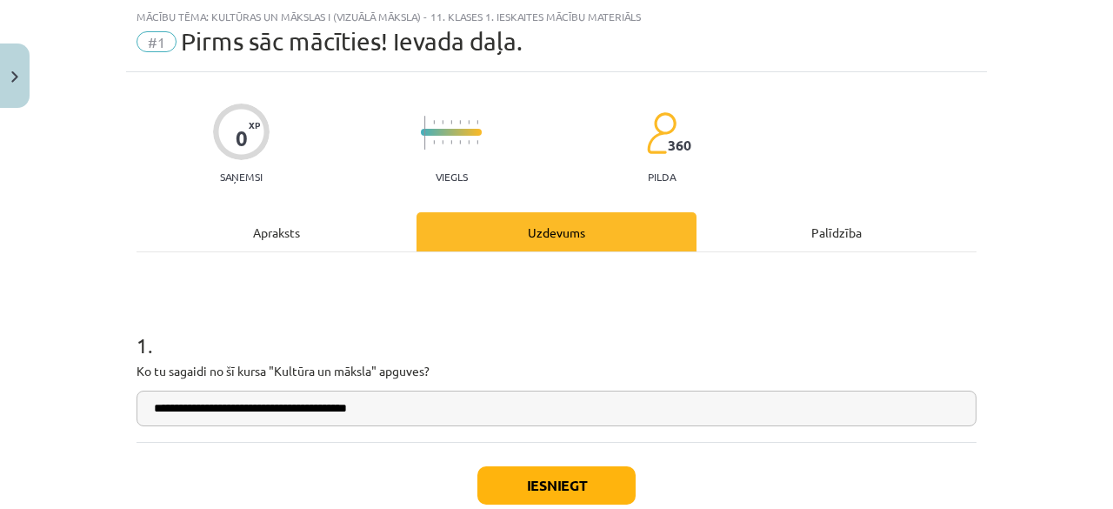
type input "**********"
click at [544, 488] on button "Iesniegt" at bounding box center [556, 485] width 158 height 38
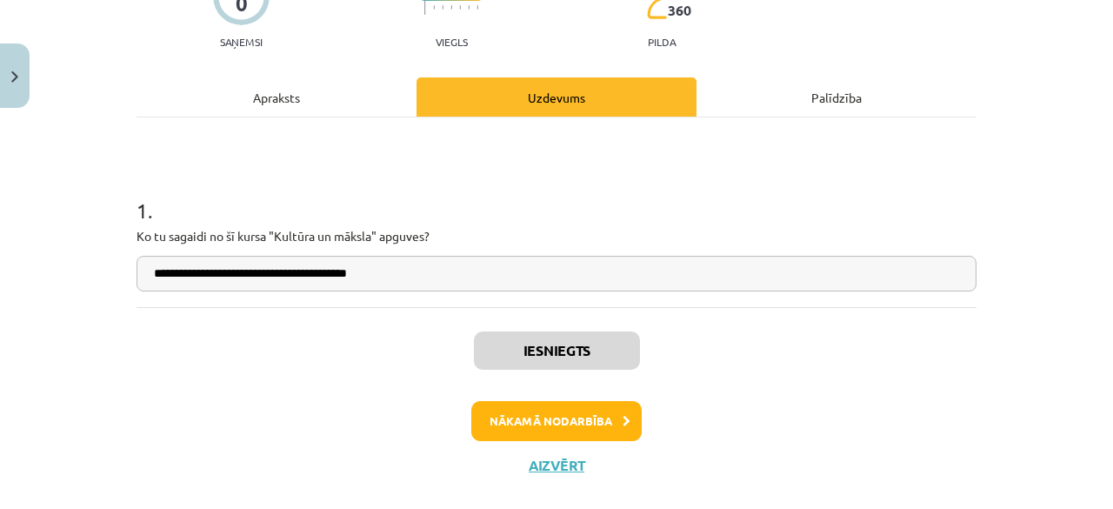
scroll to position [184, 0]
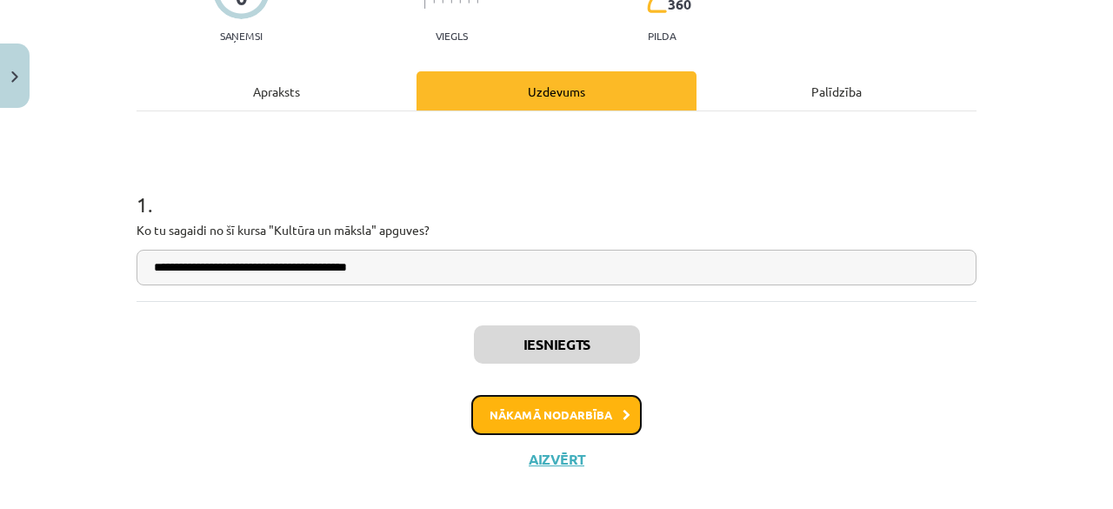
click at [556, 416] on button "Nākamā nodarbība" at bounding box center [556, 415] width 170 height 40
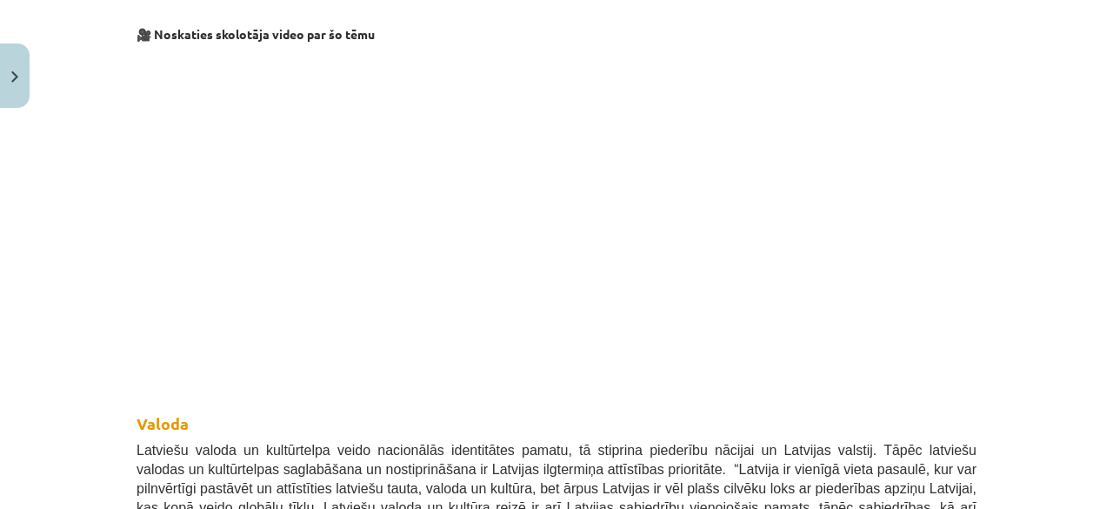
scroll to position [708, 0]
click at [701, 383] on h2 "Valoda" at bounding box center [557, 408] width 840 height 51
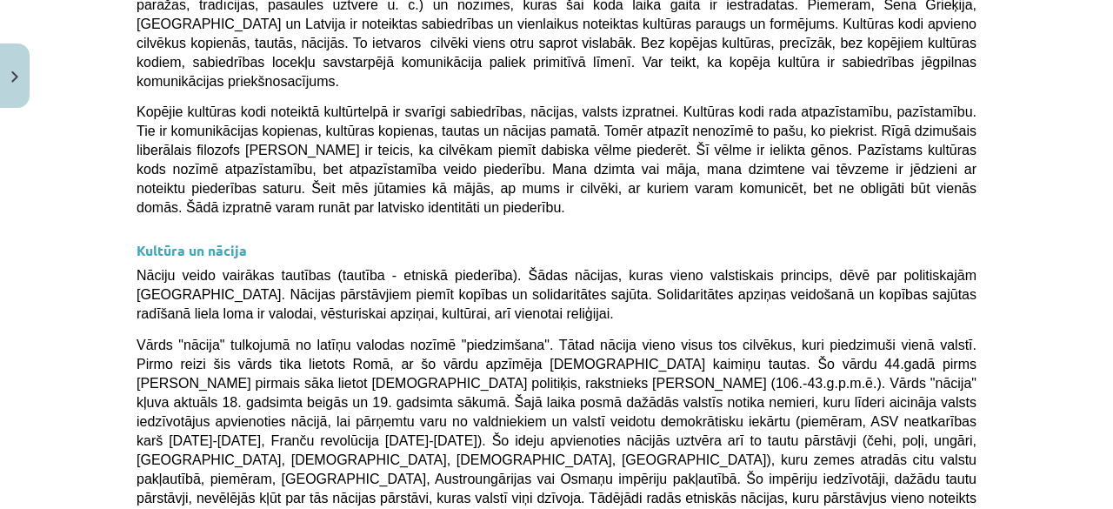
scroll to position [3205, 0]
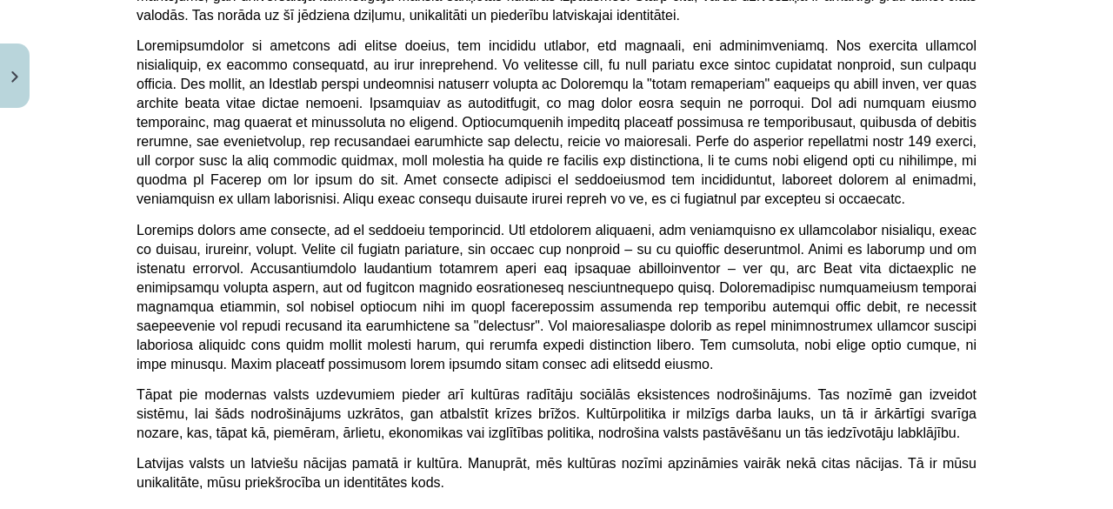
scroll to position [4760, 0]
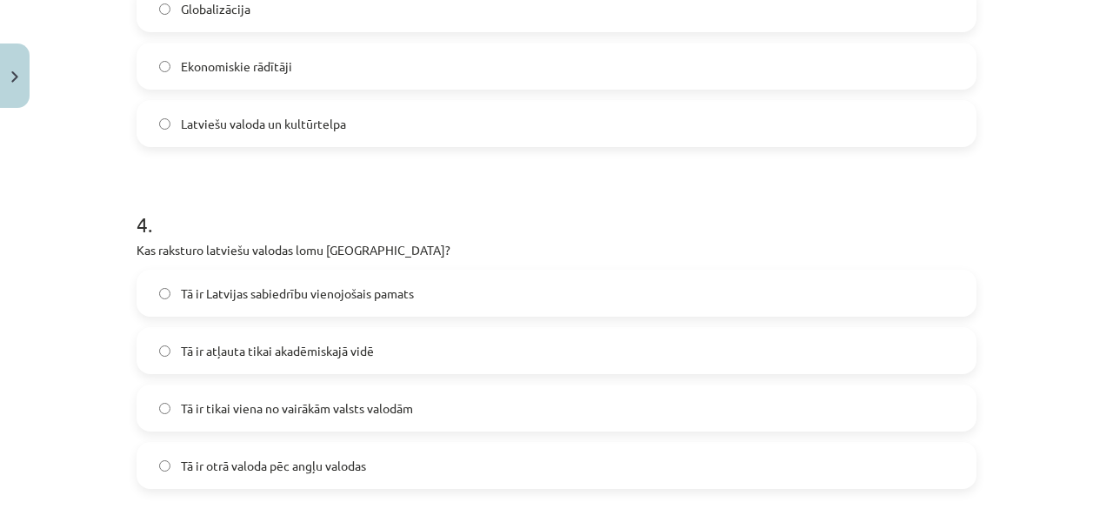
scroll to position [1356, 0]
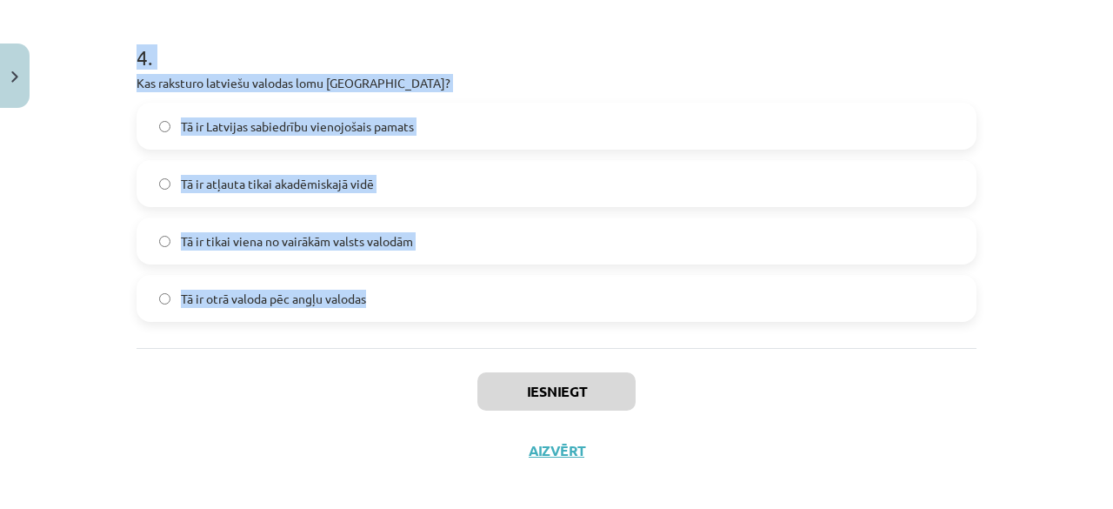
drag, startPoint x: 133, startPoint y: 90, endPoint x: 370, endPoint y: 297, distance: 315.5
copy form "1 . Kas ir kultūras kodi? Simboli, paražas un tradīcijas, kas veido sabiedrības…"
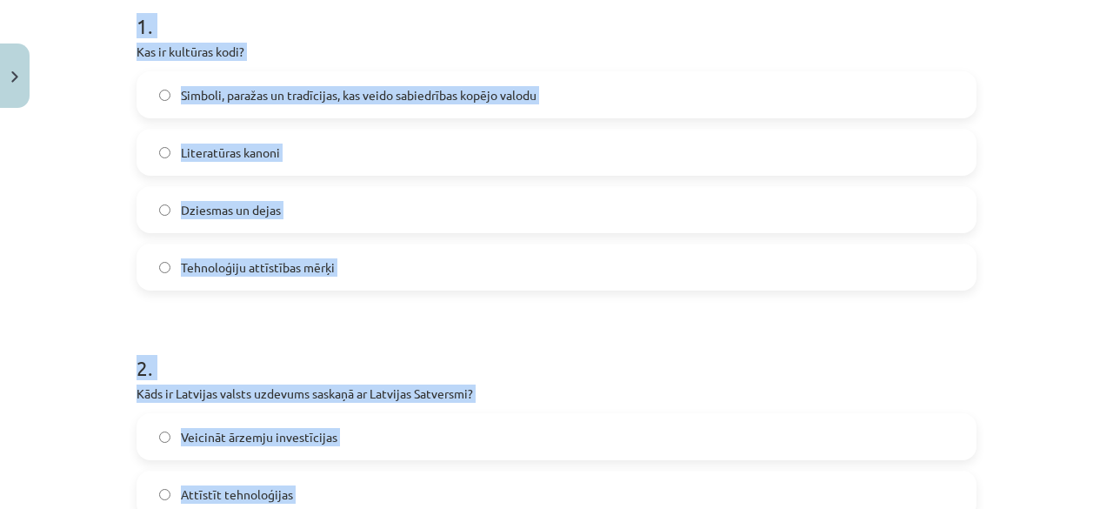
scroll to position [252, 0]
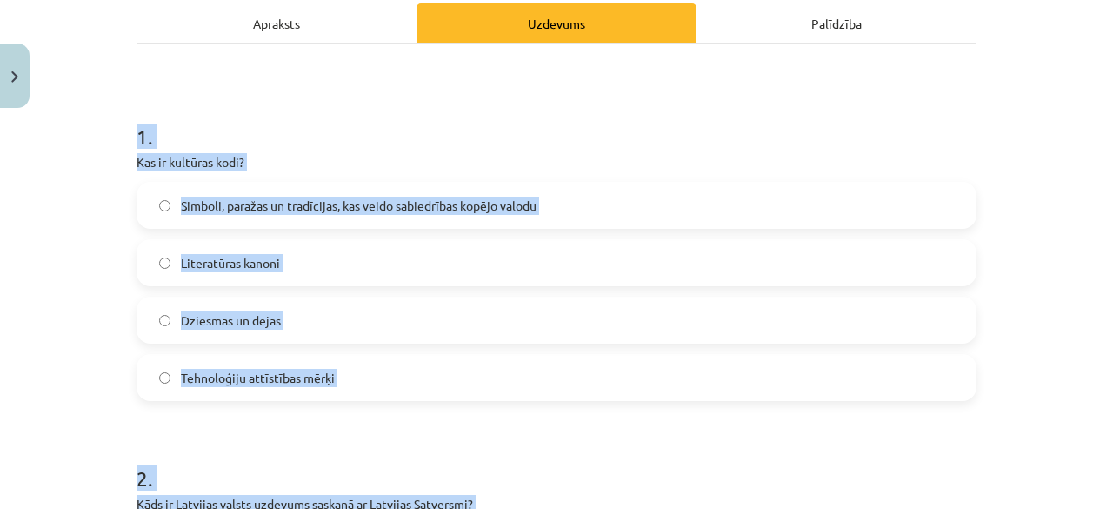
click at [425, 226] on div "Simboli, paražas un tradīcijas, kas veido sabiedrības kopējo valodu" at bounding box center [557, 205] width 840 height 47
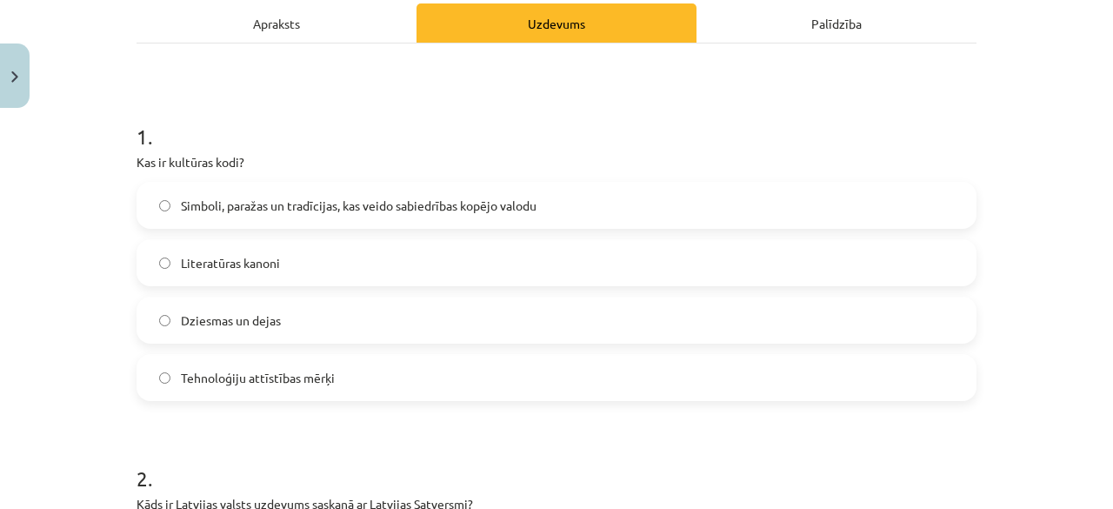
click at [425, 226] on div "Simboli, paražas un tradīcijas, kas veido sabiedrības kopējo valodu" at bounding box center [557, 205] width 840 height 47
click at [231, 194] on label "Simboli, paražas un tradīcijas, kas veido sabiedrības kopējo valodu" at bounding box center [556, 204] width 836 height 43
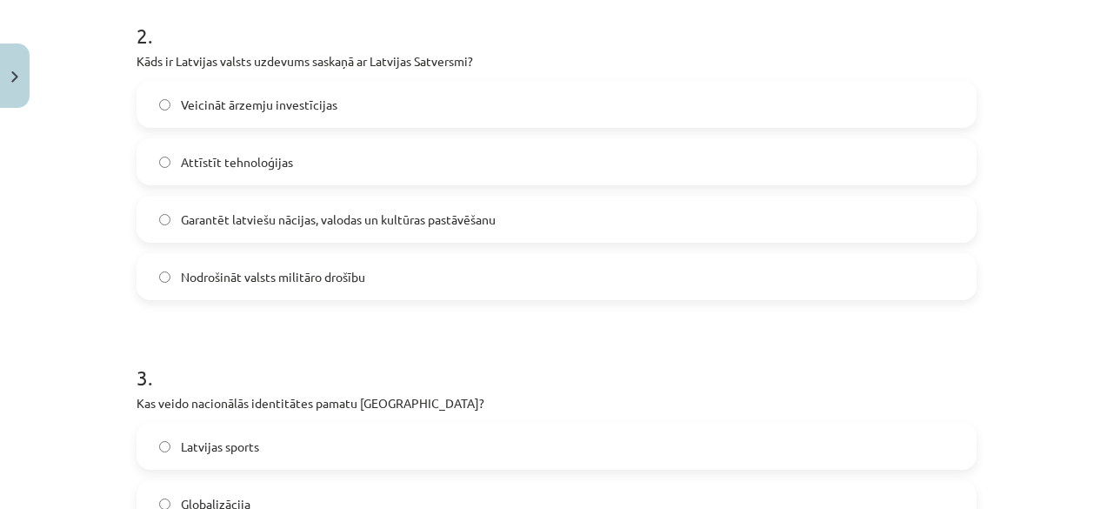
scroll to position [698, 0]
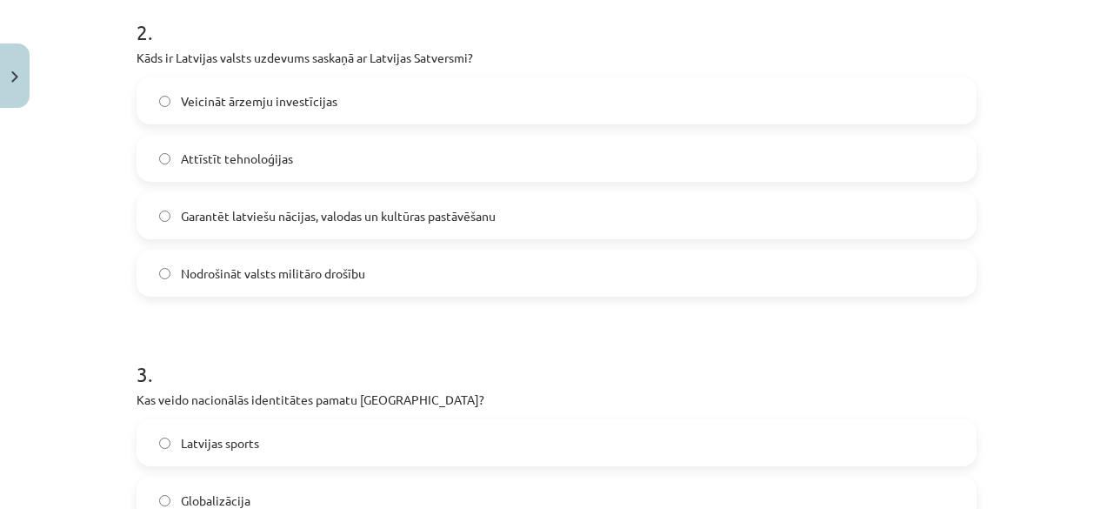
click at [390, 218] on span "Garantēt latviešu nācijas, valodas un kultūras pastāvēšanu" at bounding box center [338, 216] width 315 height 18
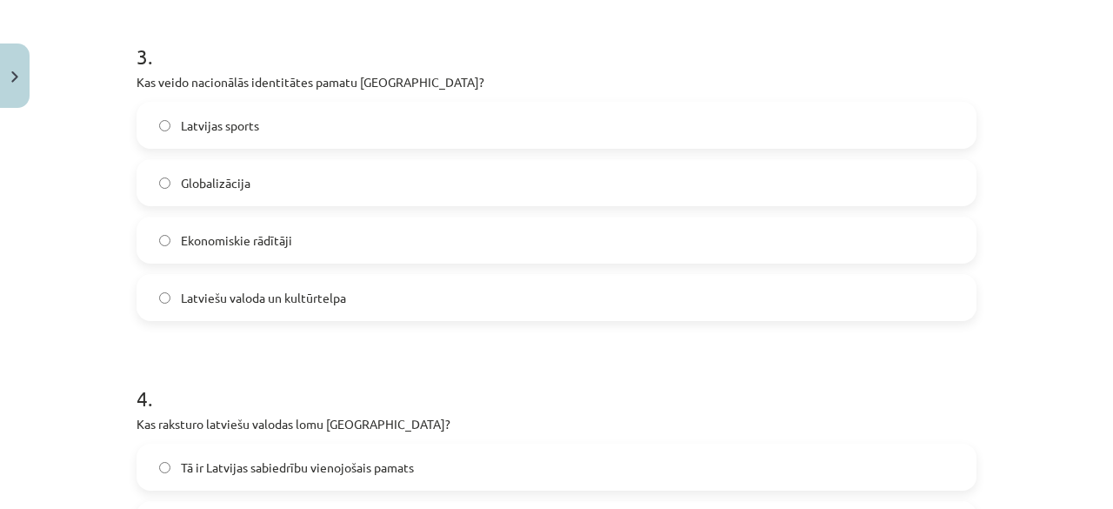
scroll to position [1037, 0]
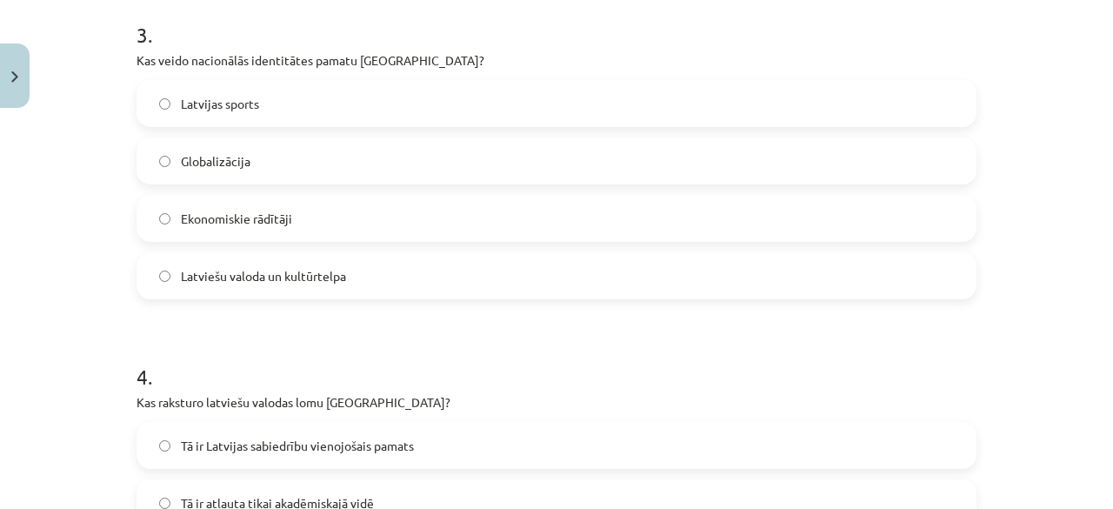
click at [385, 260] on label "Latviešu valoda un kultūrtelpa" at bounding box center [556, 275] width 836 height 43
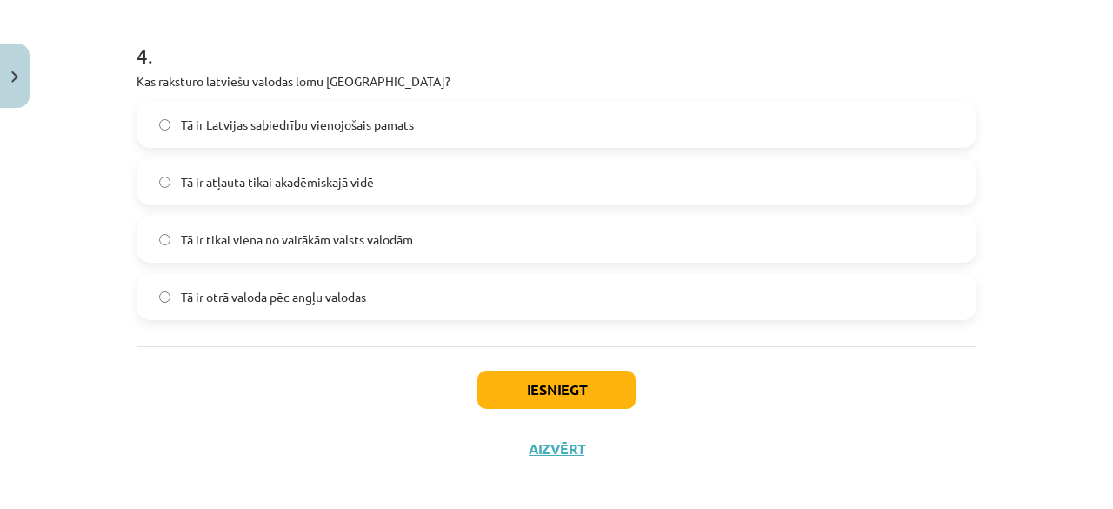
scroll to position [1370, 0]
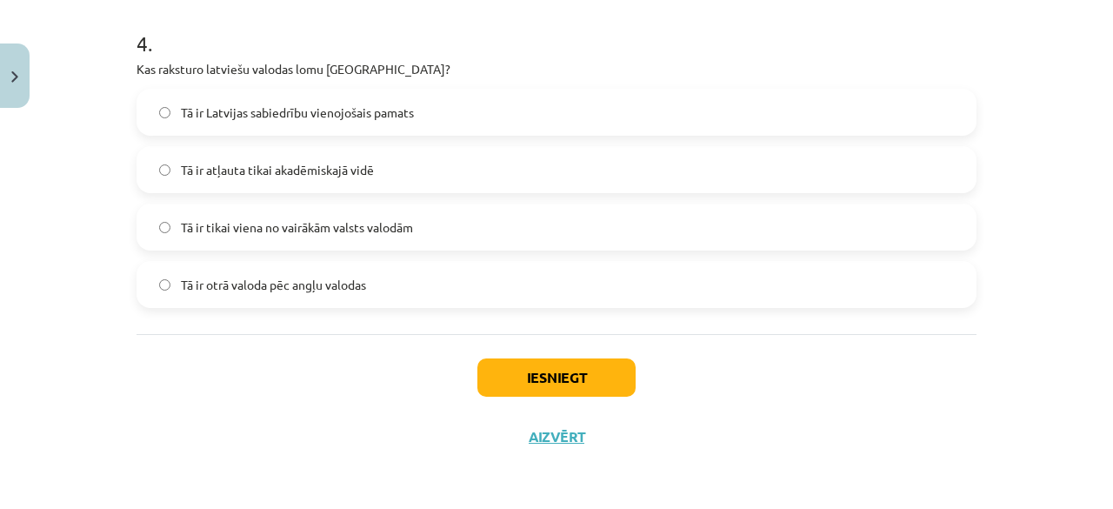
click at [358, 114] on span "Tā ir Latvijas sabiedrību vienojošais pamats" at bounding box center [297, 112] width 233 height 18
click at [537, 360] on button "Iesniegt" at bounding box center [556, 377] width 158 height 38
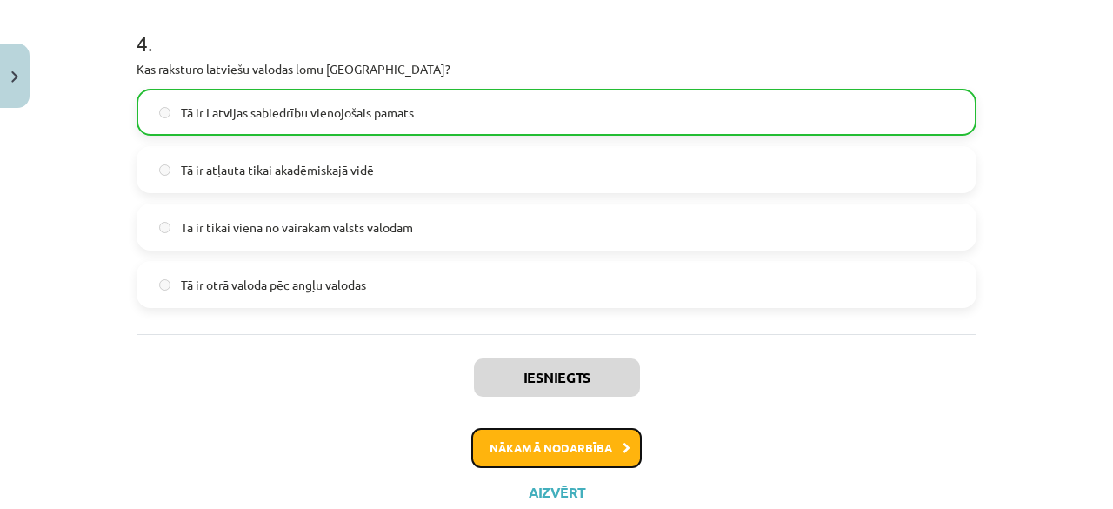
click at [555, 444] on button "Nākamā nodarbība" at bounding box center [556, 448] width 170 height 40
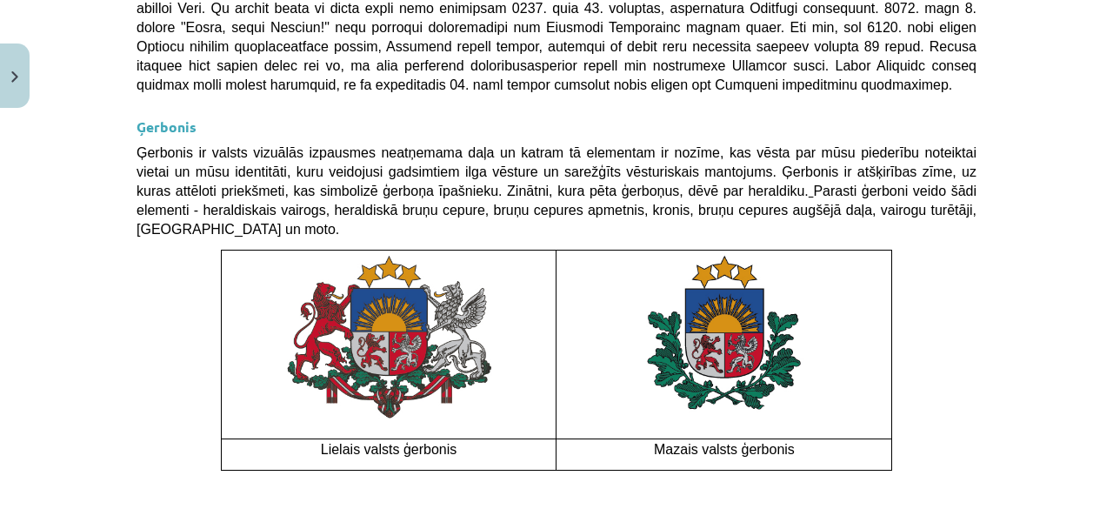
scroll to position [1367, 0]
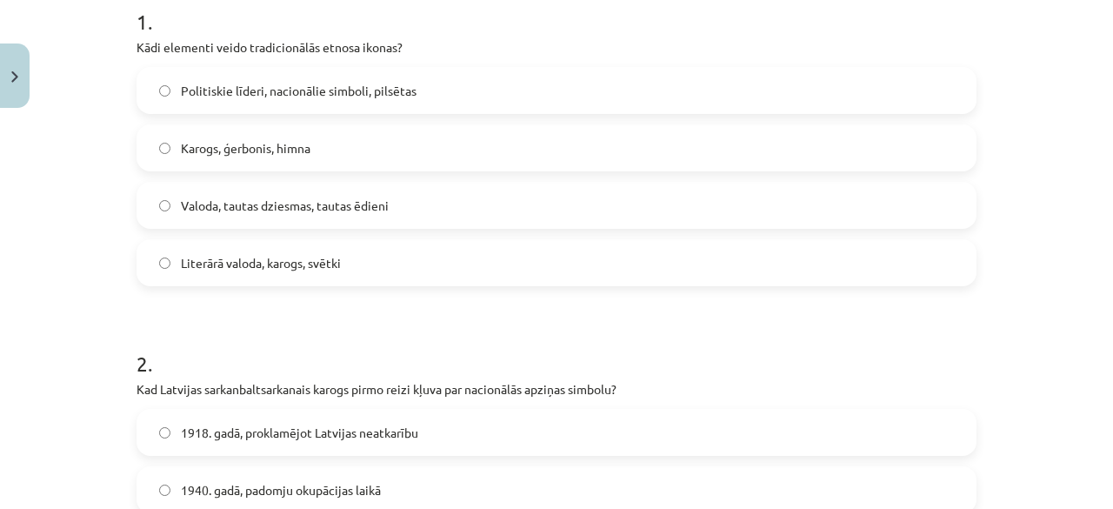
scroll to position [367, 0]
click at [310, 208] on span "Valoda, tautas dziesmas, tautas ēdieni" at bounding box center [285, 205] width 208 height 18
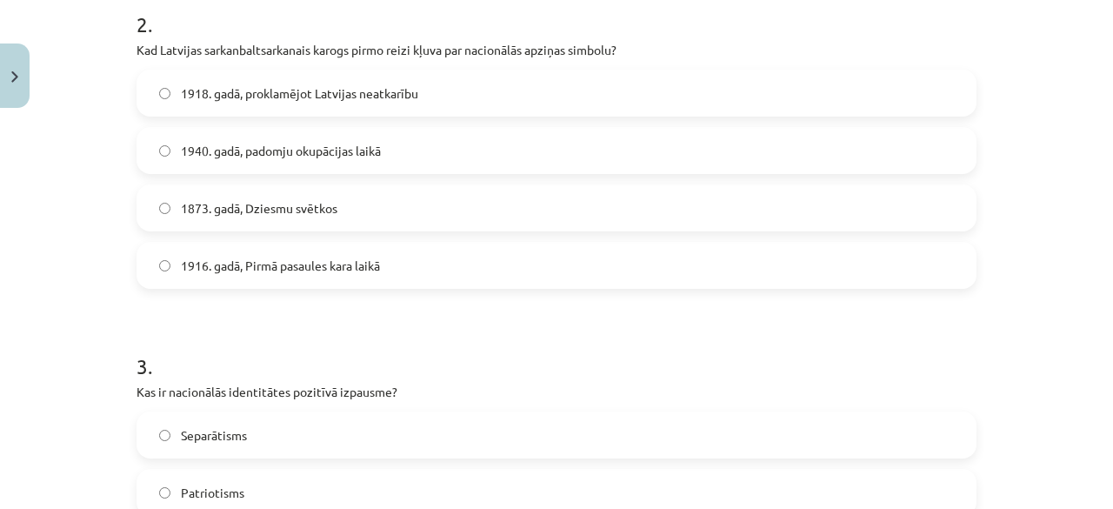
scroll to position [708, 0]
click at [322, 251] on label "1916. gadā, Pirmā pasaules kara laikā" at bounding box center [556, 263] width 836 height 43
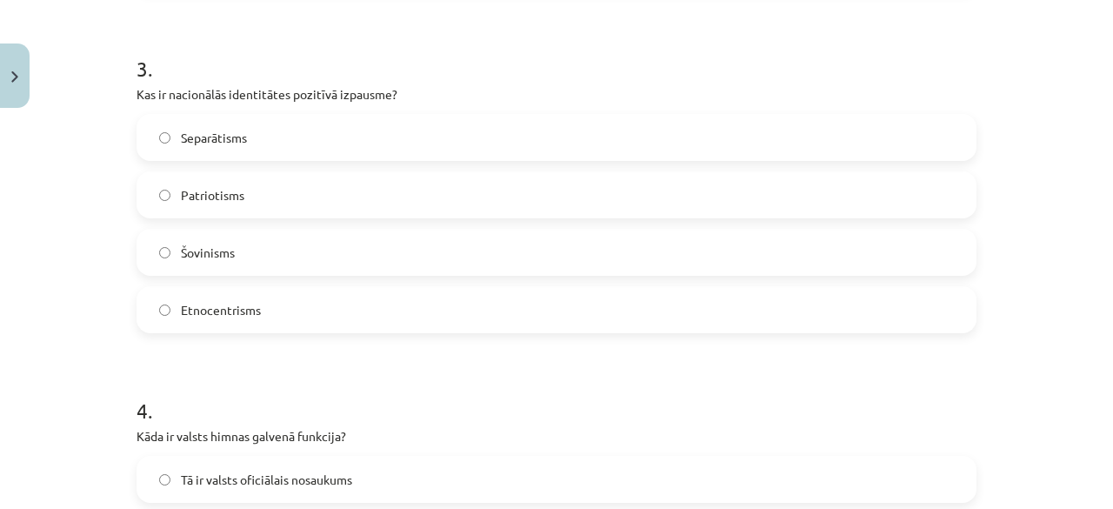
scroll to position [1008, 0]
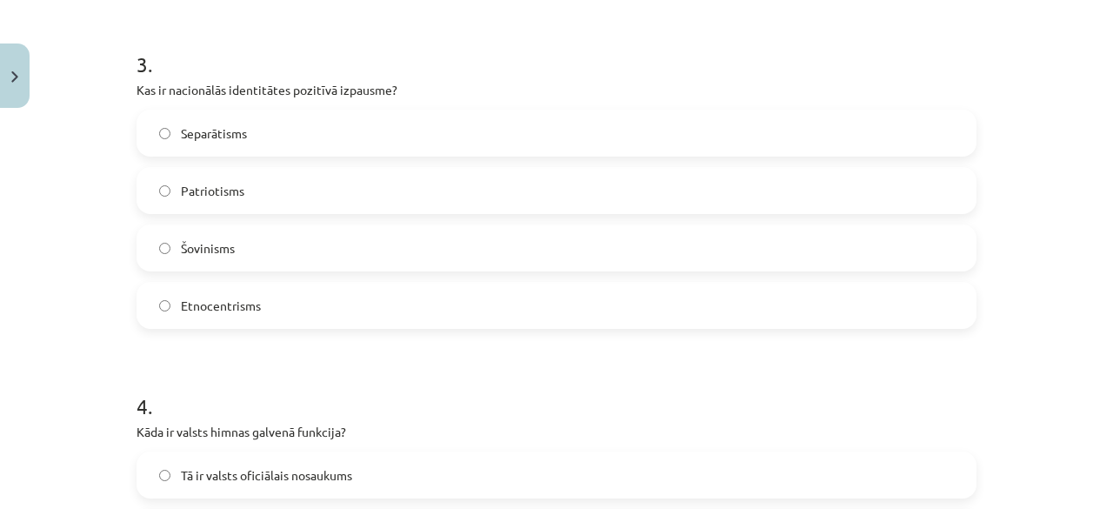
click at [296, 189] on label "Patriotisms" at bounding box center [556, 190] width 836 height 43
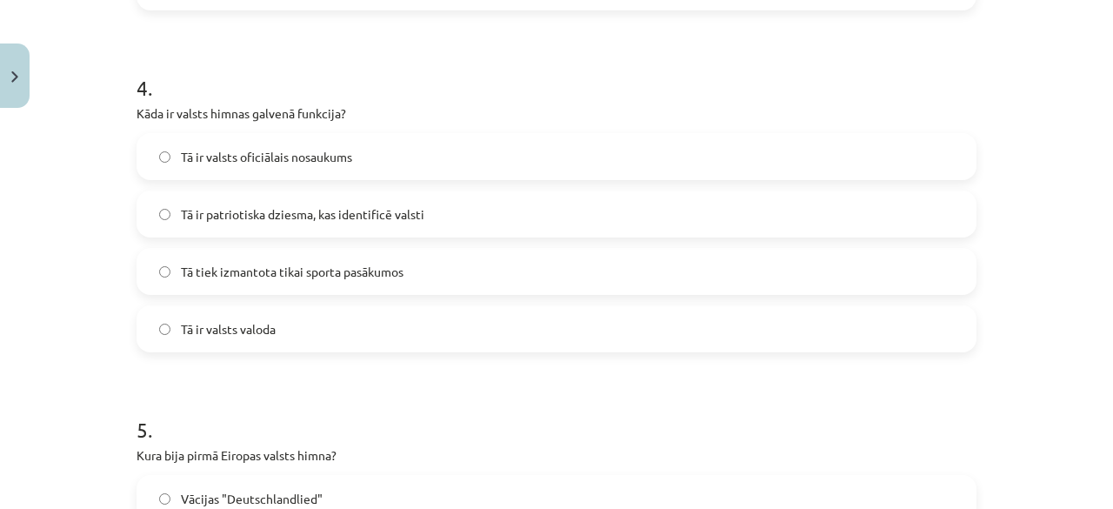
scroll to position [1351, 0]
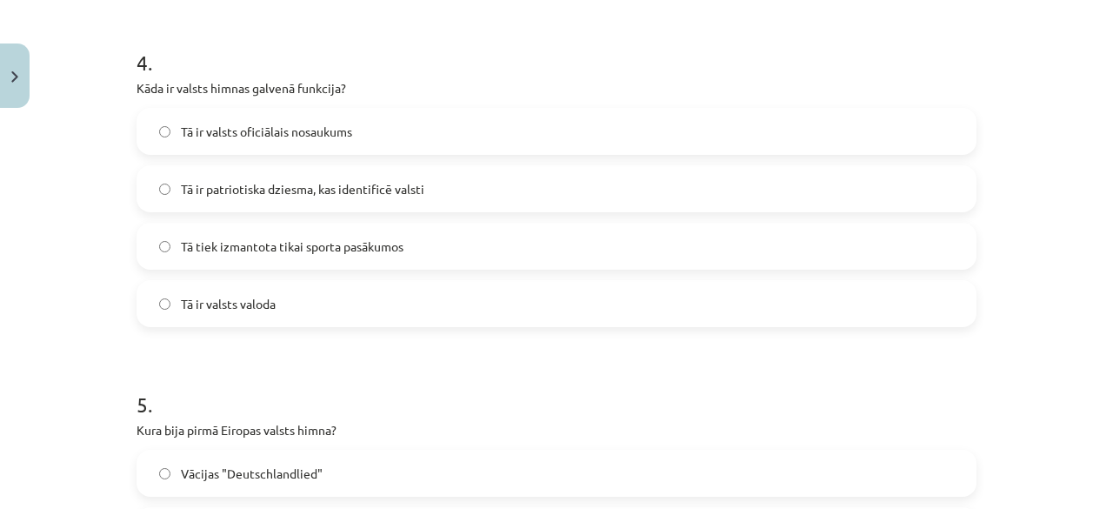
click at [296, 189] on span "Tā ir patriotiska dziesma, kas identificē valsti" at bounding box center [302, 189] width 243 height 18
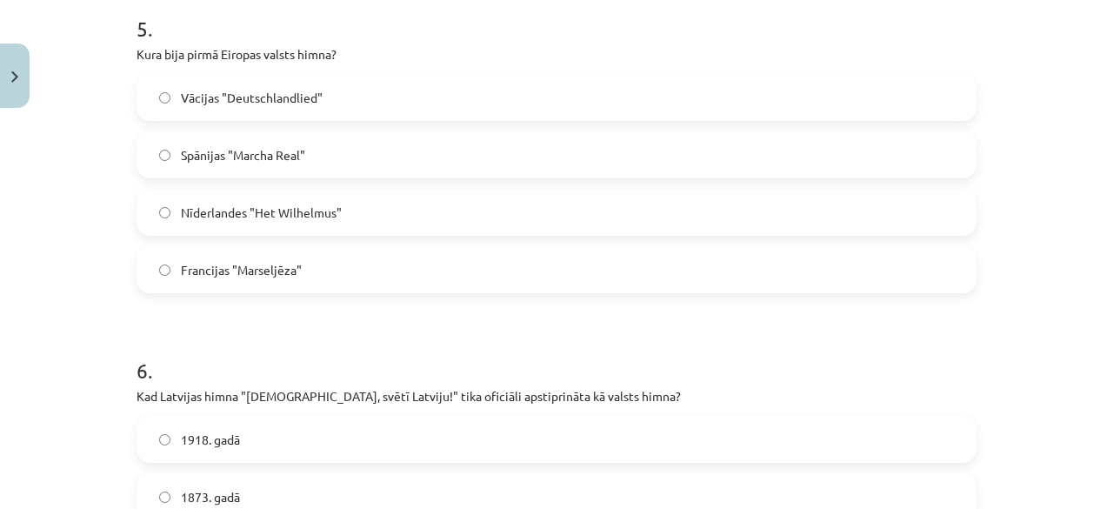
scroll to position [1728, 0]
click at [304, 220] on label "Nīderlandes "Het Wilhelmus"" at bounding box center [556, 211] width 836 height 43
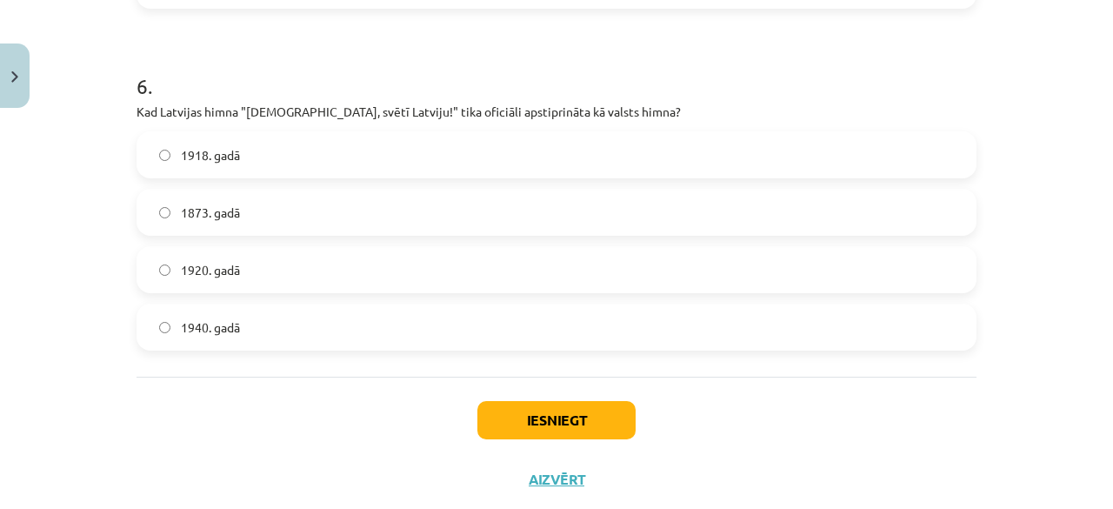
scroll to position [2021, 0]
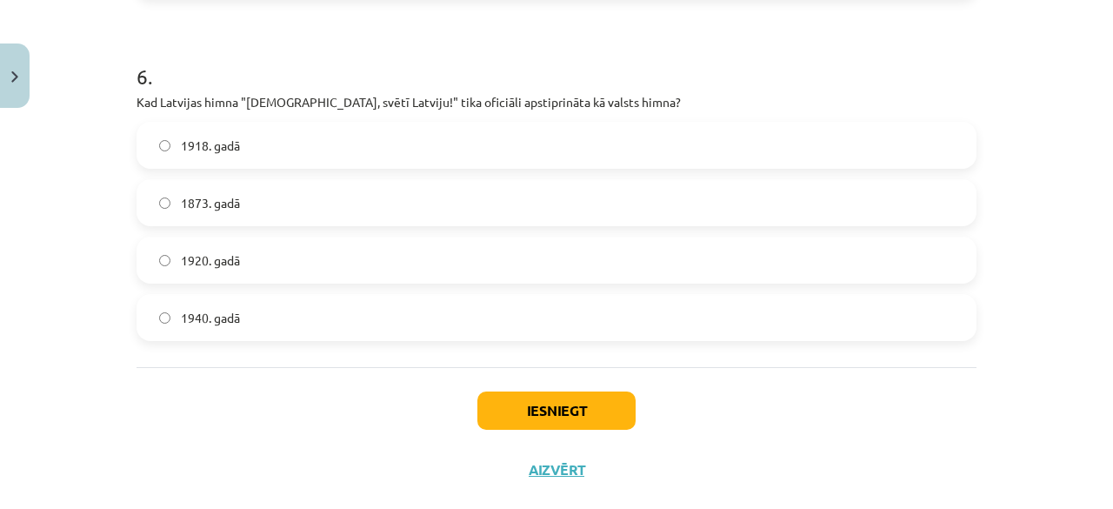
click at [242, 256] on label "1920. gadā" at bounding box center [556, 259] width 836 height 43
click at [543, 401] on button "Iesniegt" at bounding box center [556, 410] width 158 height 38
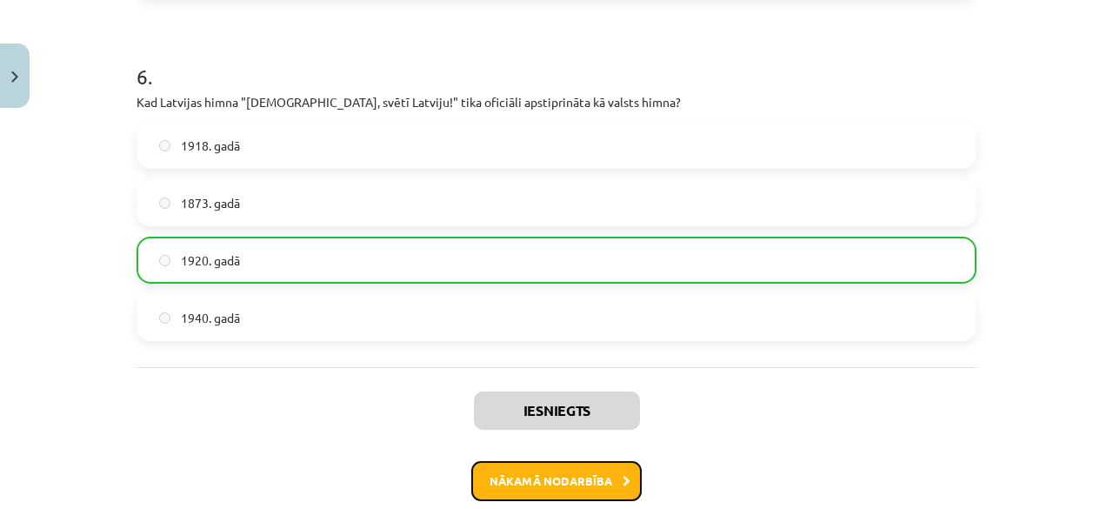
click at [562, 480] on button "Nākamā nodarbība" at bounding box center [556, 481] width 170 height 40
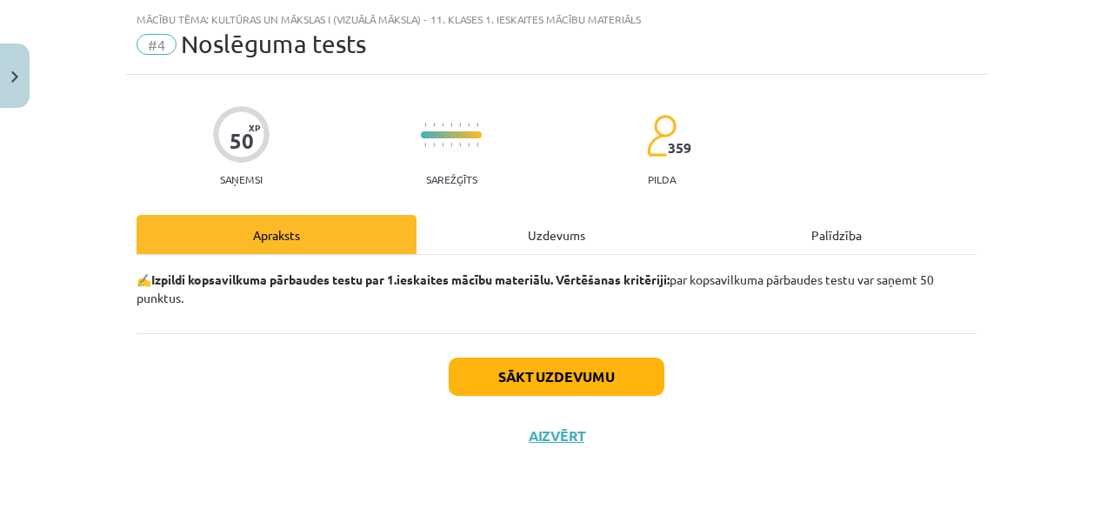
scroll to position [40, 0]
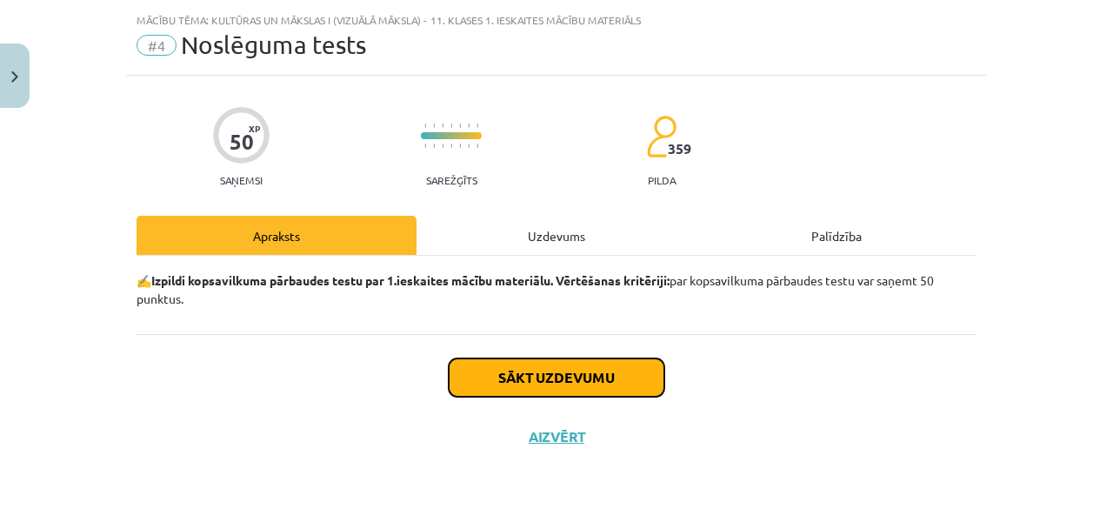
click at [555, 385] on button "Sākt uzdevumu" at bounding box center [557, 377] width 216 height 38
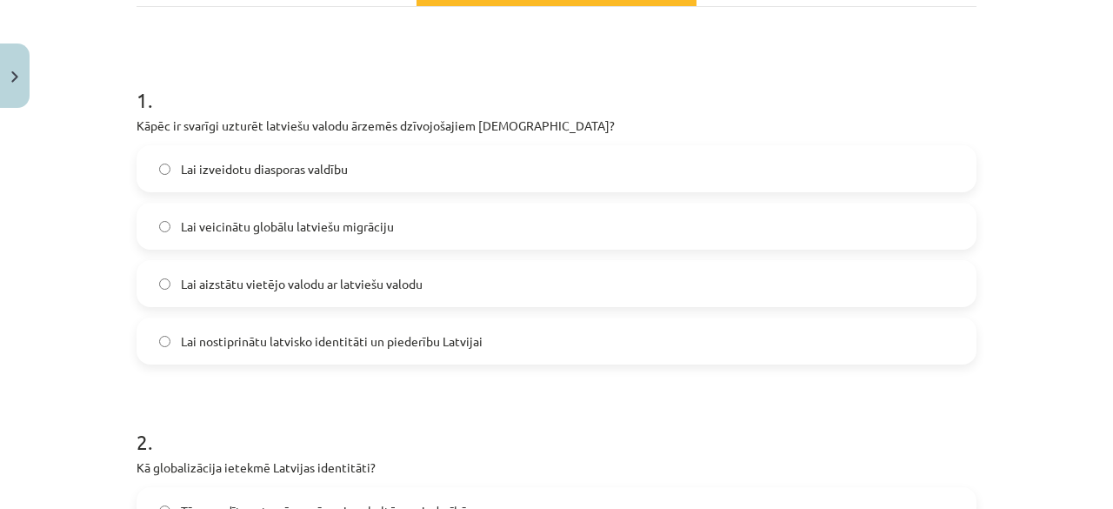
scroll to position [315, 0]
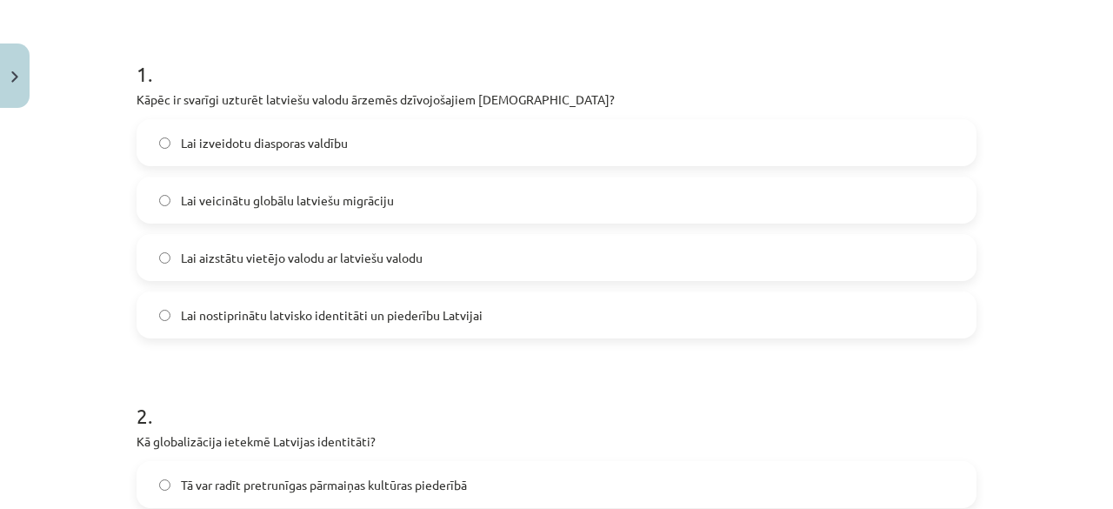
click at [416, 316] on span "Lai nostiprinātu latvisko identitāti un piederību Latvijai" at bounding box center [332, 315] width 302 height 18
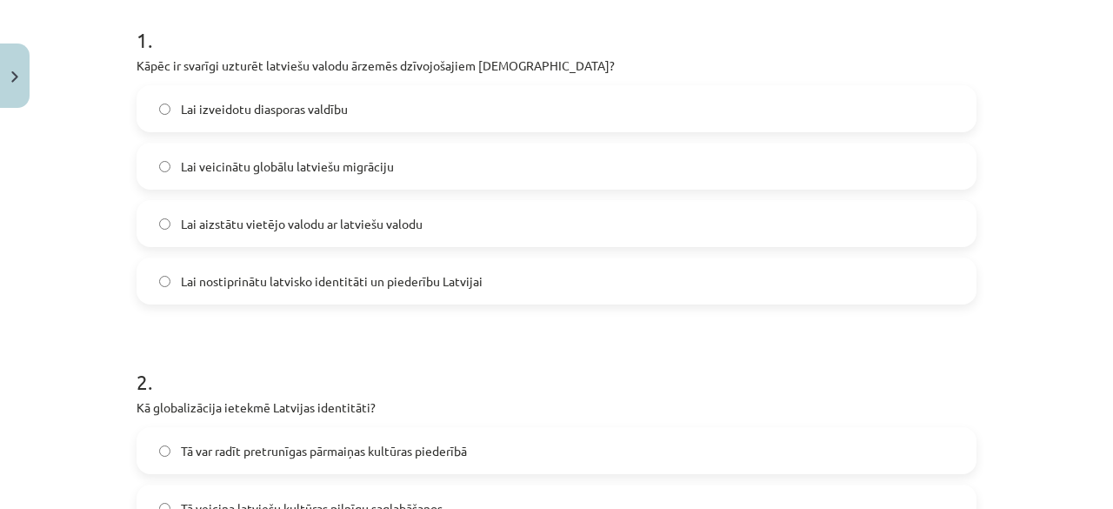
scroll to position [346, 0]
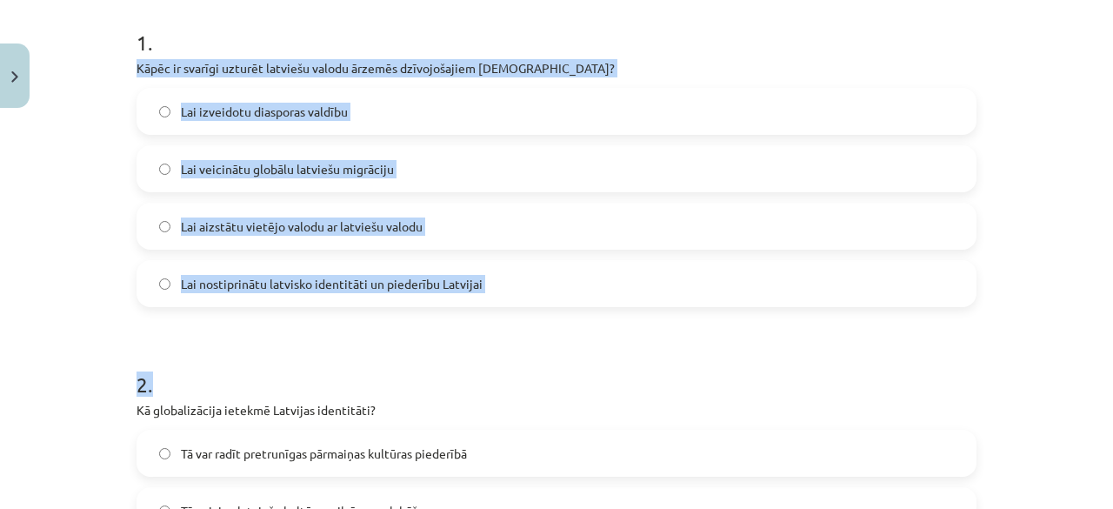
drag, startPoint x: 131, startPoint y: 65, endPoint x: 270, endPoint y: 418, distance: 379.4
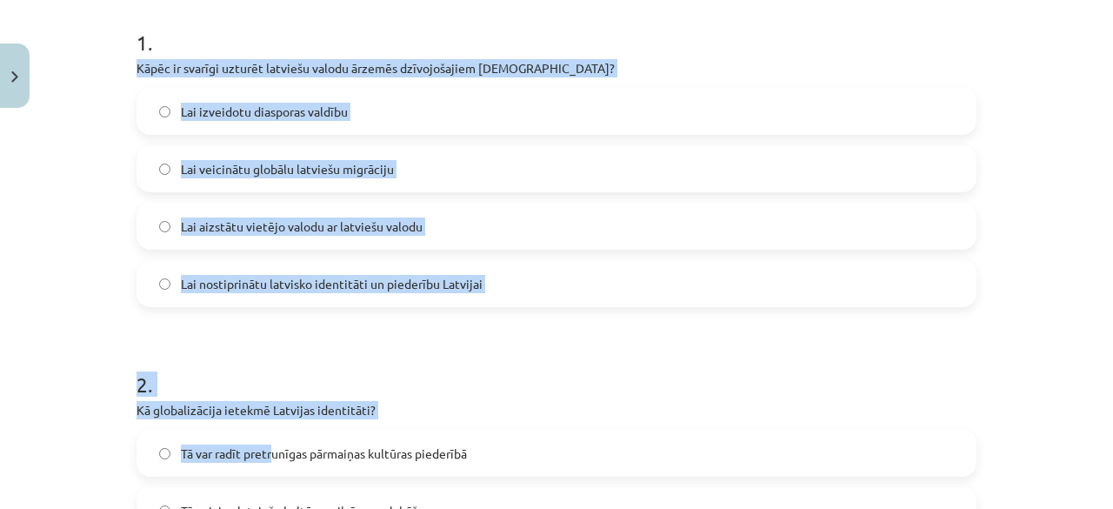
click at [270, 418] on div "2 . Kā globalizācija ietekmē Latvijas identitāti? Tā var radīt pretrunīgas pārm…" at bounding box center [557, 495] width 840 height 307
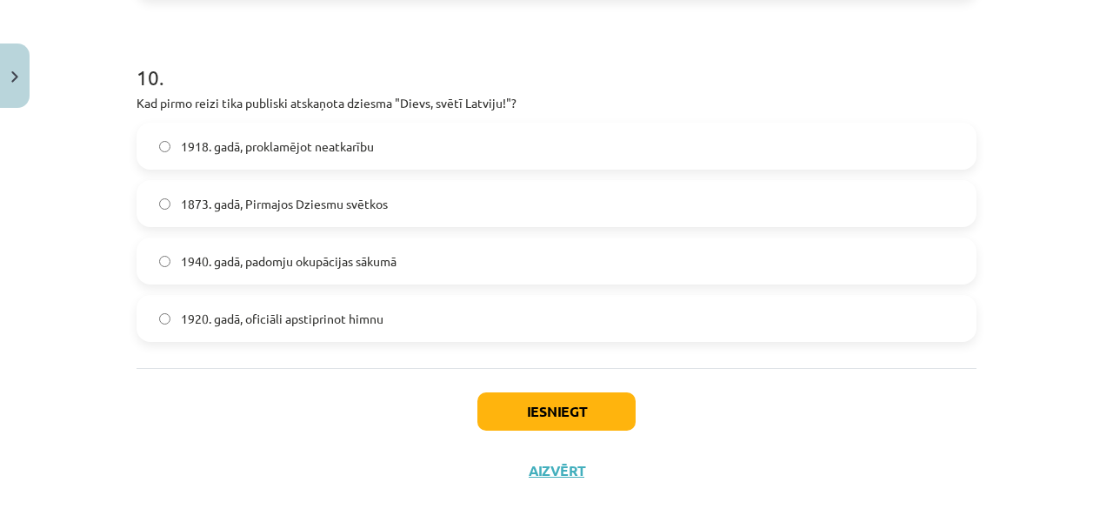
scroll to position [3420, 0]
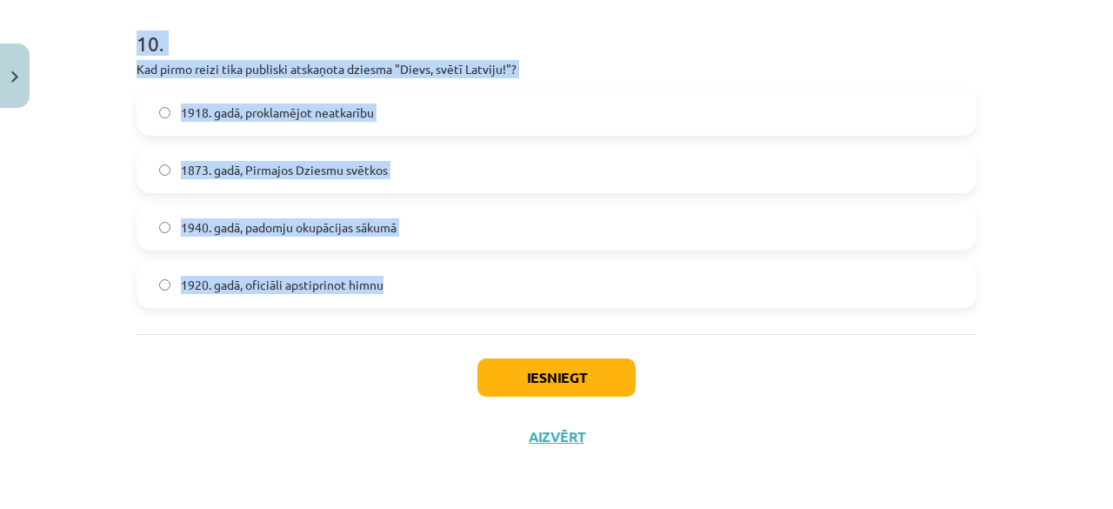
drag, startPoint x: 131, startPoint y: 44, endPoint x: 396, endPoint y: 291, distance: 362.3
copy form "6 . Lorem ip dolorsi ametcon adipisci elitse doeiusm temporincidid utlaboreet? …"
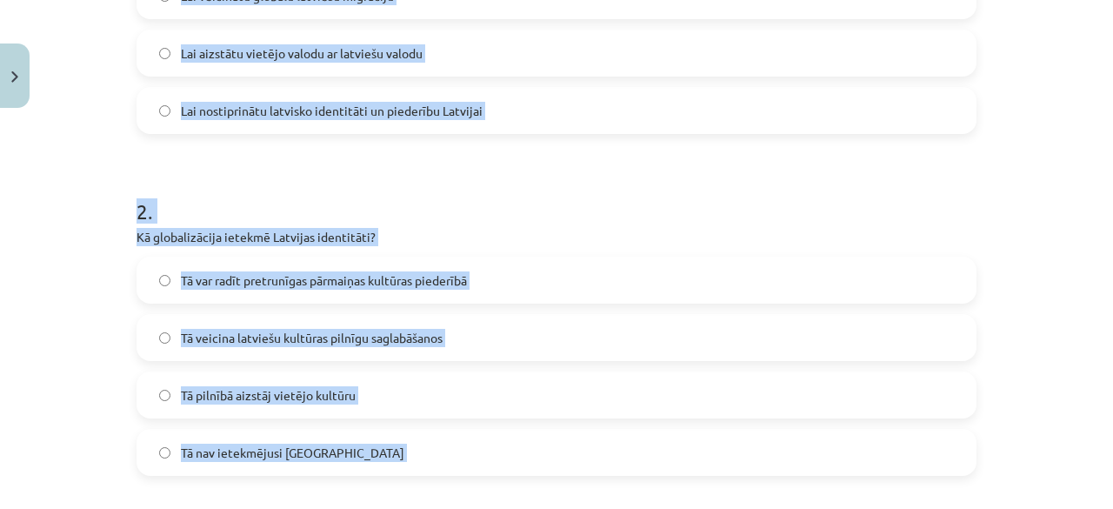
scroll to position [499, 0]
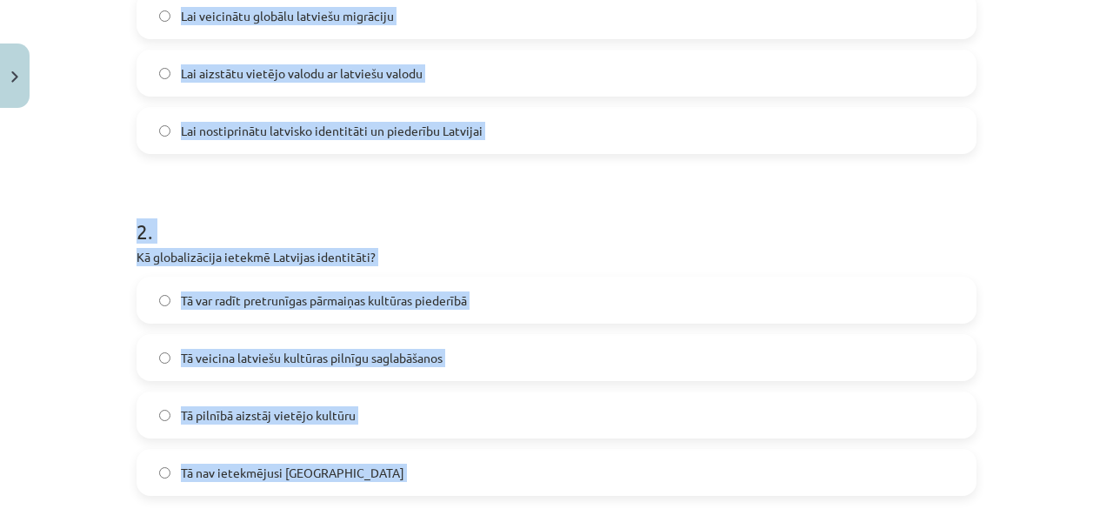
click at [508, 284] on label "Tā var radīt pretrunīgas pārmaiņas kultūras piederībā" at bounding box center [556, 299] width 836 height 43
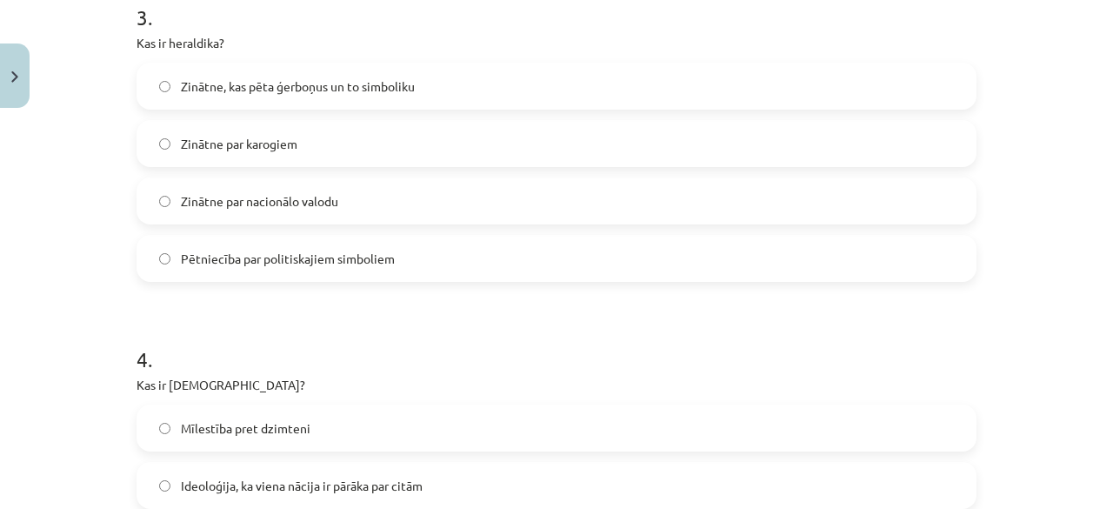
scroll to position [1085, 0]
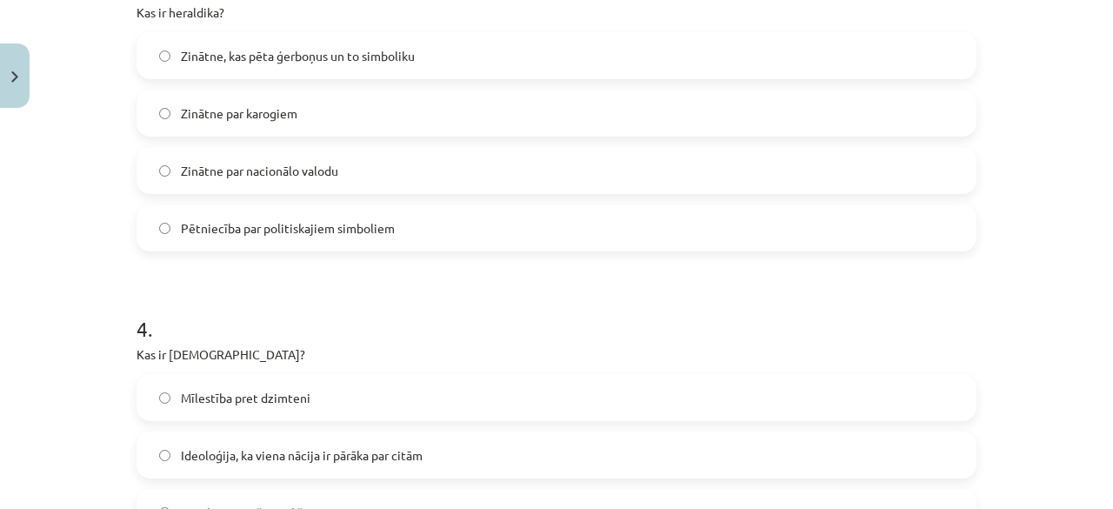
click at [323, 50] on span "Zinātne, kas pēta ģerboņus un to simboliku" at bounding box center [298, 56] width 234 height 18
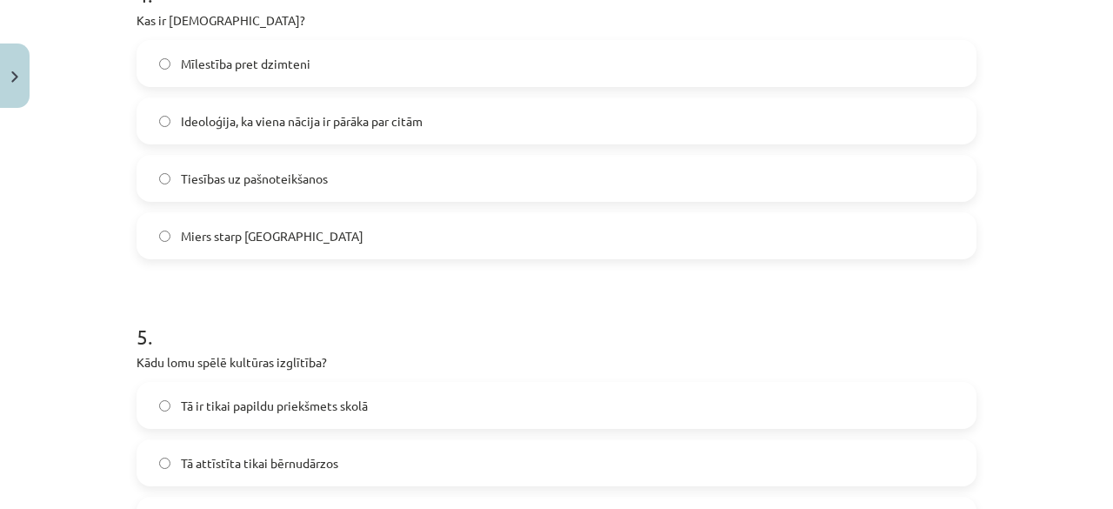
scroll to position [1425, 0]
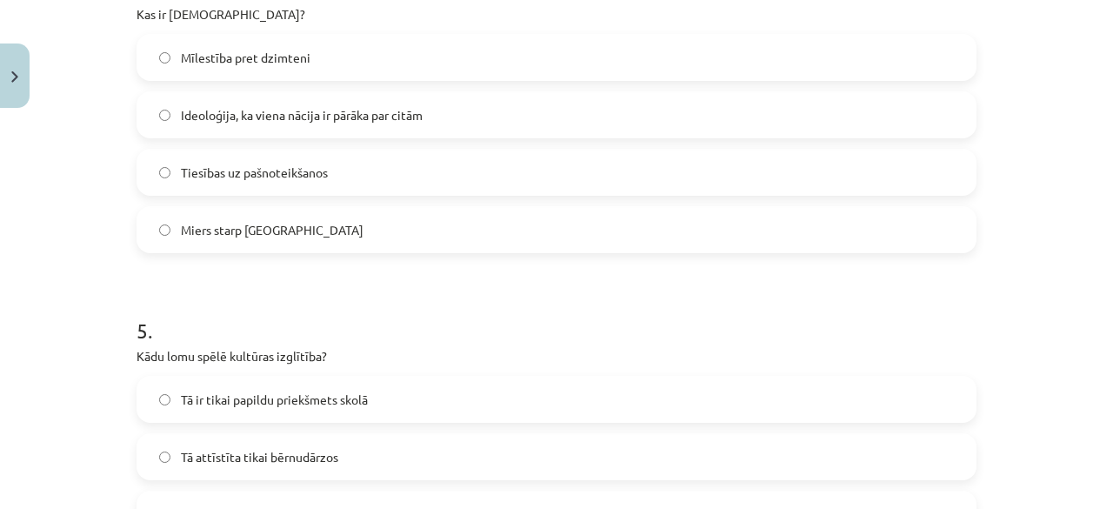
click at [292, 121] on span "Ideoloģija, ka viena nācija ir pārāka par citām" at bounding box center [302, 115] width 242 height 18
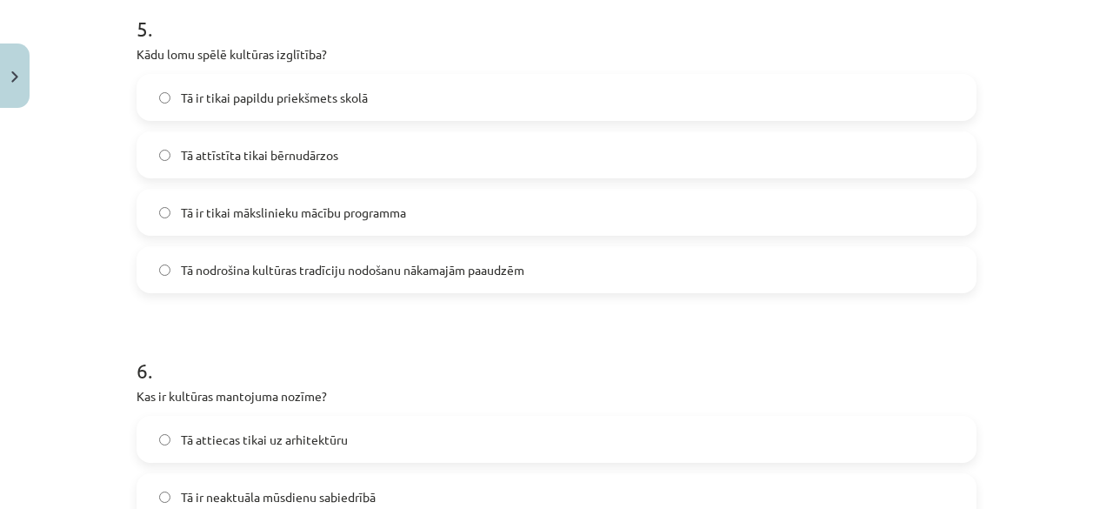
scroll to position [1727, 0]
click at [386, 276] on span "Tā nodrošina kultūras tradīciju nodošanu nākamajām paaudzēm" at bounding box center [352, 270] width 343 height 18
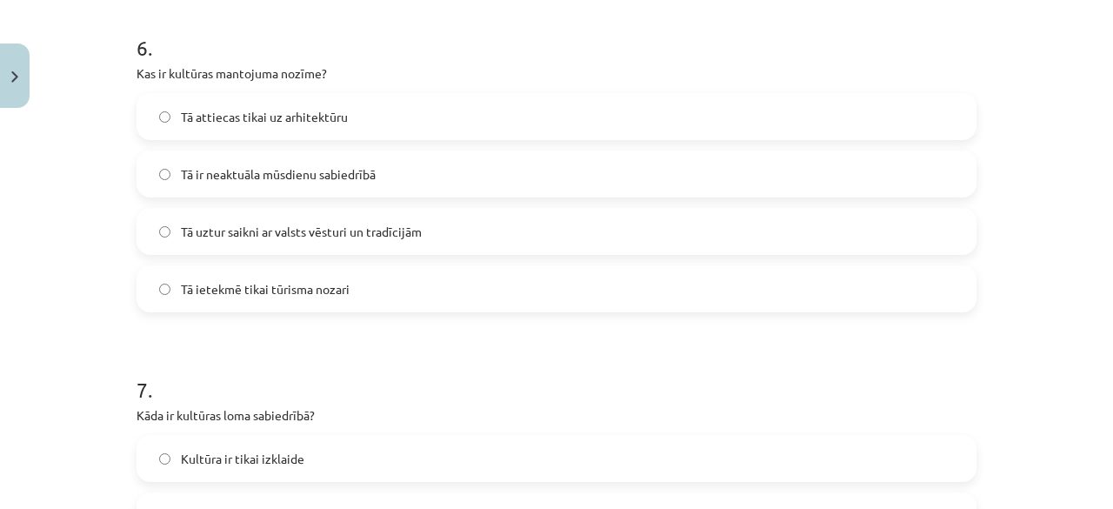
scroll to position [2086, 0]
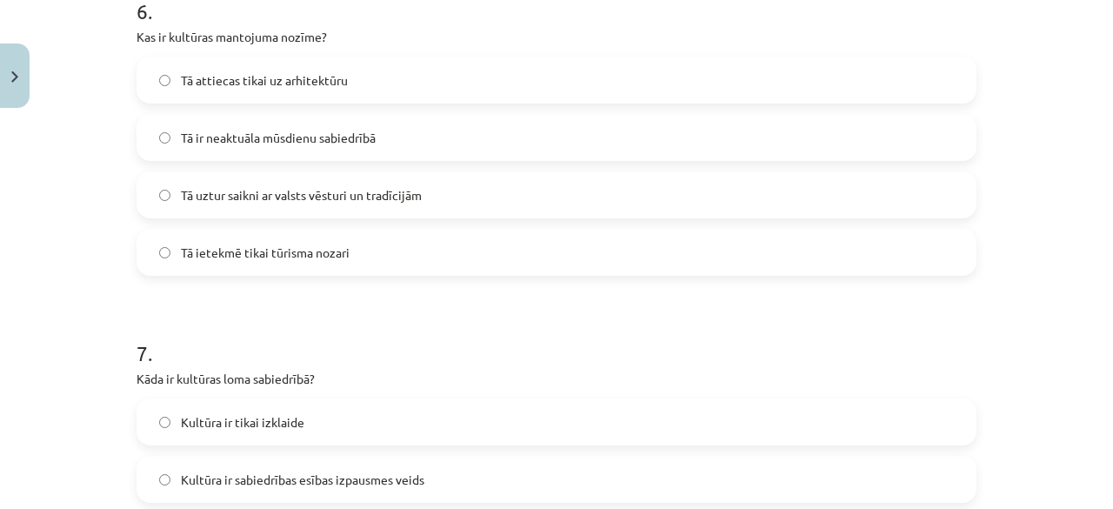
click at [310, 200] on span "Tā uztur saikni ar valsts vēsturi un tradīcijām" at bounding box center [301, 195] width 241 height 18
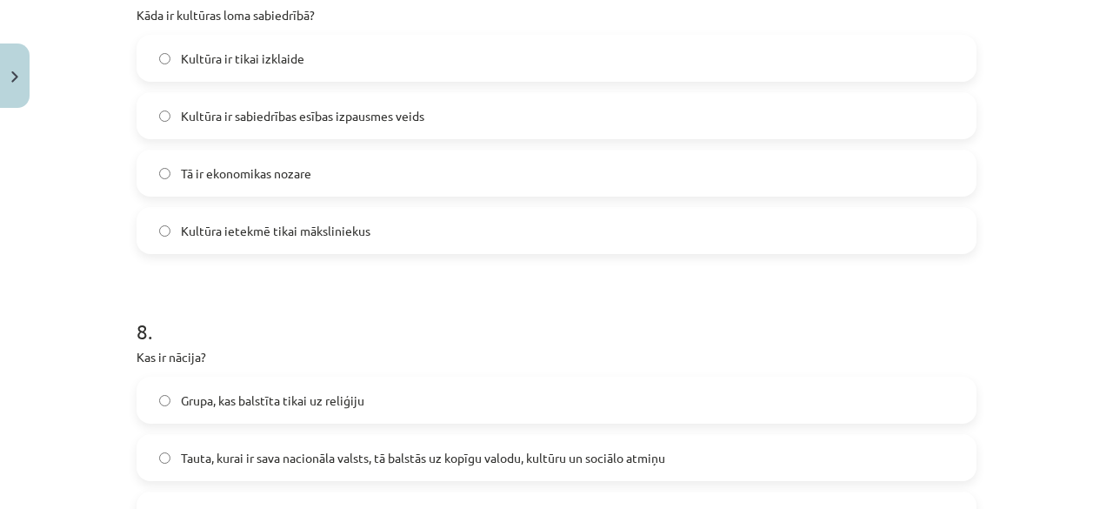
scroll to position [2453, 0]
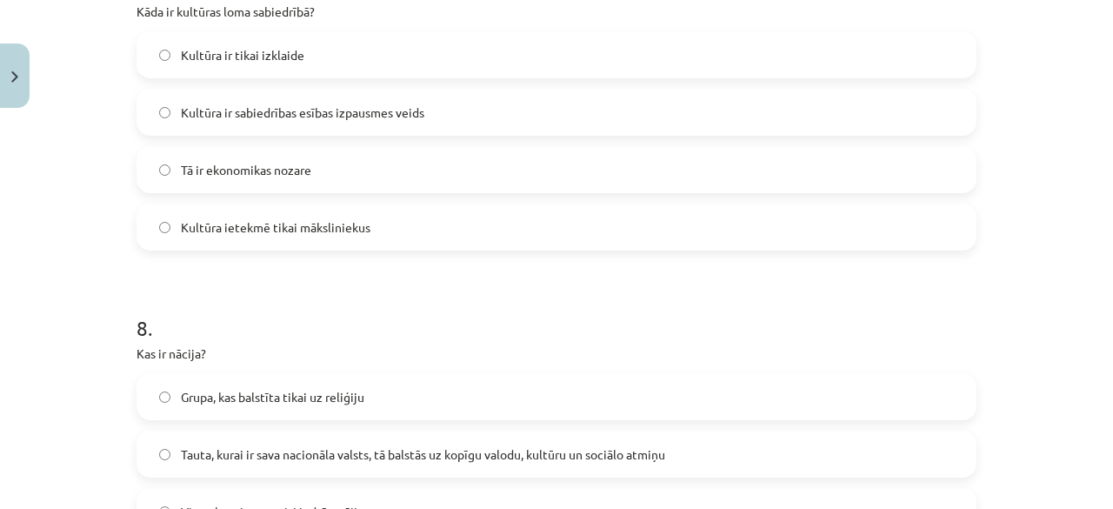
click at [348, 110] on span "Kultūra ir sabiedrības esības izpausmes veids" at bounding box center [302, 112] width 243 height 18
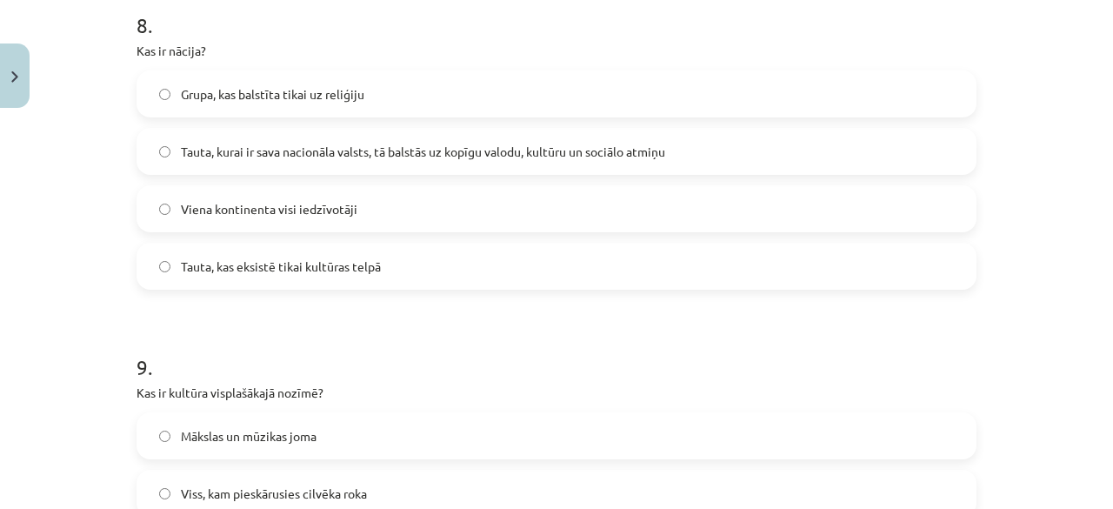
scroll to position [2757, 0]
click at [394, 145] on span "Tauta, kurai ir sava nacionāla valsts, tā balstās uz kopīgu valodu, kultūru un …" at bounding box center [423, 150] width 484 height 18
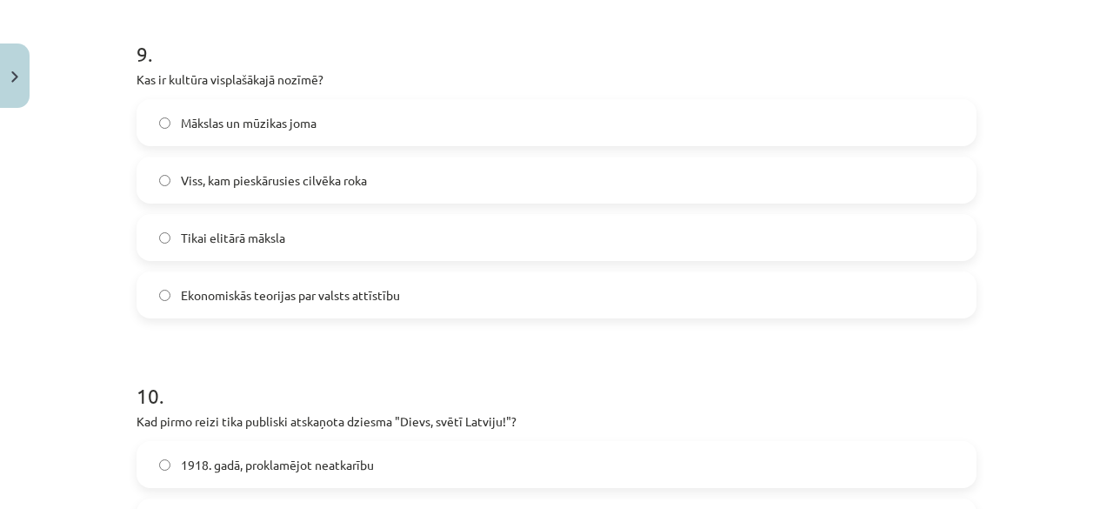
scroll to position [3078, 0]
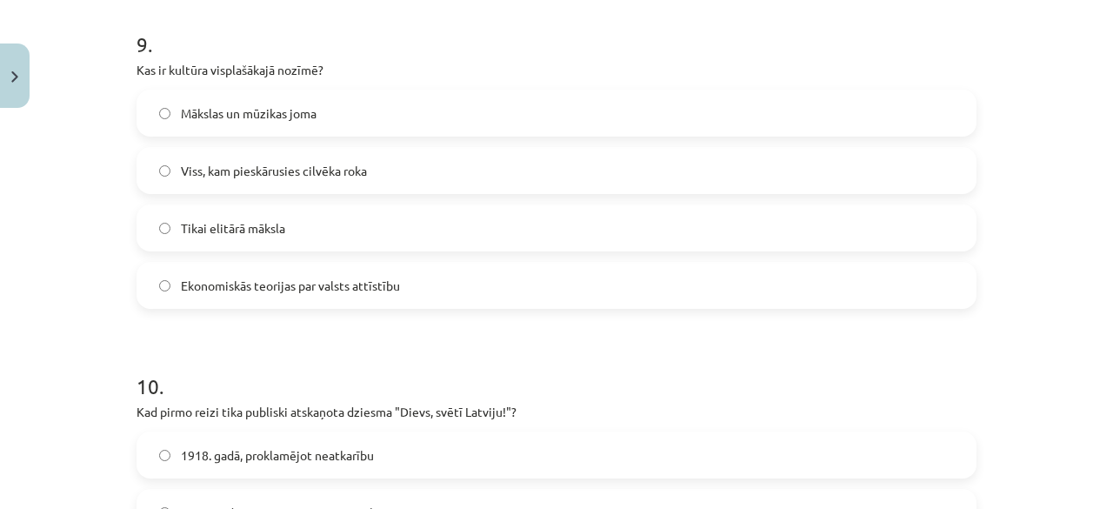
click at [329, 150] on label "Viss, kam pieskārusies cilvēka roka" at bounding box center [556, 170] width 836 height 43
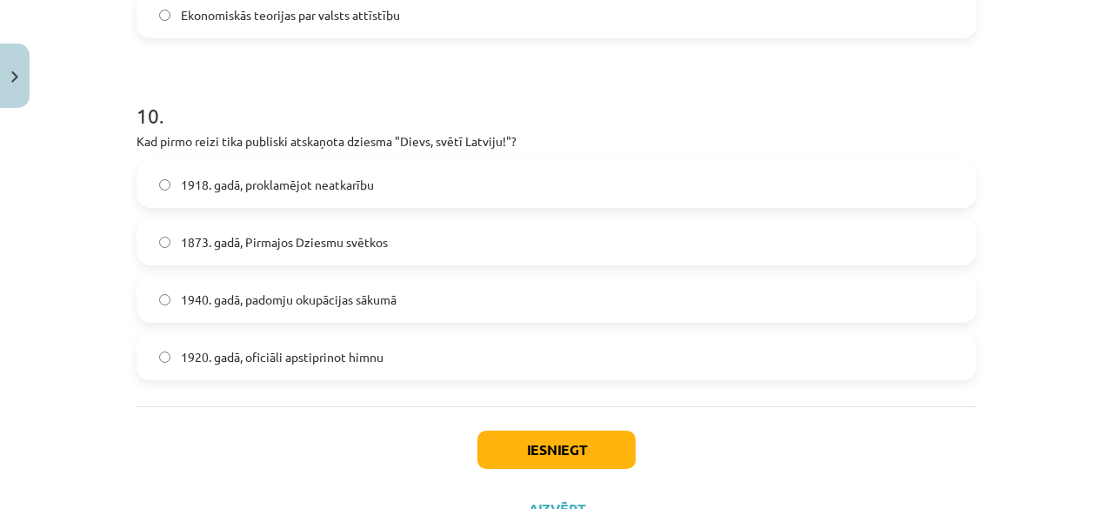
scroll to position [3353, 0]
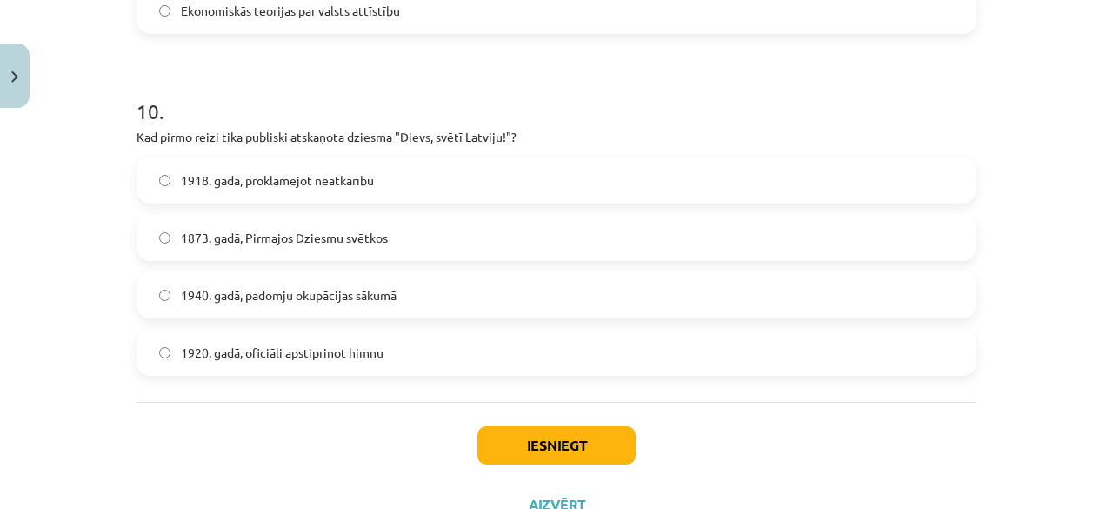
click at [376, 236] on span "1873. gadā, Pirmajos Dziesmu svētkos" at bounding box center [284, 238] width 207 height 18
click at [523, 448] on button "Iesniegt" at bounding box center [556, 445] width 158 height 38
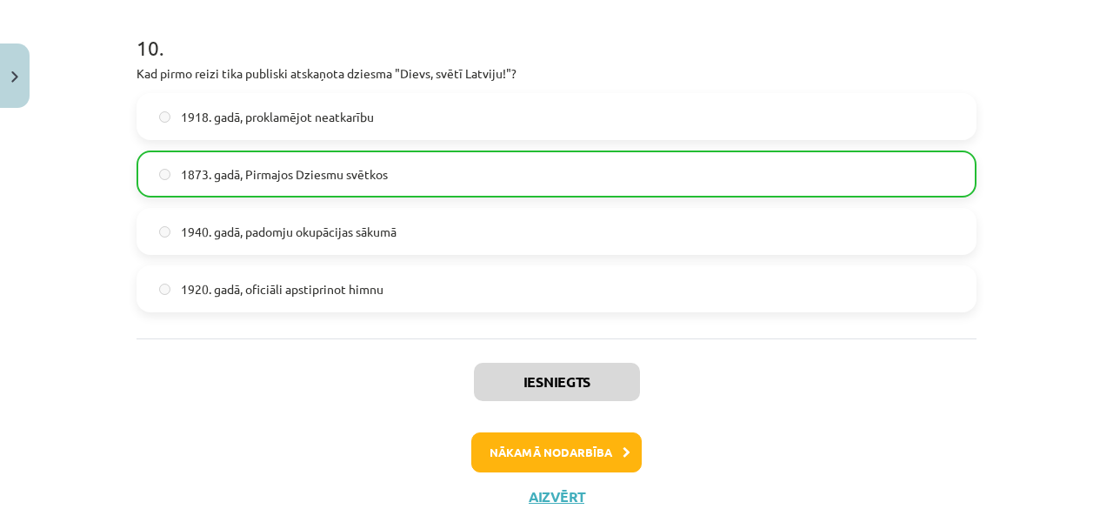
scroll to position [3474, 0]
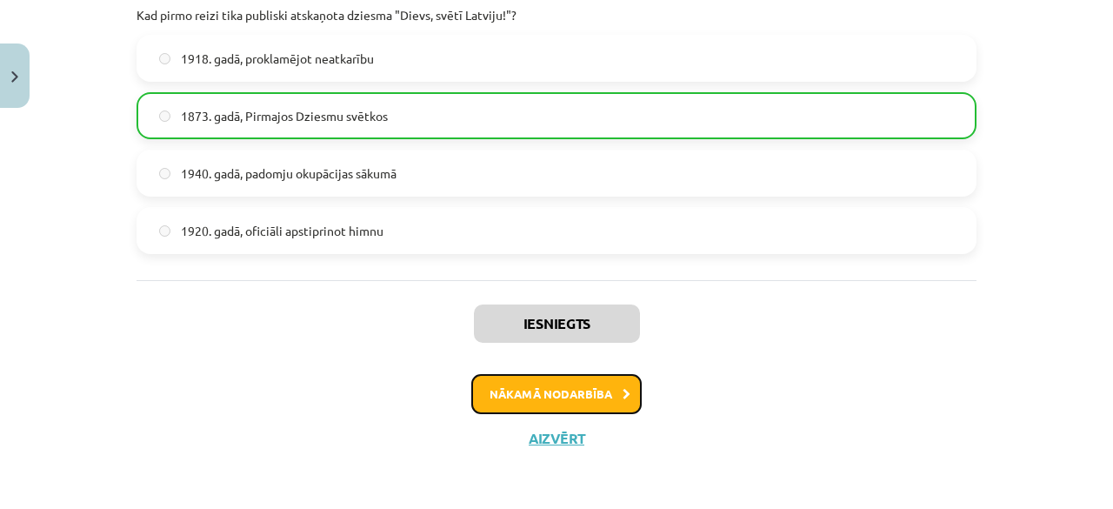
click at [506, 394] on button "Nākamā nodarbība" at bounding box center [556, 394] width 170 height 40
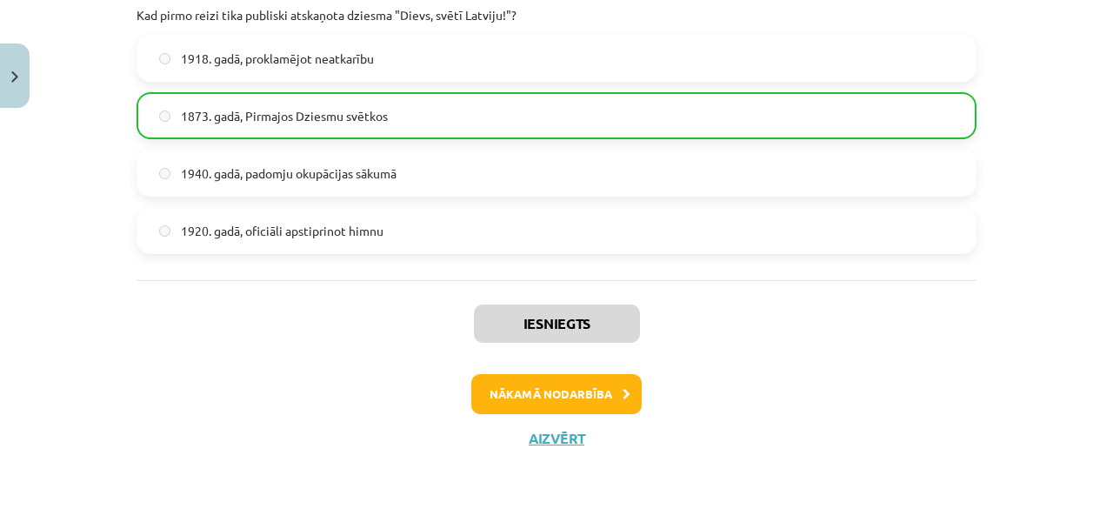
scroll to position [21, 0]
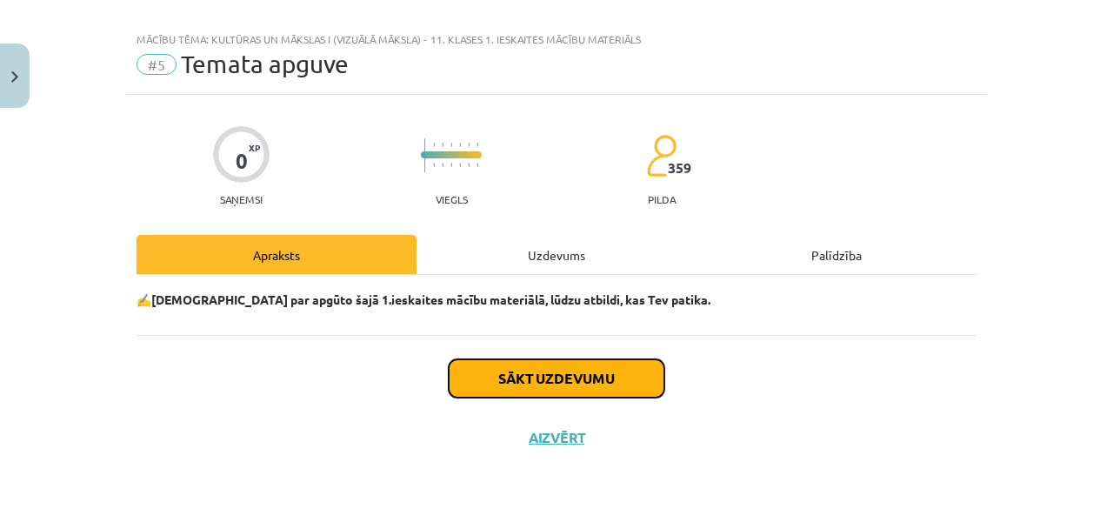
click at [501, 373] on button "Sākt uzdevumu" at bounding box center [557, 378] width 216 height 38
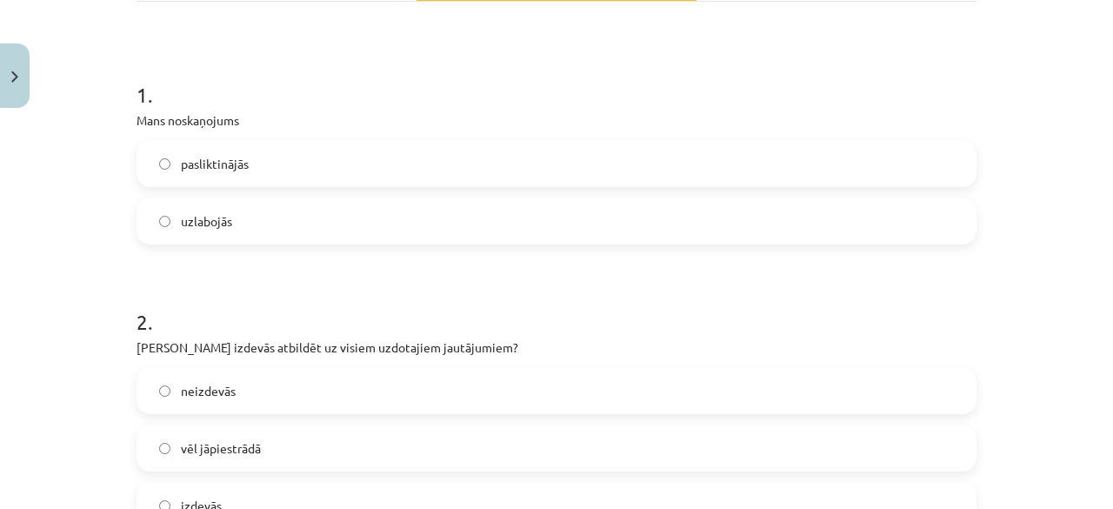
scroll to position [294, 0]
click at [275, 199] on label "uzlabojās" at bounding box center [556, 220] width 836 height 43
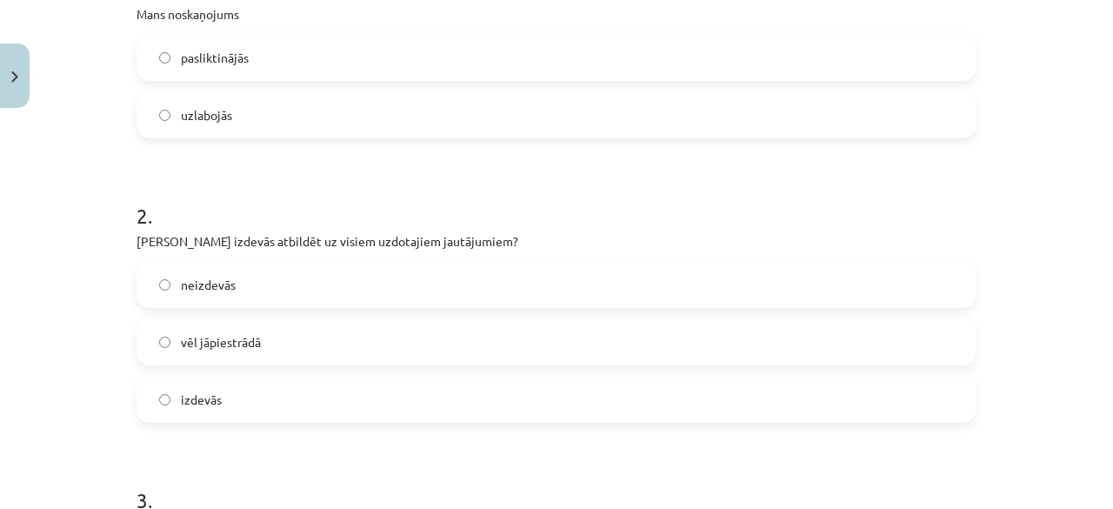
scroll to position [523, 0]
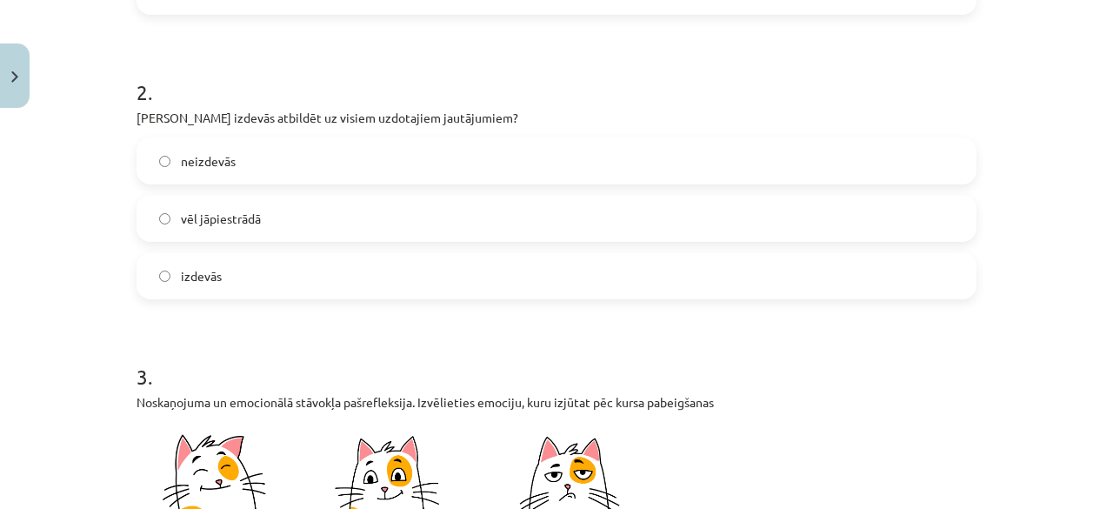
click at [343, 283] on label "izdevās" at bounding box center [556, 275] width 836 height 43
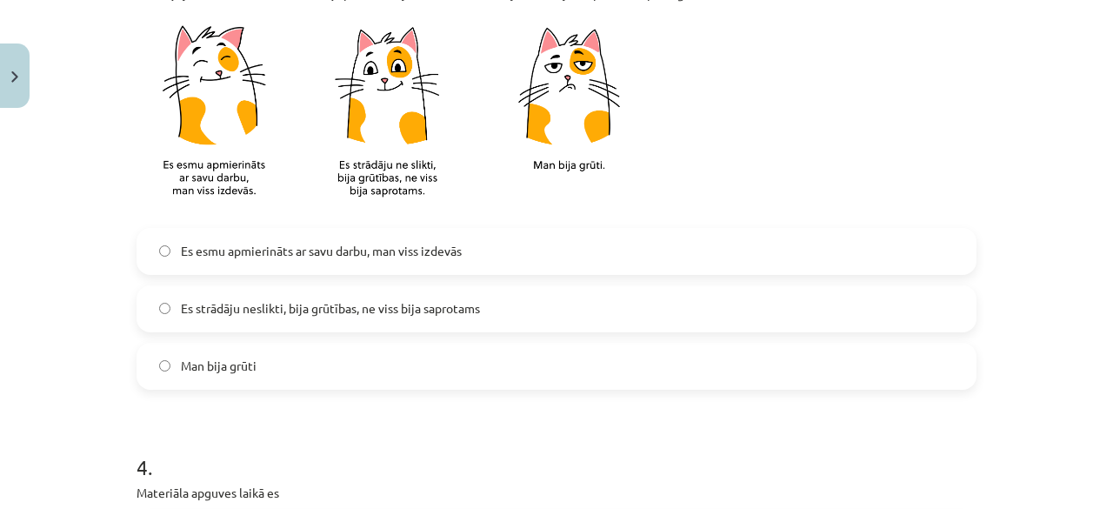
scroll to position [932, 0]
click at [312, 255] on span "Es esmu apmierināts ar savu darbu, man viss izdevās" at bounding box center [321, 251] width 281 height 18
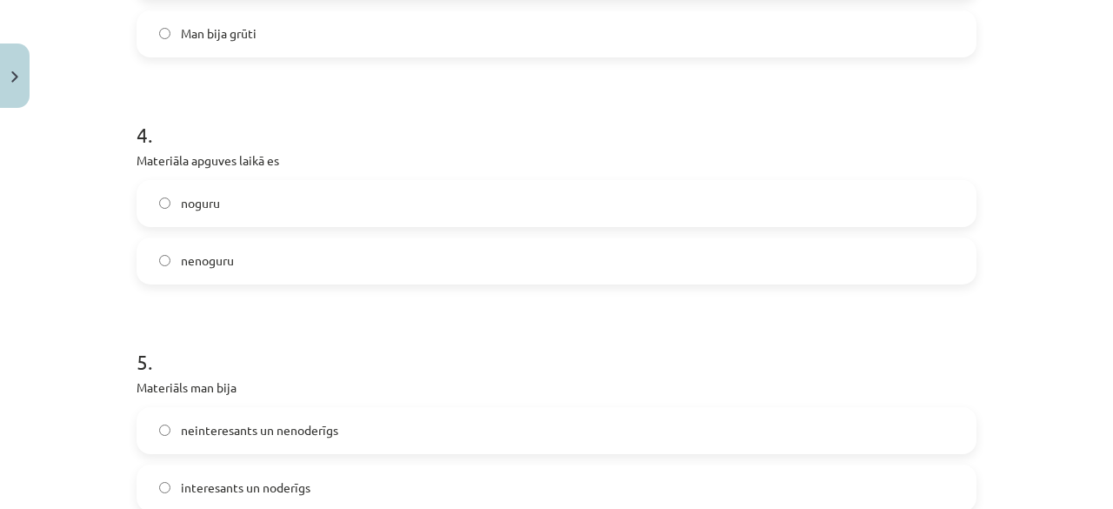
scroll to position [1309, 0]
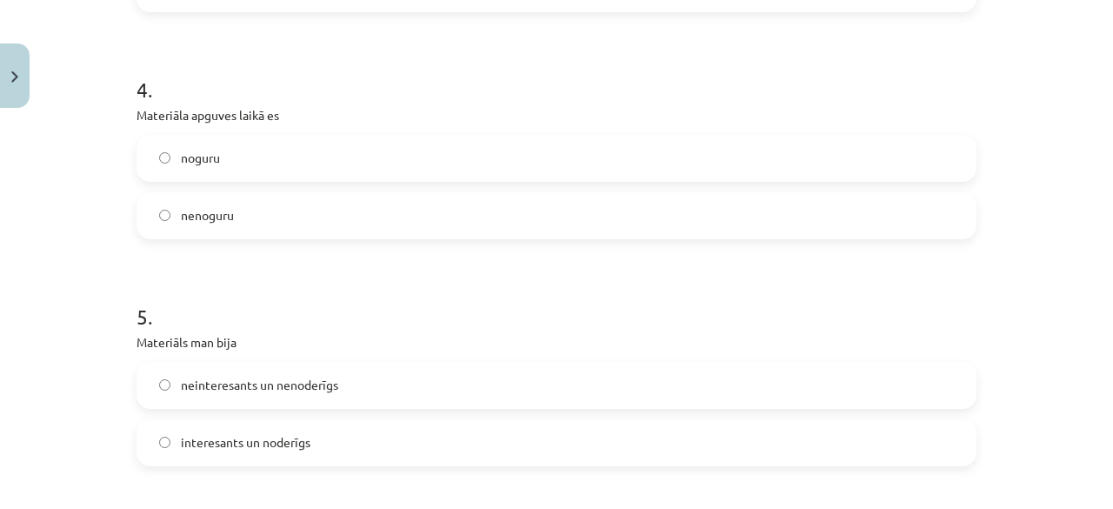
click at [264, 210] on label "nenoguru" at bounding box center [556, 215] width 836 height 43
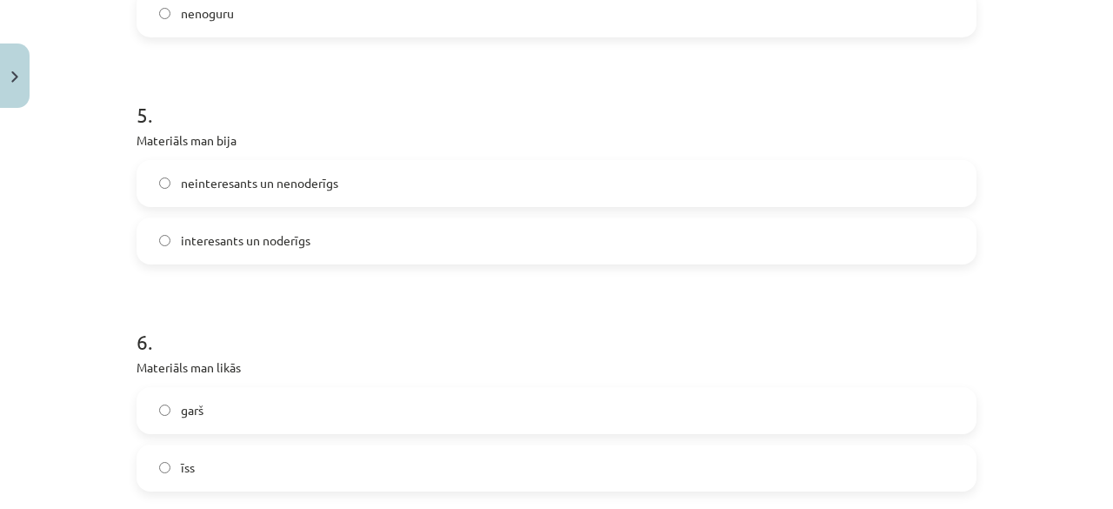
scroll to position [1511, 0]
click at [268, 232] on span "interesants un noderīgs" at bounding box center [246, 240] width 130 height 18
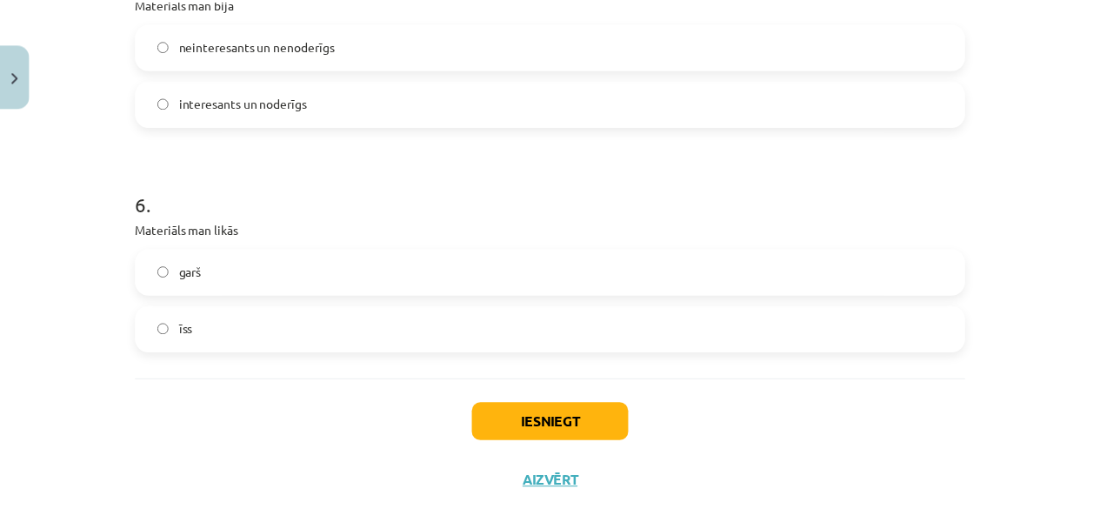
scroll to position [1694, 0]
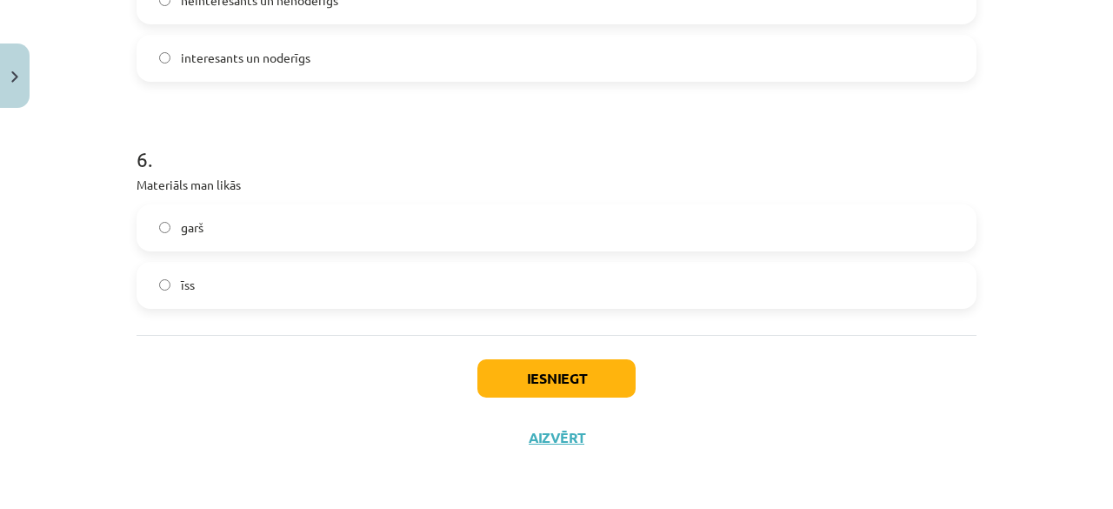
click at [288, 286] on label "īss" at bounding box center [556, 284] width 836 height 43
click at [527, 378] on button "Iesniegt" at bounding box center [556, 378] width 158 height 38
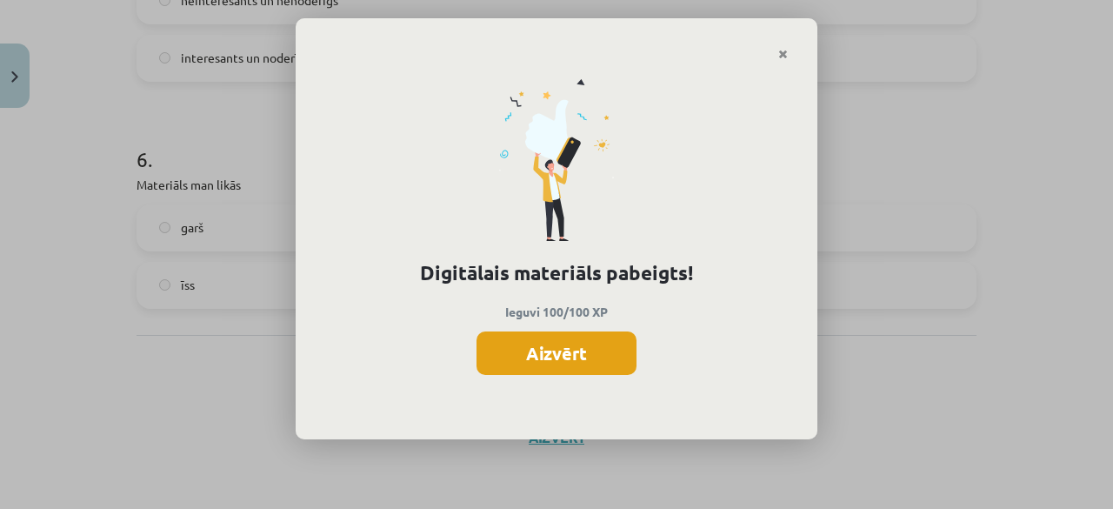
click at [540, 359] on button "Aizvērt" at bounding box center [556, 352] width 160 height 43
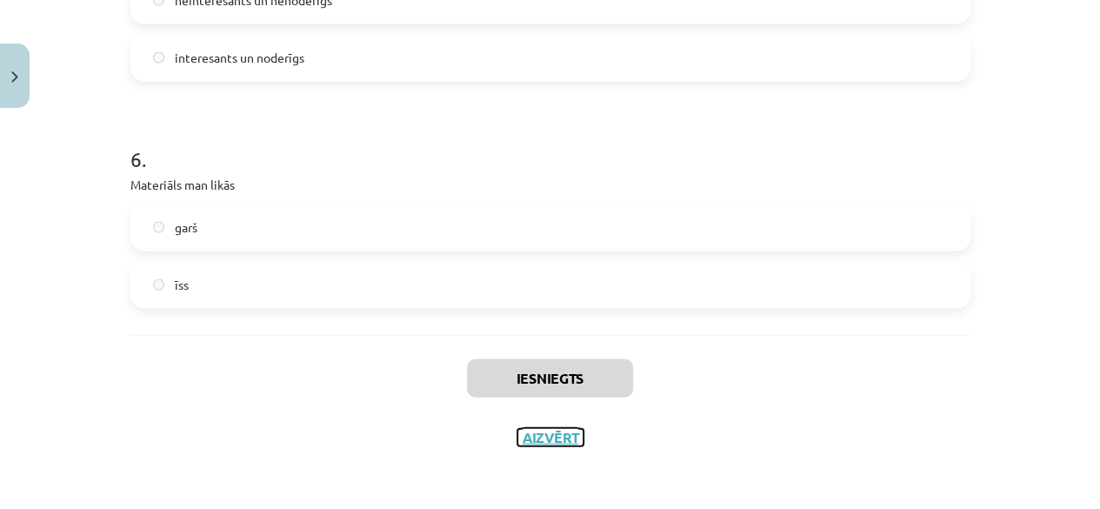
click at [551, 440] on button "Aizvērt" at bounding box center [550, 437] width 66 height 17
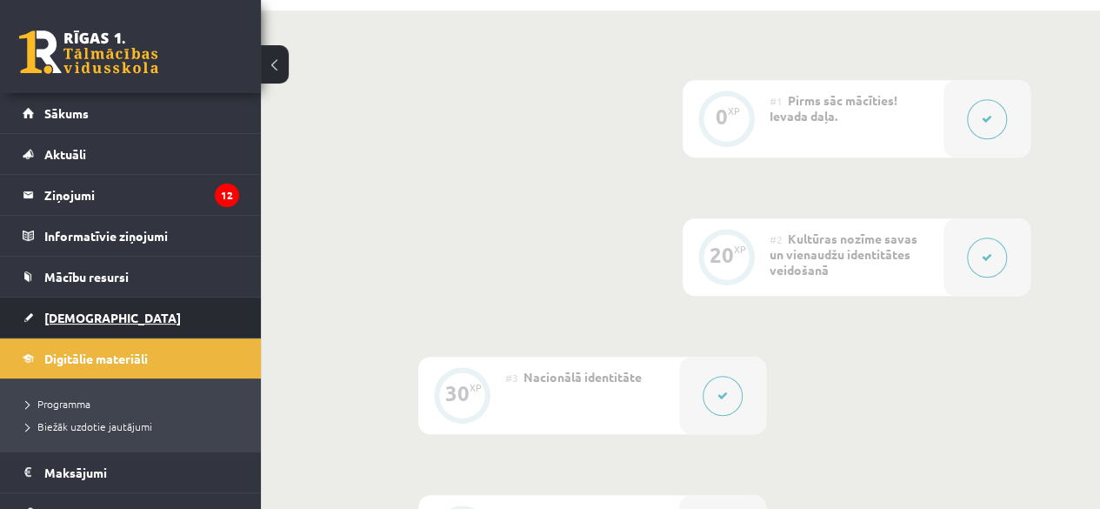
click at [158, 316] on link "[DEMOGRAPHIC_DATA]" at bounding box center [131, 317] width 216 height 40
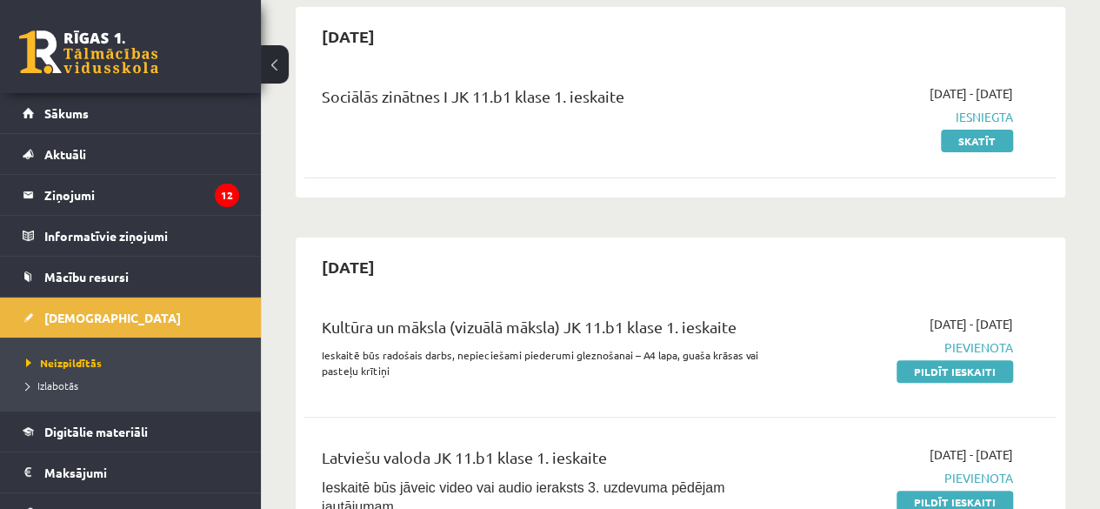
scroll to position [169, 0]
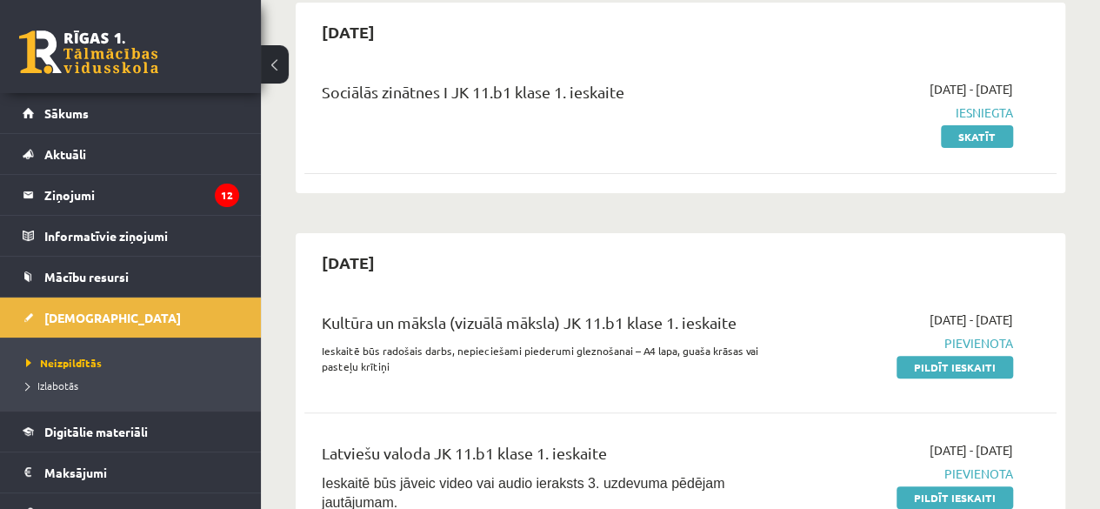
click at [649, 396] on div "Kultūra un māksla (vizuālā māksla) JK 11.b1 klase 1. ieskaite Ieskaitē būs rado…" at bounding box center [680, 347] width 752 height 109
